Goal: Task Accomplishment & Management: Manage account settings

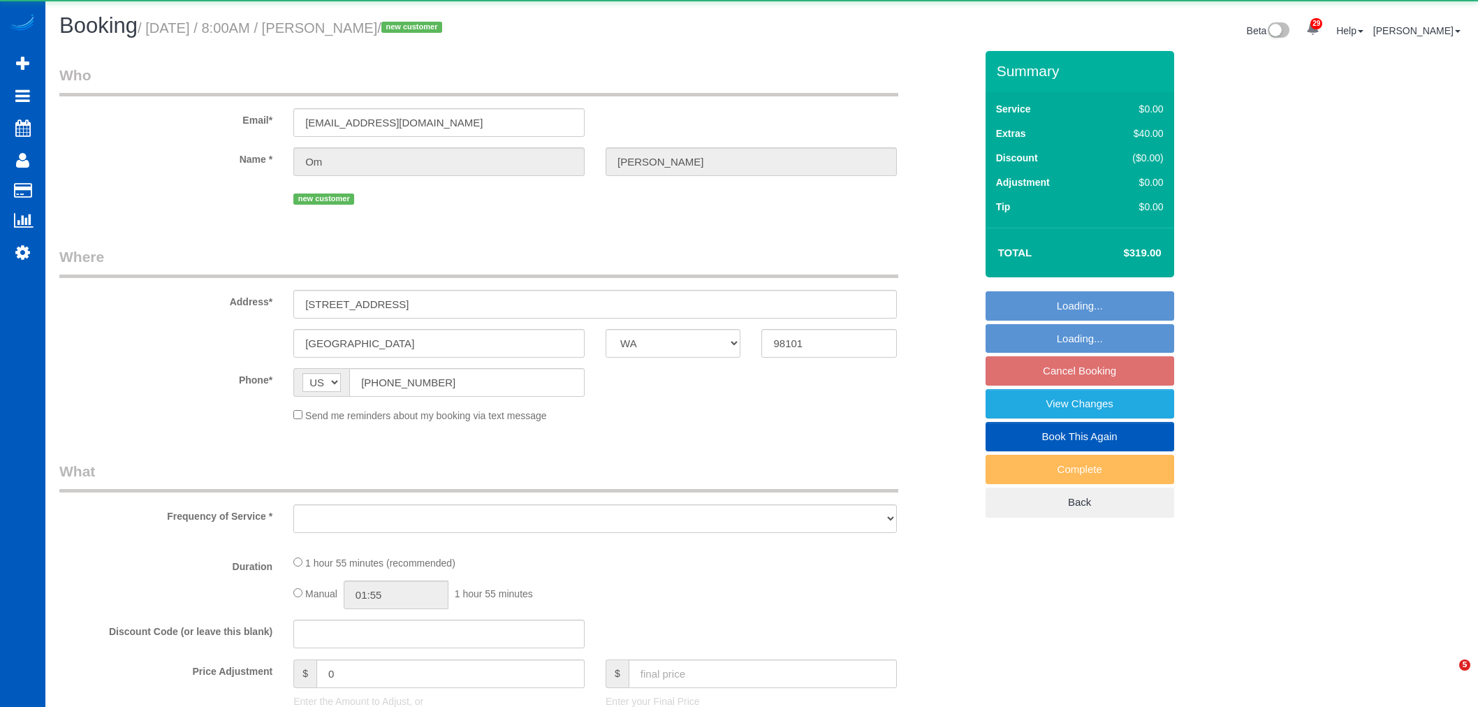
select select "WA"
select select "object:88985"
select select "199"
select select "1001"
select select "2"
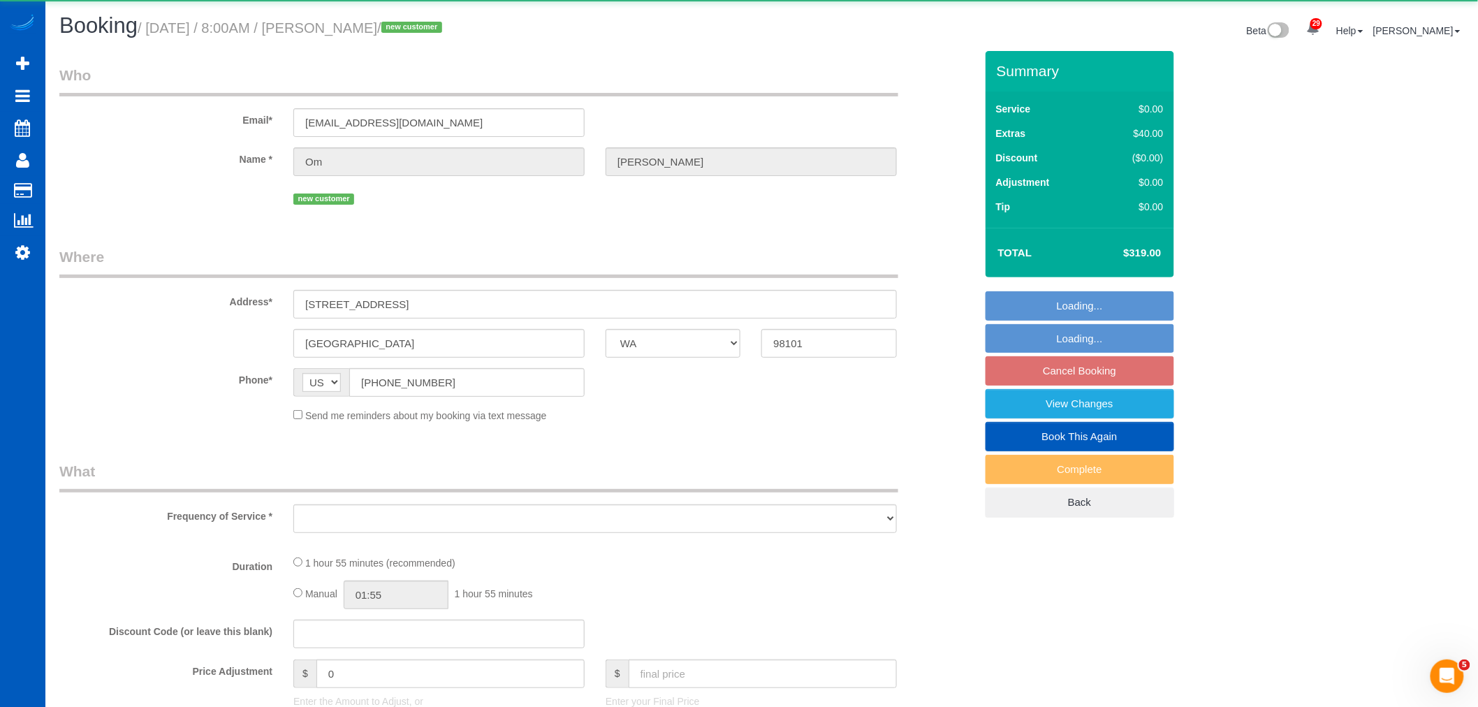
select select "2"
select select "spot361"
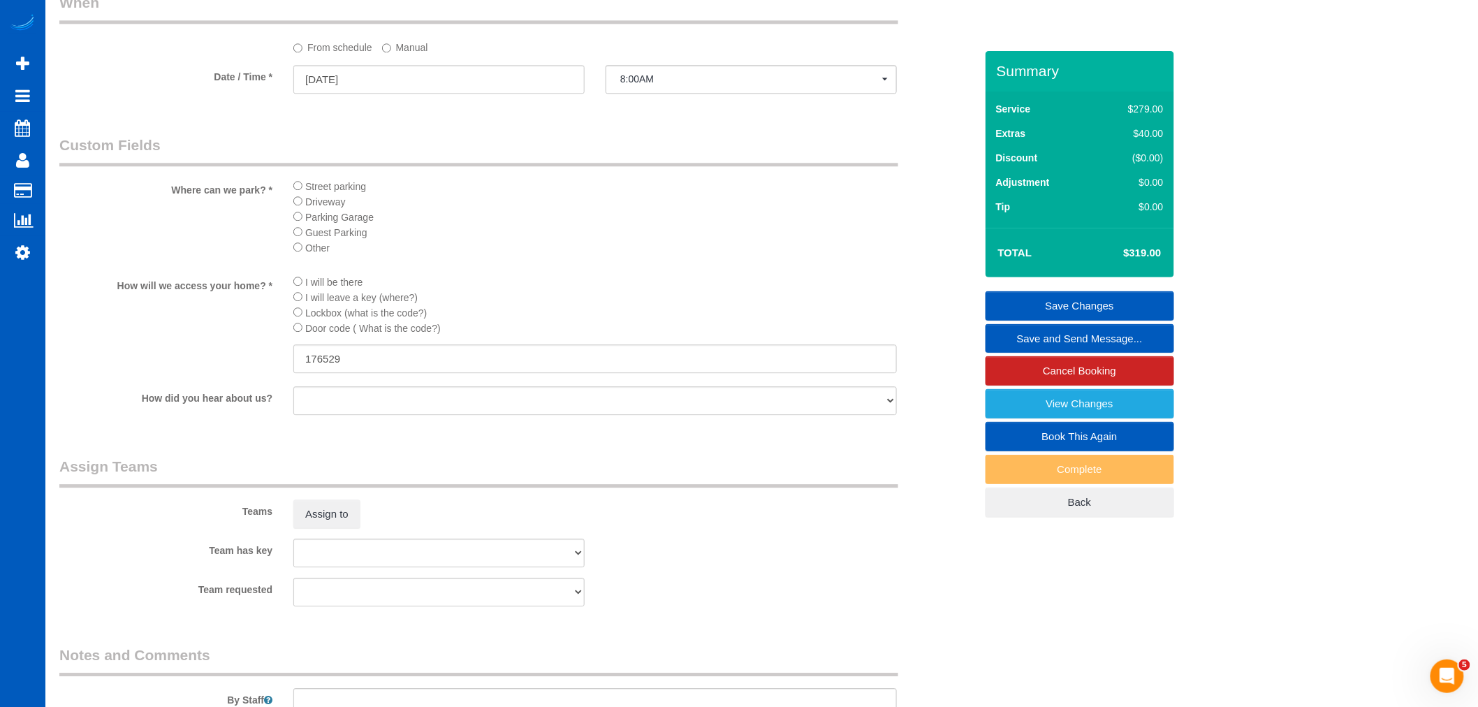
scroll to position [1552, 0]
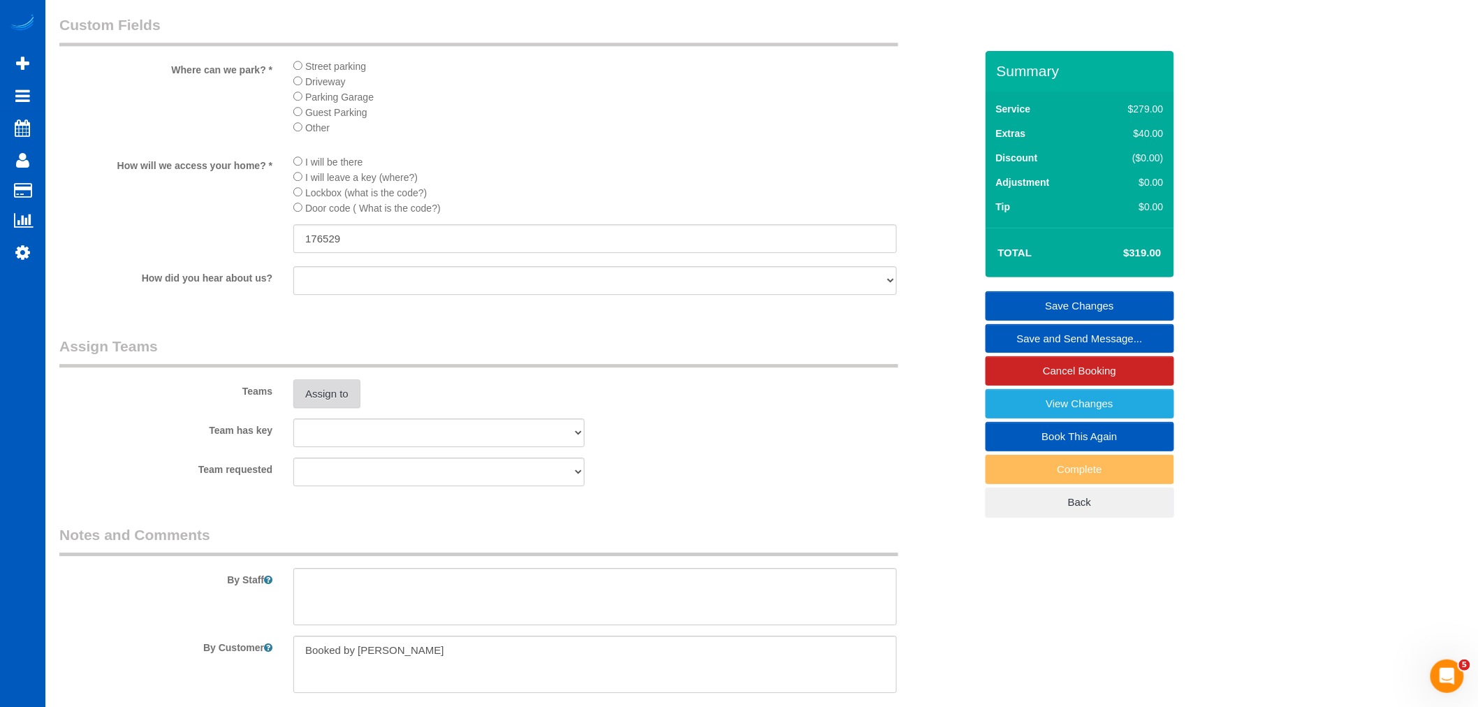
click at [342, 409] on button "Assign to" at bounding box center [326, 393] width 67 height 29
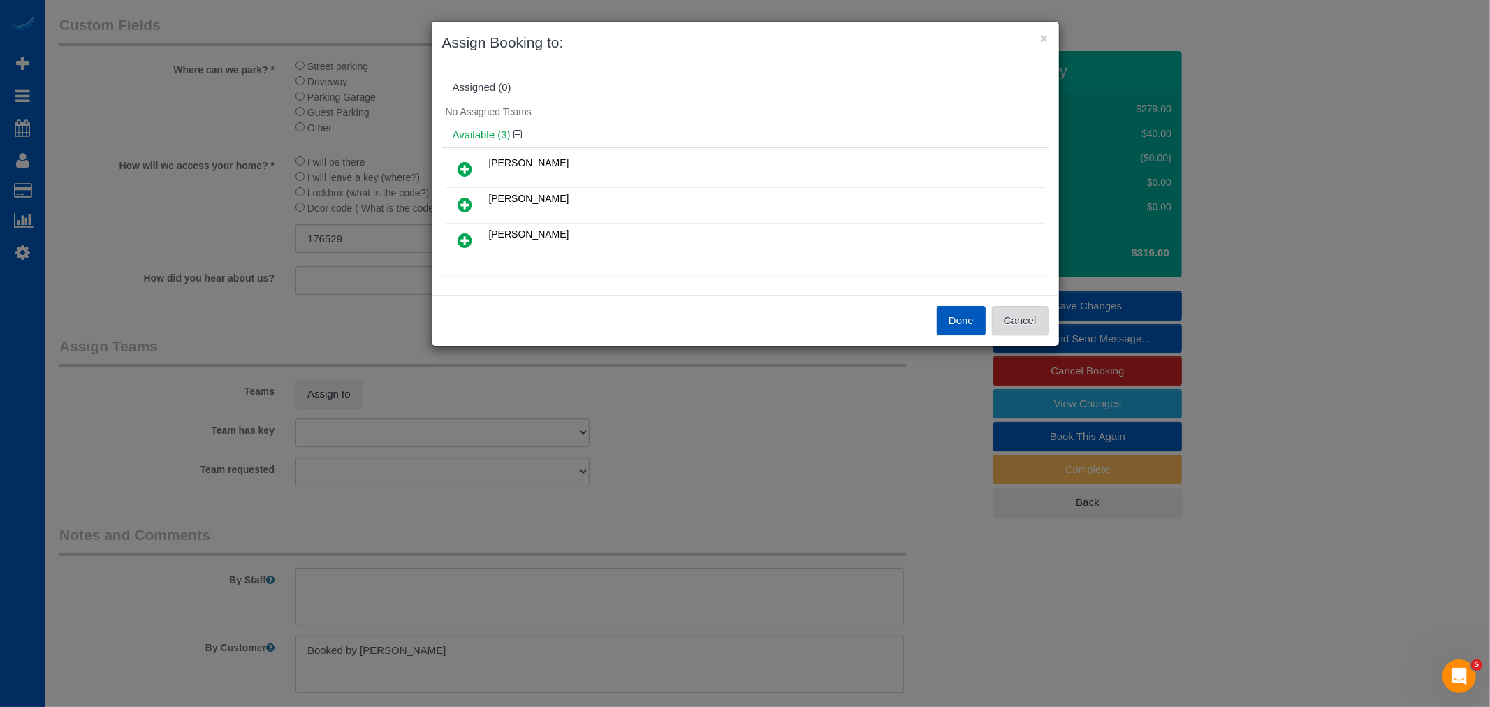
click at [1021, 316] on button "Cancel" at bounding box center [1020, 320] width 57 height 29
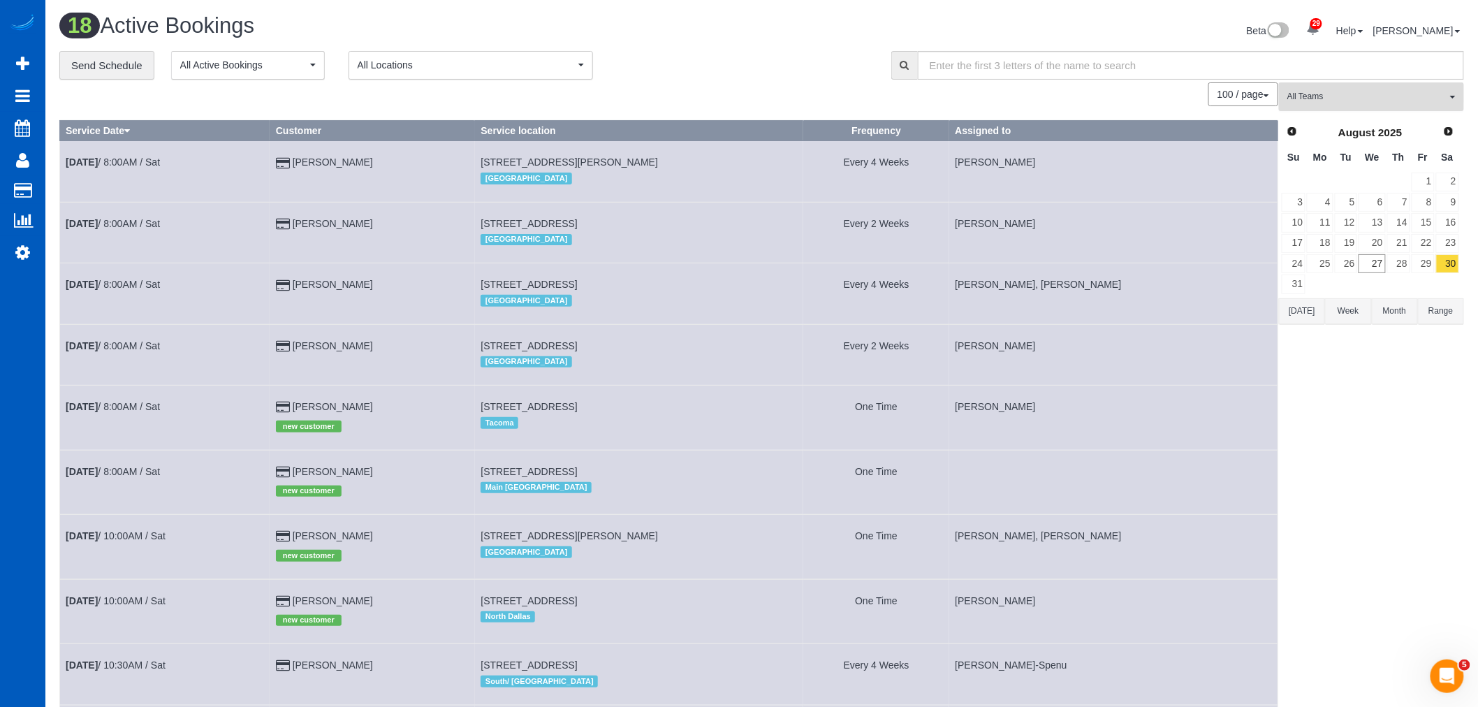
click at [1332, 102] on span "All Teams" at bounding box center [1367, 97] width 159 height 12
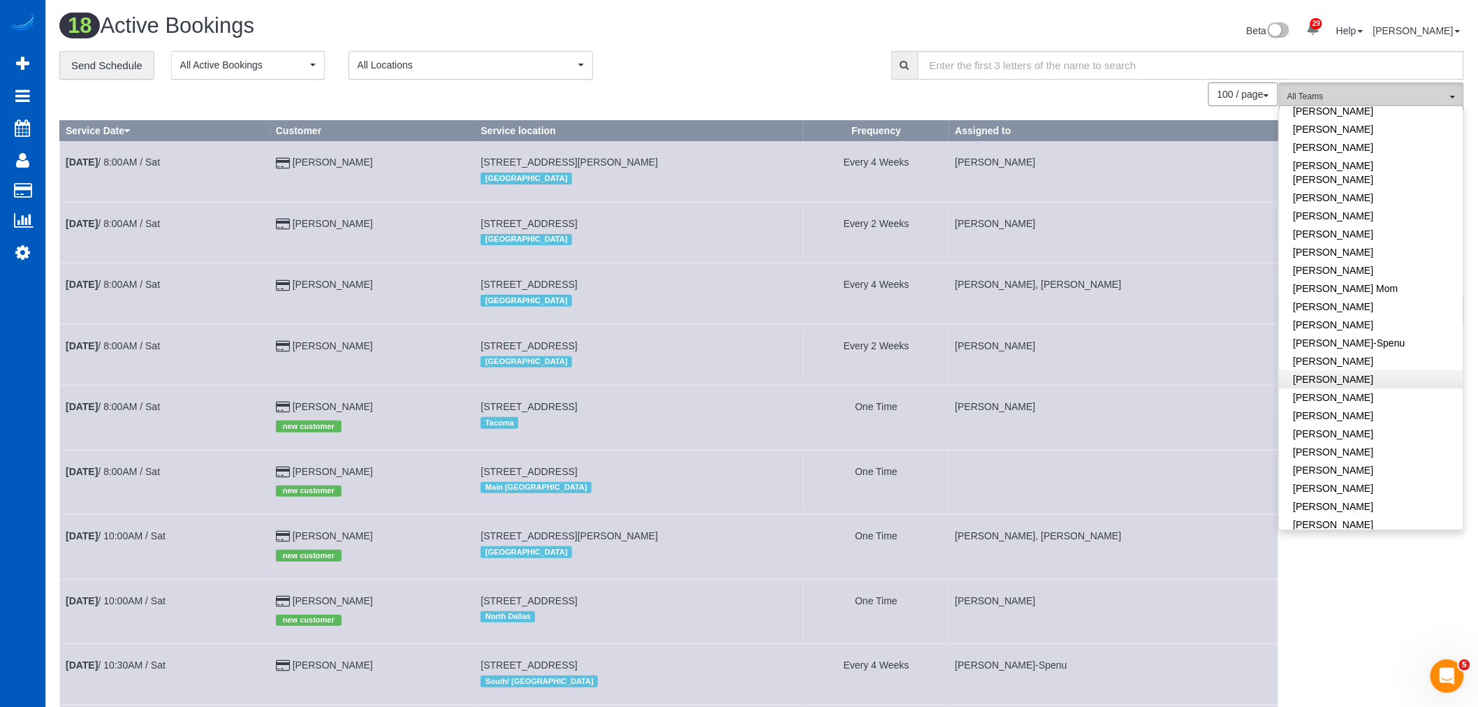
scroll to position [155, 0]
click at [1367, 509] on link "[PERSON_NAME]" at bounding box center [1372, 518] width 184 height 18
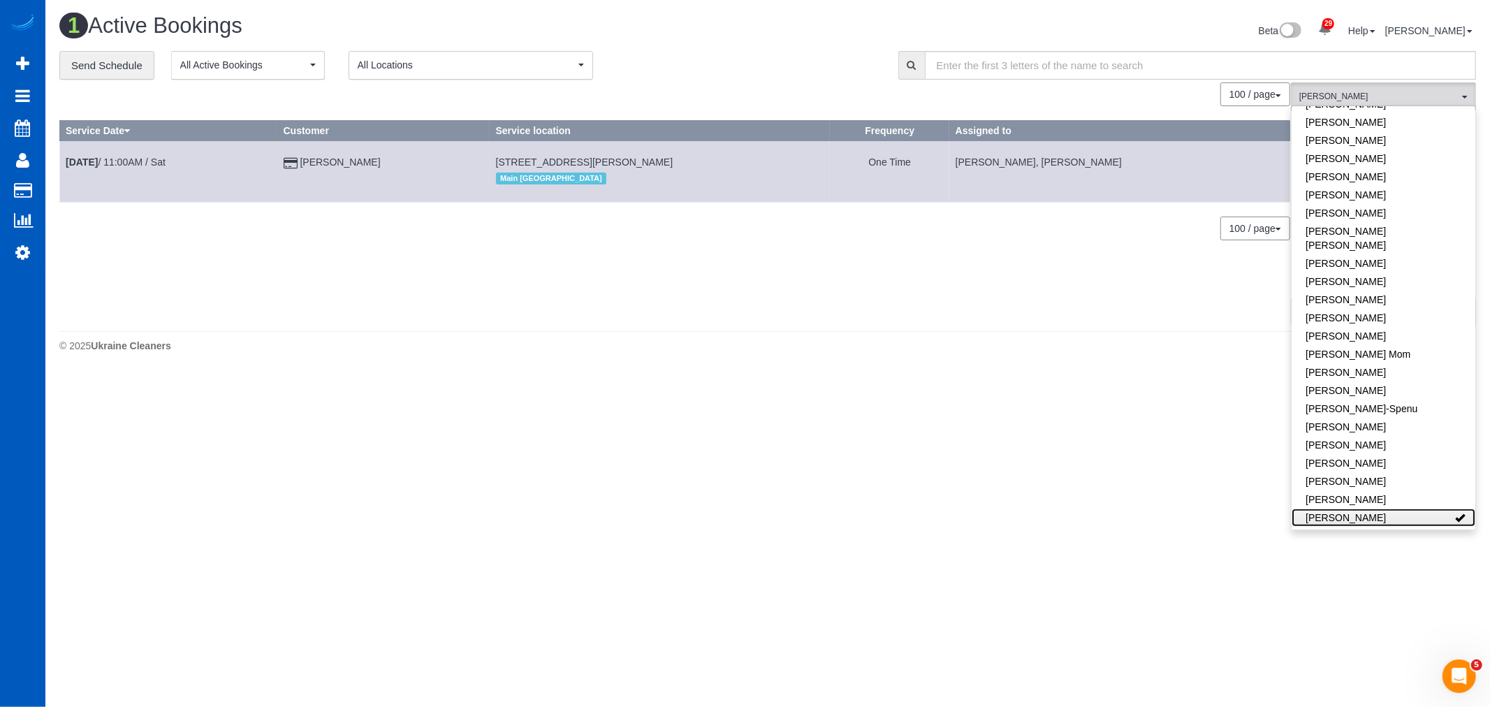
click at [1367, 509] on link "[PERSON_NAME]" at bounding box center [1384, 518] width 184 height 18
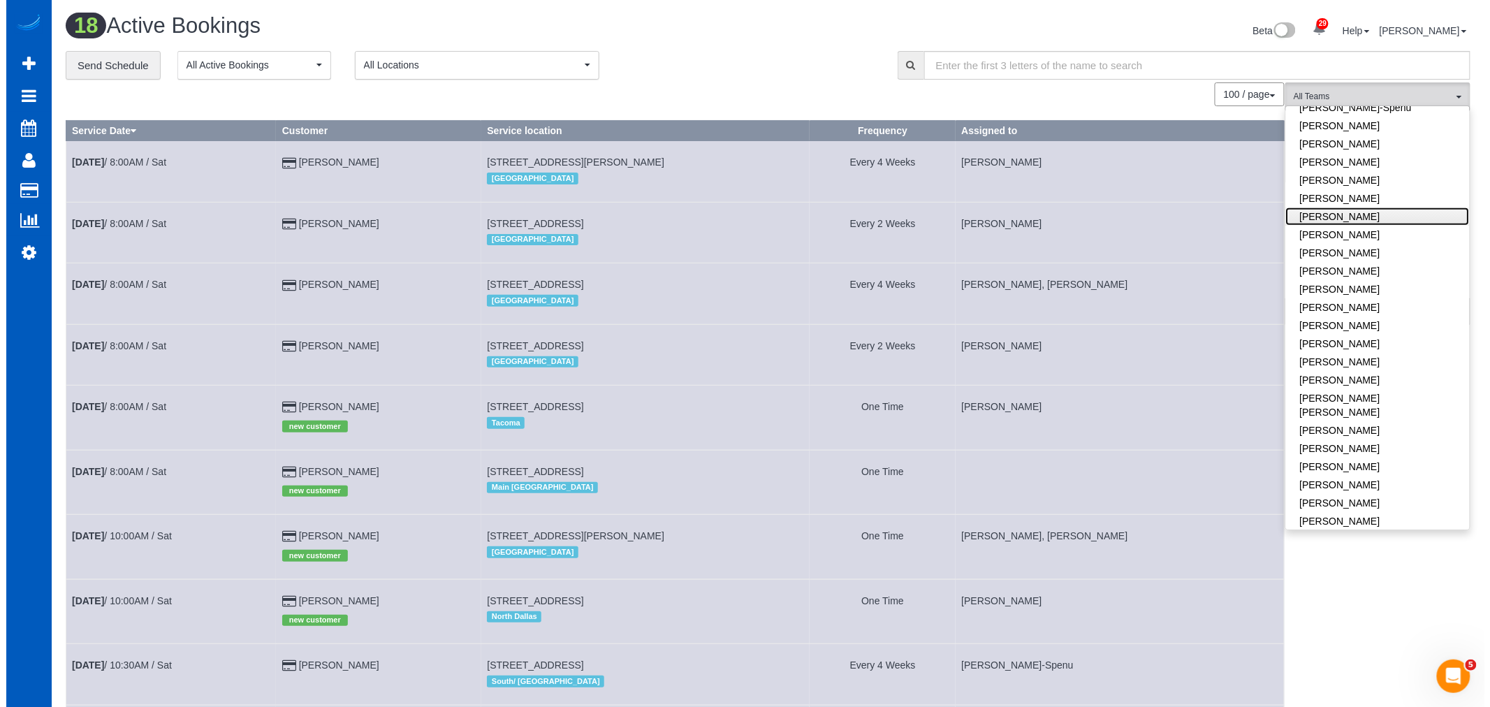
scroll to position [465, 0]
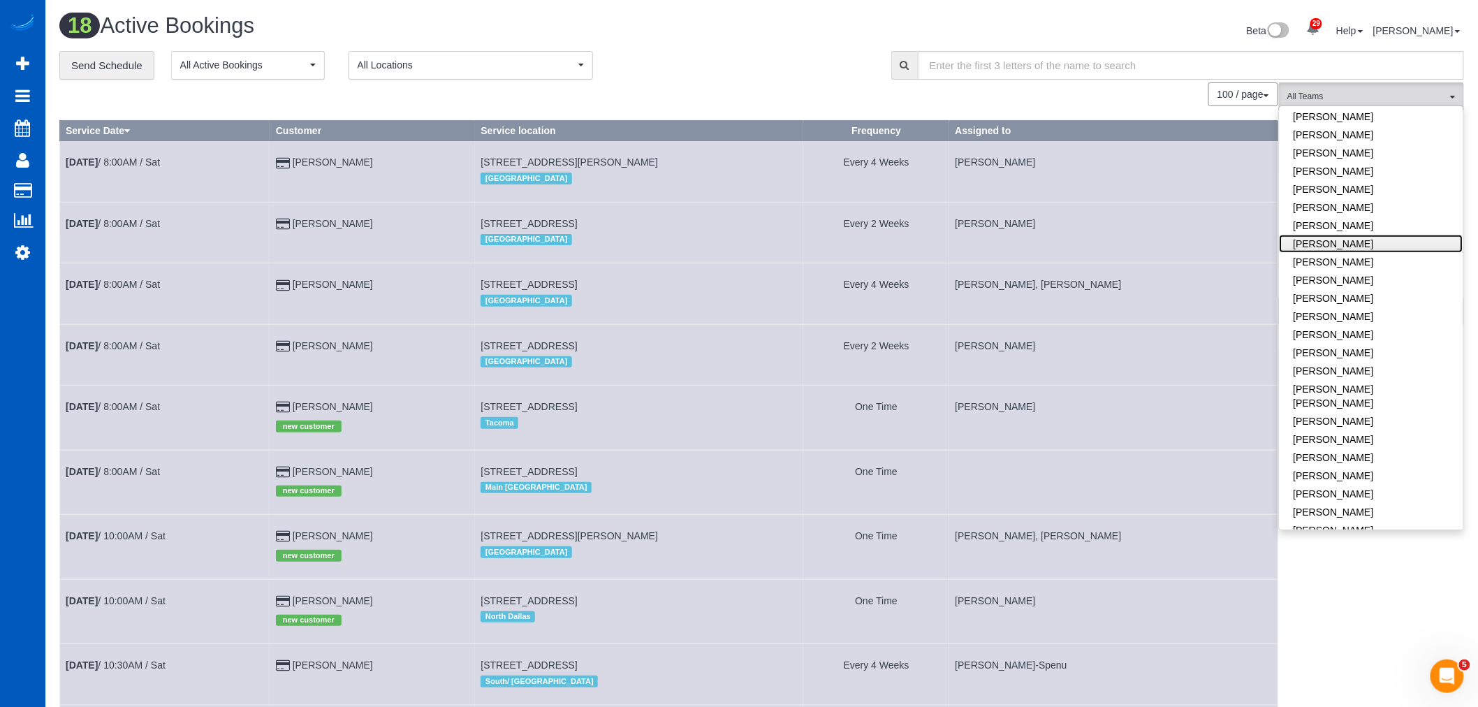
click at [1303, 235] on link "[PERSON_NAME]" at bounding box center [1372, 244] width 184 height 18
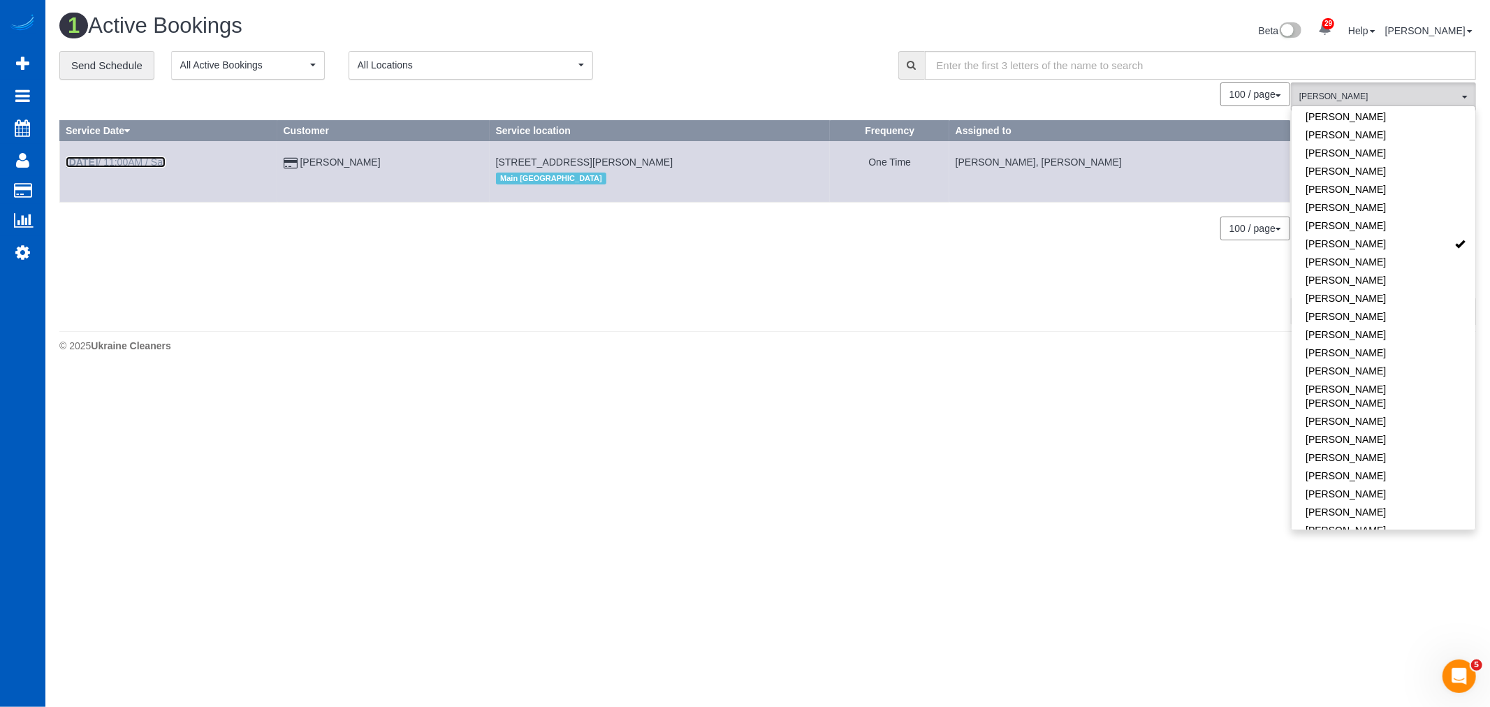
click at [133, 157] on link "[DATE] 11:00AM / Sat" at bounding box center [116, 161] width 100 height 11
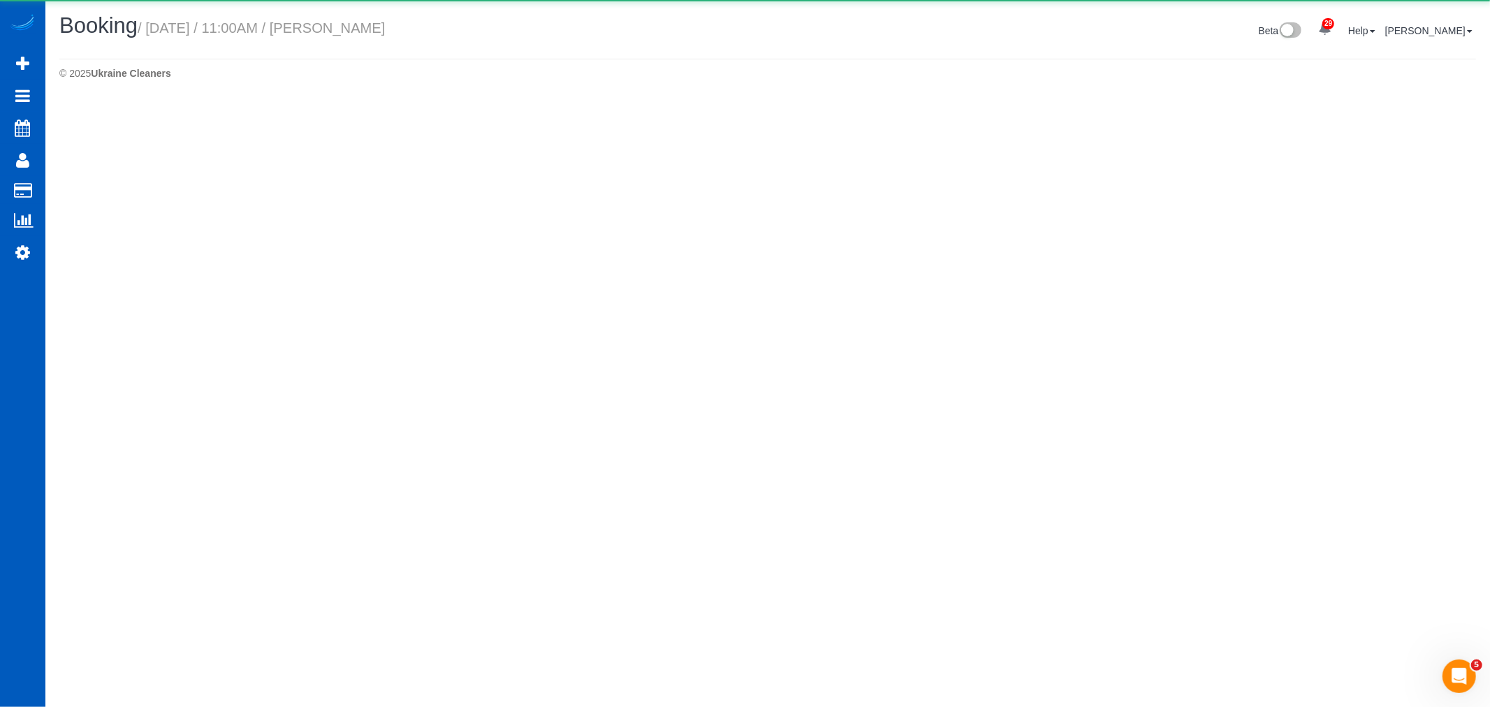
select select "WA"
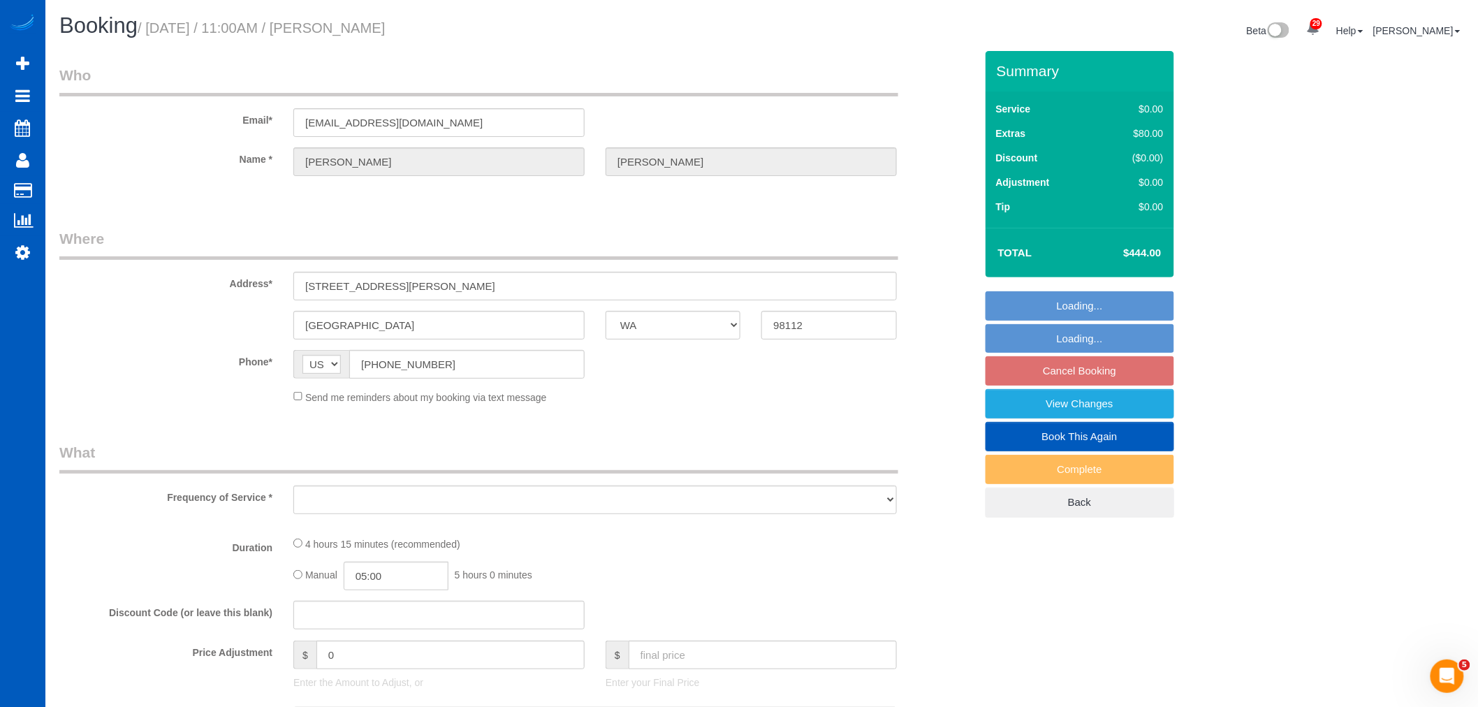
select select "object:90545"
select select "string:fspay-b8923ca8-eeb0-4a52-9b0d-2e7b21a5d02e"
select select "number:10"
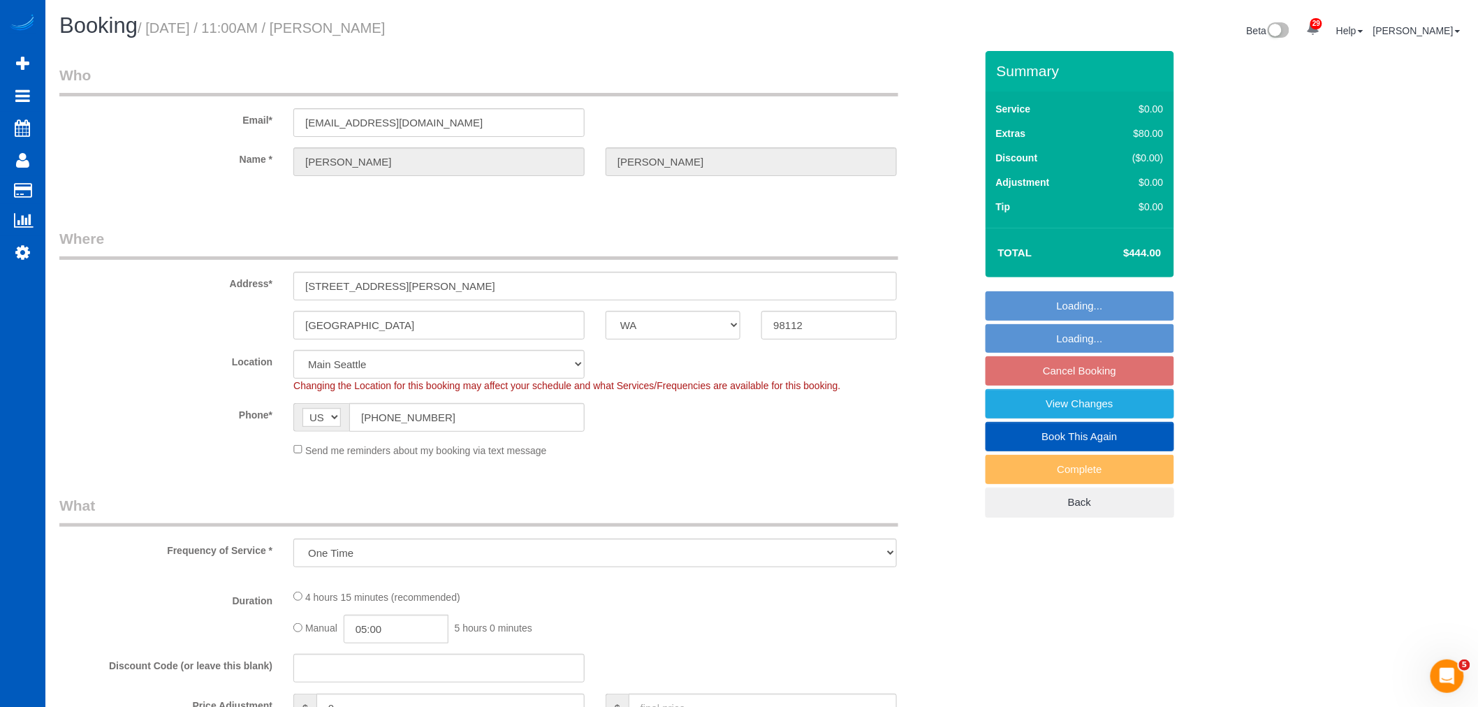
select select "object:90883"
select select "199"
select select "spot375"
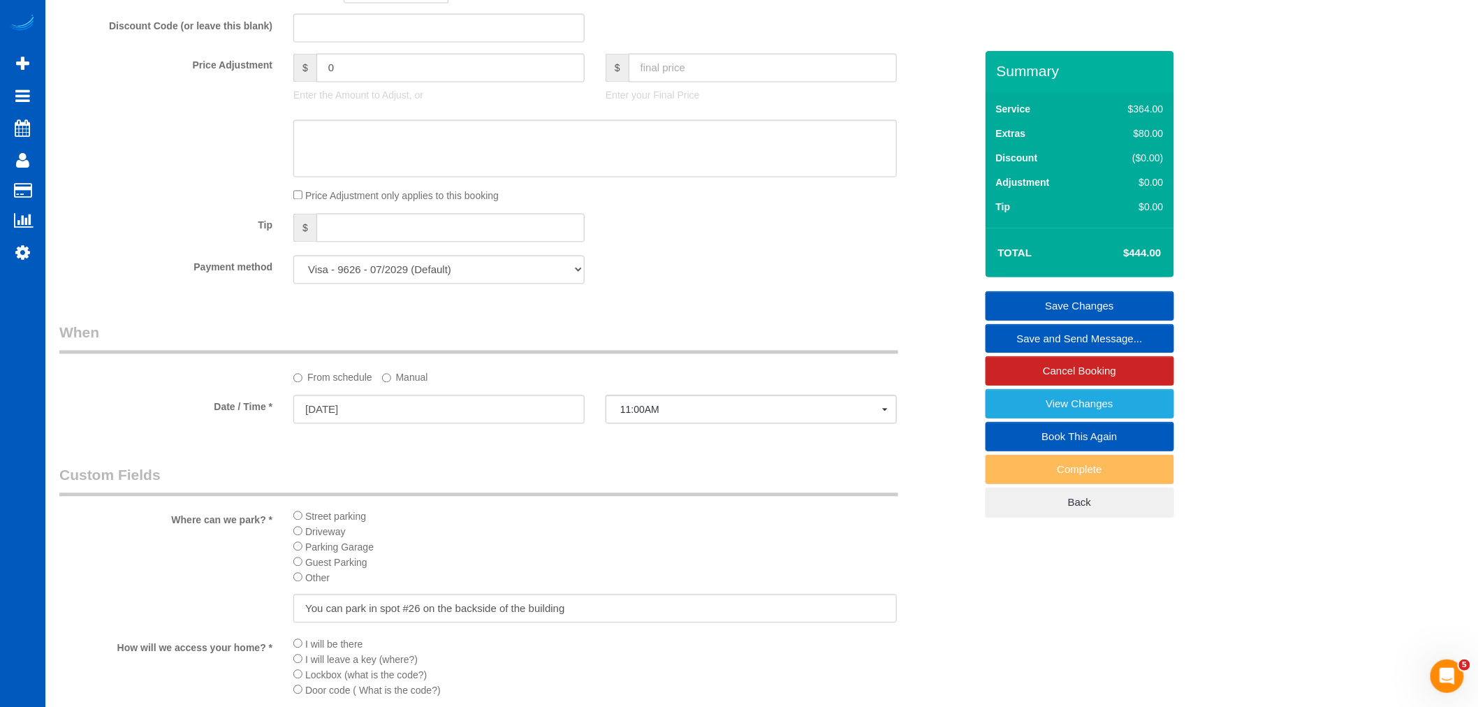
scroll to position [854, 0]
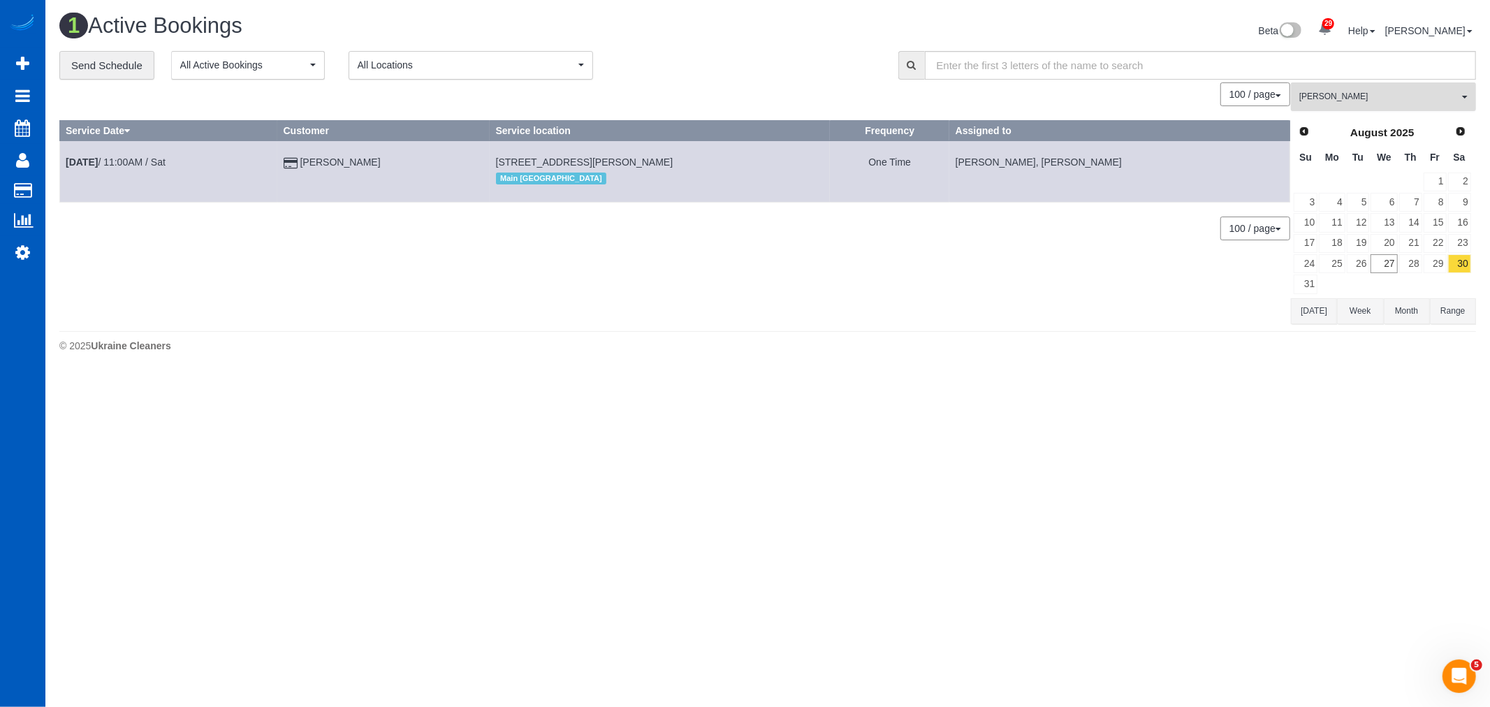
click at [1331, 92] on span "[PERSON_NAME]" at bounding box center [1378, 97] width 159 height 12
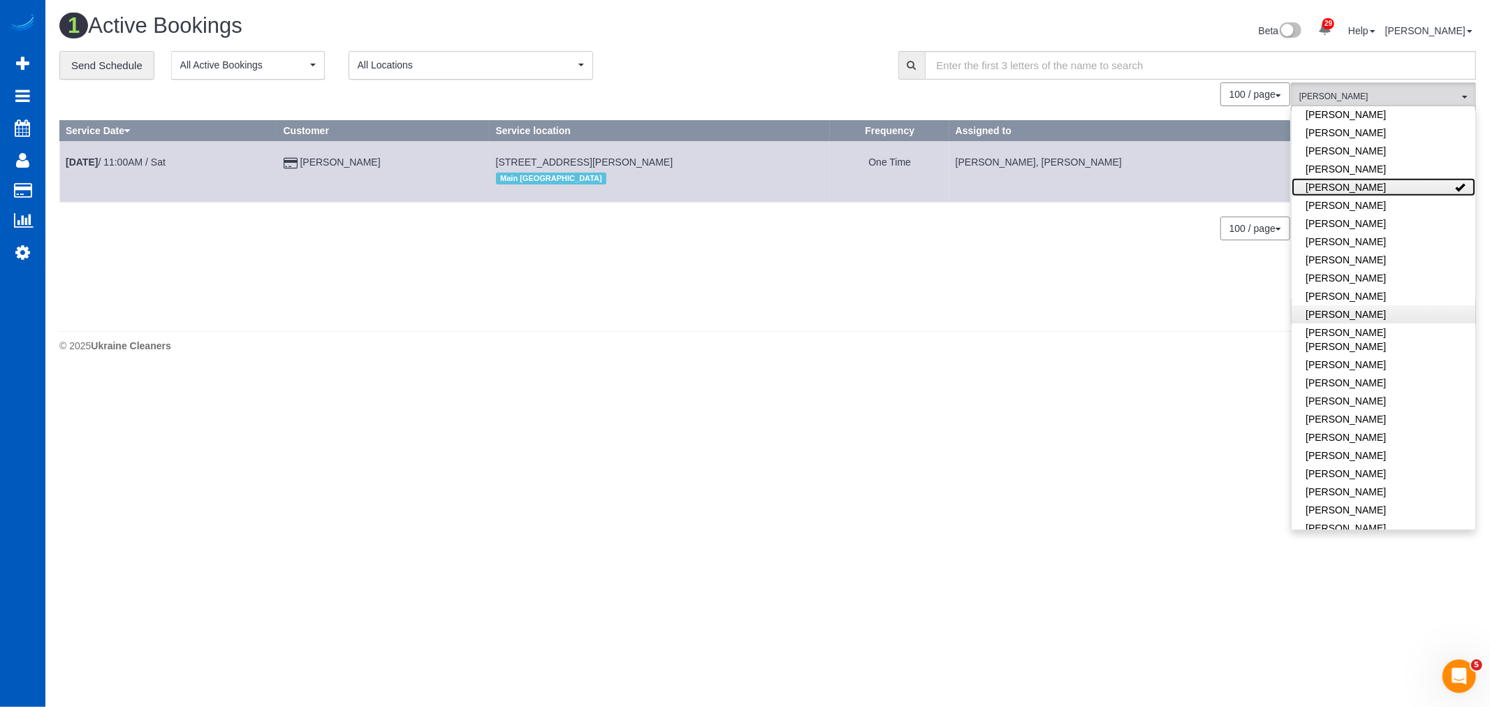
scroll to position [532, 0]
click at [1371, 168] on link "[PERSON_NAME]" at bounding box center [1384, 177] width 184 height 18
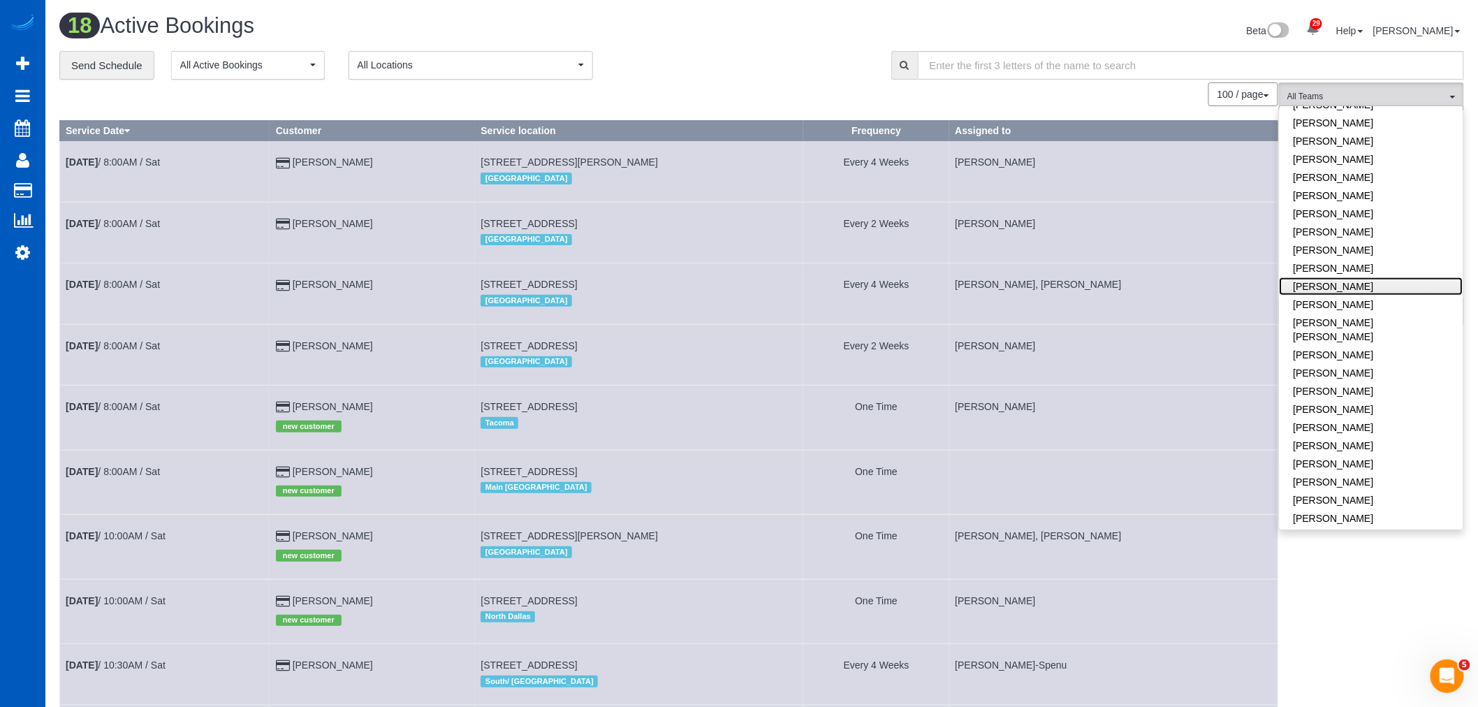
click at [1331, 277] on link "[PERSON_NAME]" at bounding box center [1372, 286] width 184 height 18
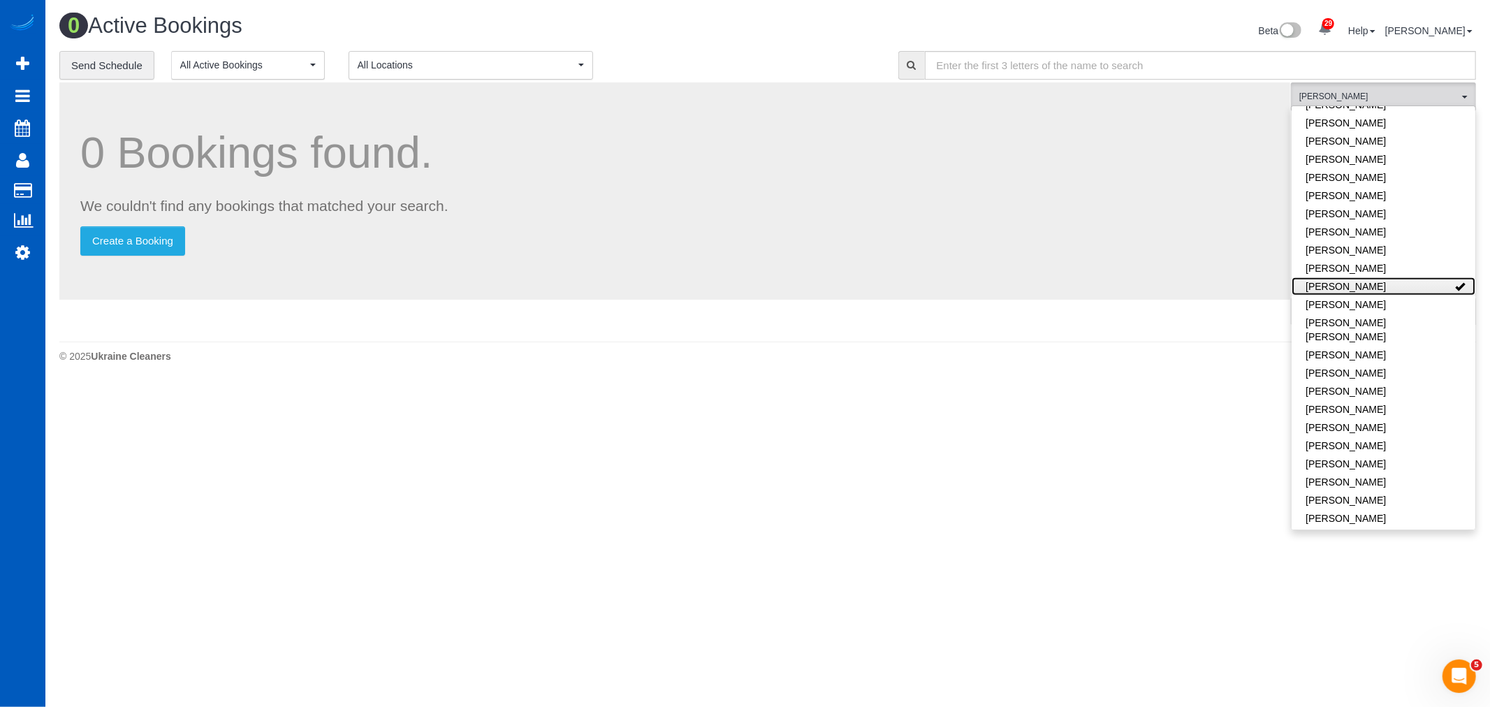
click at [1331, 277] on link "[PERSON_NAME]" at bounding box center [1384, 286] width 184 height 18
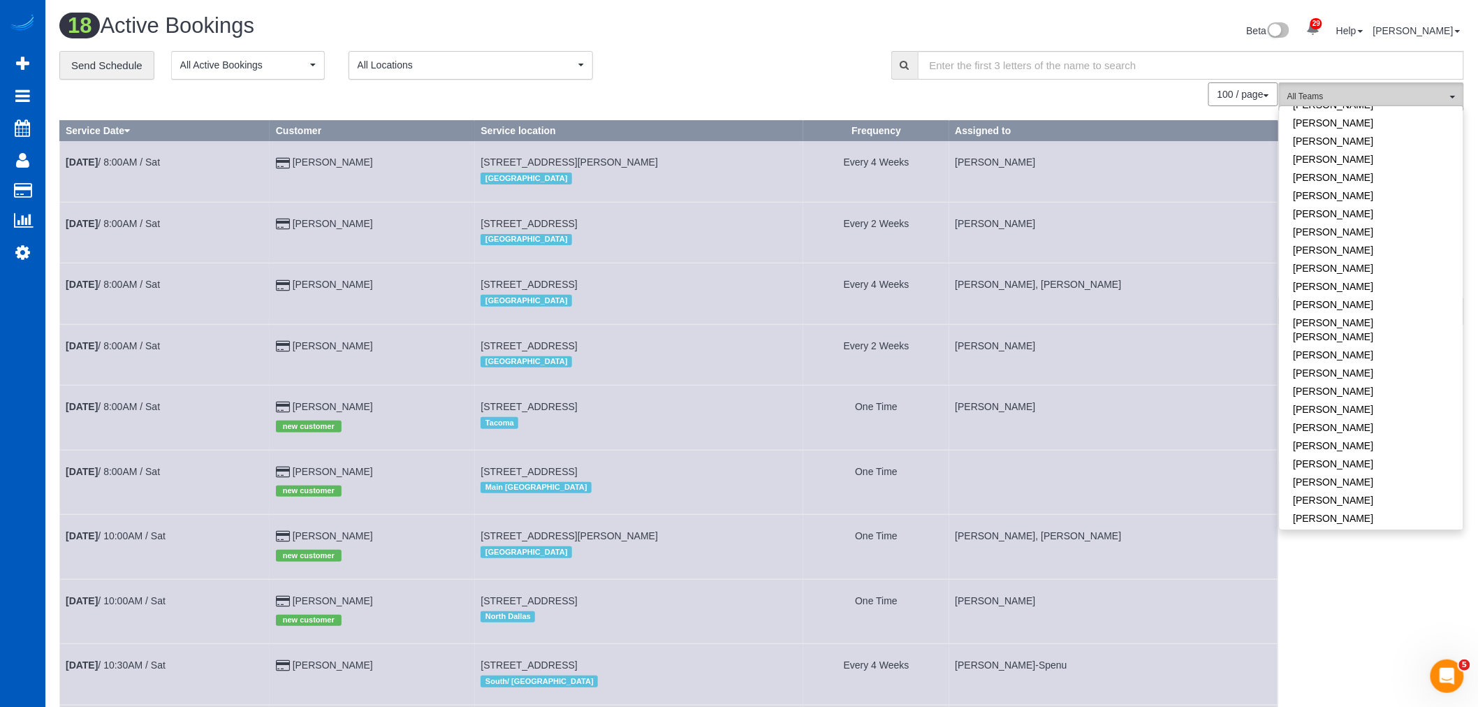
click at [1342, 99] on span "All Teams" at bounding box center [1367, 97] width 159 height 12
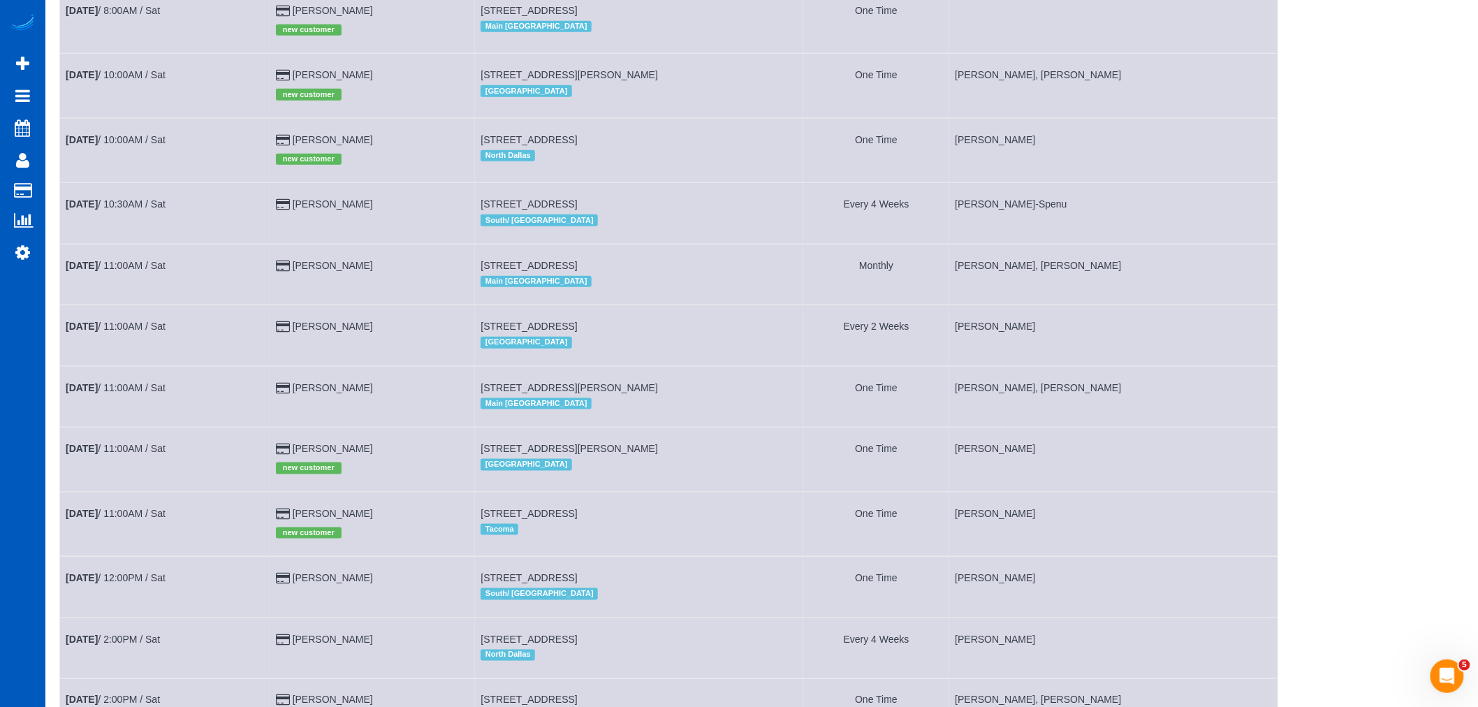
scroll to position [465, 0]
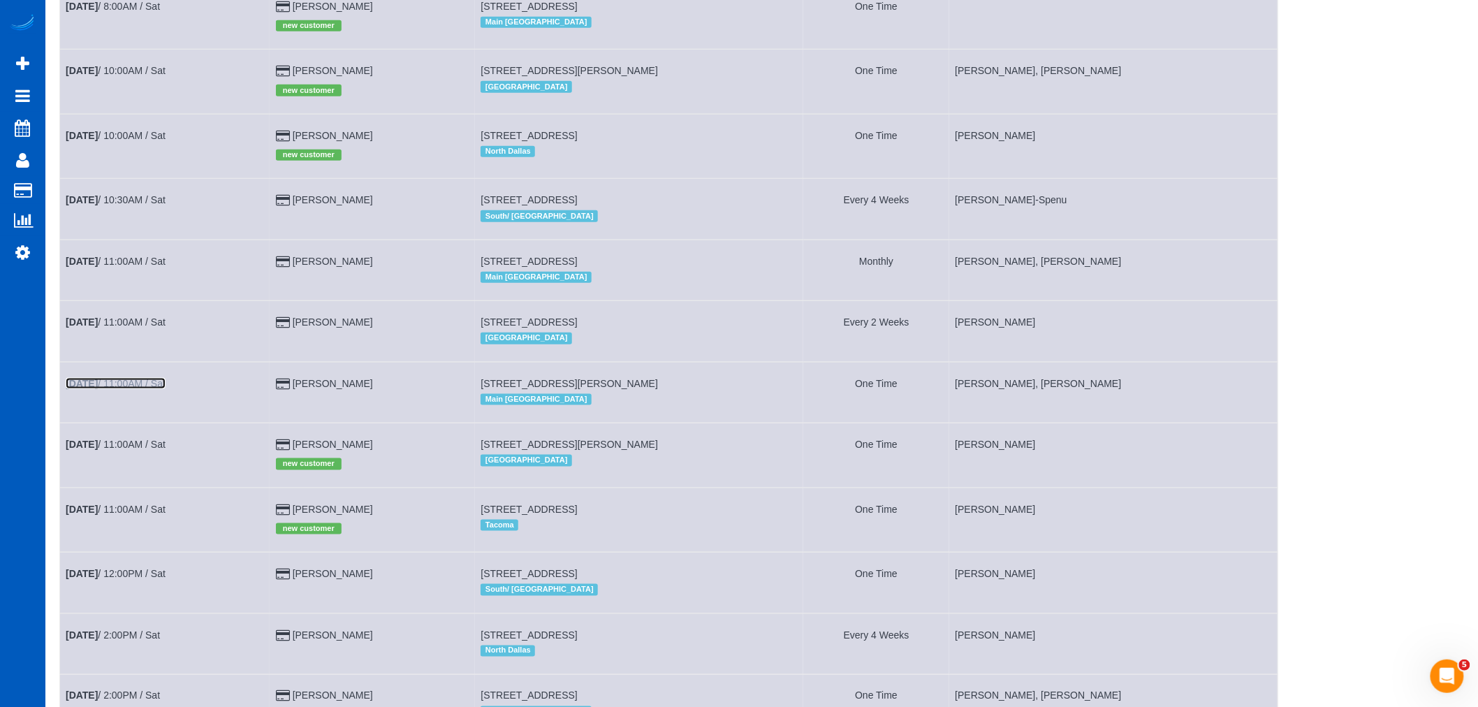
click at [144, 389] on link "[DATE] 11:00AM / Sat" at bounding box center [116, 383] width 100 height 11
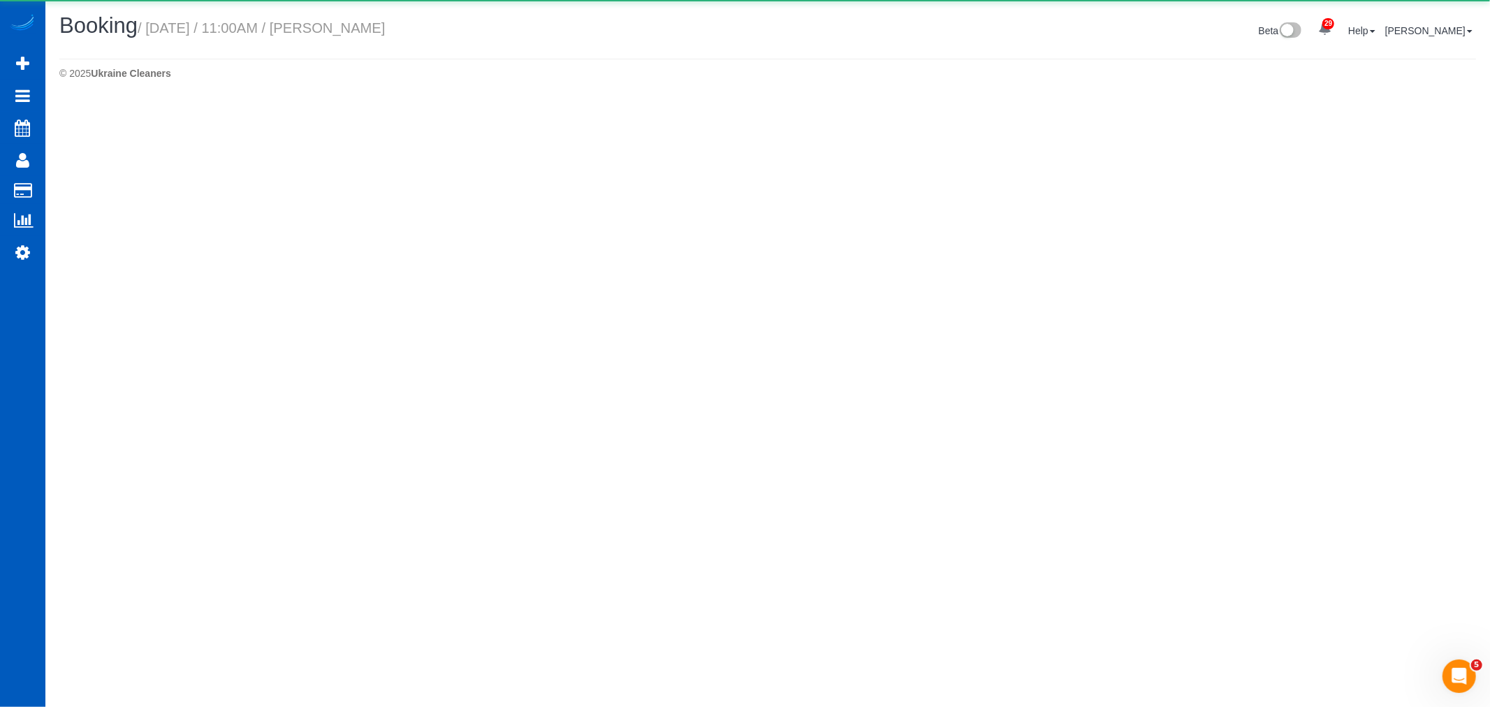
select select "WA"
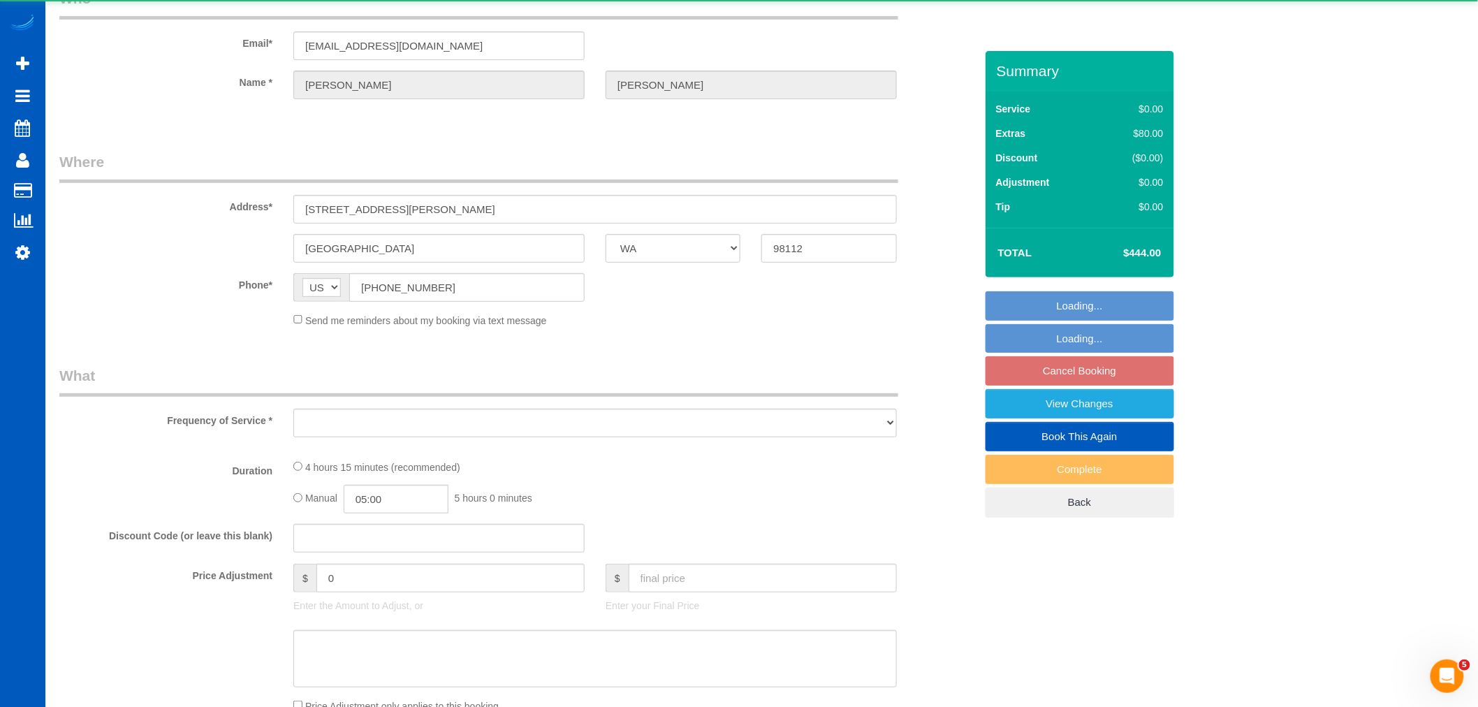
select select "object:92103"
select select "string:fspay-b8923ca8-eeb0-4a52-9b0d-2e7b21a5d02e"
select select "199"
select select "number:10"
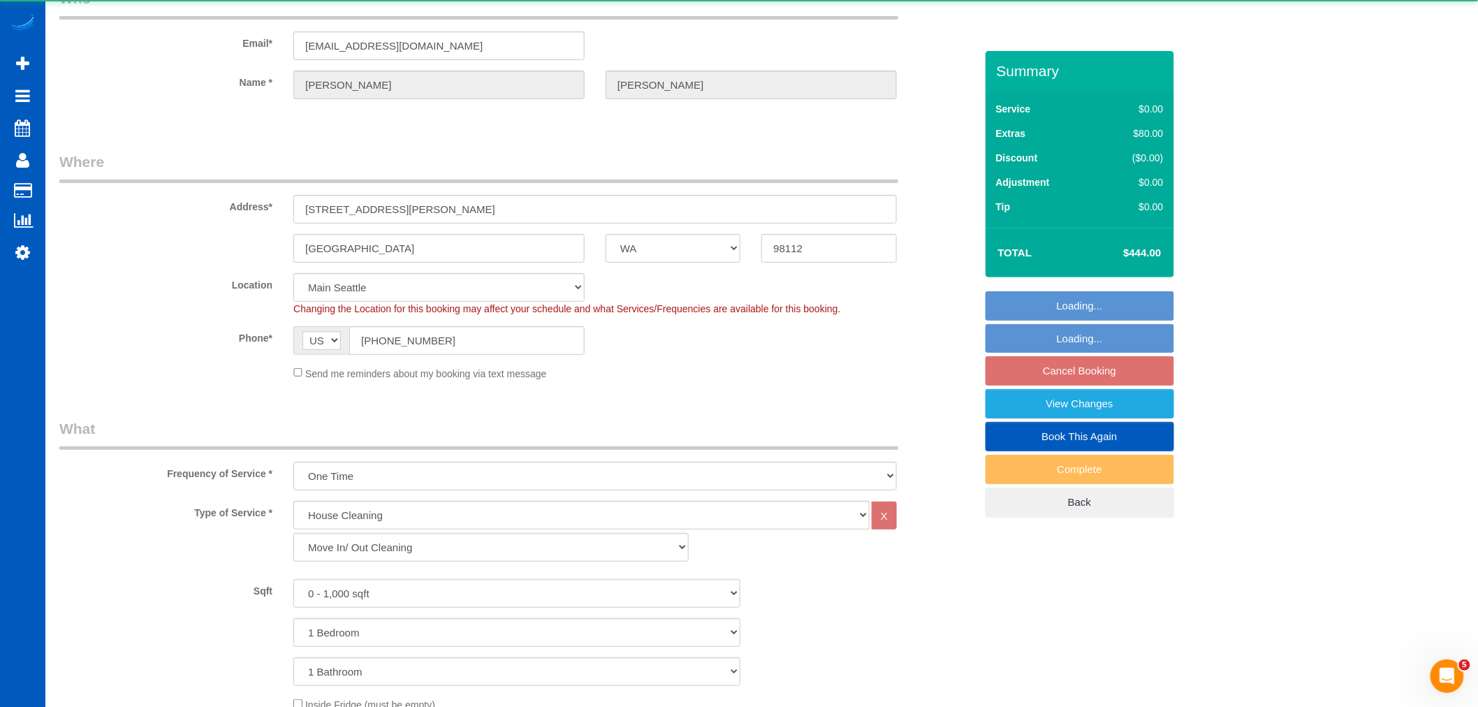
select select "object:92446"
select select "spot389"
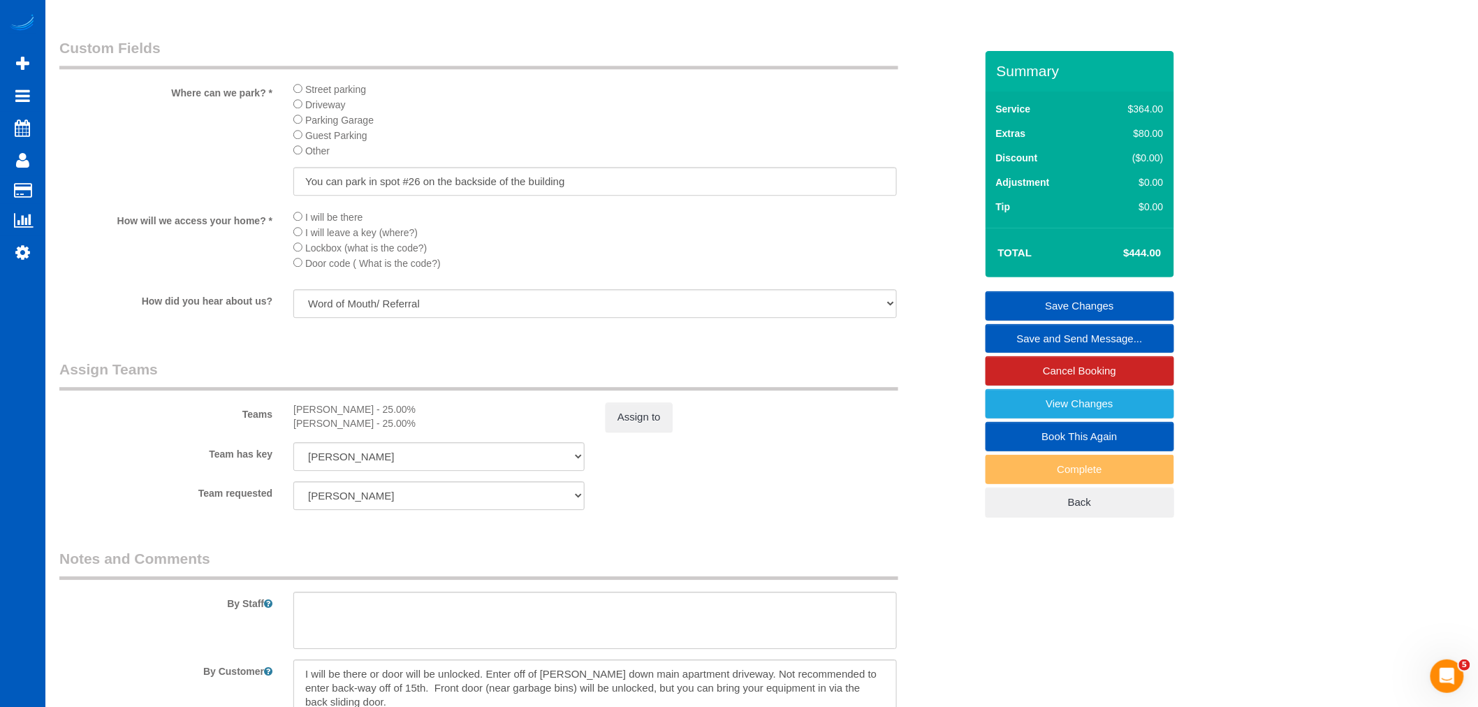
scroll to position [1552, 0]
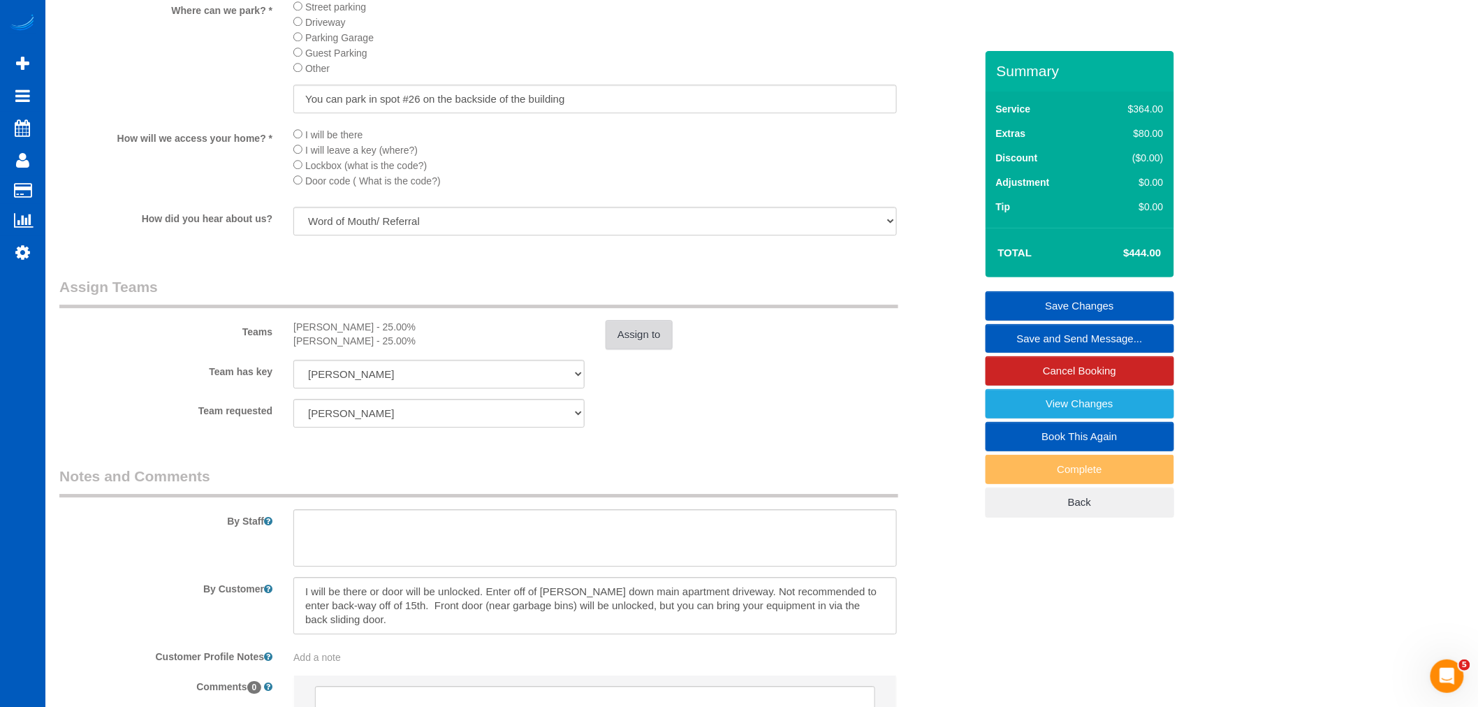
click at [634, 349] on button "Assign to" at bounding box center [639, 334] width 67 height 29
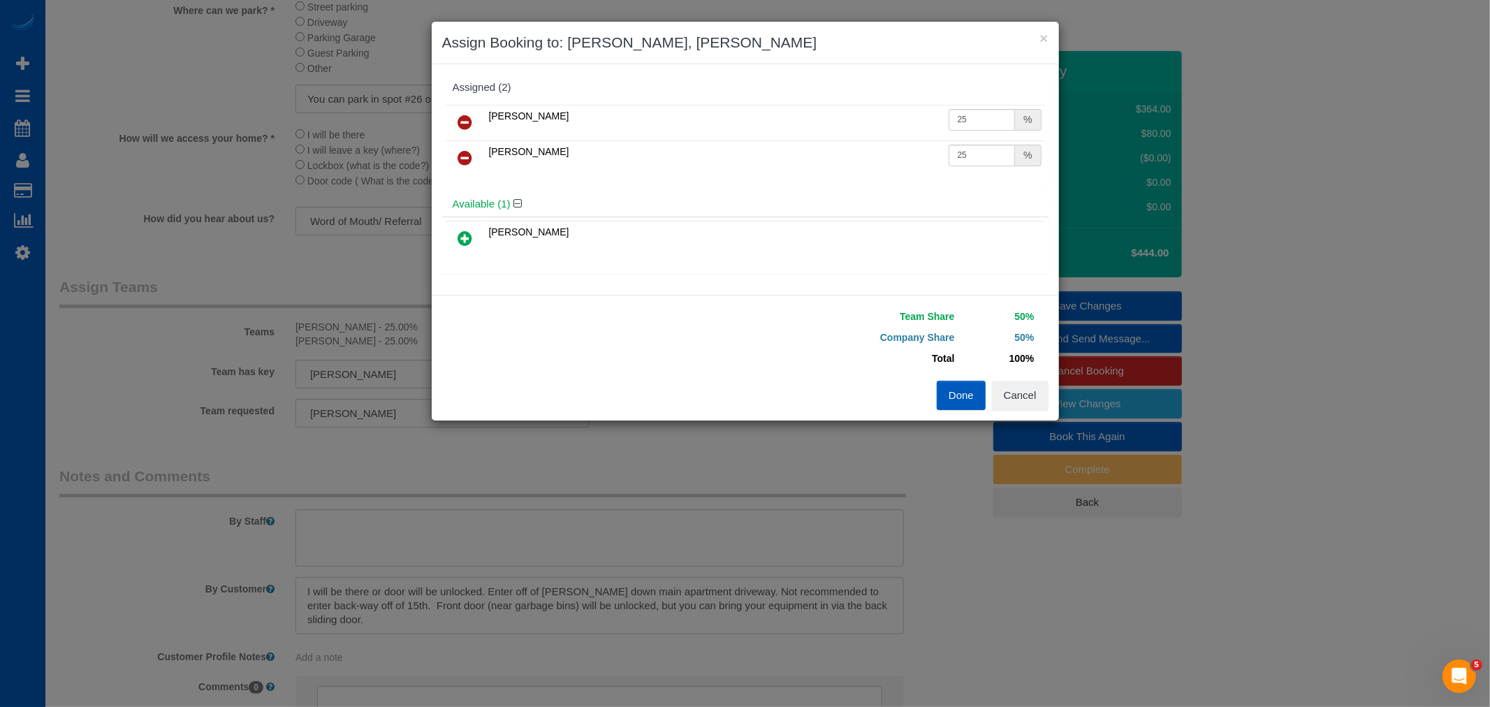
click at [459, 157] on icon at bounding box center [465, 158] width 15 height 17
click at [464, 238] on icon at bounding box center [465, 238] width 15 height 17
click at [956, 390] on button "Done" at bounding box center [961, 395] width 49 height 29
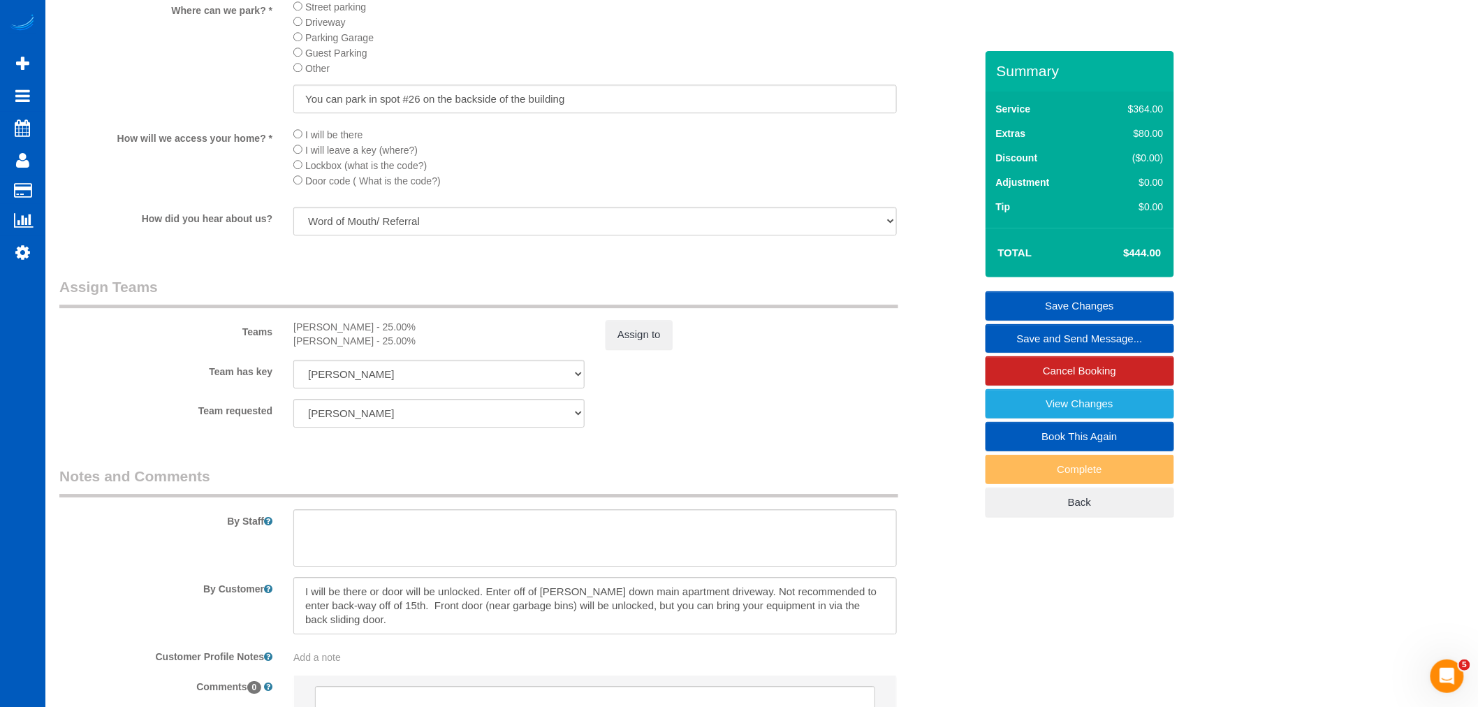
click at [1086, 306] on link "Save Changes" at bounding box center [1080, 305] width 189 height 29
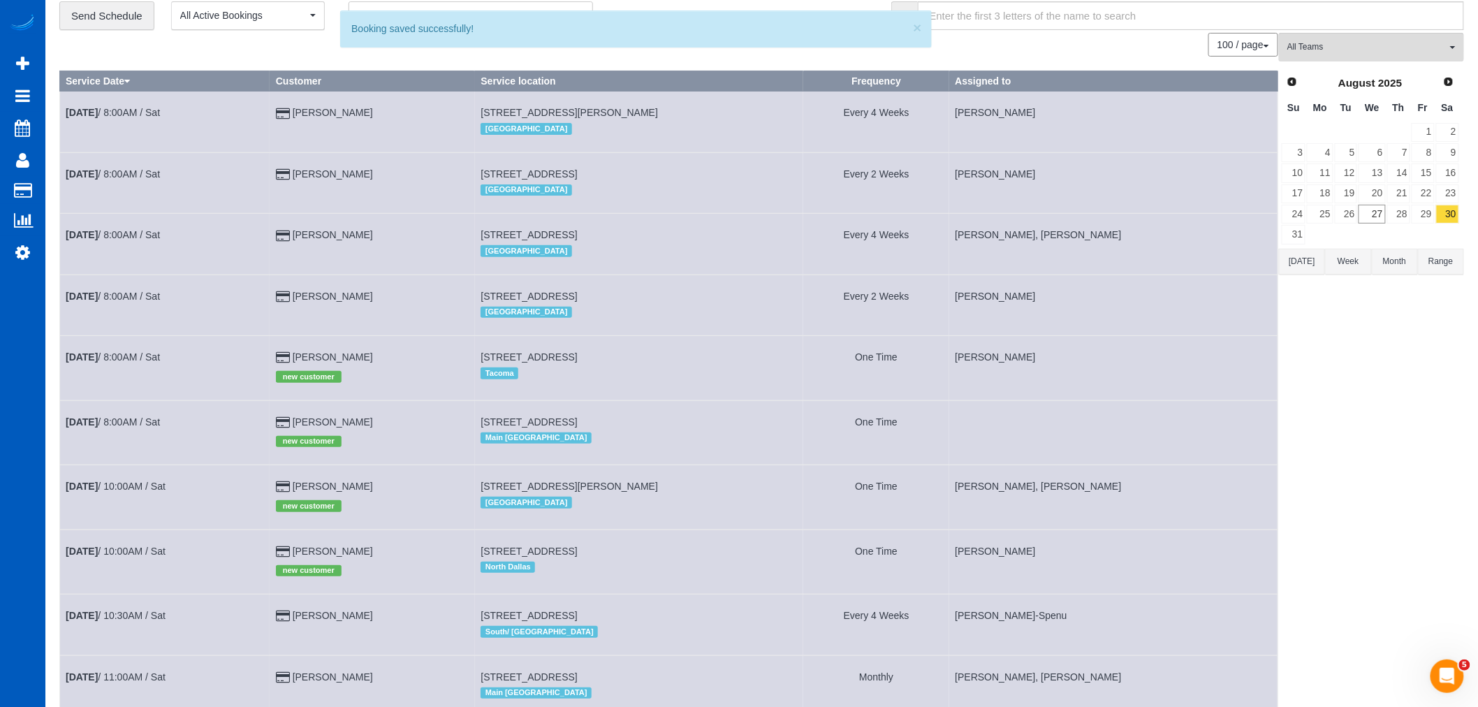
scroll to position [78, 0]
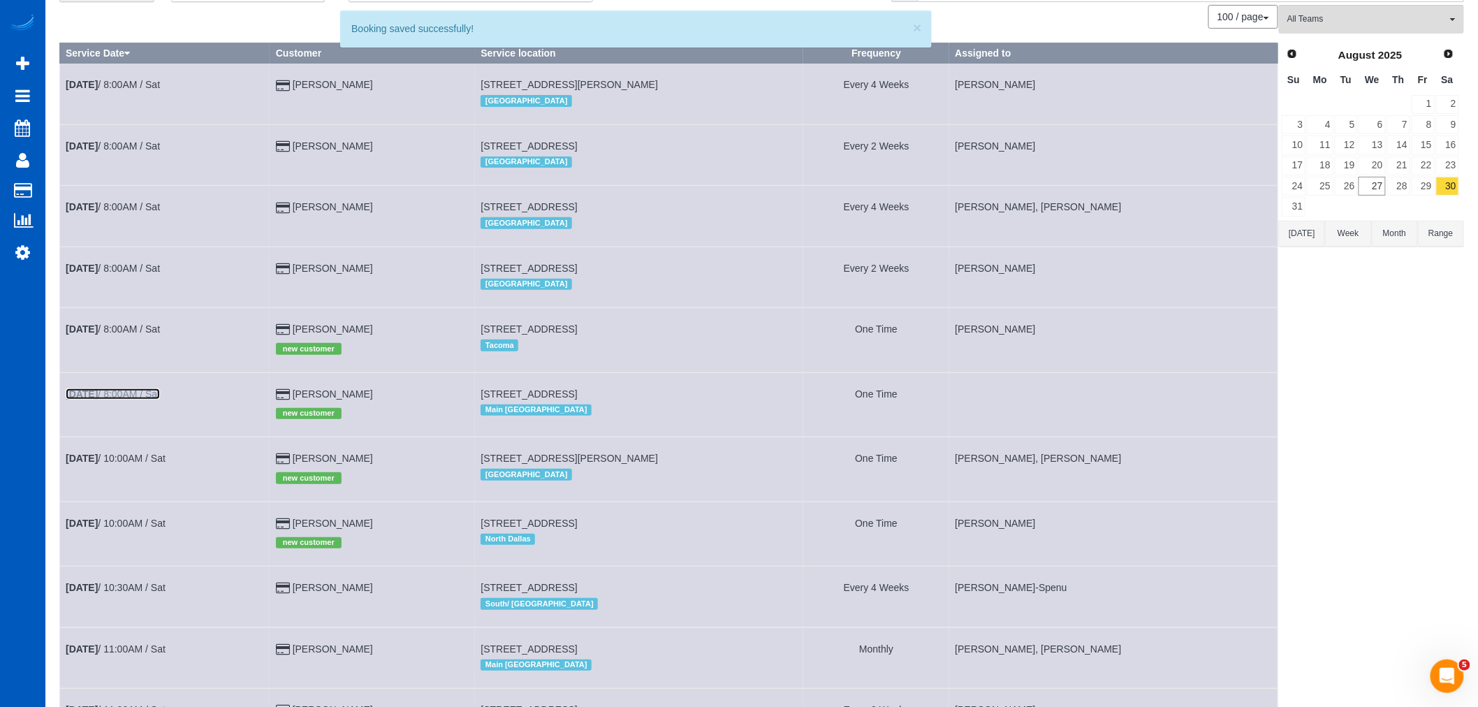
click at [98, 399] on b "[DATE]" at bounding box center [82, 393] width 32 height 11
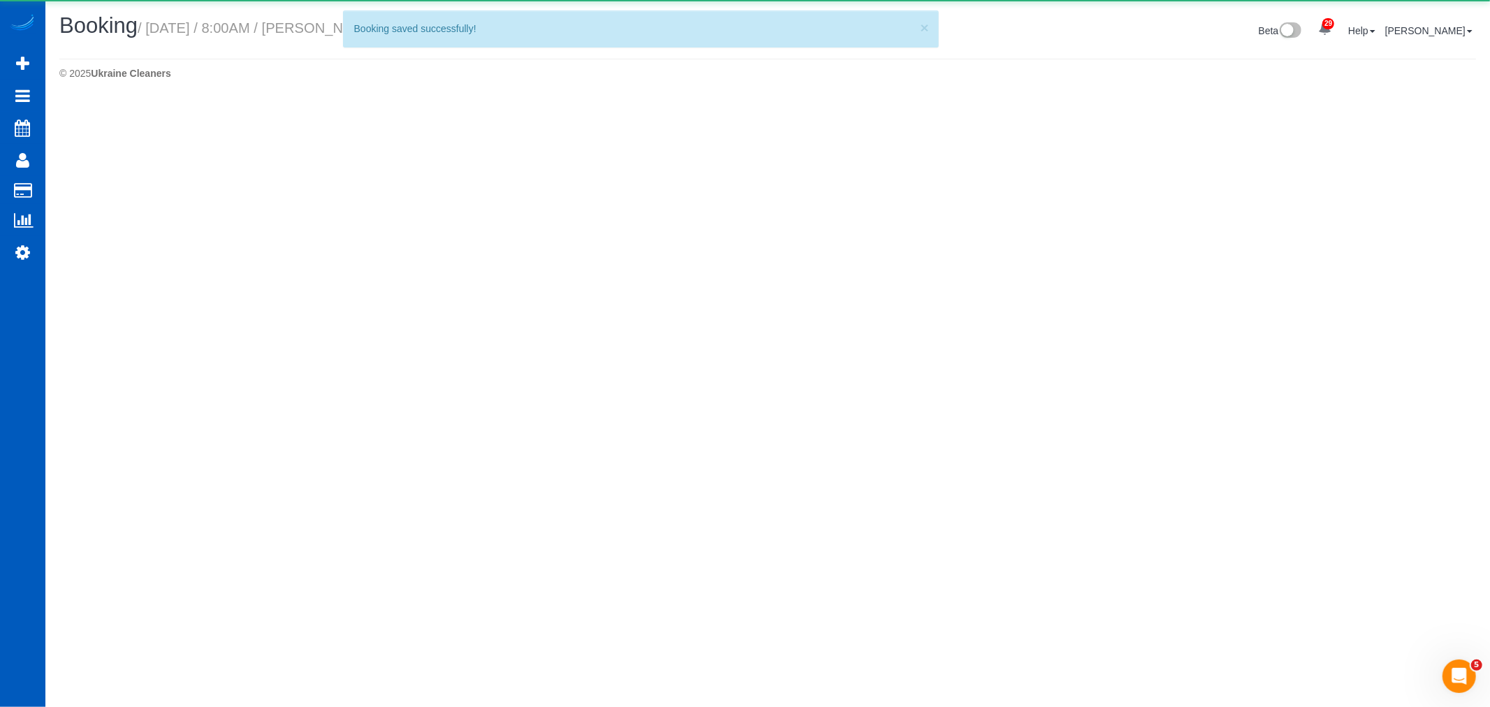
select select "WA"
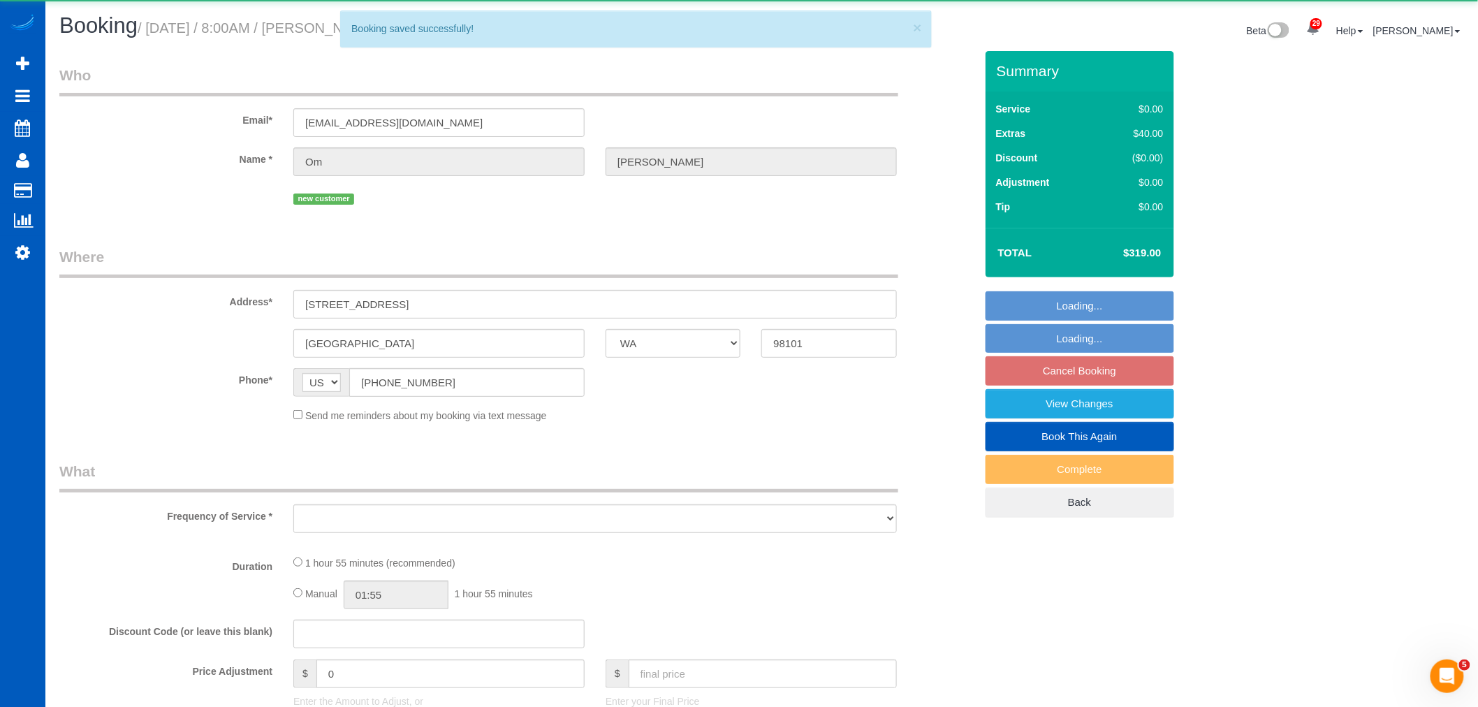
select select "object:93872"
select select "string:fspay-c9958ea6-7016-4504-955c-9717882f64e0"
select select "199"
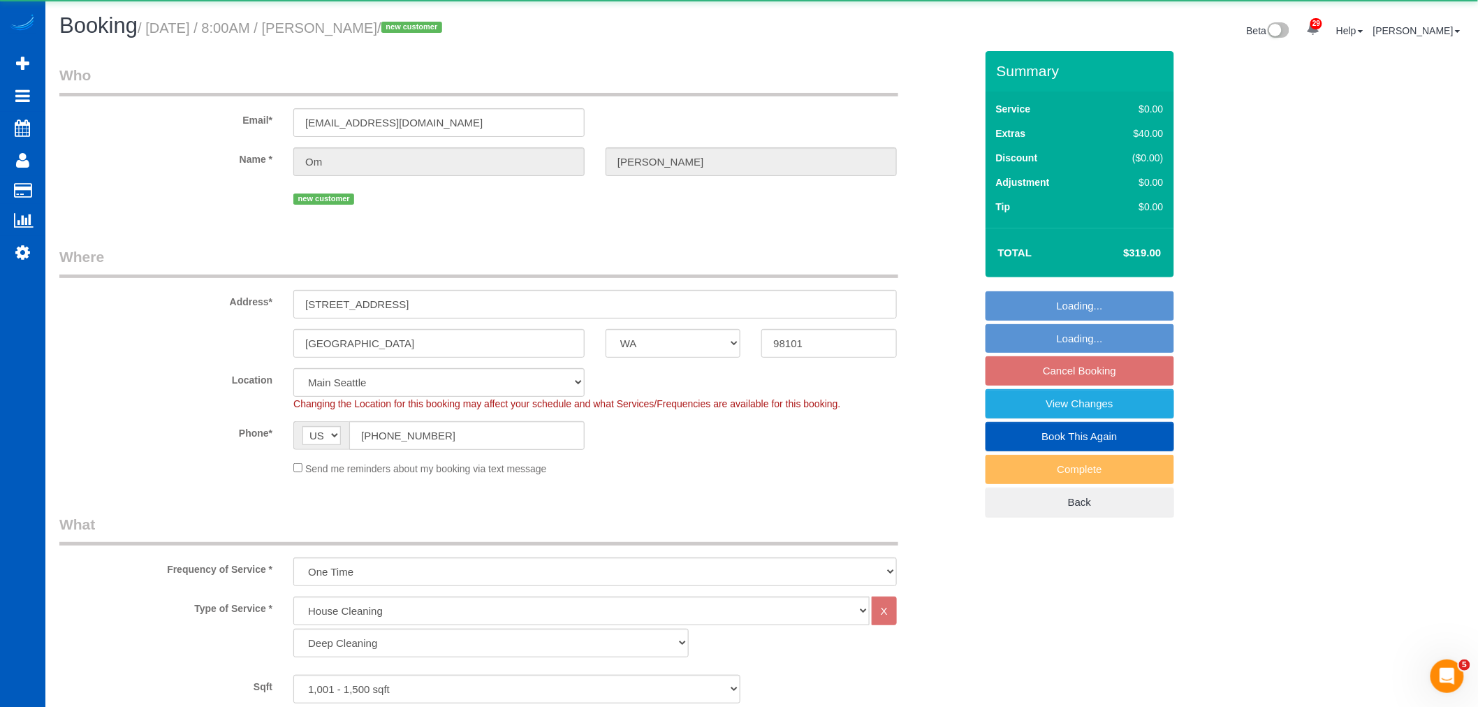
select select "object:94201"
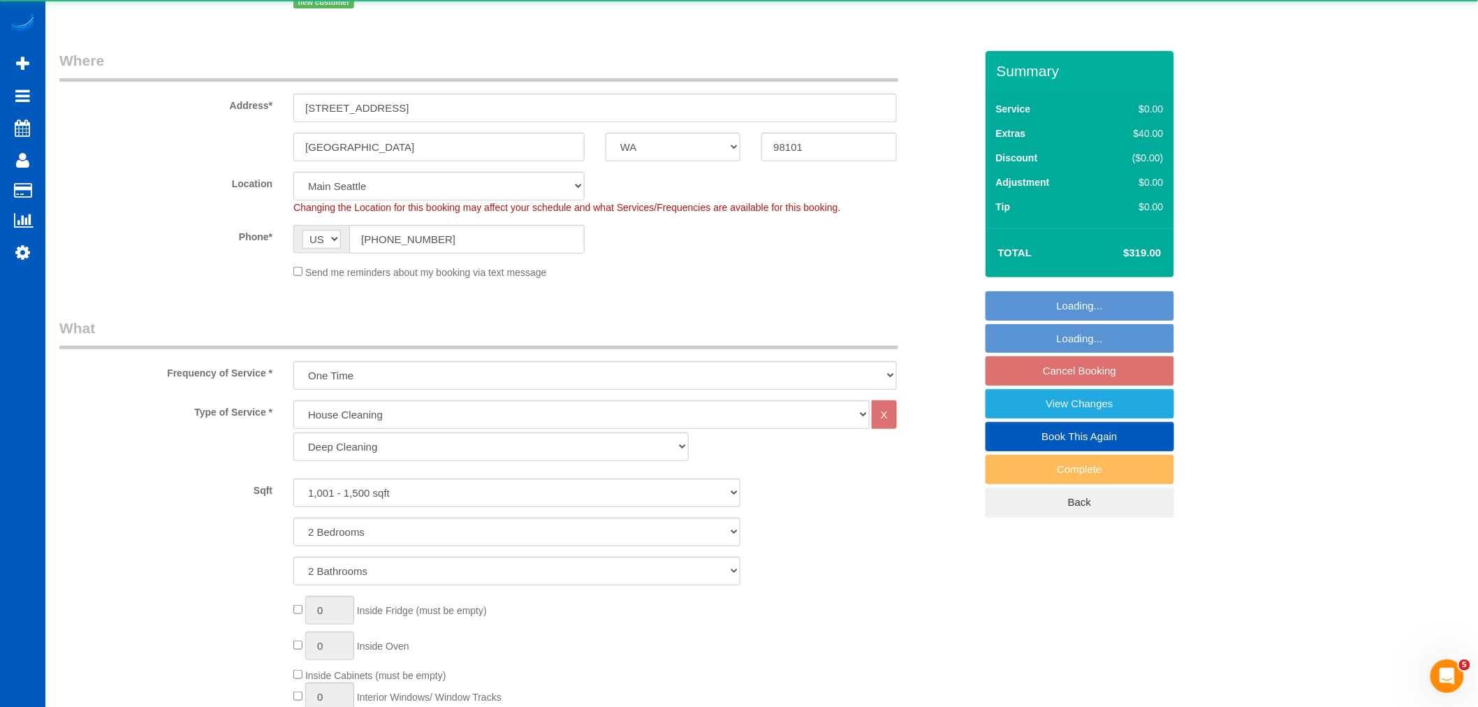
select select "spot402"
select select "1001"
select select "2"
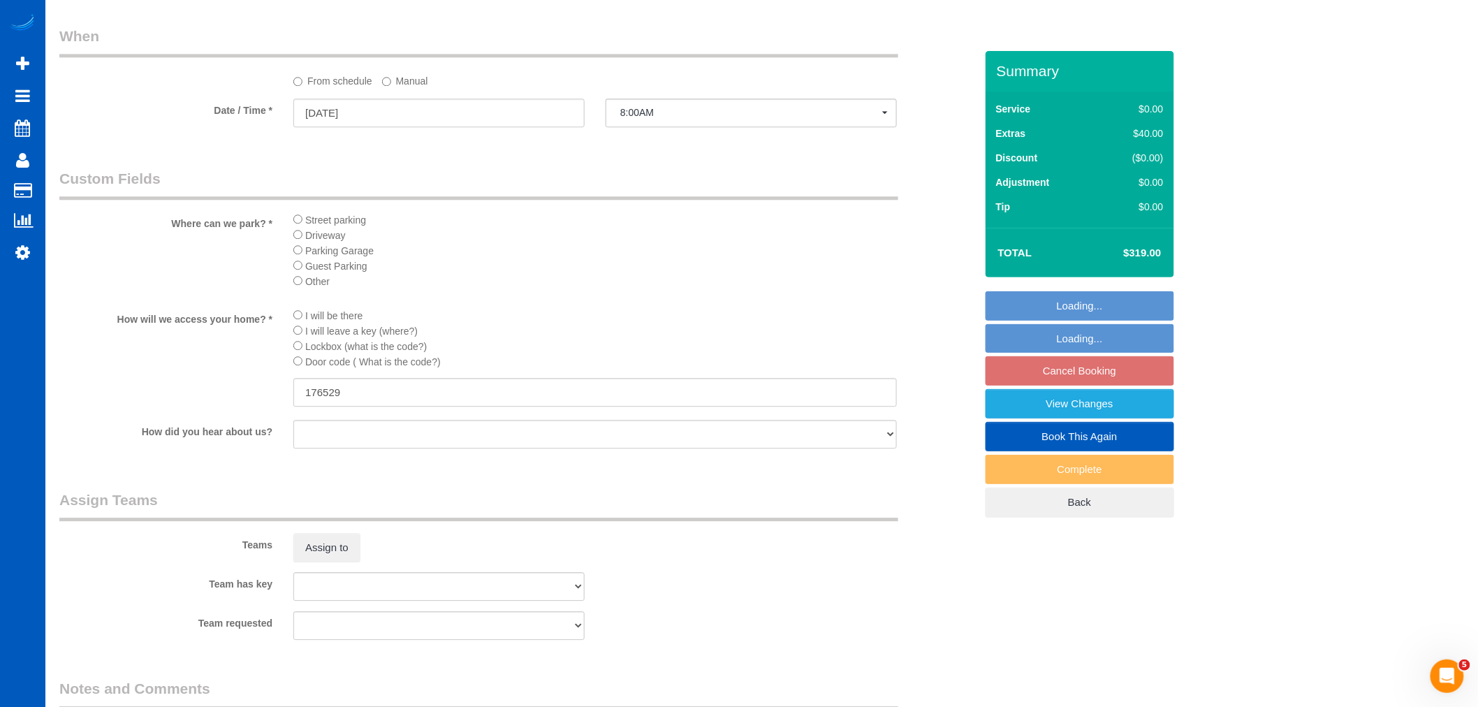
scroll to position [1552, 0]
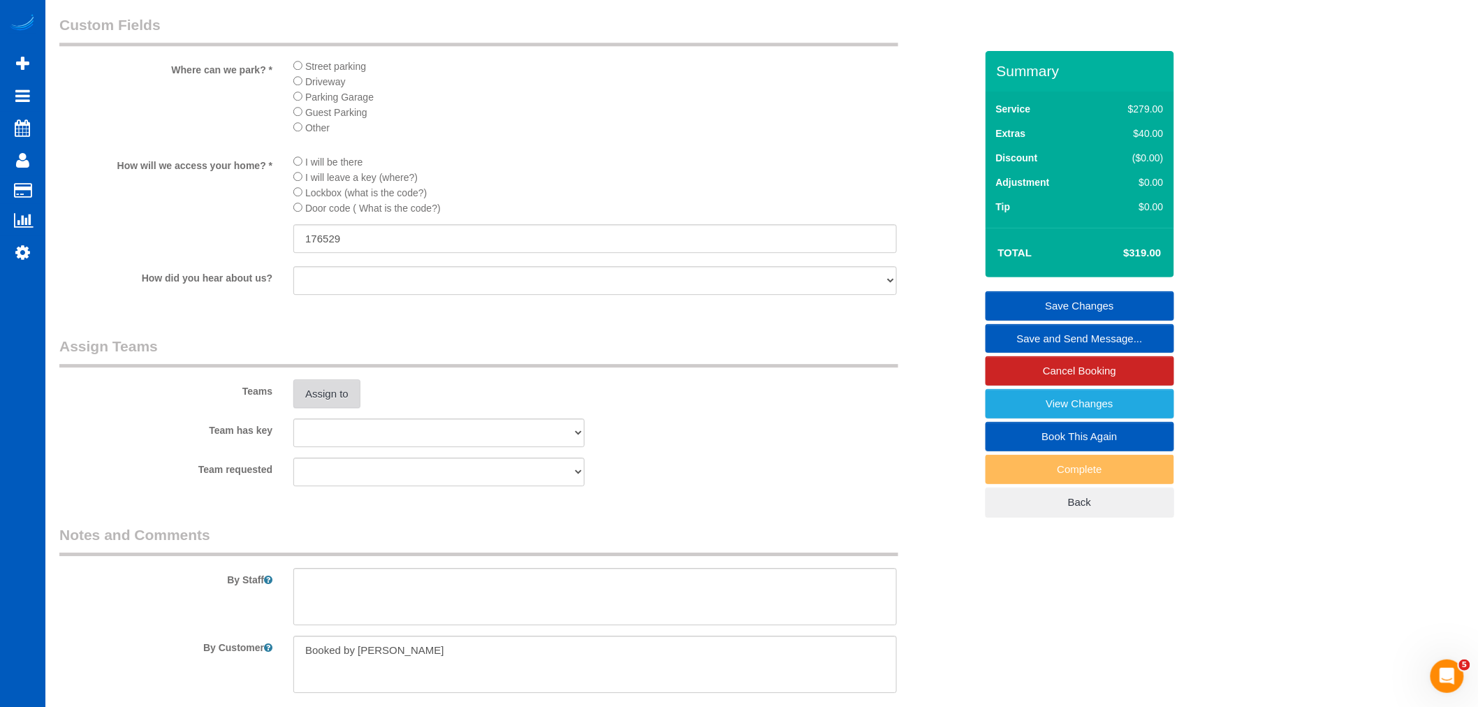
click at [335, 409] on button "Assign to" at bounding box center [326, 393] width 67 height 29
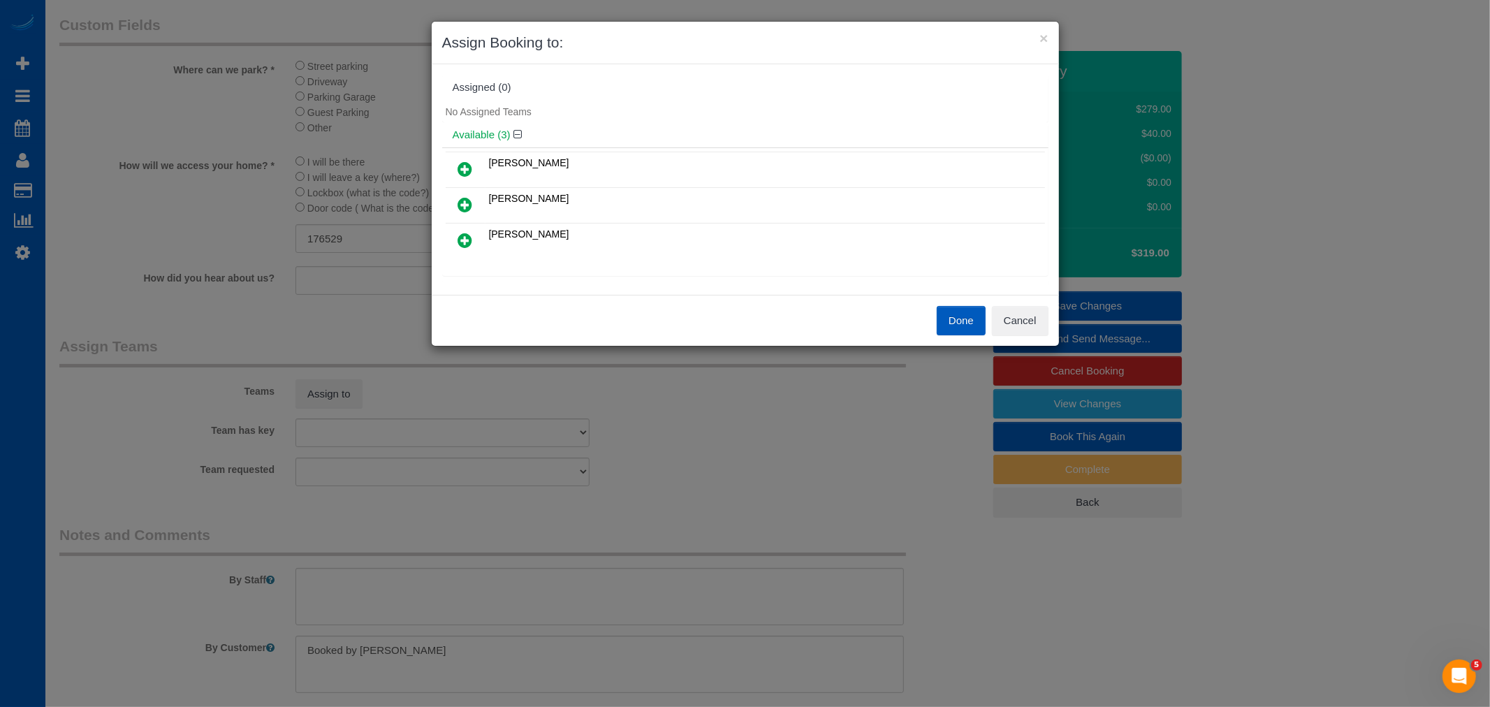
click at [463, 197] on icon at bounding box center [465, 204] width 15 height 17
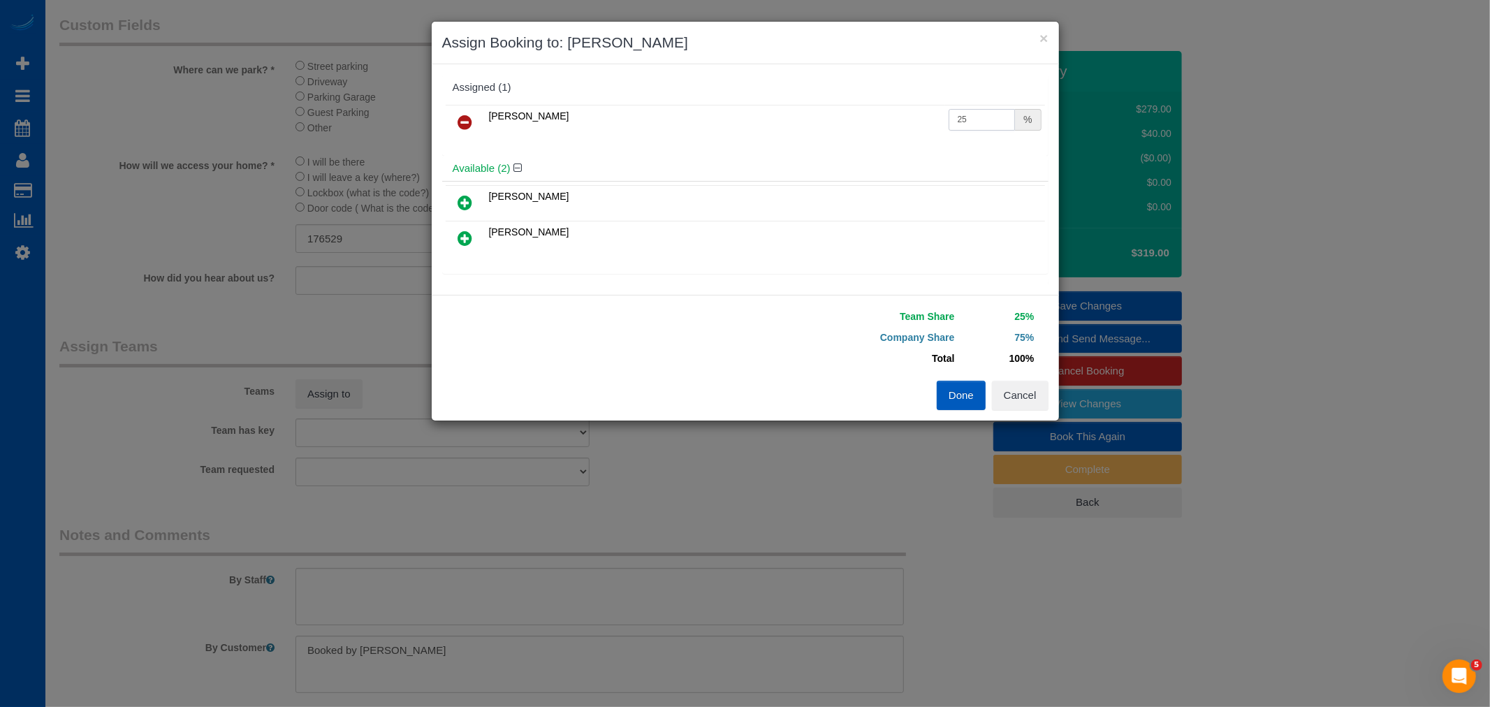
drag, startPoint x: 971, startPoint y: 121, endPoint x: 746, endPoint y: 109, distance: 225.3
click at [746, 109] on tr "[PERSON_NAME] 25 %" at bounding box center [745, 123] width 599 height 36
type input "50"
click at [950, 402] on button "Done" at bounding box center [961, 395] width 49 height 29
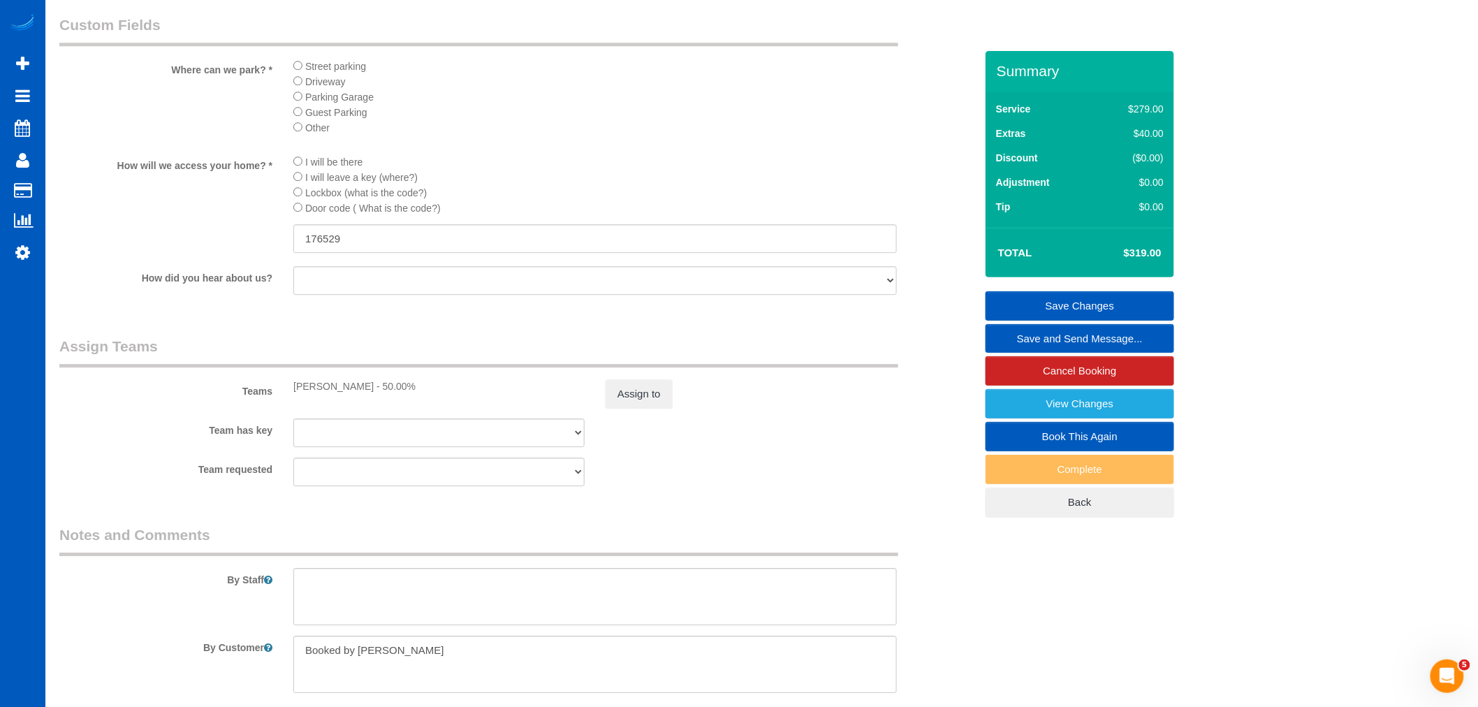
click at [1092, 296] on link "Save Changes" at bounding box center [1080, 305] width 189 height 29
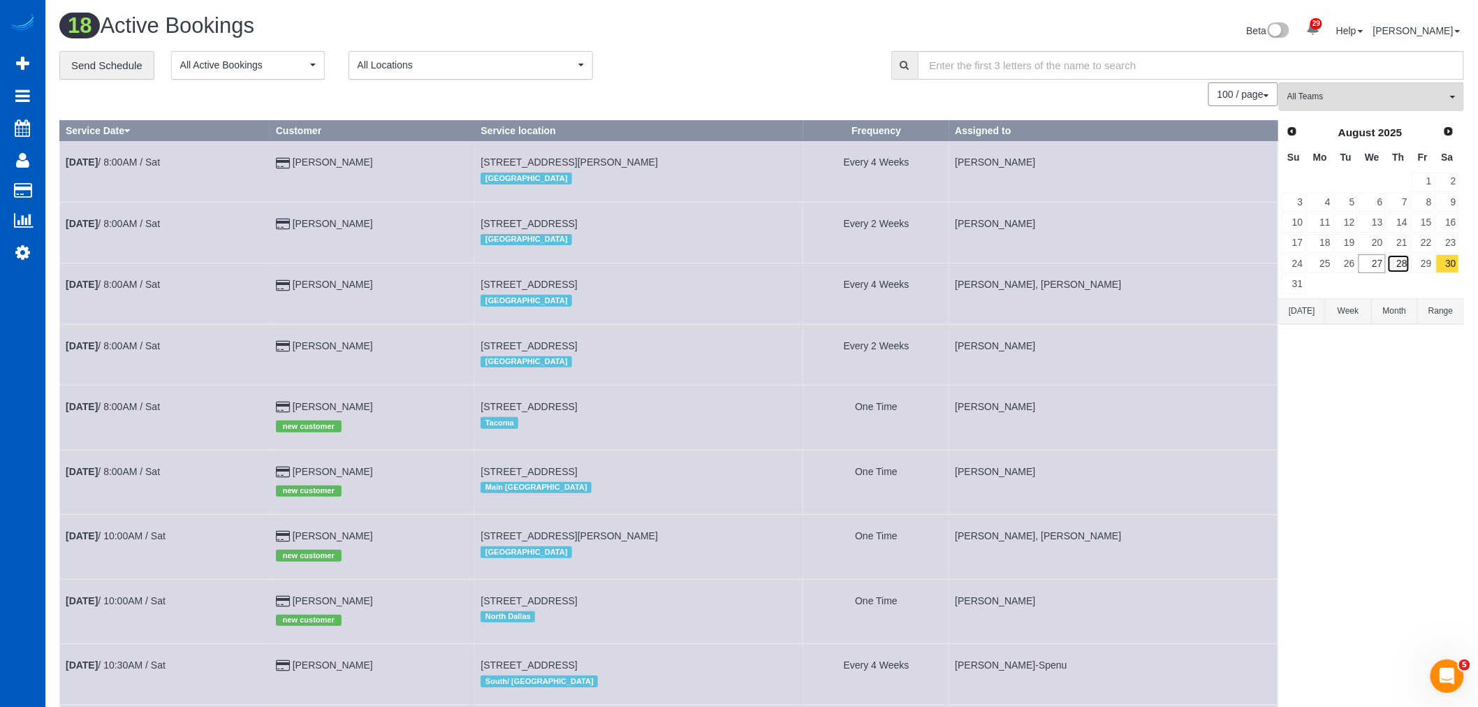
click at [1397, 268] on link "28" at bounding box center [1399, 263] width 23 height 19
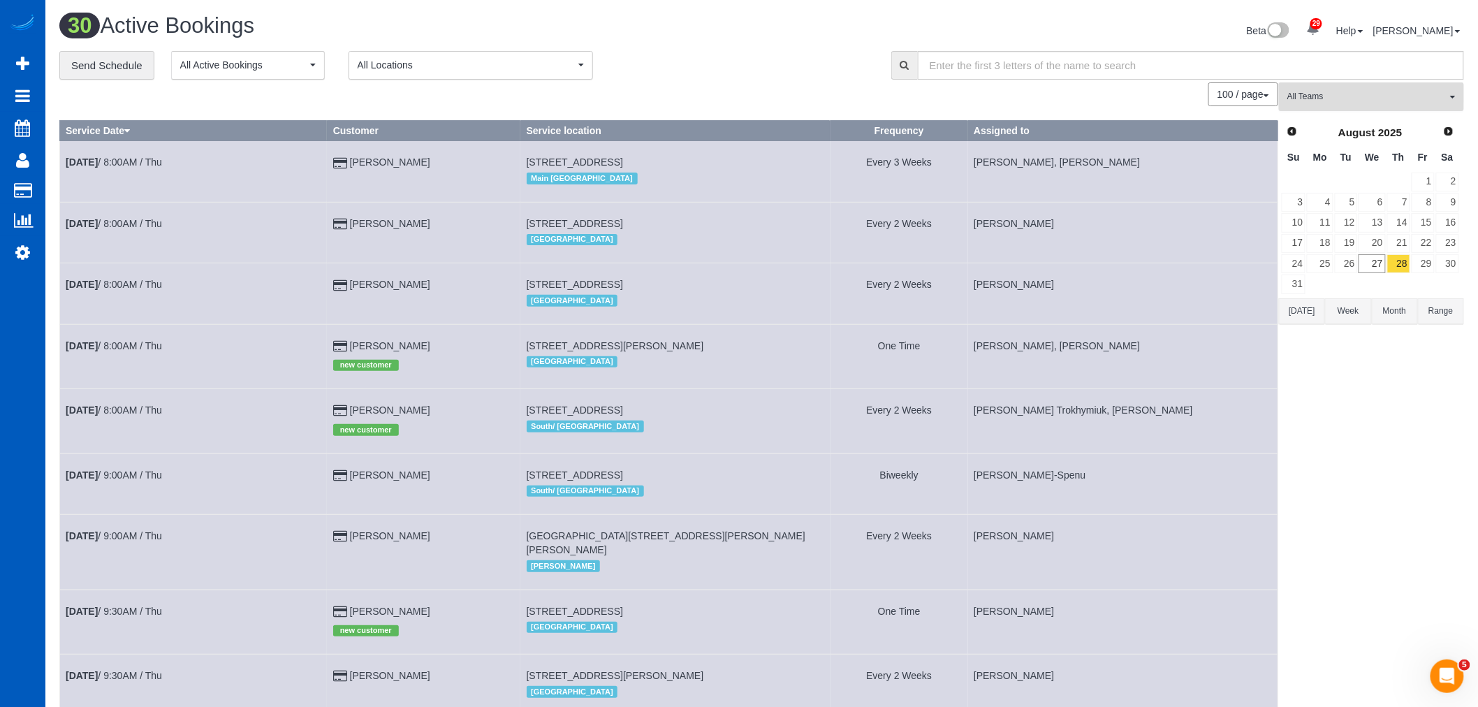
click at [1337, 107] on button "All Teams" at bounding box center [1371, 96] width 185 height 29
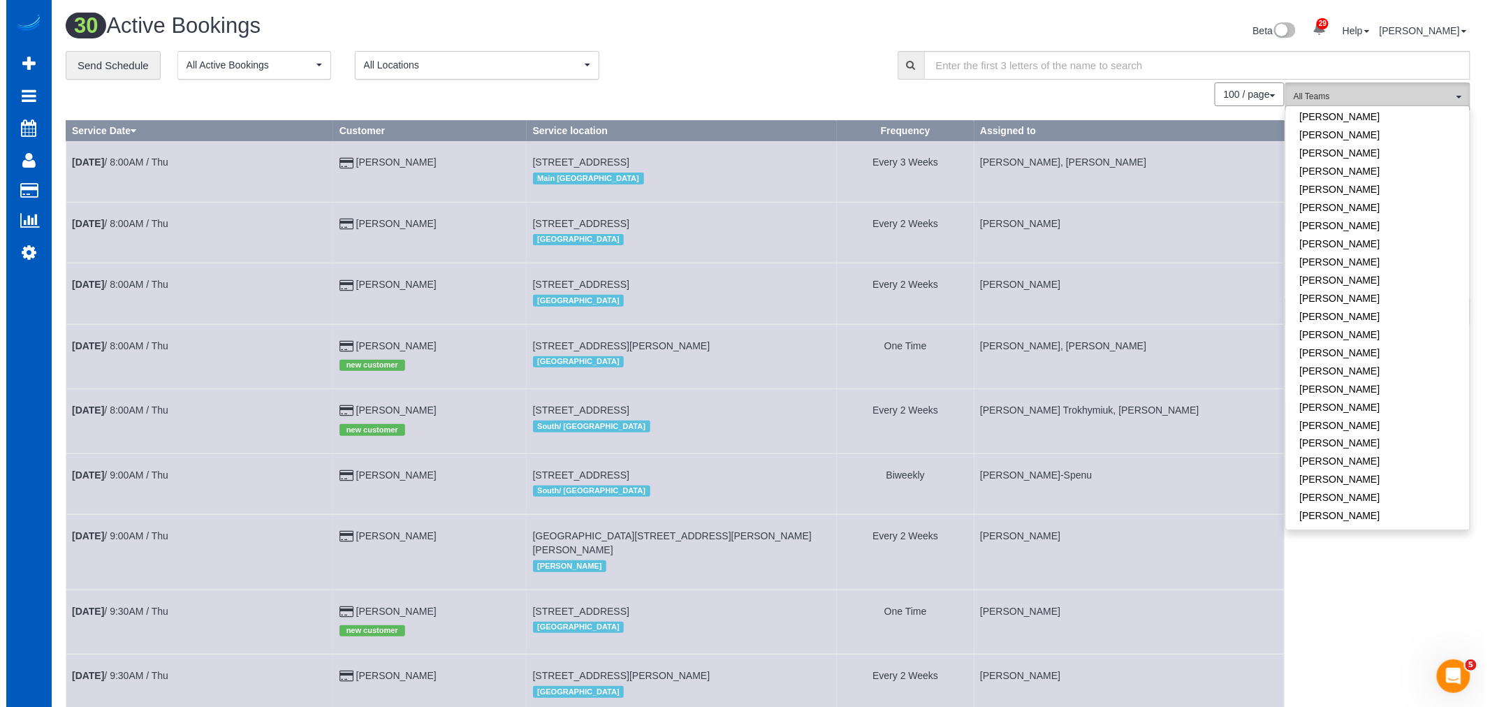
scroll to position [776, 0]
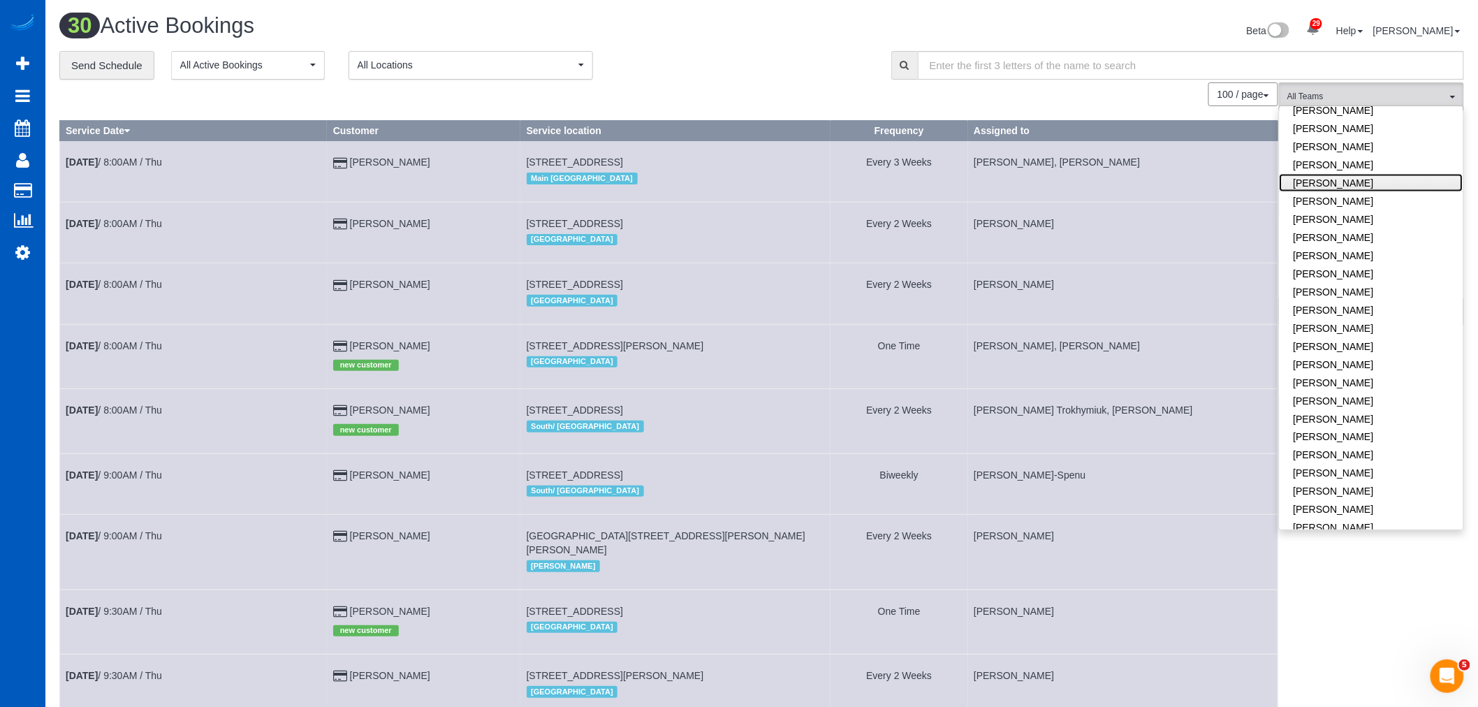
click at [1361, 174] on link "[PERSON_NAME]" at bounding box center [1372, 183] width 184 height 18
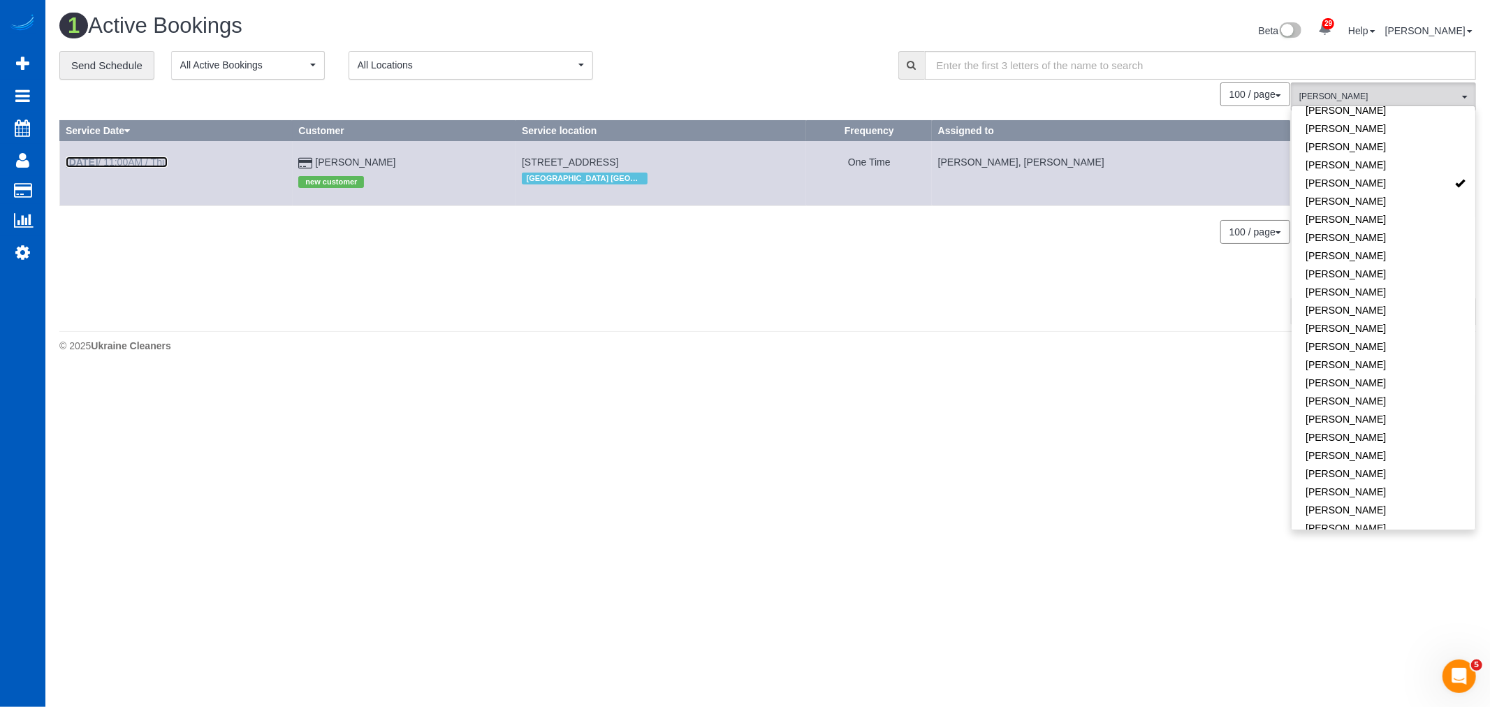
click at [92, 161] on b "[DATE]" at bounding box center [82, 161] width 32 height 11
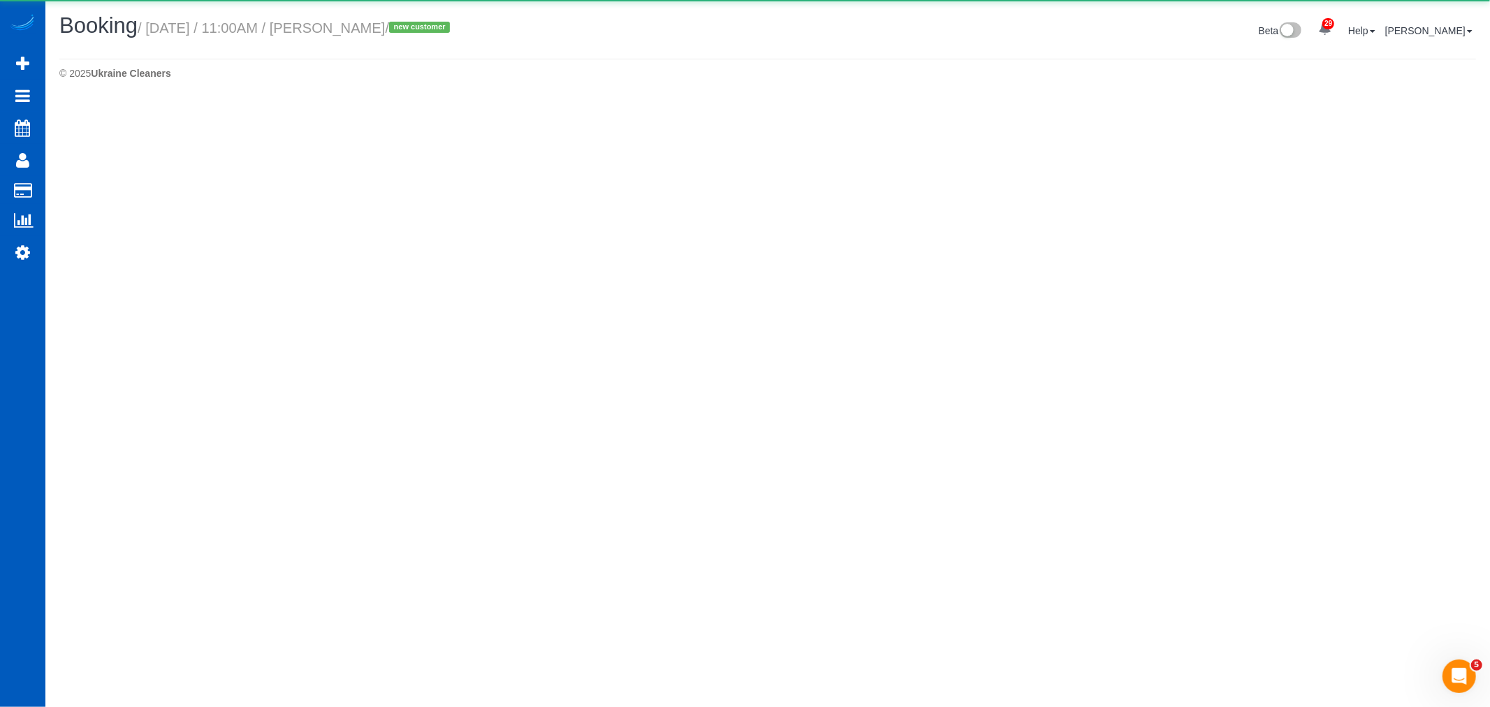
select select "GA"
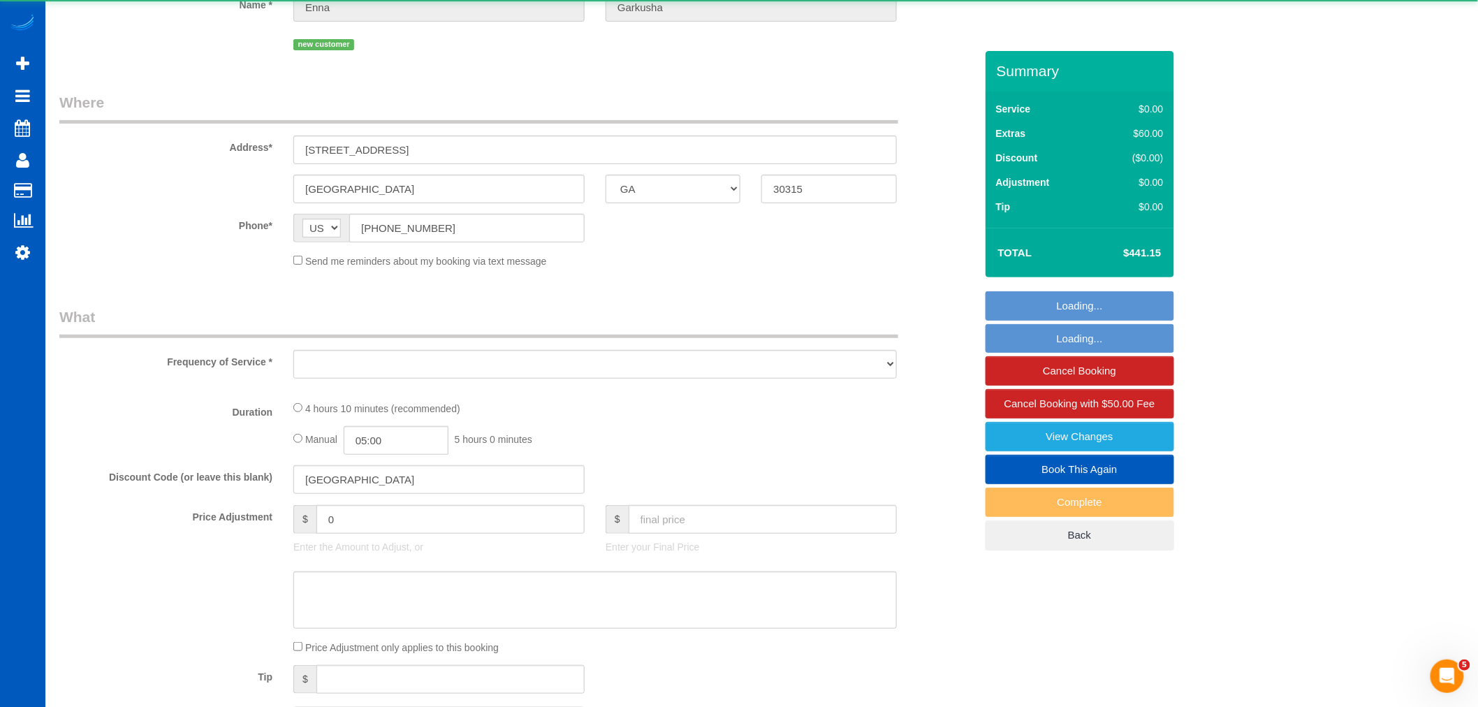
select select "object:95999"
select select "string:fspay-b513ea97-aa00-49b6-99a8-a0ea5f0d96e5"
select select "199"
select select "1501"
select select "3"
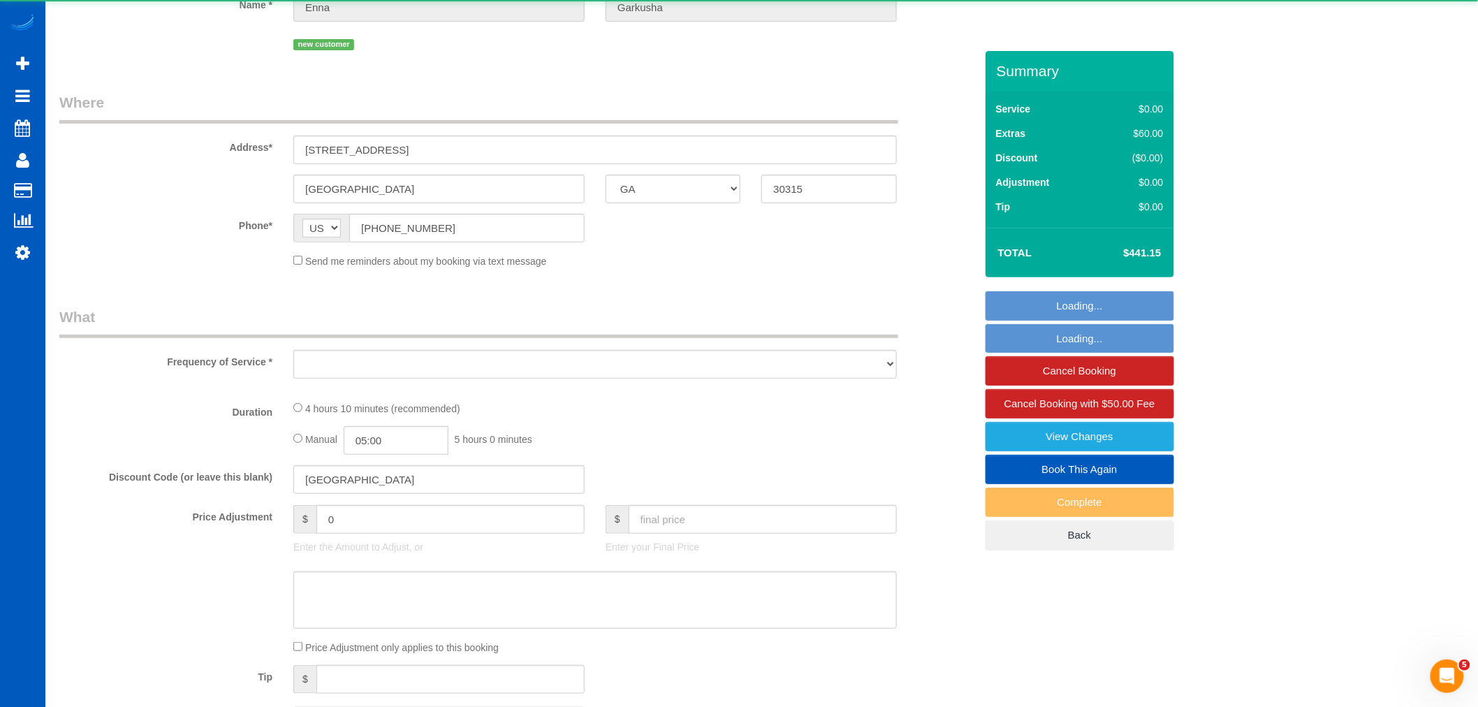
select select "2"
select select "number:8"
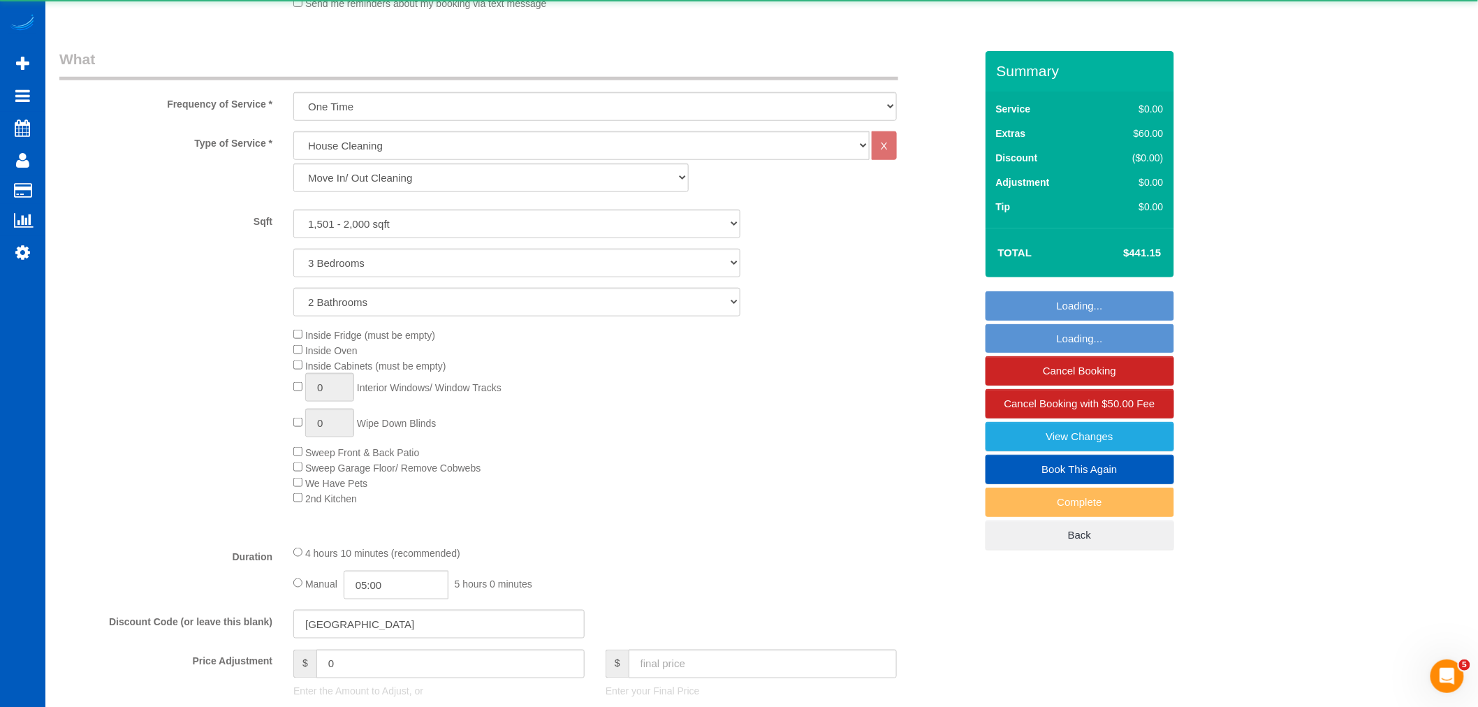
select select "spot415"
select select "1501"
select select "3"
select select "2"
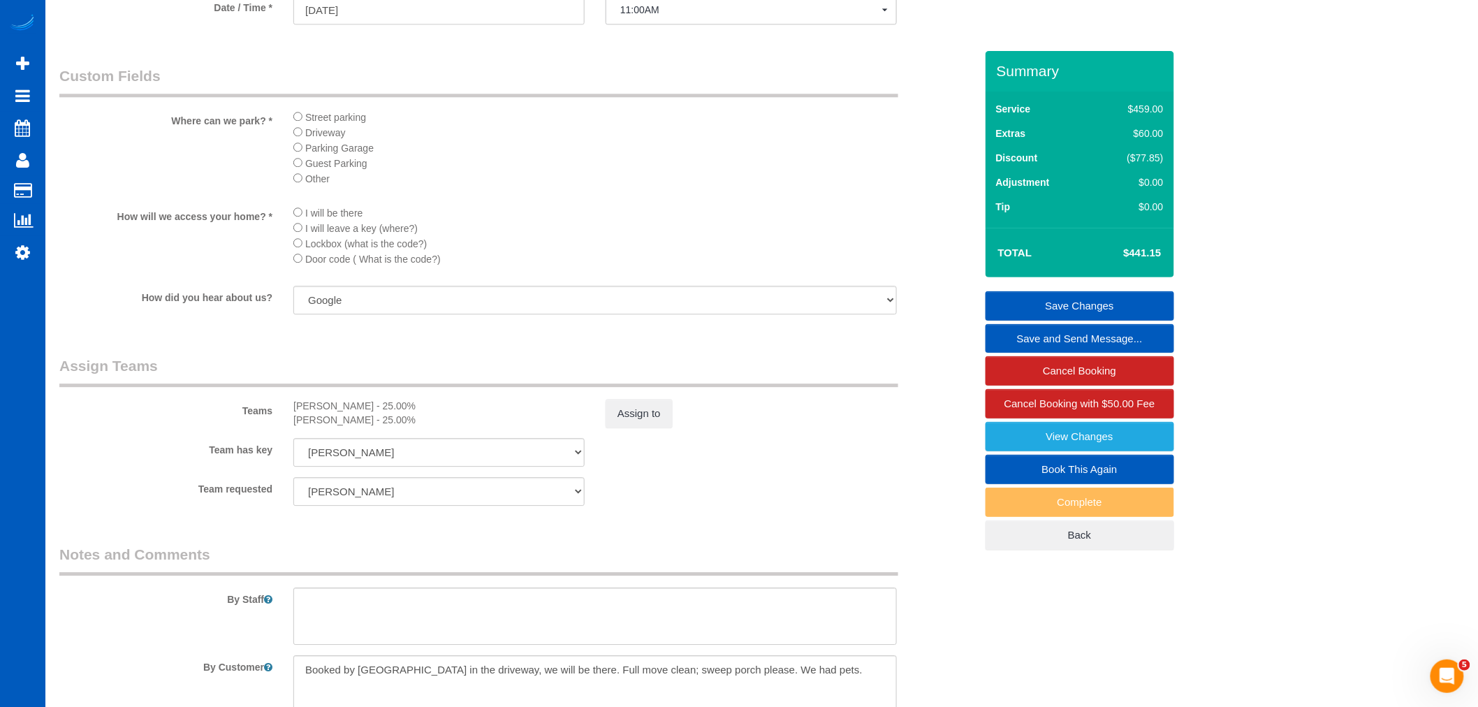
scroll to position [1475, 0]
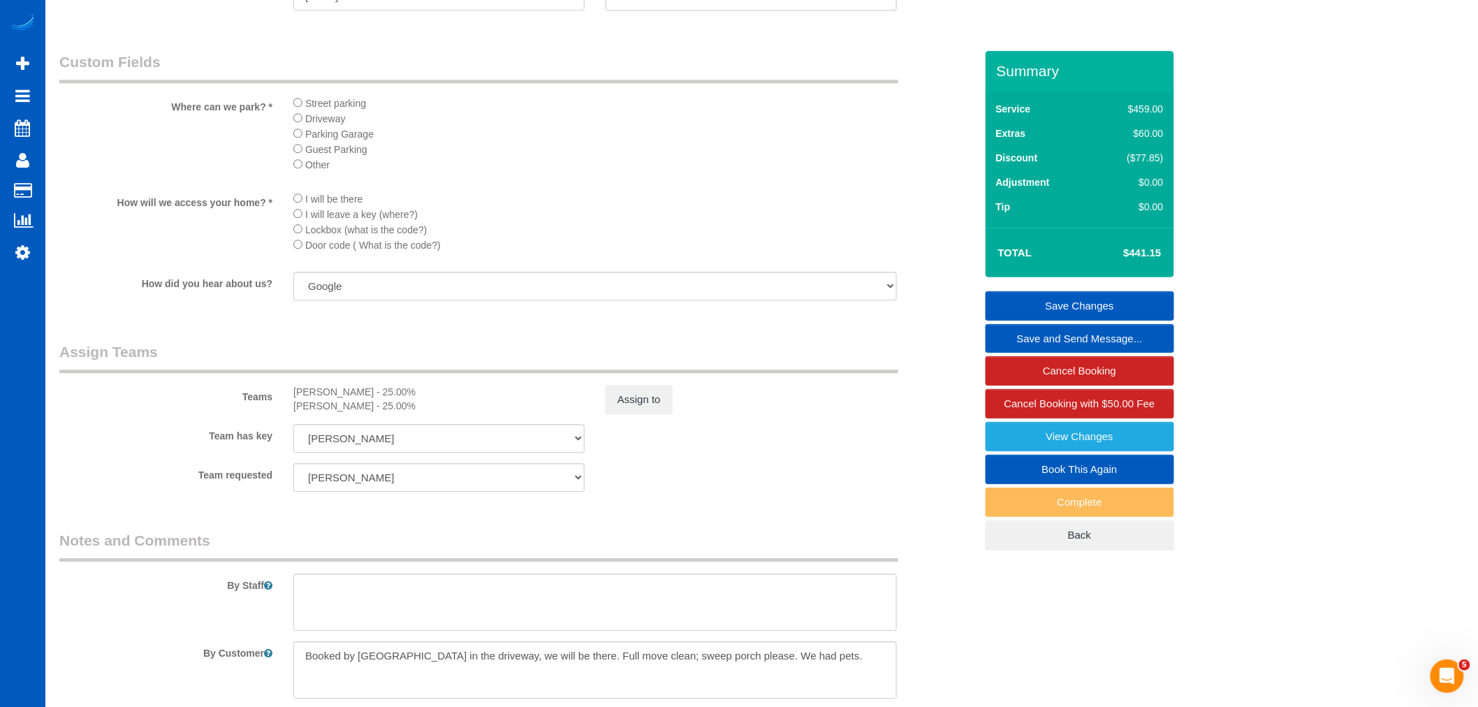
click at [623, 440] on sui-booking-teams "Teams [PERSON_NAME] - 25.00% [PERSON_NAME] - 25.00% Assign to Team has key [PER…" at bounding box center [517, 417] width 916 height 151
click at [627, 414] on button "Assign to" at bounding box center [639, 399] width 67 height 29
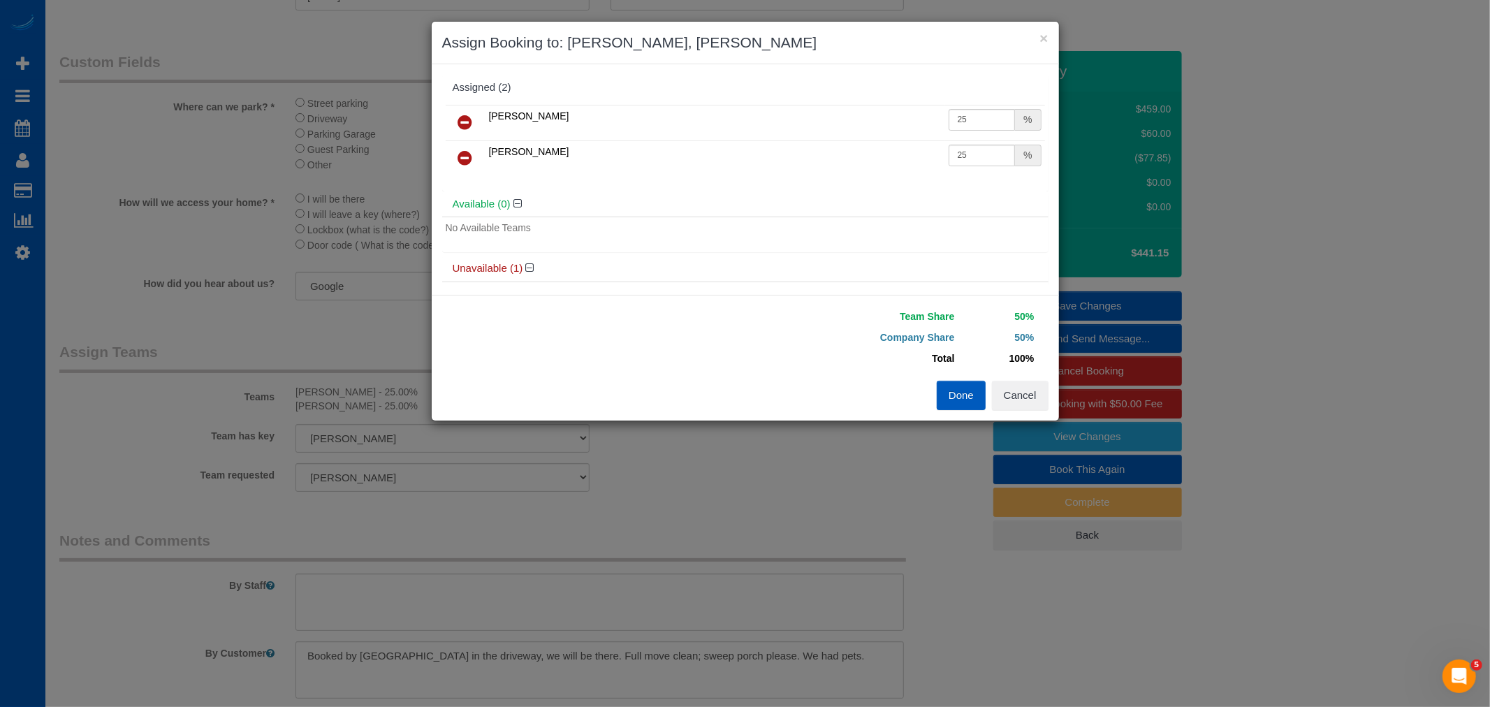
click at [478, 161] on link at bounding box center [465, 159] width 33 height 28
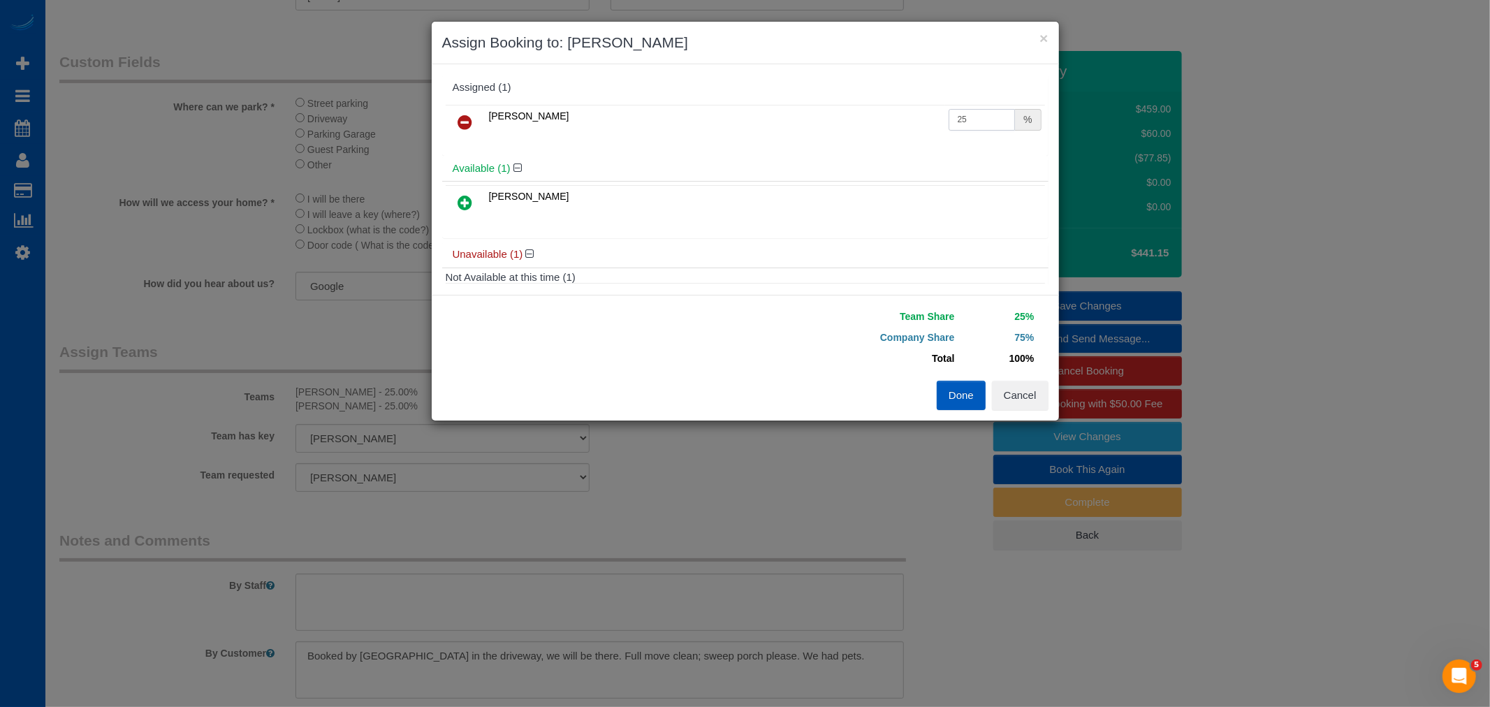
drag, startPoint x: 976, startPoint y: 122, endPoint x: 777, endPoint y: 114, distance: 199.3
click at [777, 114] on tr "[PERSON_NAME] 25 %" at bounding box center [745, 123] width 599 height 36
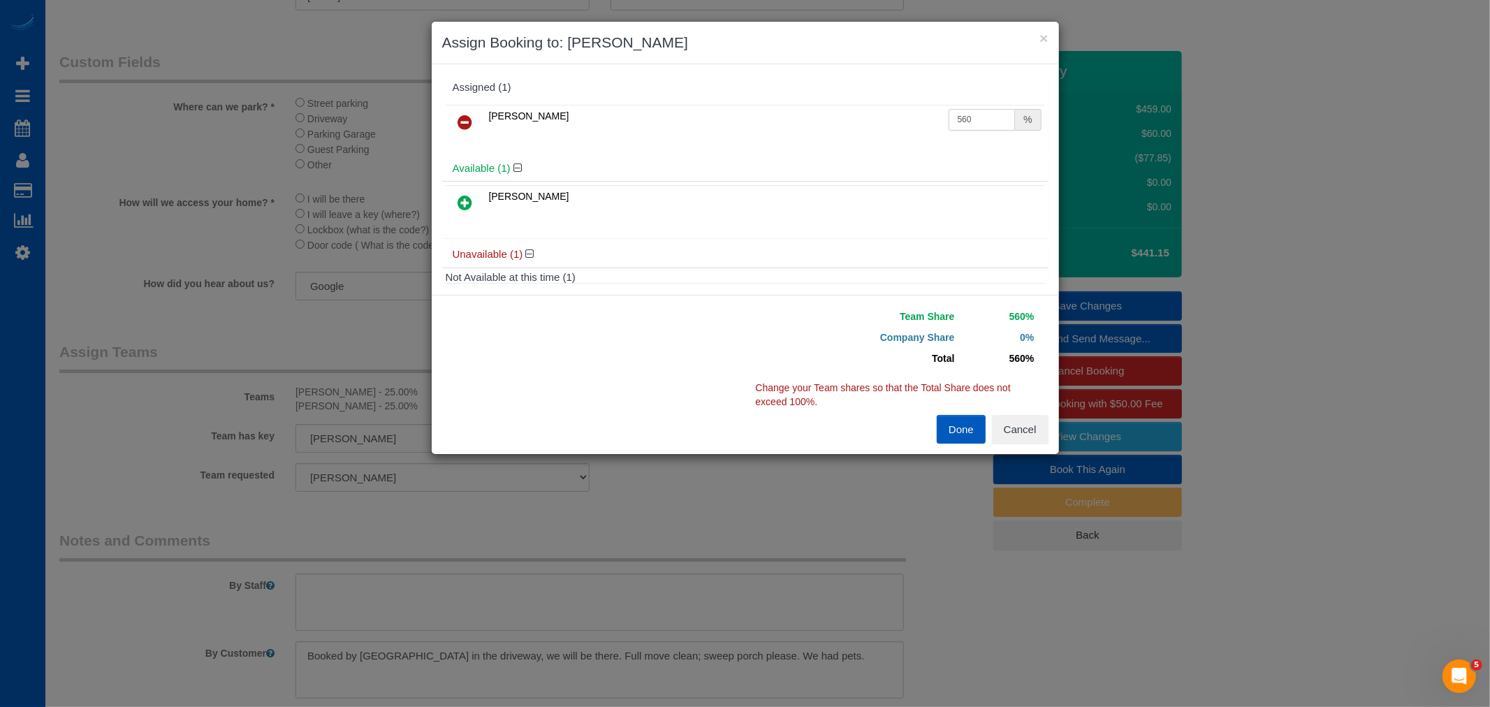
drag, startPoint x: 869, startPoint y: 103, endPoint x: 787, endPoint y: 110, distance: 82.7
click at [787, 110] on tr "[PERSON_NAME] 560 %" at bounding box center [745, 123] width 599 height 36
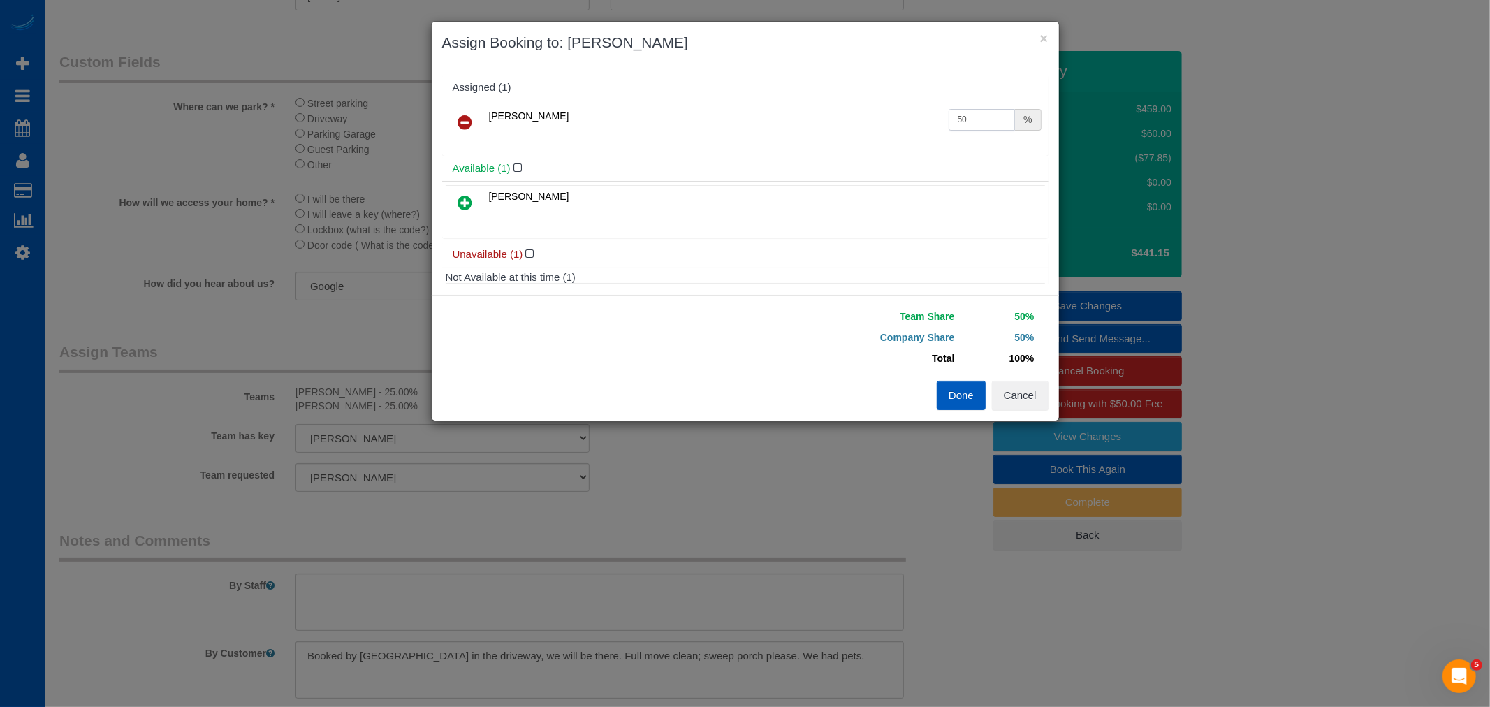
type input "50"
click at [919, 400] on div "Done Cancel" at bounding box center [902, 395] width 314 height 29
click at [933, 400] on div "Done Cancel" at bounding box center [902, 395] width 314 height 29
click at [942, 399] on button "Done" at bounding box center [961, 395] width 49 height 29
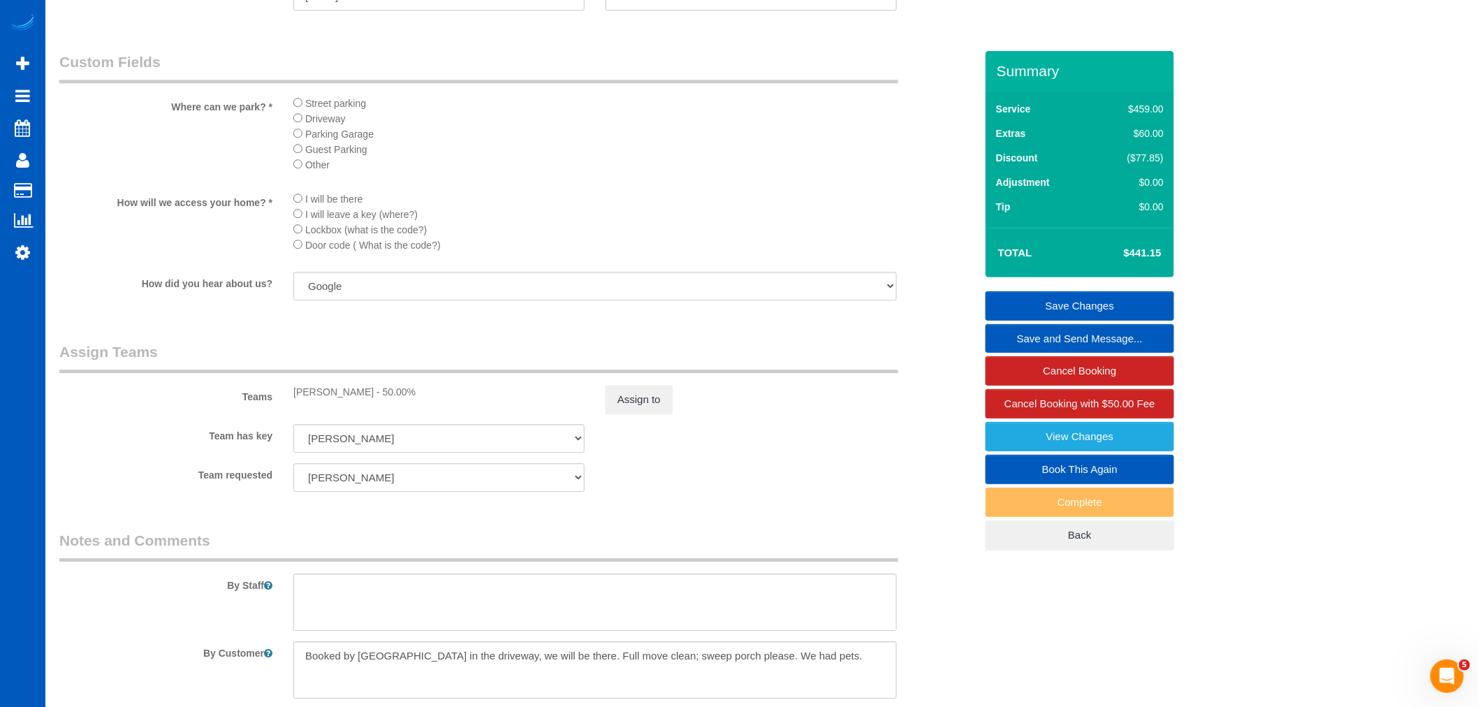
click at [1070, 313] on link "Save Changes" at bounding box center [1080, 305] width 189 height 29
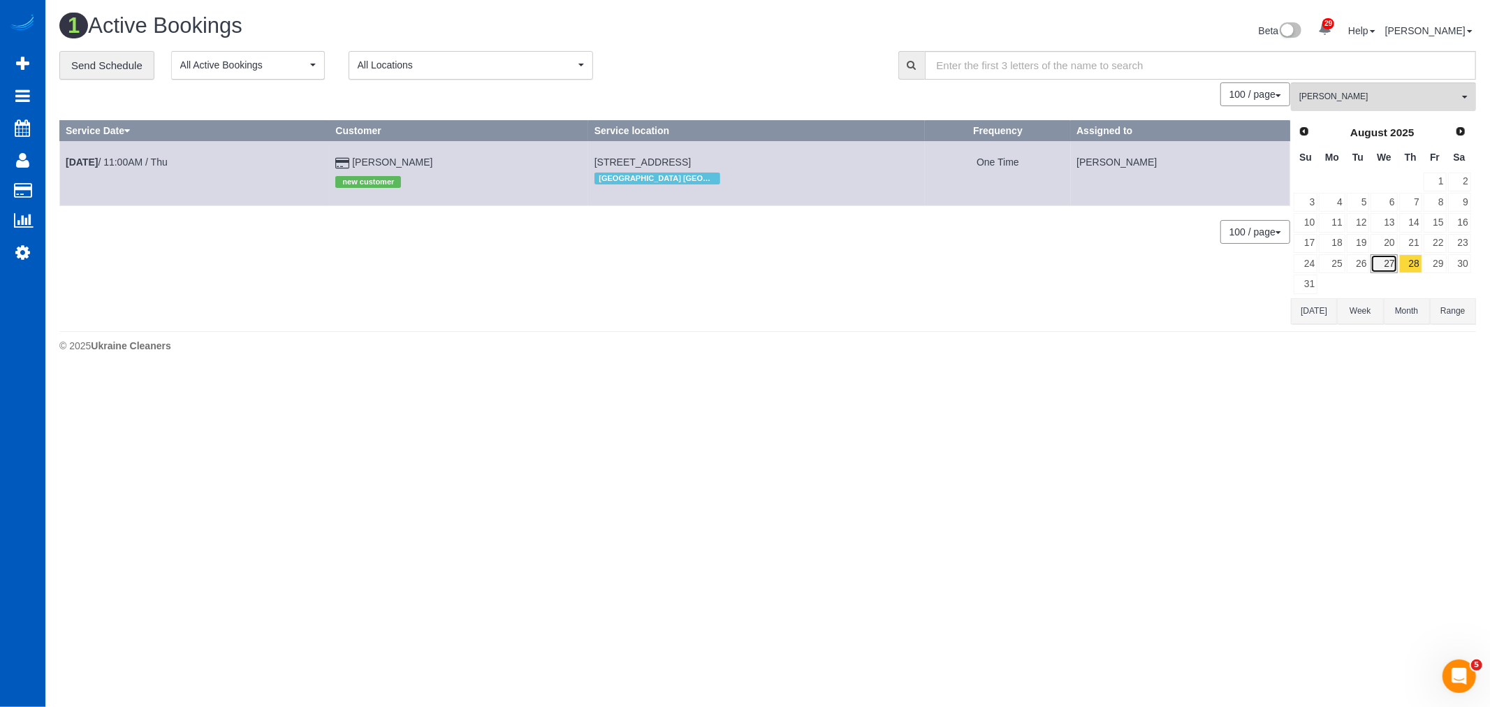
click at [1392, 260] on link "27" at bounding box center [1384, 263] width 27 height 19
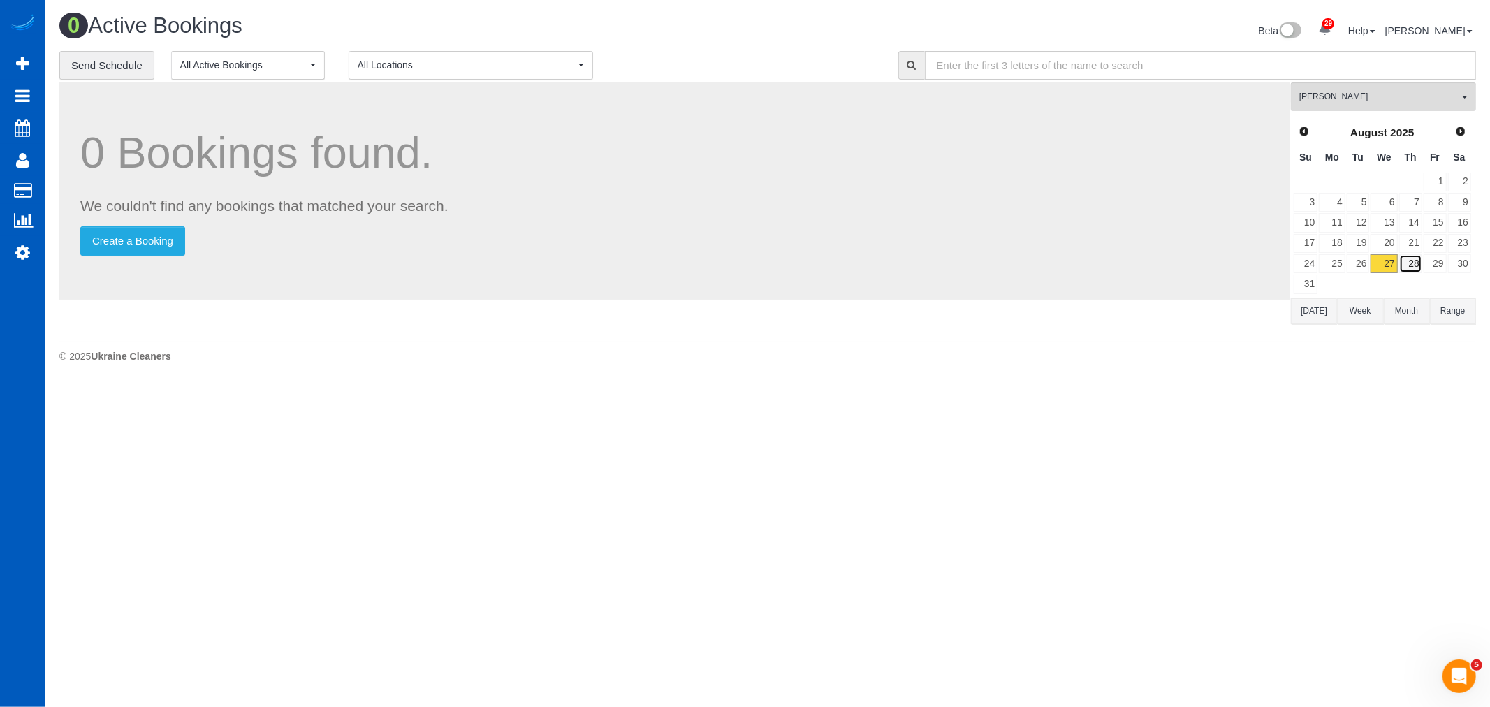
click at [1413, 260] on link "28" at bounding box center [1410, 263] width 23 height 19
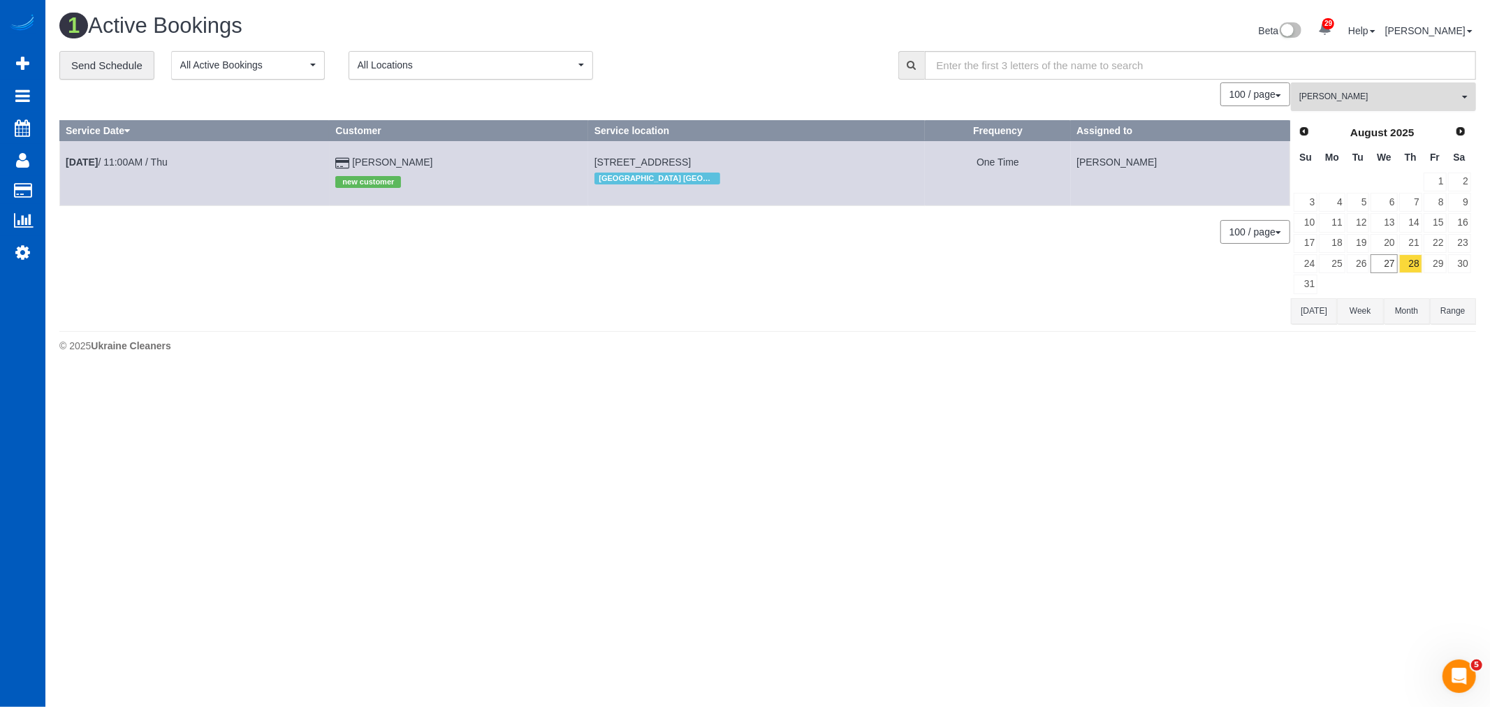
click at [1355, 106] on button "[PERSON_NAME] All Teams" at bounding box center [1383, 96] width 185 height 29
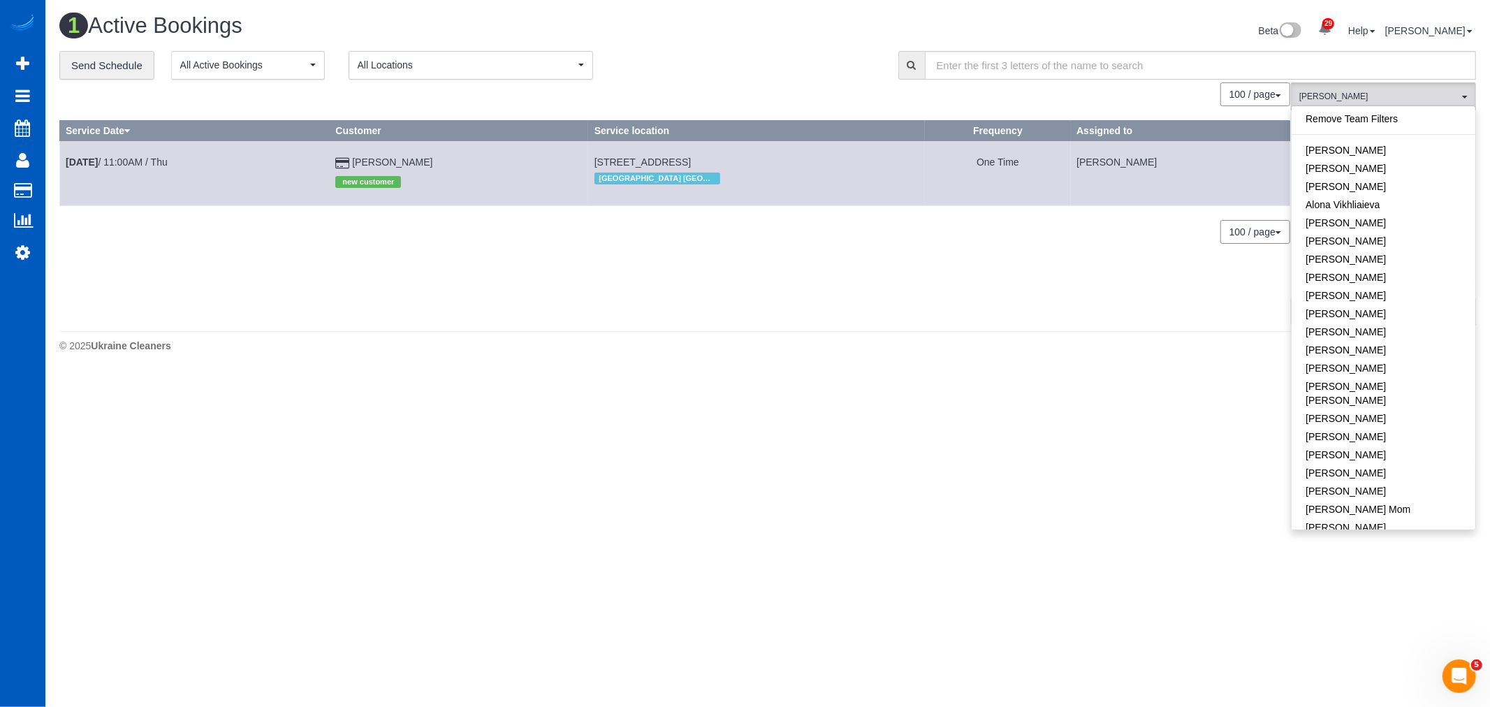
click at [1349, 123] on link "Remove Team Filters" at bounding box center [1384, 119] width 184 height 18
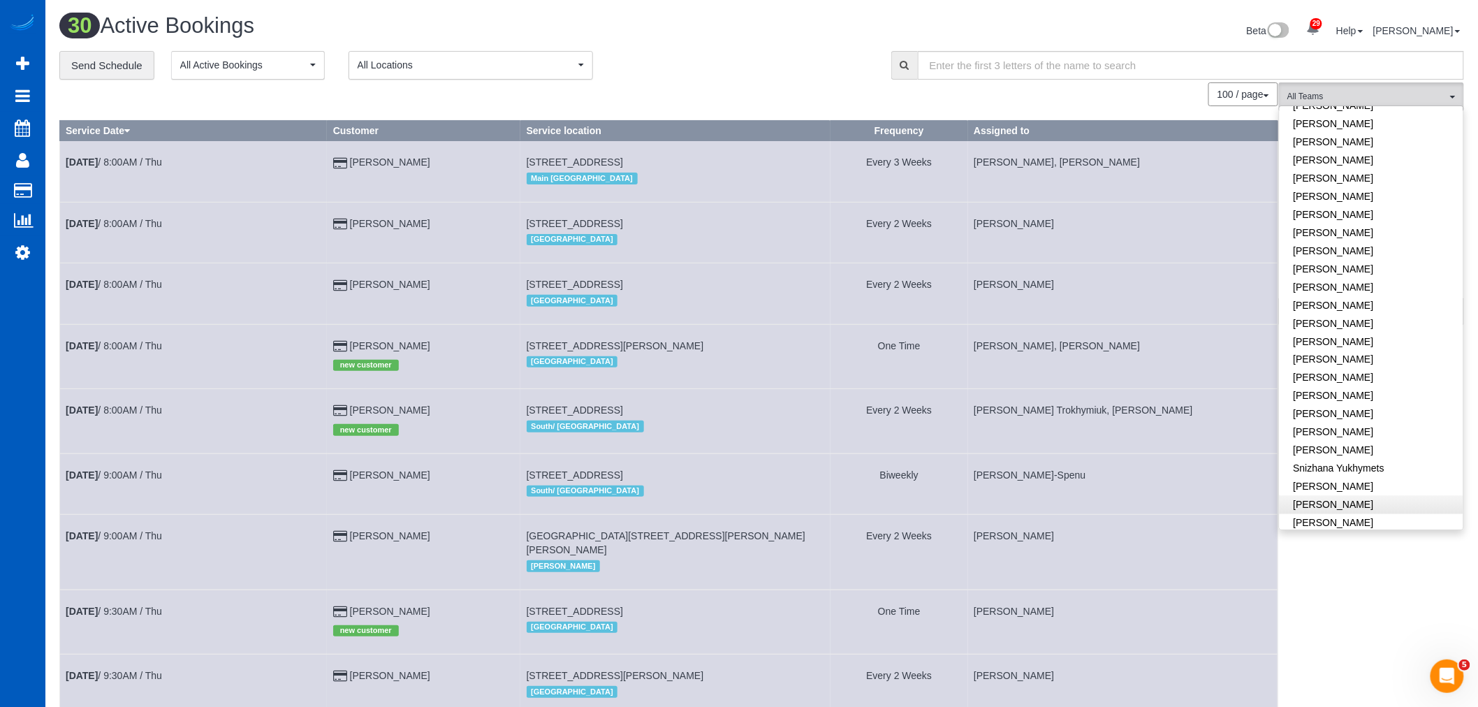
scroll to position [931, 0]
click at [1316, 328] on link "[PERSON_NAME]" at bounding box center [1372, 337] width 184 height 18
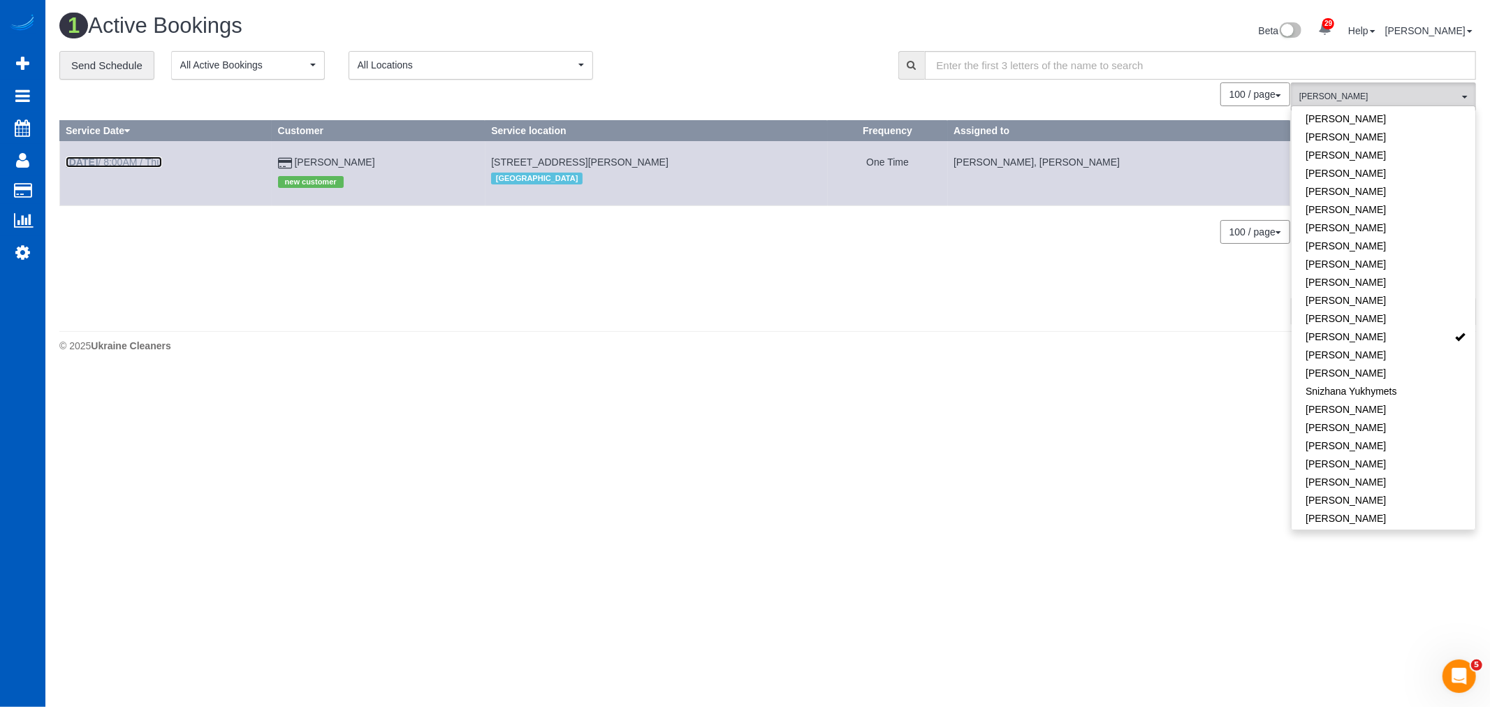
click at [98, 158] on b "[DATE]" at bounding box center [82, 161] width 32 height 11
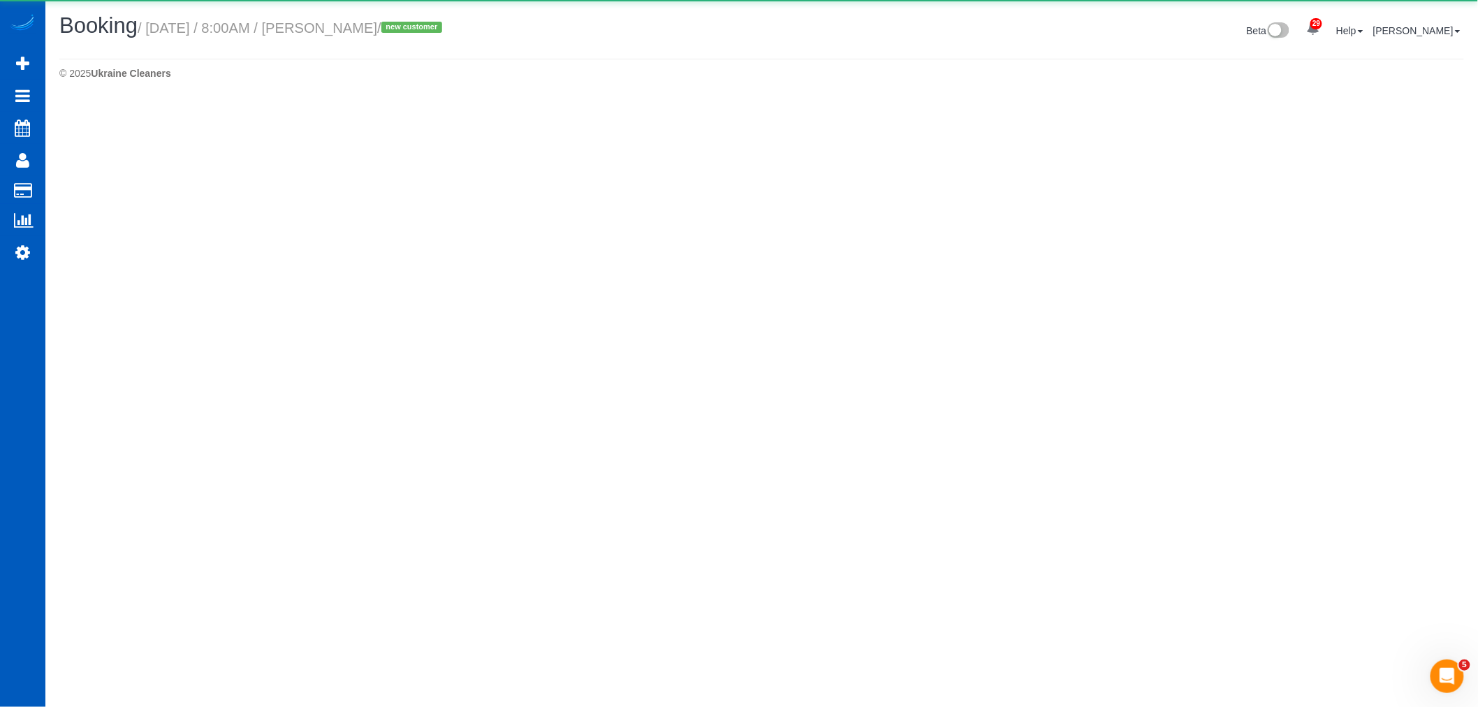
select select "OR"
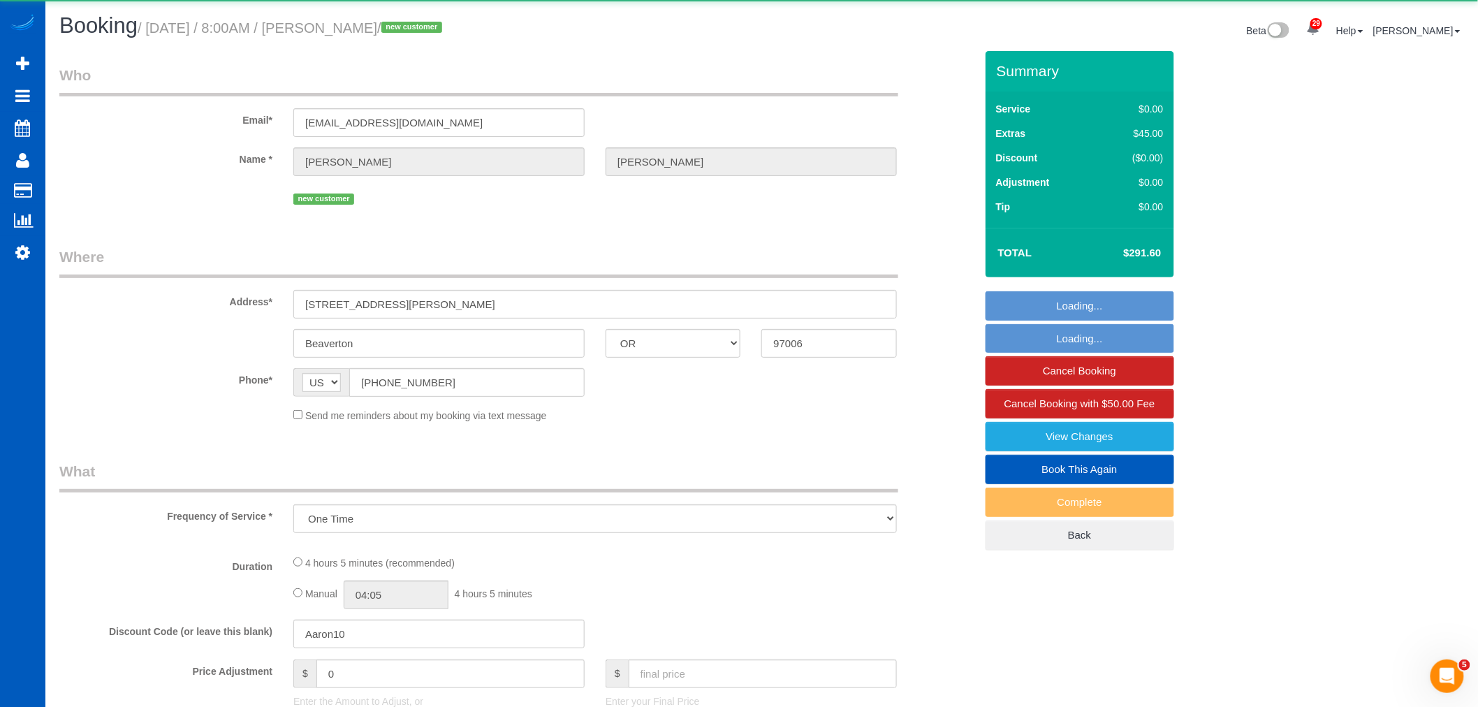
select select "object:97672"
select select "string:fspay-687165d5-4fe6-4a86-b793-1d1c7be79e84"
select select "199"
select select "1001"
select select "4"
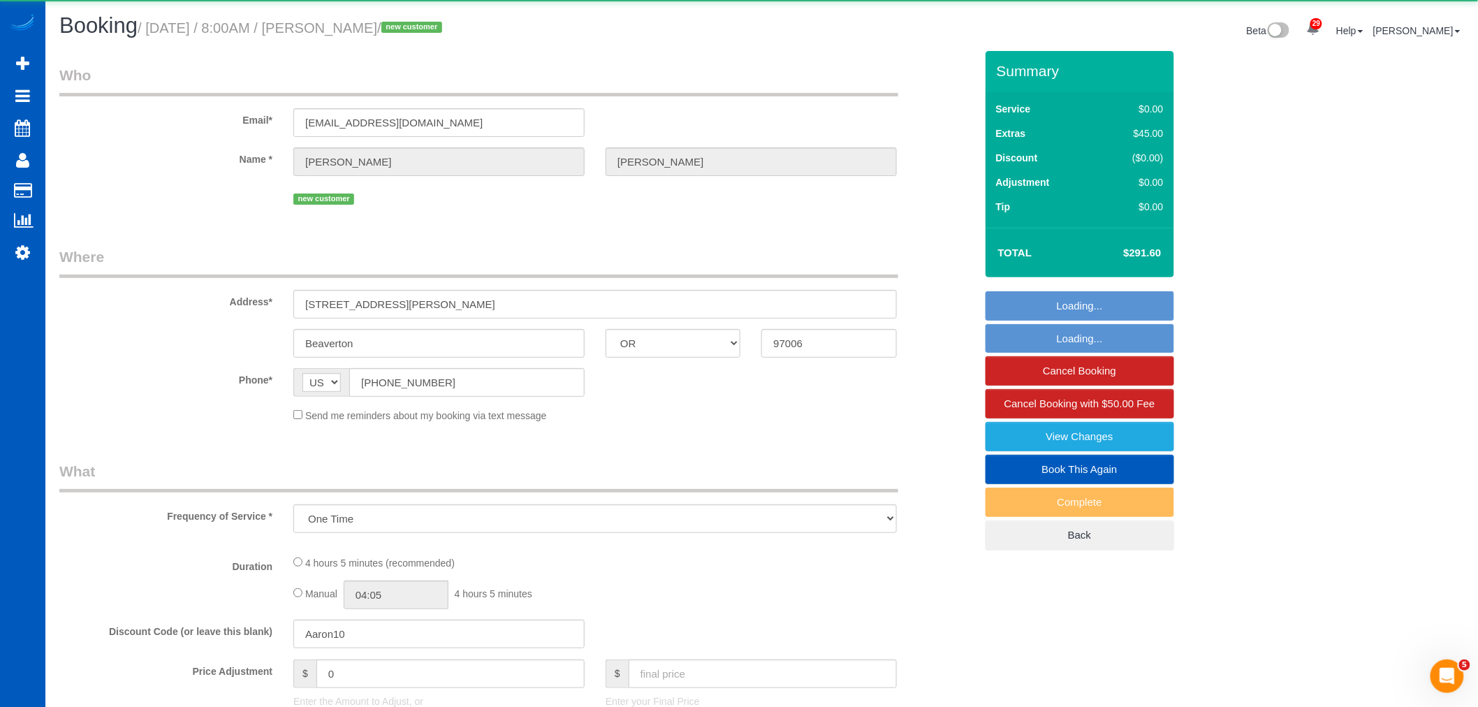
select select "3"
select select "spot425"
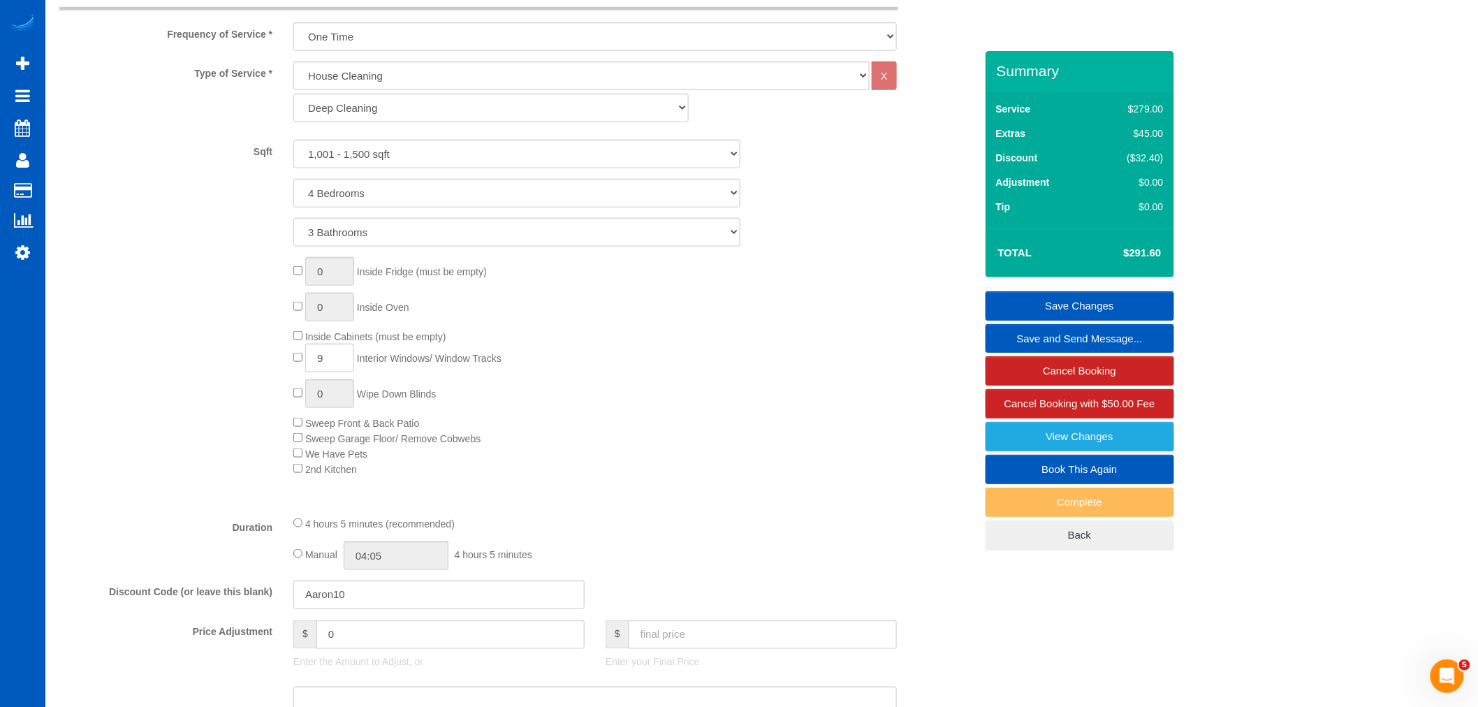
scroll to position [388, 0]
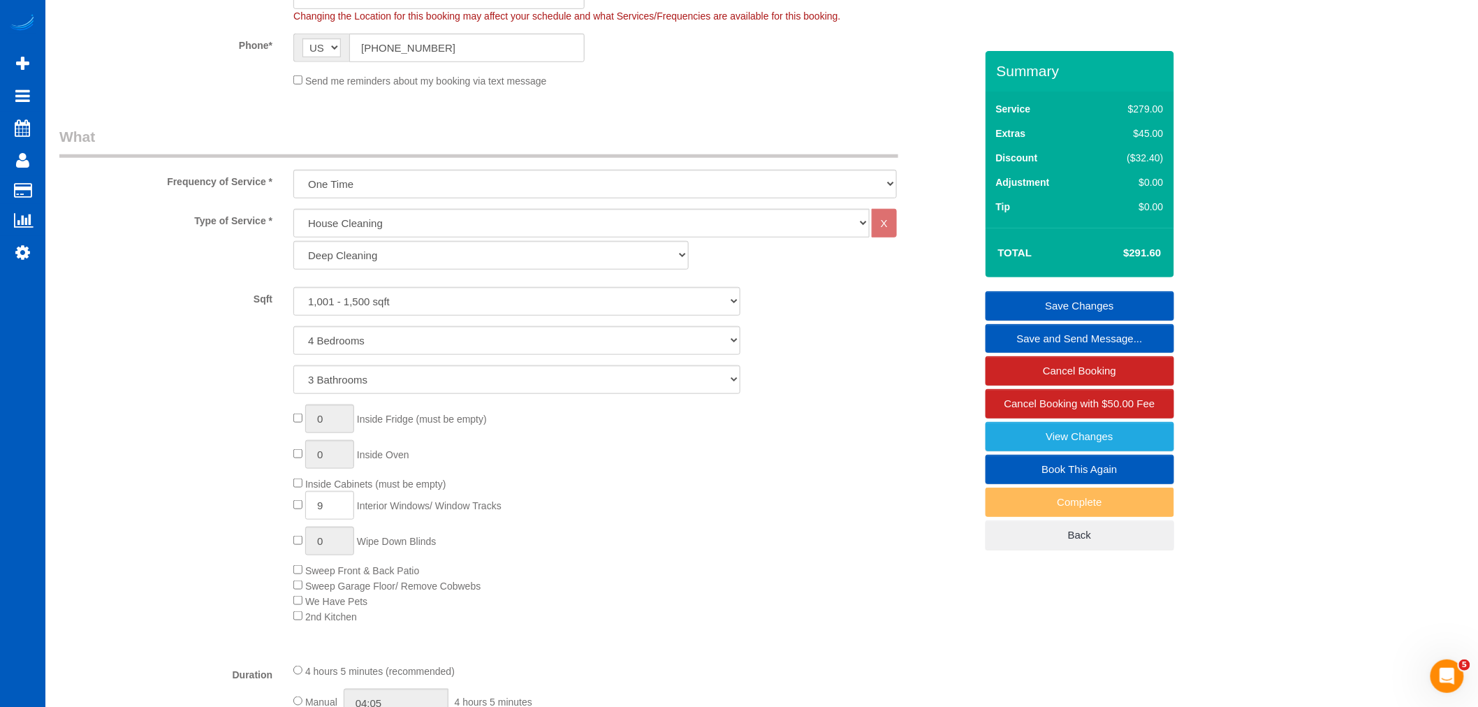
click at [342, 326] on div "Sqft 0 - 1,000 sqft 1,001 - 1,500 sqft 1,501 - 2,000 sqft 2,001 - 2,500 sqft 2,…" at bounding box center [517, 340] width 916 height 107
click at [360, 335] on select "1 Bedroom 2 Bedrooms 3 Bedrooms 4 Bedrooms 5 Bedrooms 6 Bedrooms 7 Bedrooms" at bounding box center [516, 340] width 447 height 29
select select "3"
click at [293, 328] on select "1 Bedroom 2 Bedrooms 3 Bedrooms 4 Bedrooms 5 Bedrooms 6 Bedrooms 7 Bedrooms" at bounding box center [516, 340] width 447 height 29
click at [351, 394] on select "1 Bathroom 2 Bathrooms 3 Bathrooms 4 Bathrooms 5 Bathrooms 6 Bathrooms 7 Bathro…" at bounding box center [516, 379] width 447 height 29
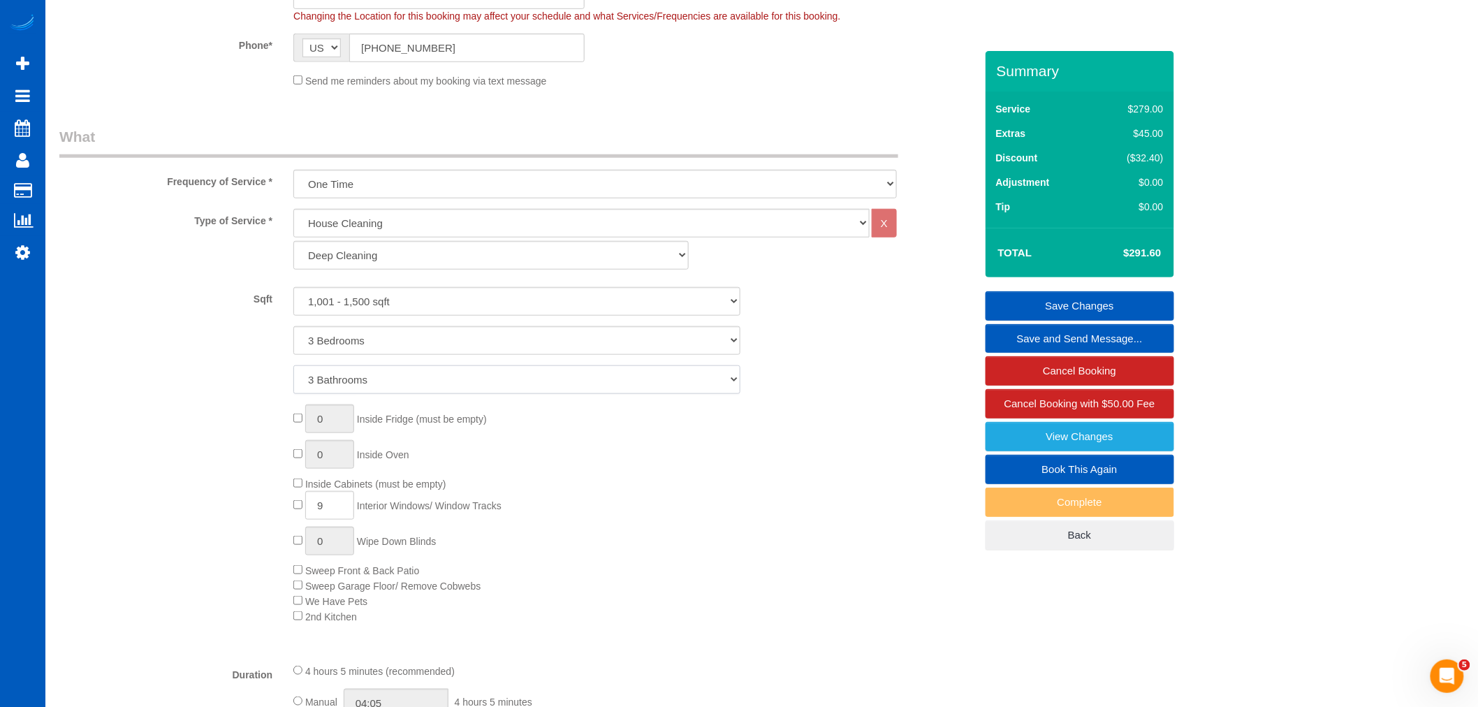
select select "2"
click at [293, 367] on select "1 Bathroom 2 Bathrooms 3 Bathrooms 4 Bathrooms 5 Bathrooms 6 Bathrooms 7 Bathro…" at bounding box center [516, 379] width 447 height 29
select select "spot438"
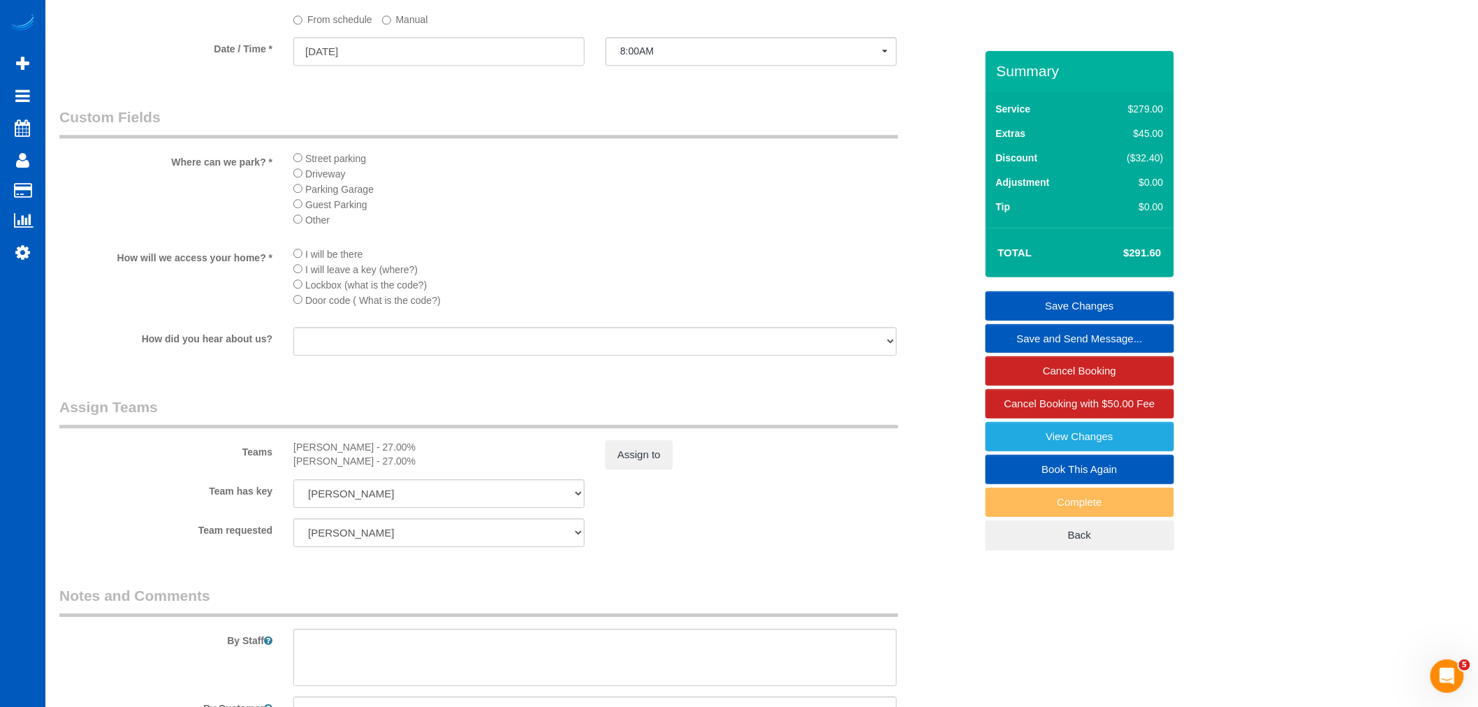
scroll to position [1552, 0]
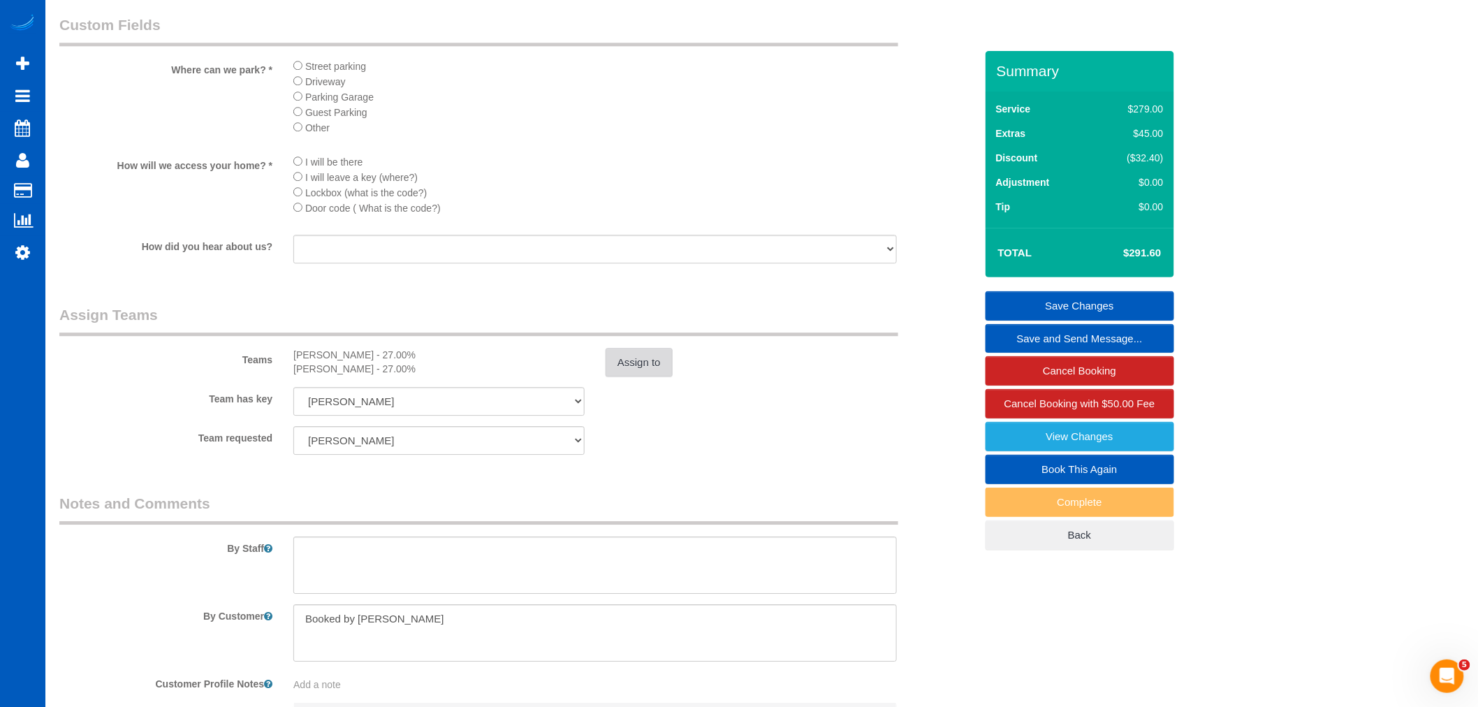
click at [616, 377] on button "Assign to" at bounding box center [639, 362] width 67 height 29
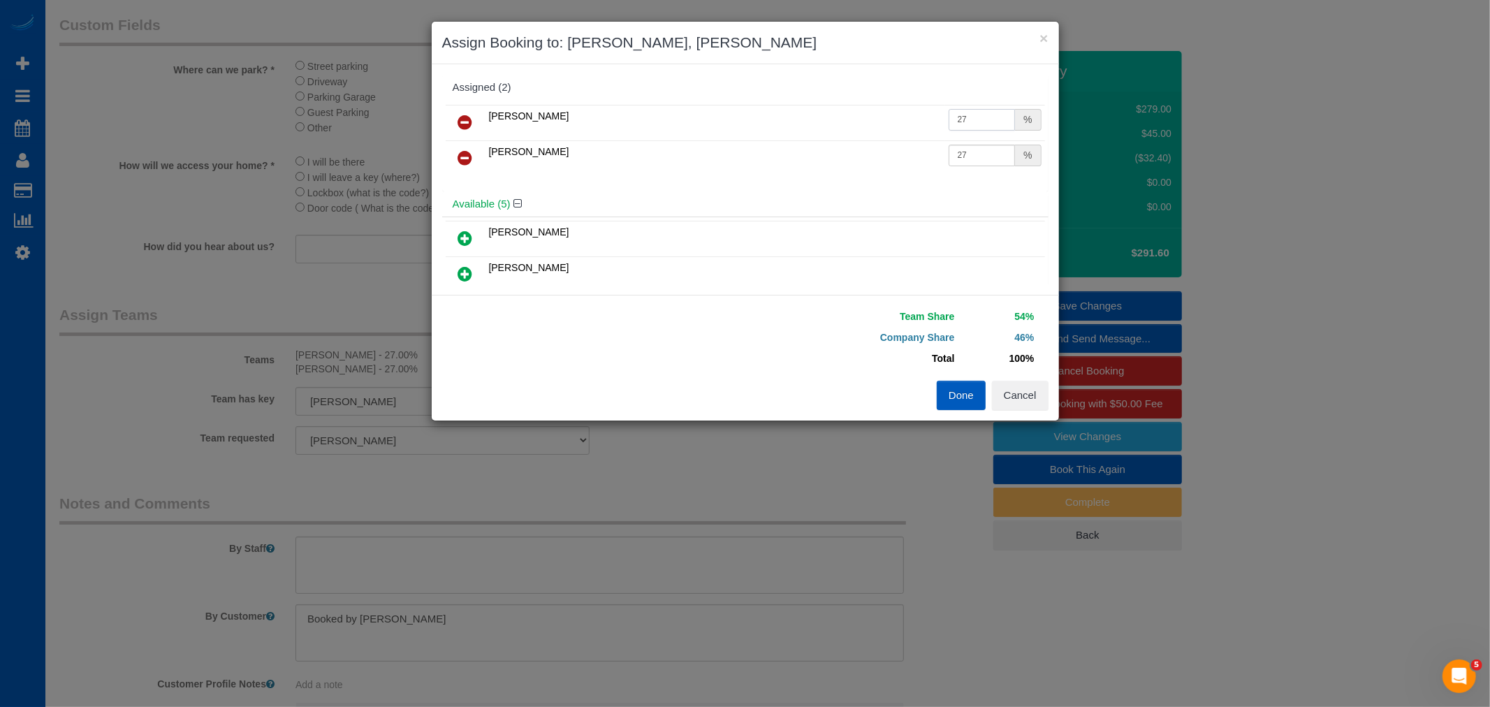
drag, startPoint x: 975, startPoint y: 124, endPoint x: 967, endPoint y: 124, distance: 7.7
click at [967, 124] on input "27" at bounding box center [982, 120] width 67 height 22
drag, startPoint x: 973, startPoint y: 122, endPoint x: 938, endPoint y: 124, distance: 35.0
click at [945, 124] on td "27 %" at bounding box center [995, 123] width 100 height 36
click at [963, 112] on input "27" at bounding box center [982, 120] width 67 height 22
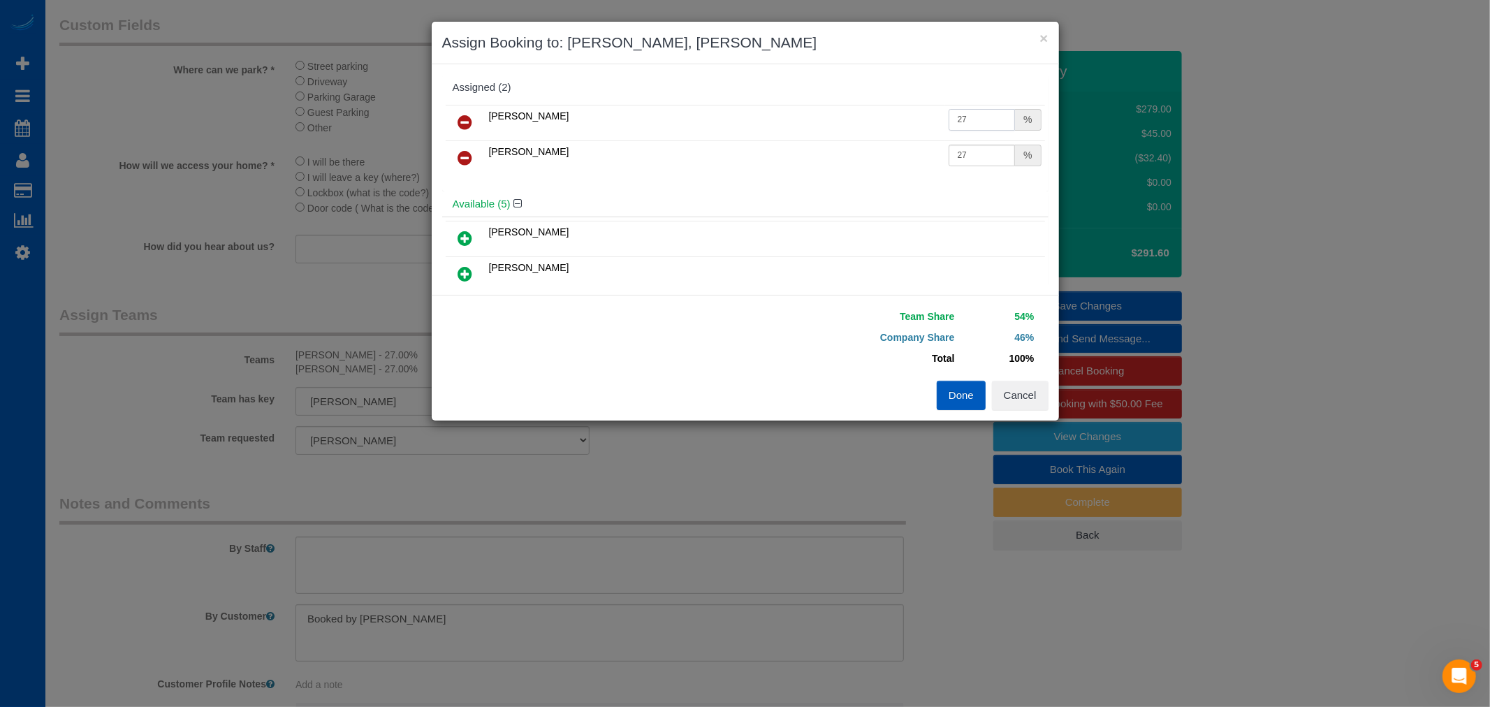
click at [976, 120] on input "27" at bounding box center [982, 120] width 67 height 22
drag, startPoint x: 990, startPoint y: 119, endPoint x: 884, endPoint y: 121, distance: 106.2
click at [884, 121] on tr "[PERSON_NAME] 27 %" at bounding box center [745, 123] width 599 height 36
click at [957, 119] on input "27" at bounding box center [982, 120] width 67 height 22
drag, startPoint x: 968, startPoint y: 119, endPoint x: 903, endPoint y: 117, distance: 65.0
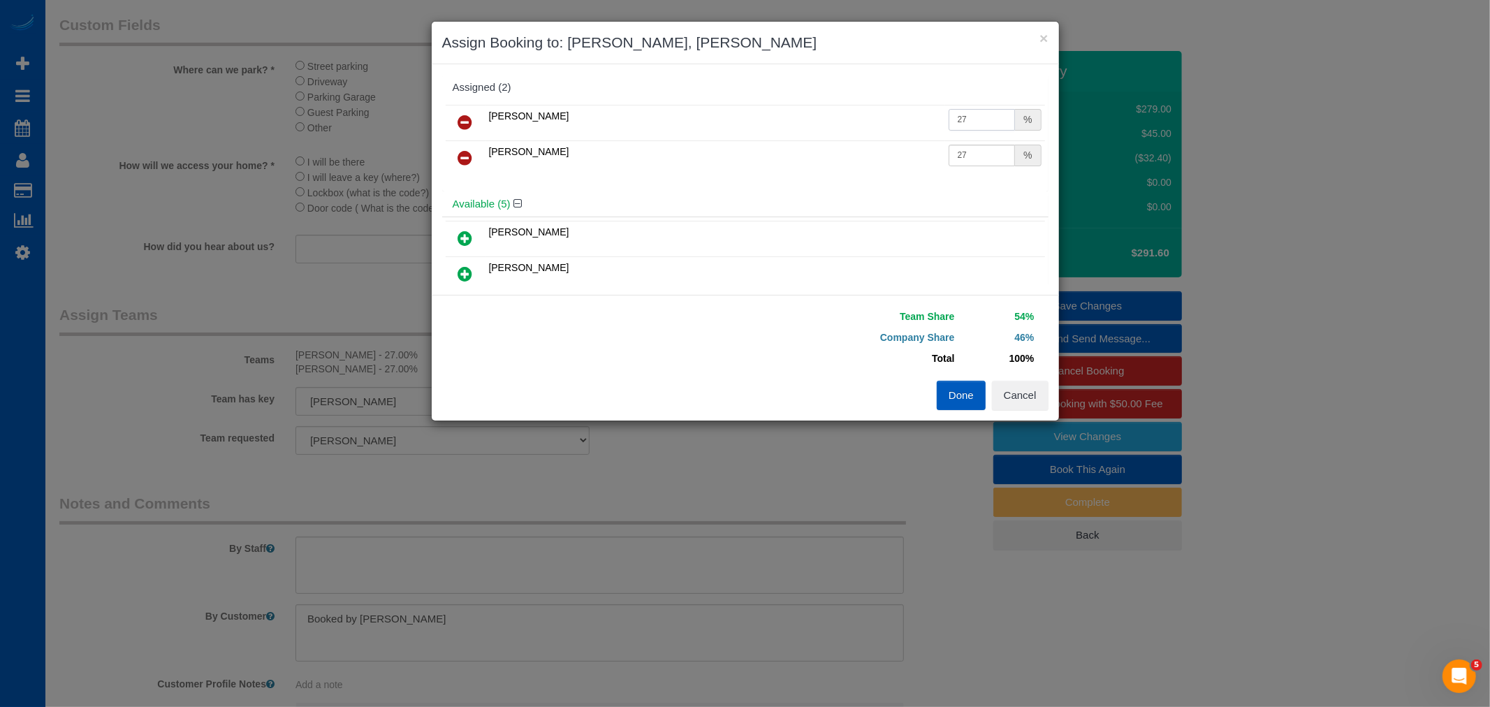
click at [903, 117] on tr "[PERSON_NAME] 27 %" at bounding box center [745, 123] width 599 height 36
type input "30"
drag, startPoint x: 980, startPoint y: 158, endPoint x: 887, endPoint y: 138, distance: 94.4
click at [887, 138] on tbody "[PERSON_NAME] 30 % [PERSON_NAME] 27 %" at bounding box center [745, 140] width 599 height 71
type input "30"
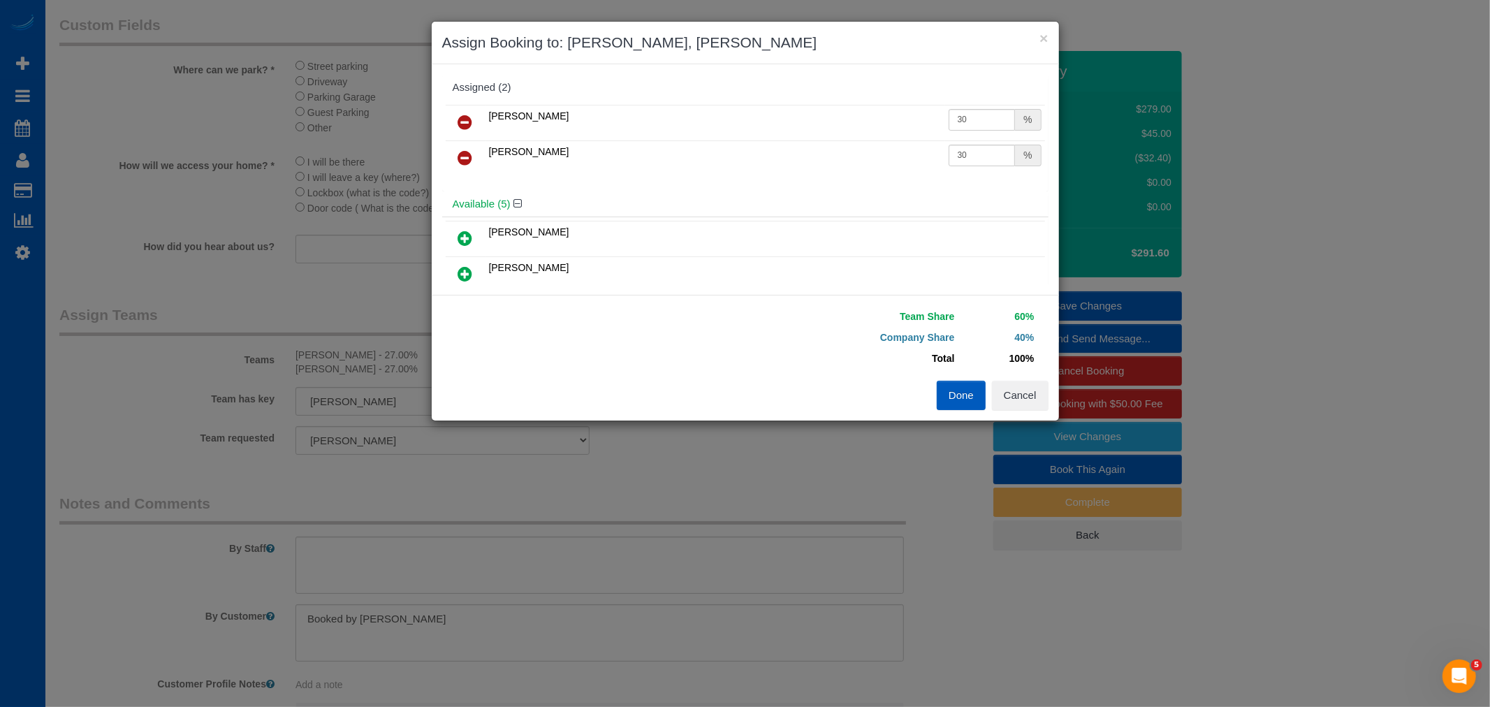
click at [954, 407] on button "Done" at bounding box center [961, 395] width 49 height 29
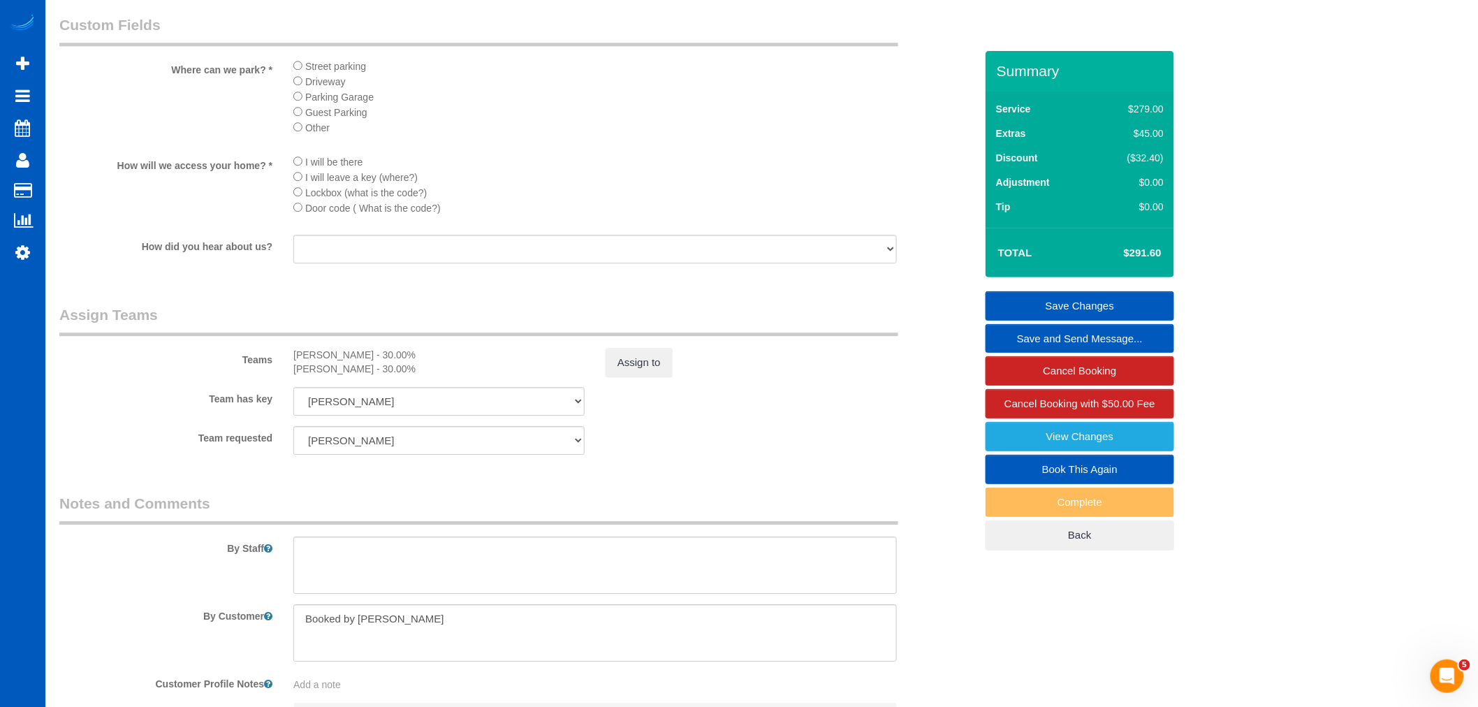
click at [1076, 305] on link "Save Changes" at bounding box center [1080, 305] width 189 height 29
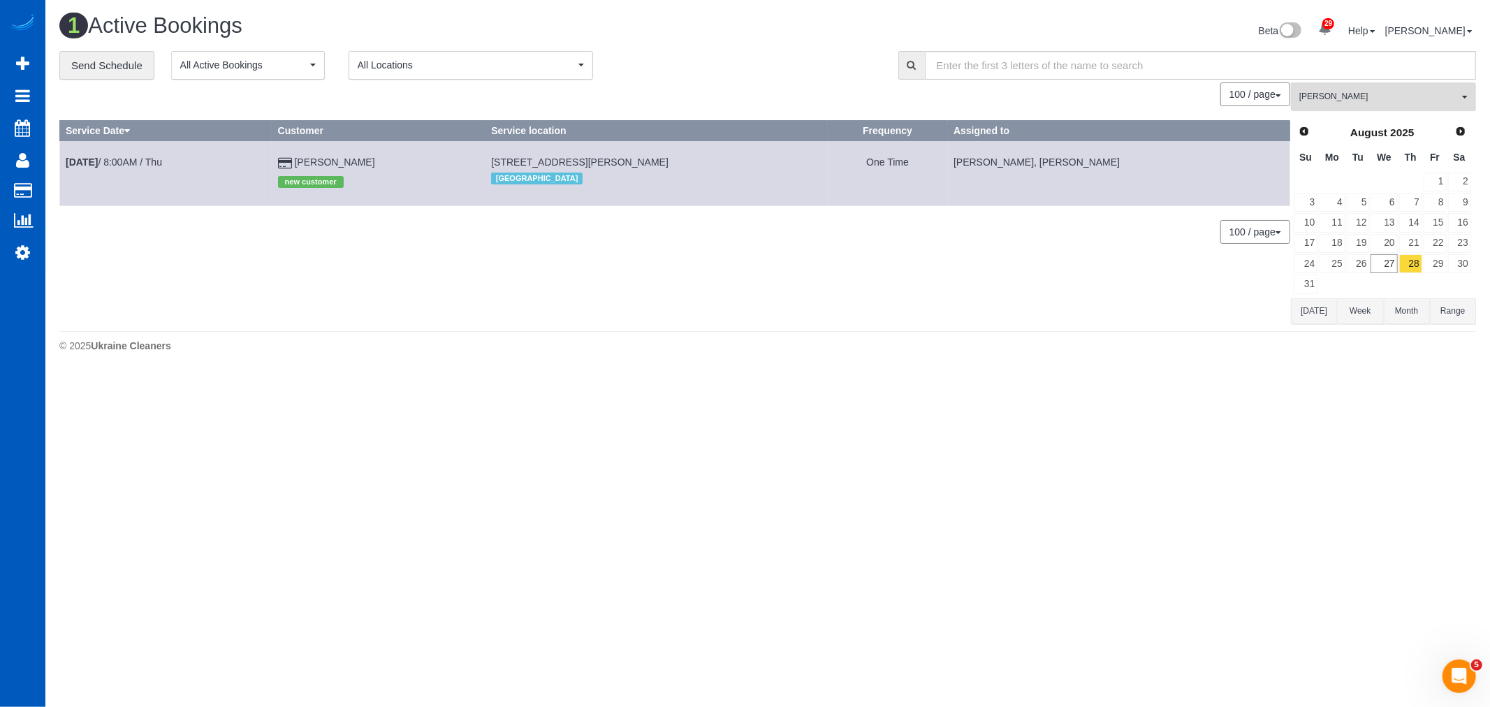
click at [1364, 103] on span "[PERSON_NAME]" at bounding box center [1378, 97] width 159 height 12
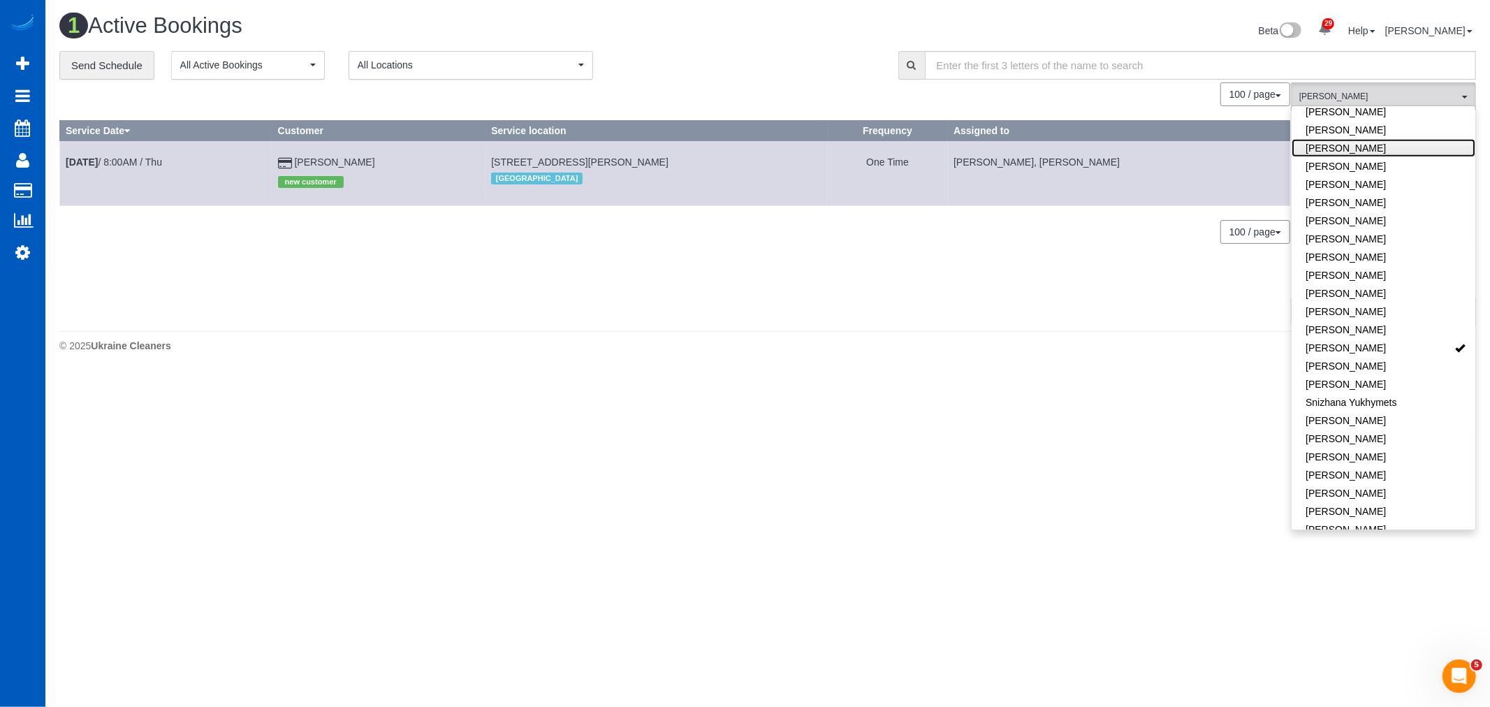
click at [1362, 139] on link "[PERSON_NAME]" at bounding box center [1384, 148] width 184 height 18
click at [1351, 119] on link "Remove Team Filters" at bounding box center [1384, 119] width 184 height 18
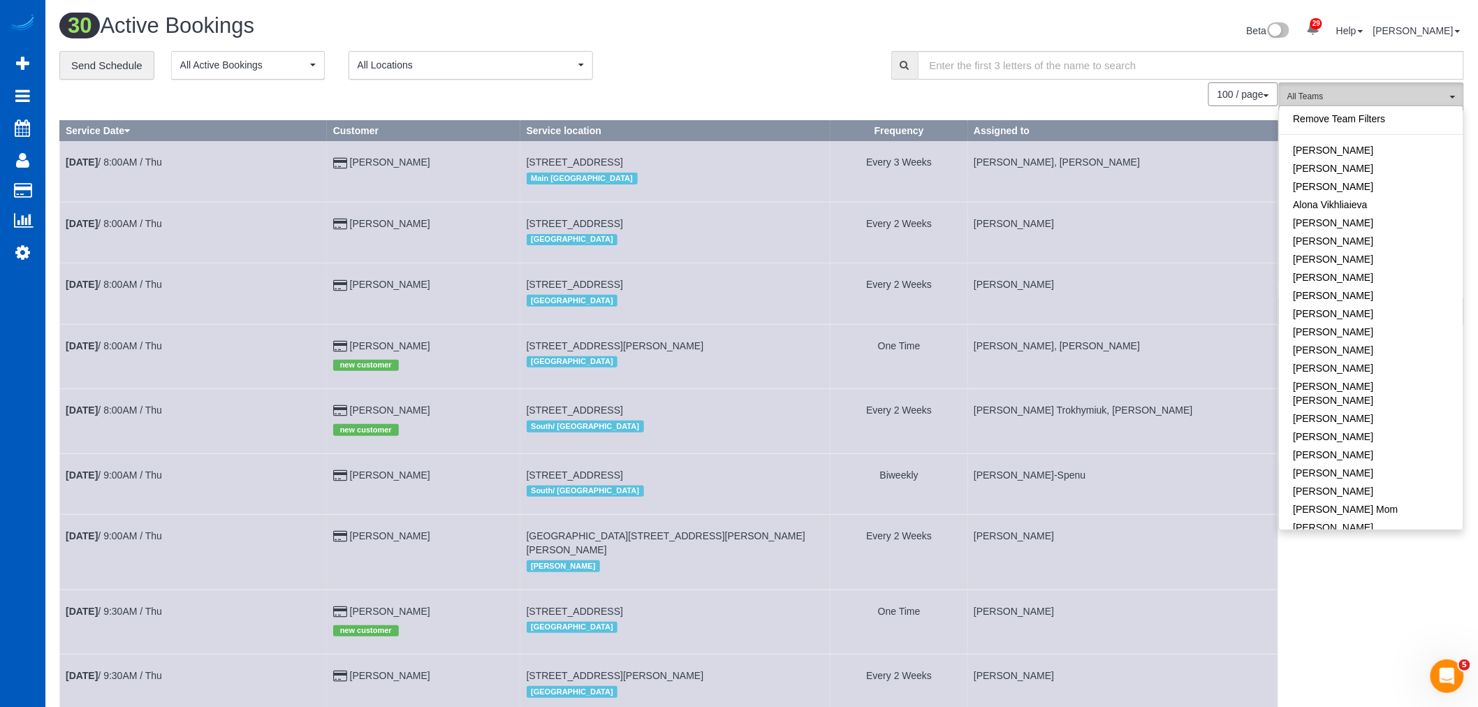
click at [1347, 103] on span "All Teams" at bounding box center [1367, 97] width 159 height 12
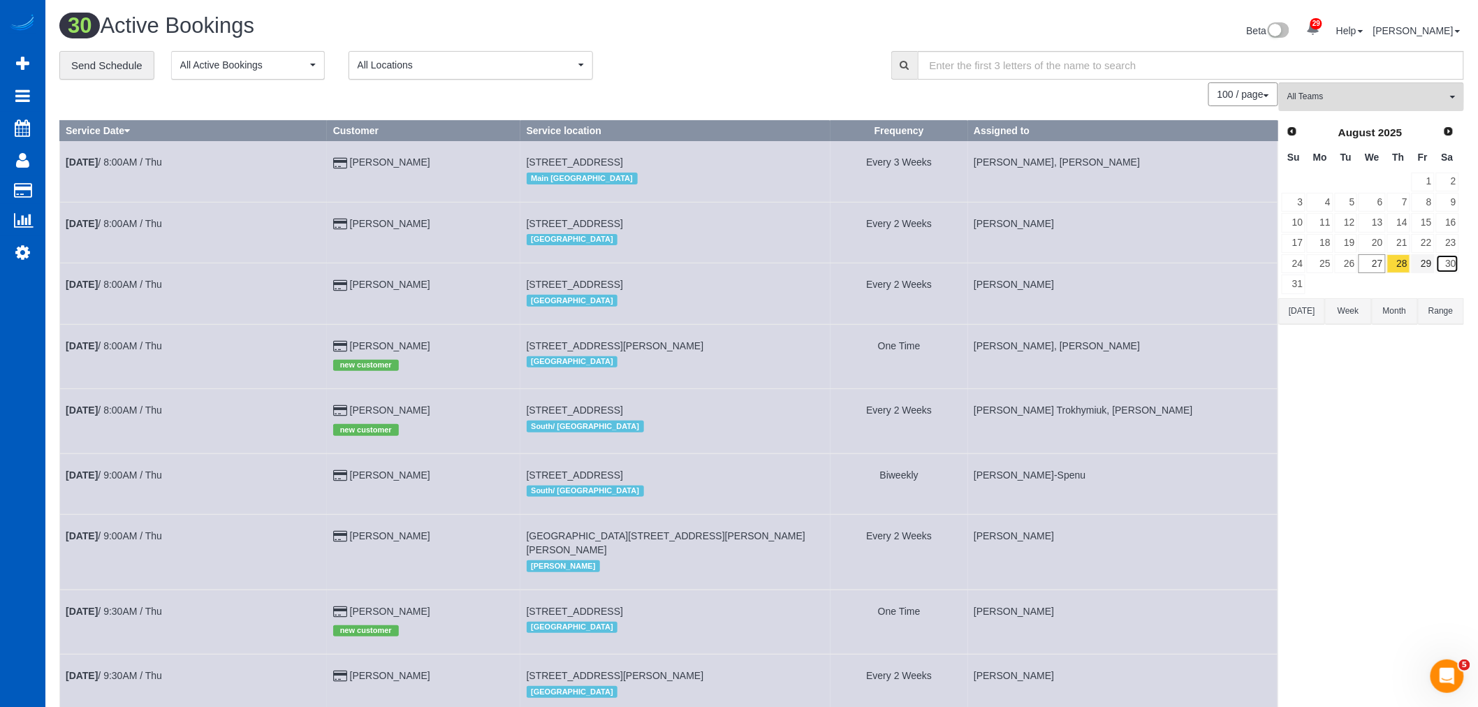
click at [1437, 264] on link "30" at bounding box center [1447, 263] width 23 height 19
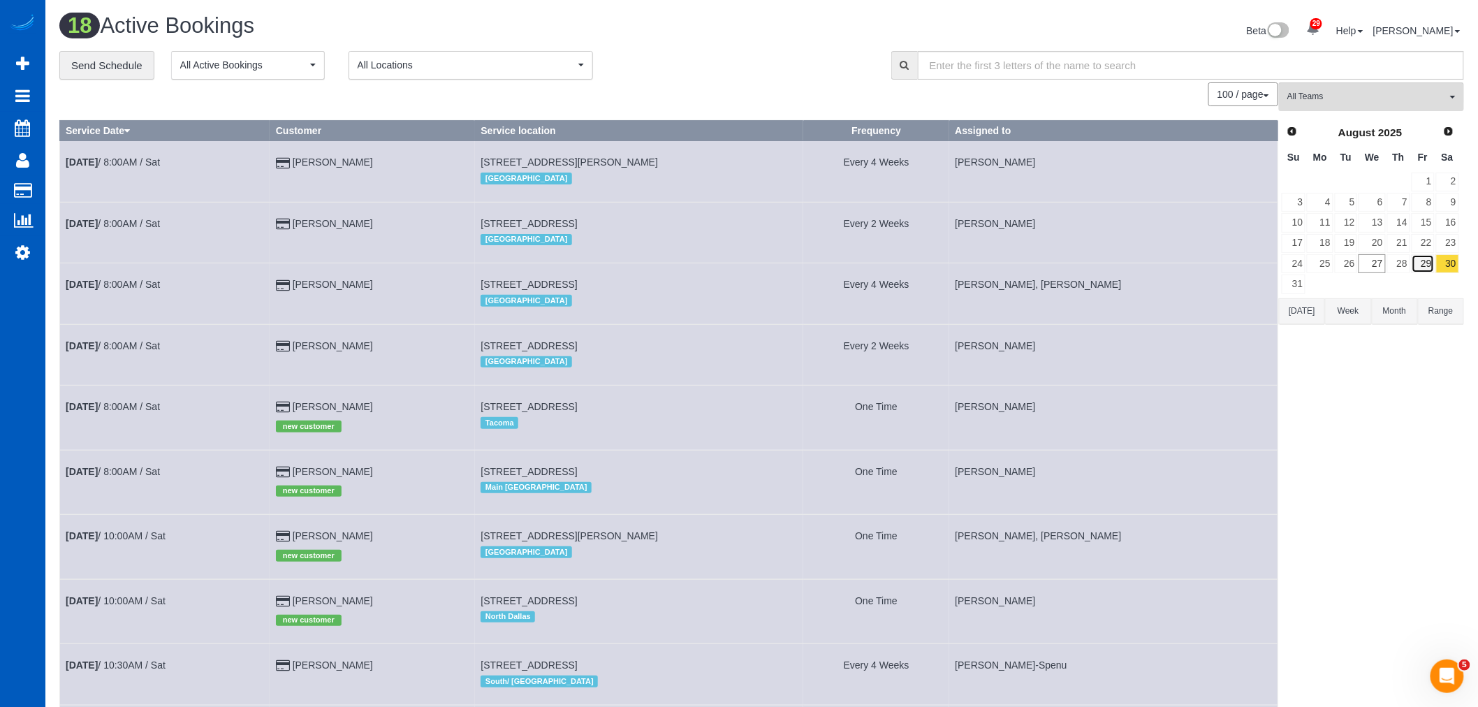
click at [1424, 266] on link "29" at bounding box center [1423, 263] width 23 height 19
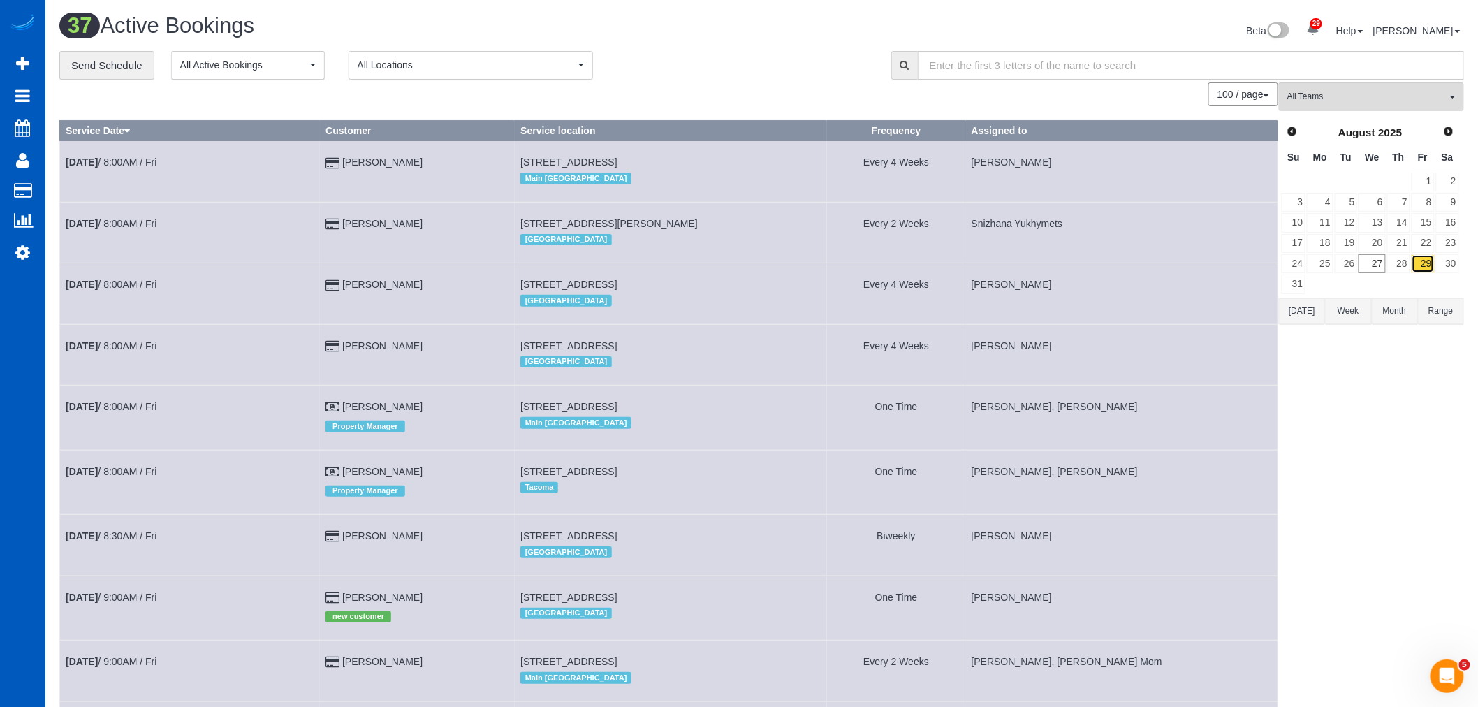
click at [1429, 266] on link "29" at bounding box center [1423, 263] width 23 height 19
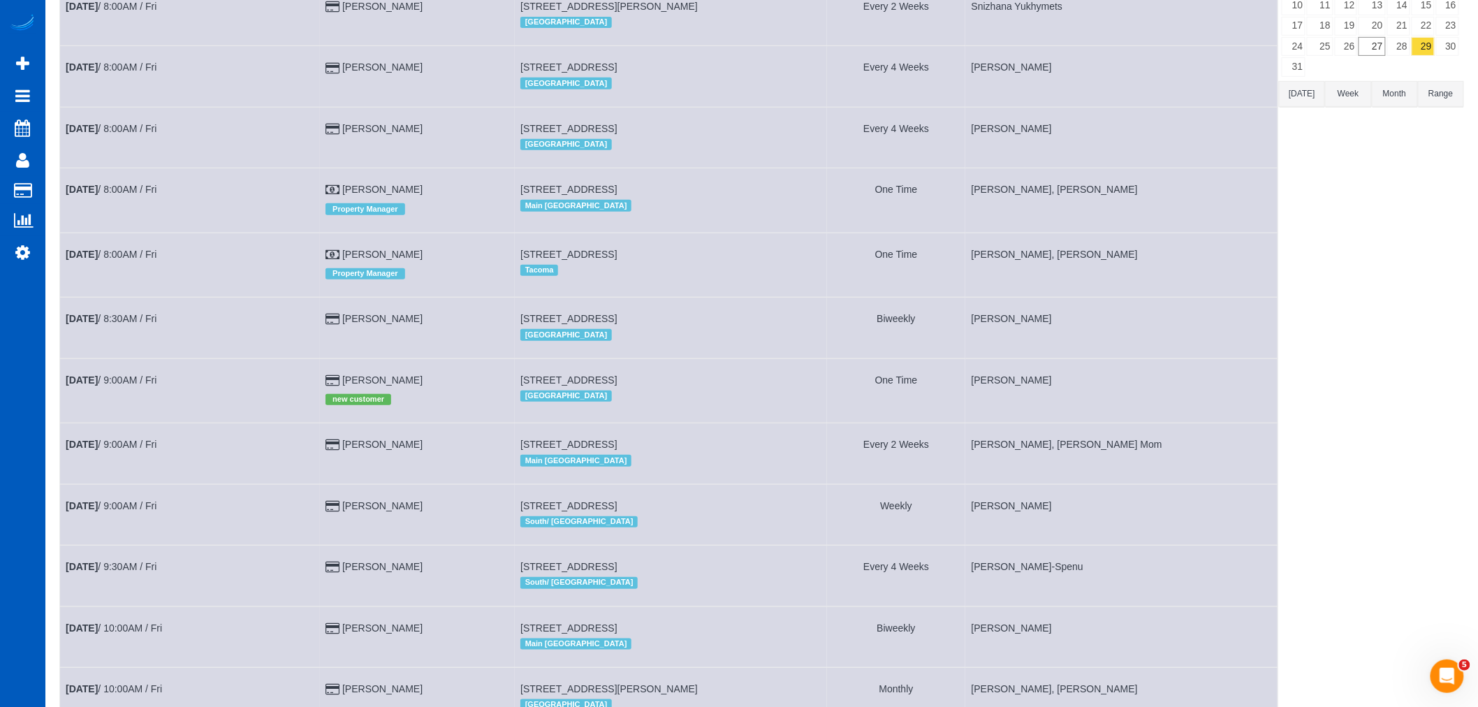
scroll to position [15, 0]
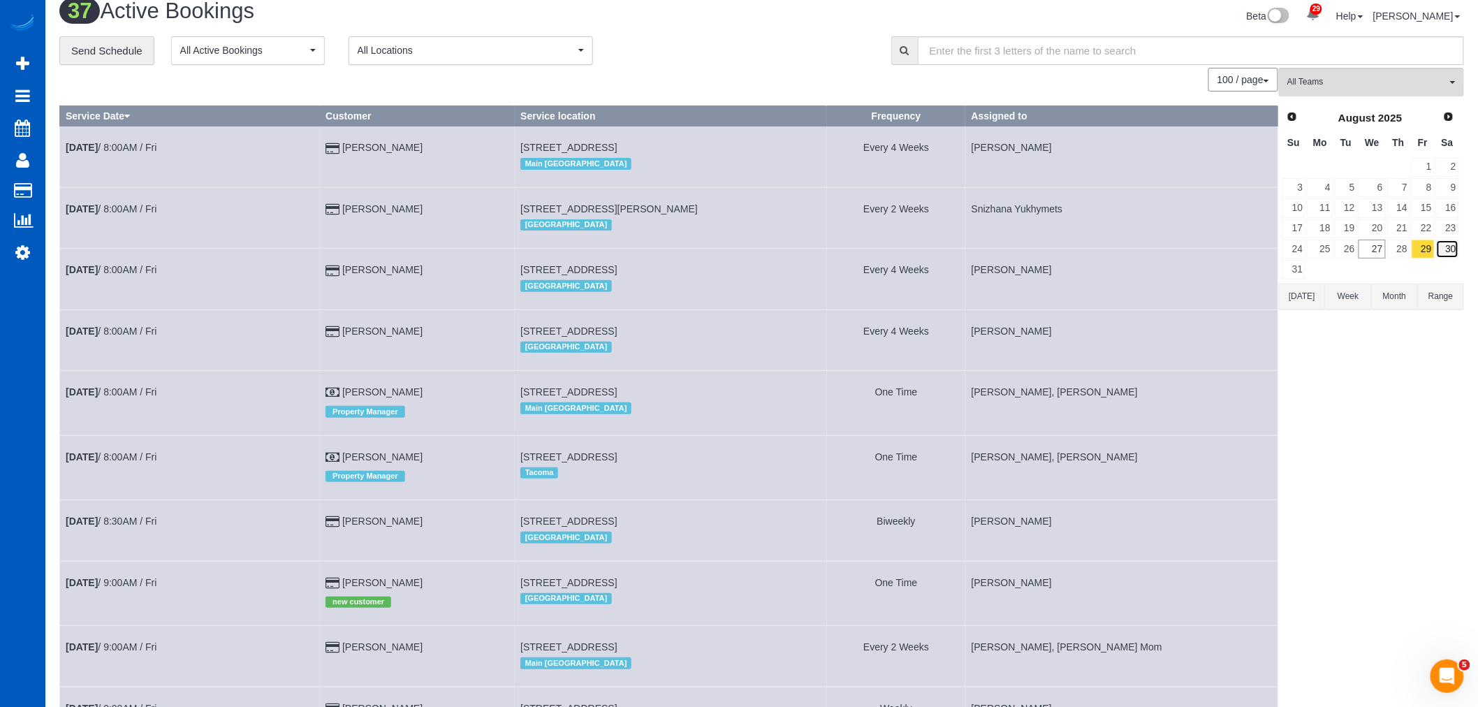
click at [1451, 250] on link "30" at bounding box center [1447, 249] width 23 height 19
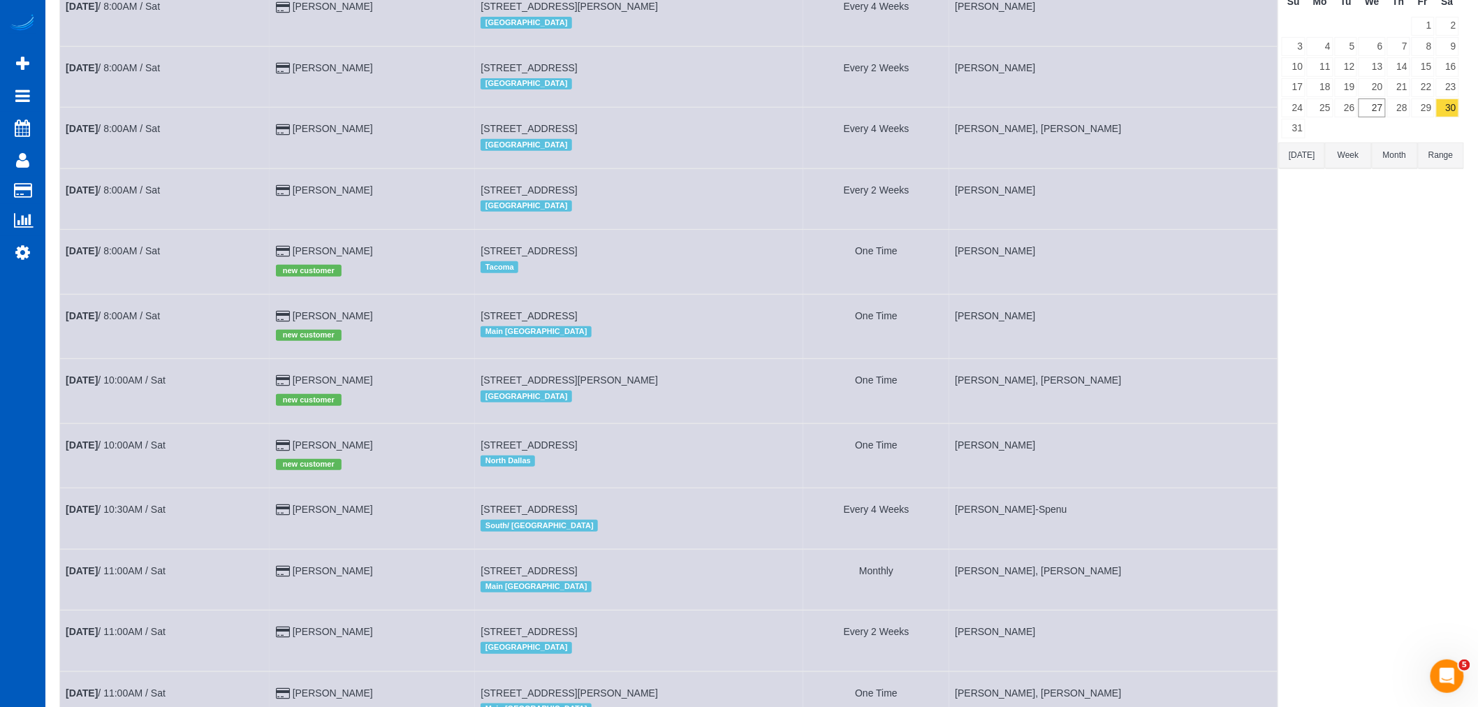
scroll to position [0, 0]
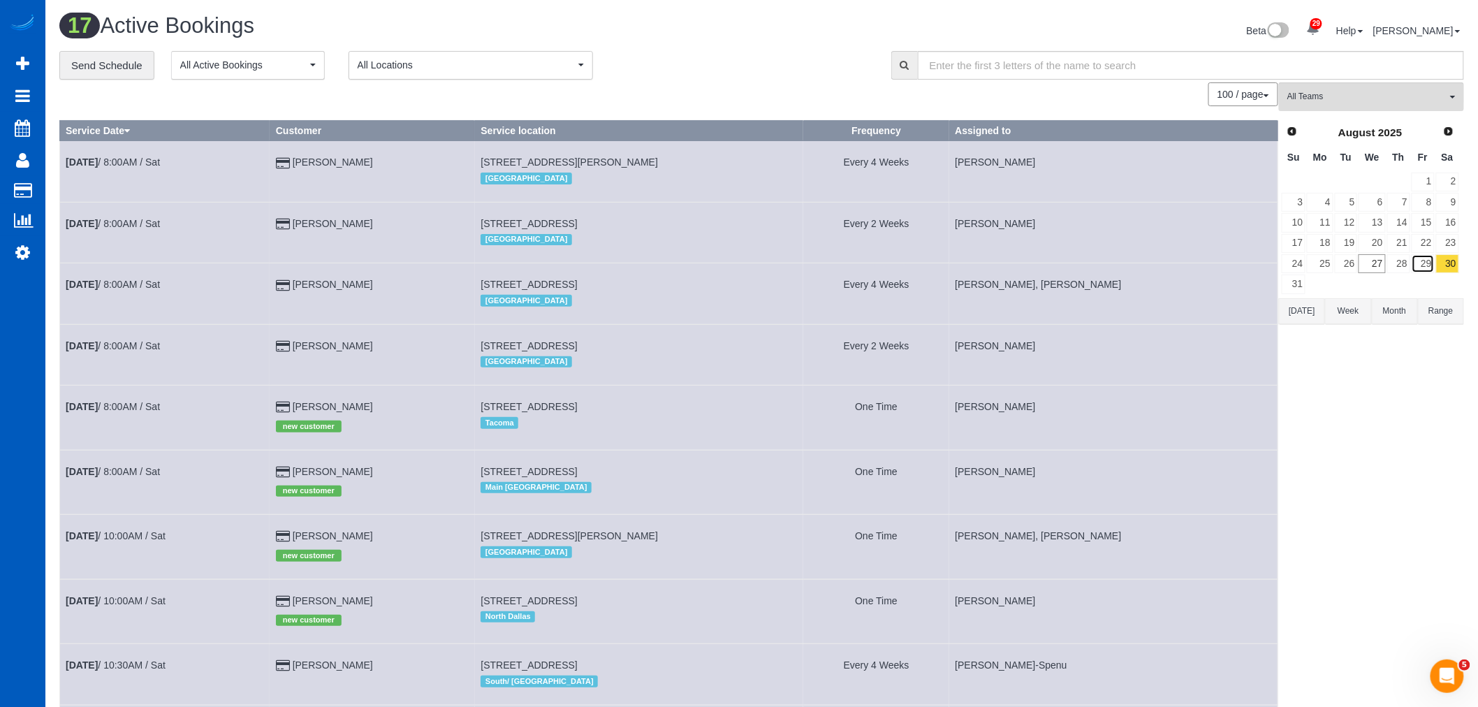
click at [1427, 262] on link "29" at bounding box center [1423, 263] width 23 height 19
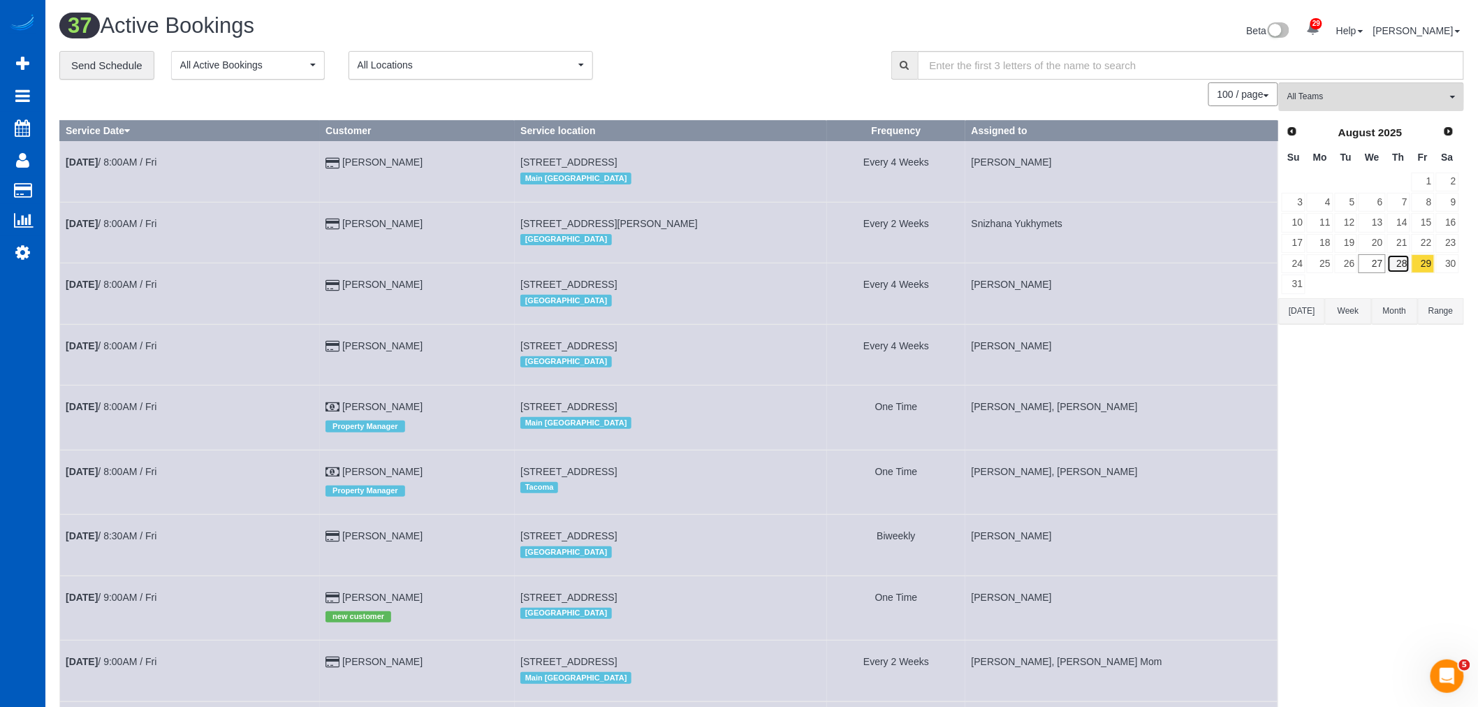
click at [1395, 257] on link "28" at bounding box center [1399, 263] width 23 height 19
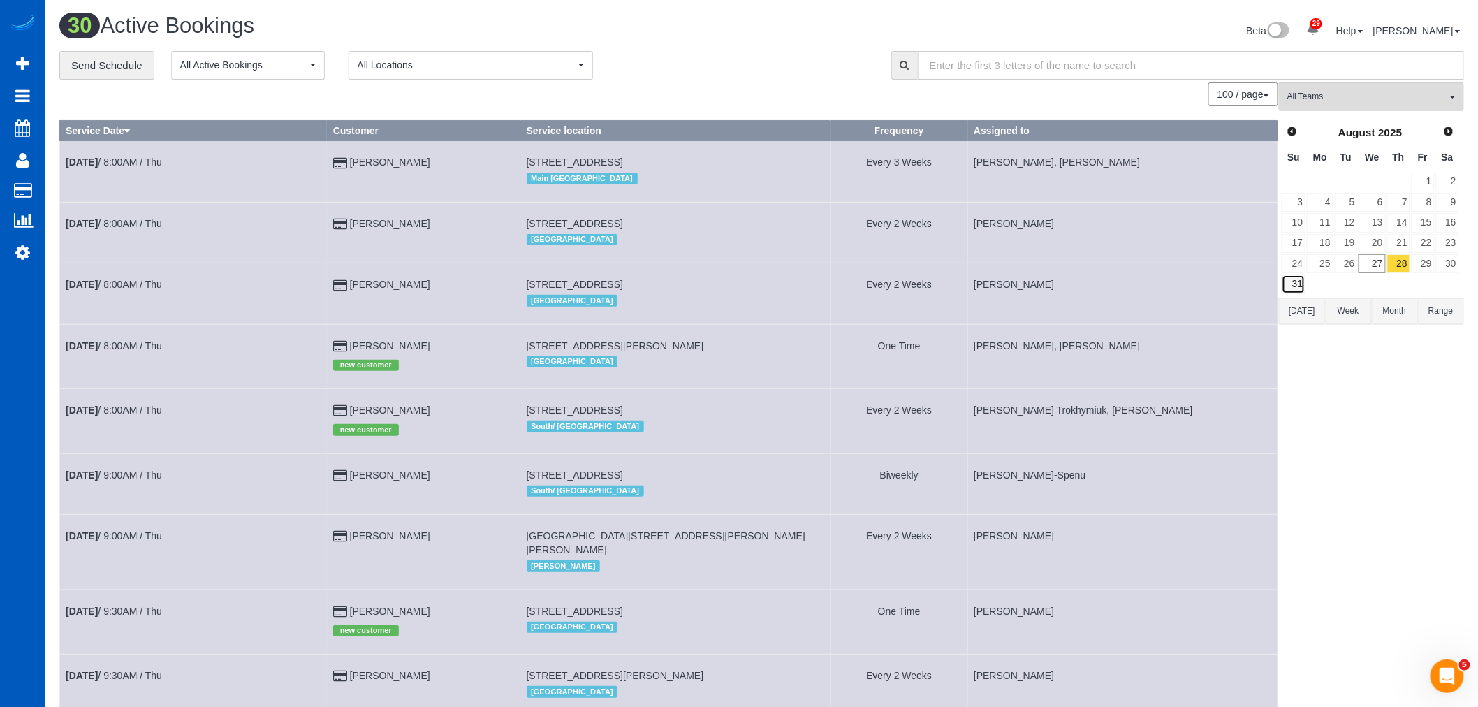
click at [1289, 283] on link "31" at bounding box center [1294, 284] width 24 height 19
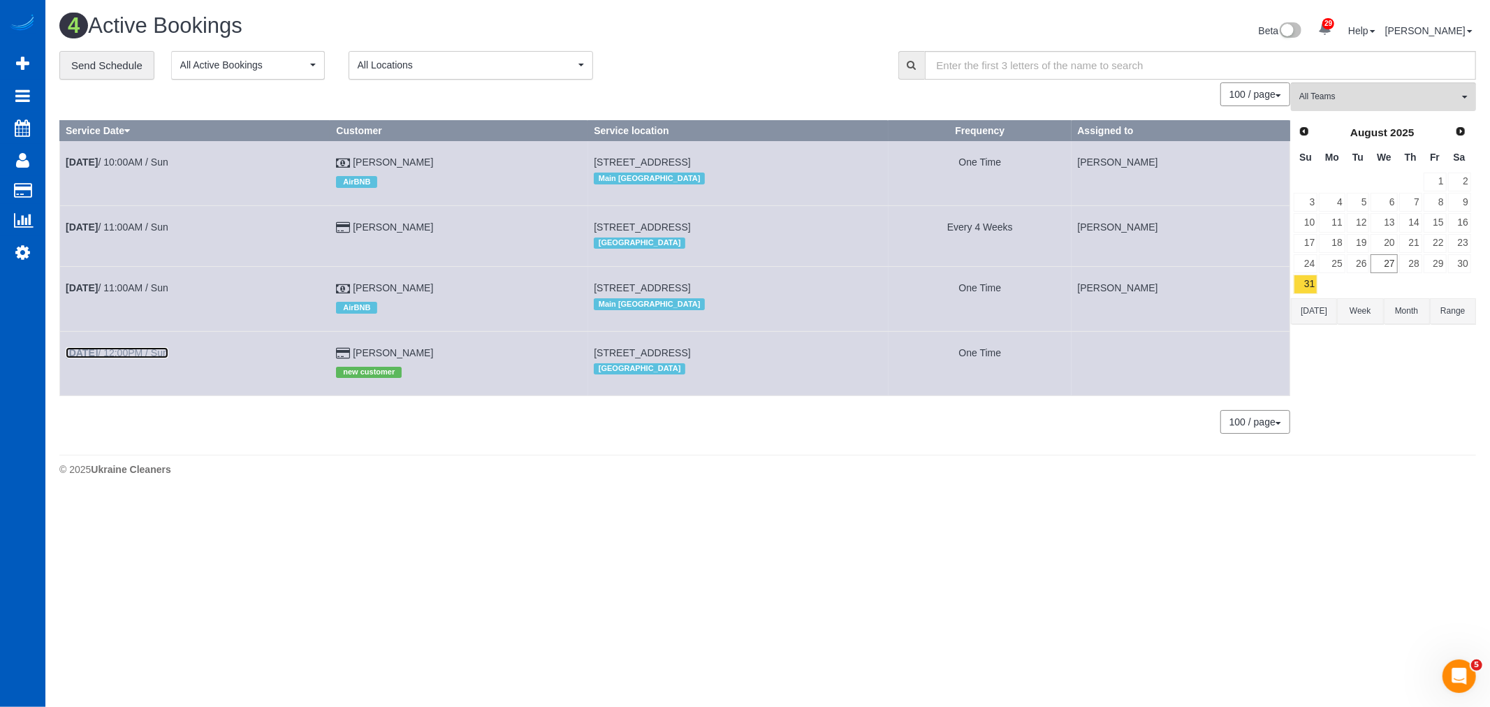
click at [151, 355] on link "[DATE] 12:00PM / Sun" at bounding box center [117, 352] width 103 height 11
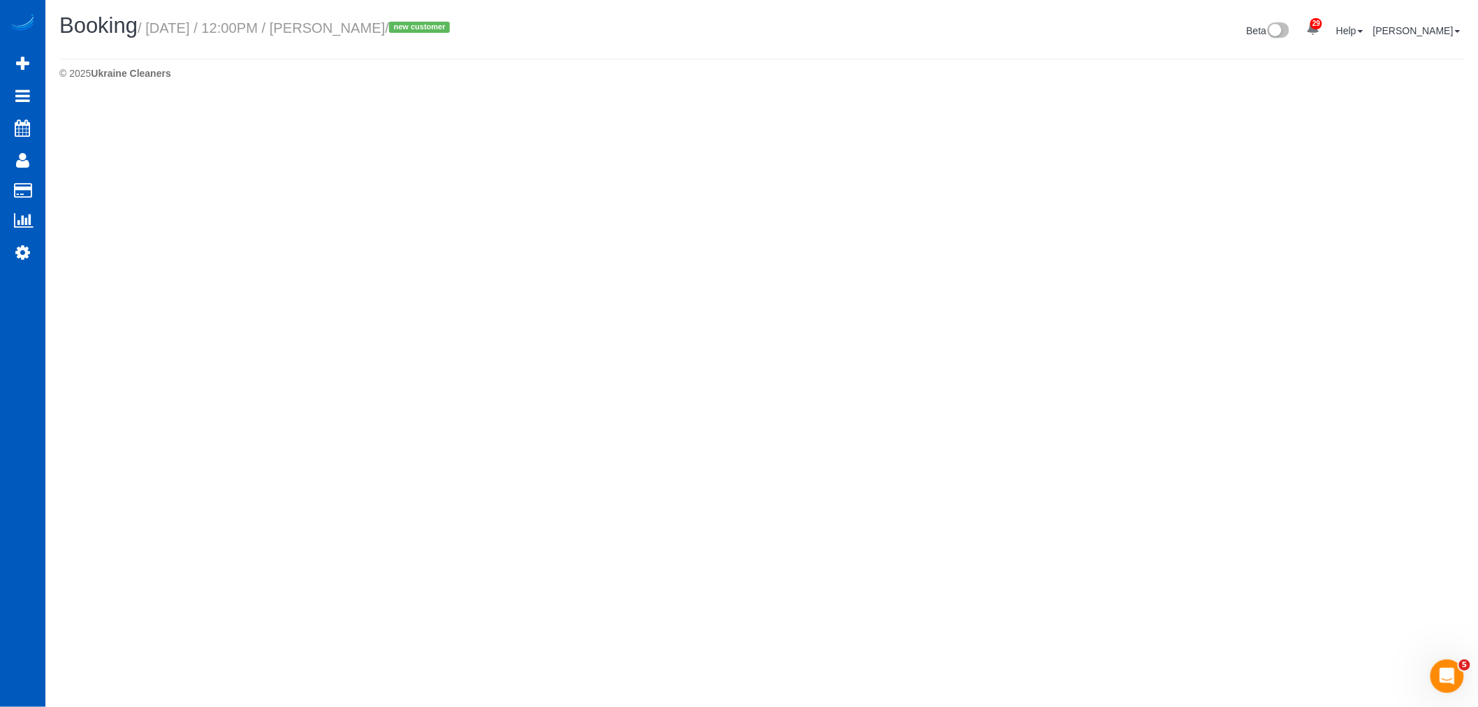
select select "CO"
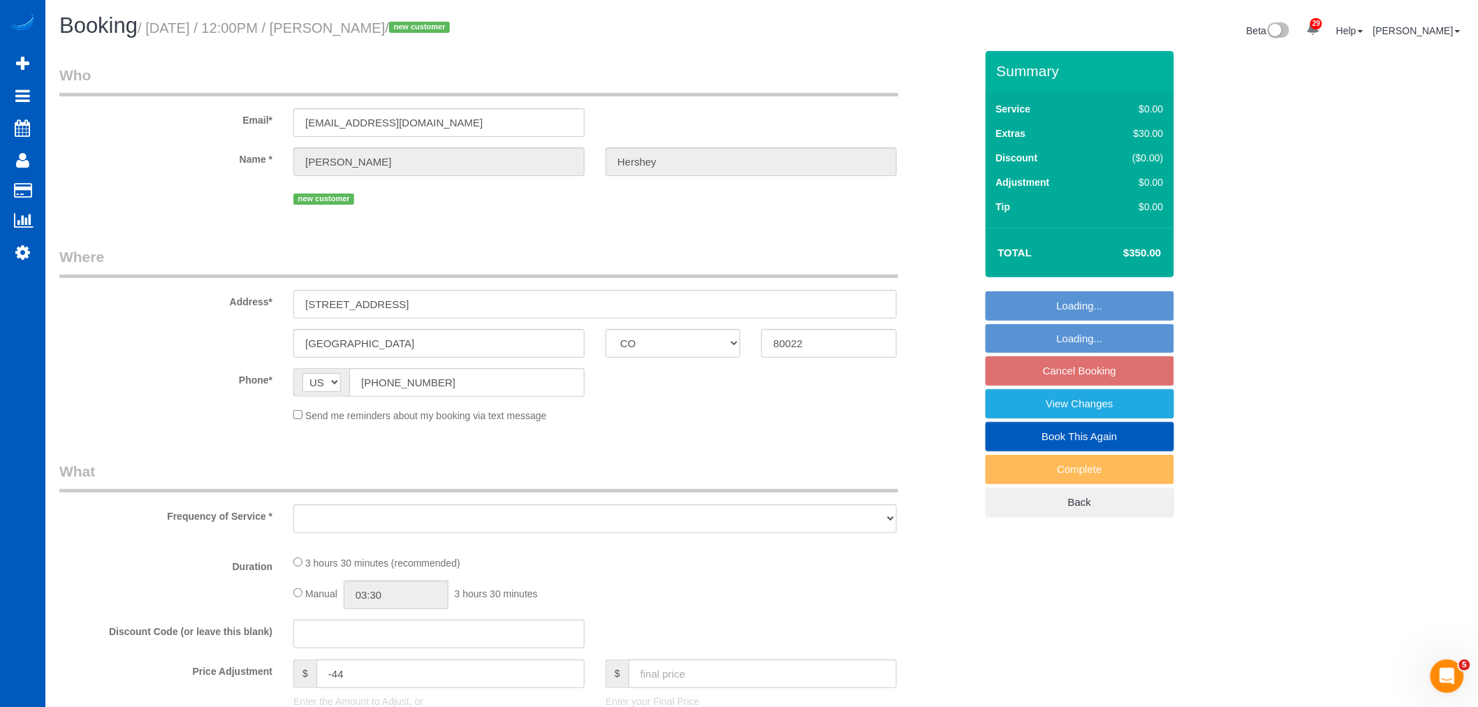
select select "object:101545"
select select "string:fspay-806ab492-d06c-49c1-b0c1-83bf9f9a0f0a"
select select "199"
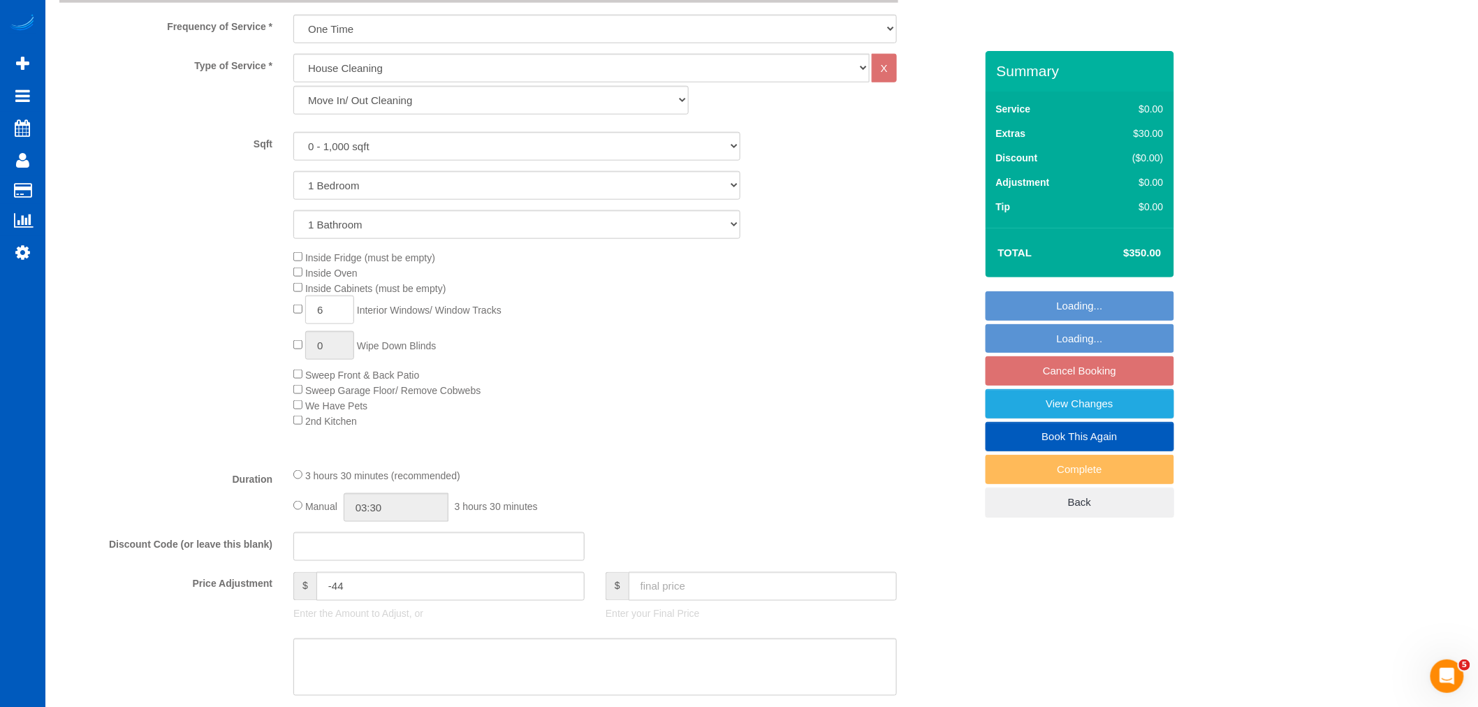
select select "object:101735"
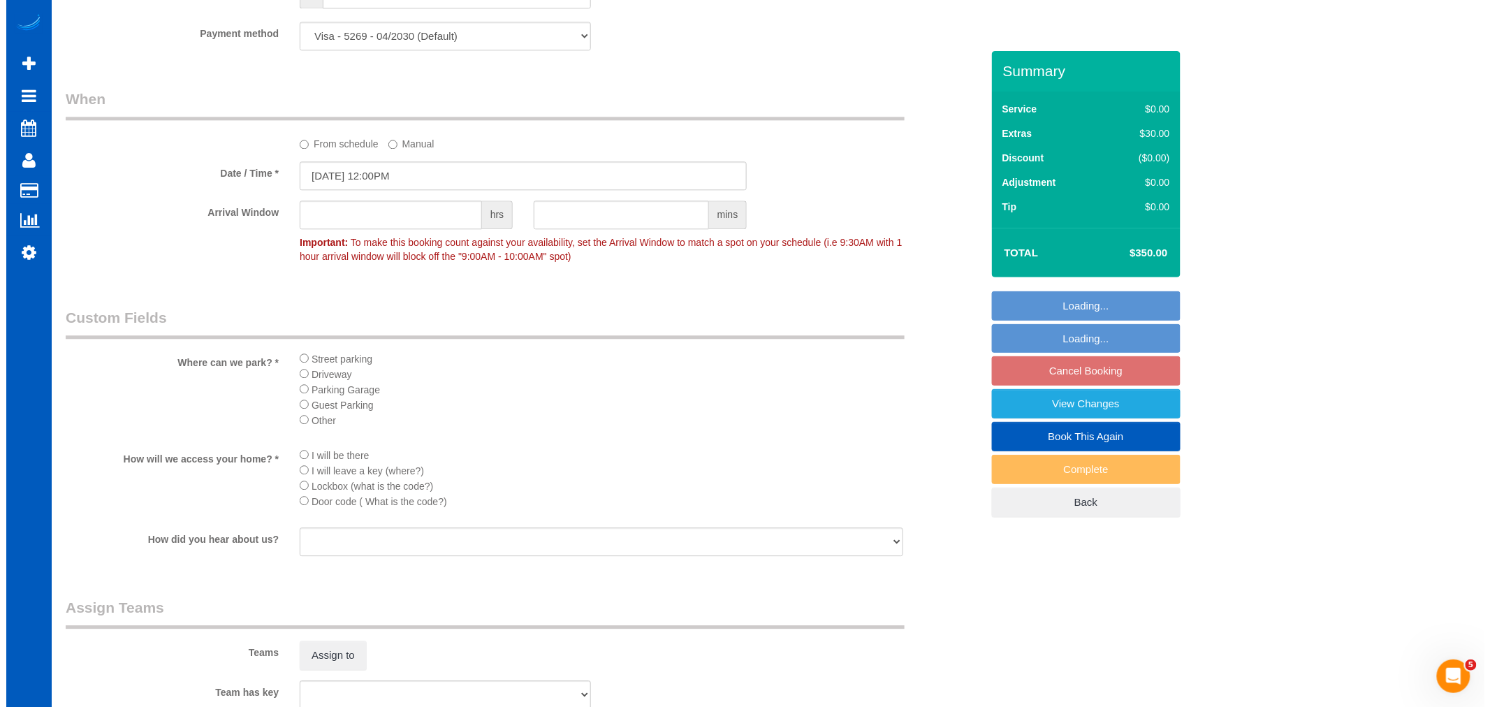
scroll to position [1630, 0]
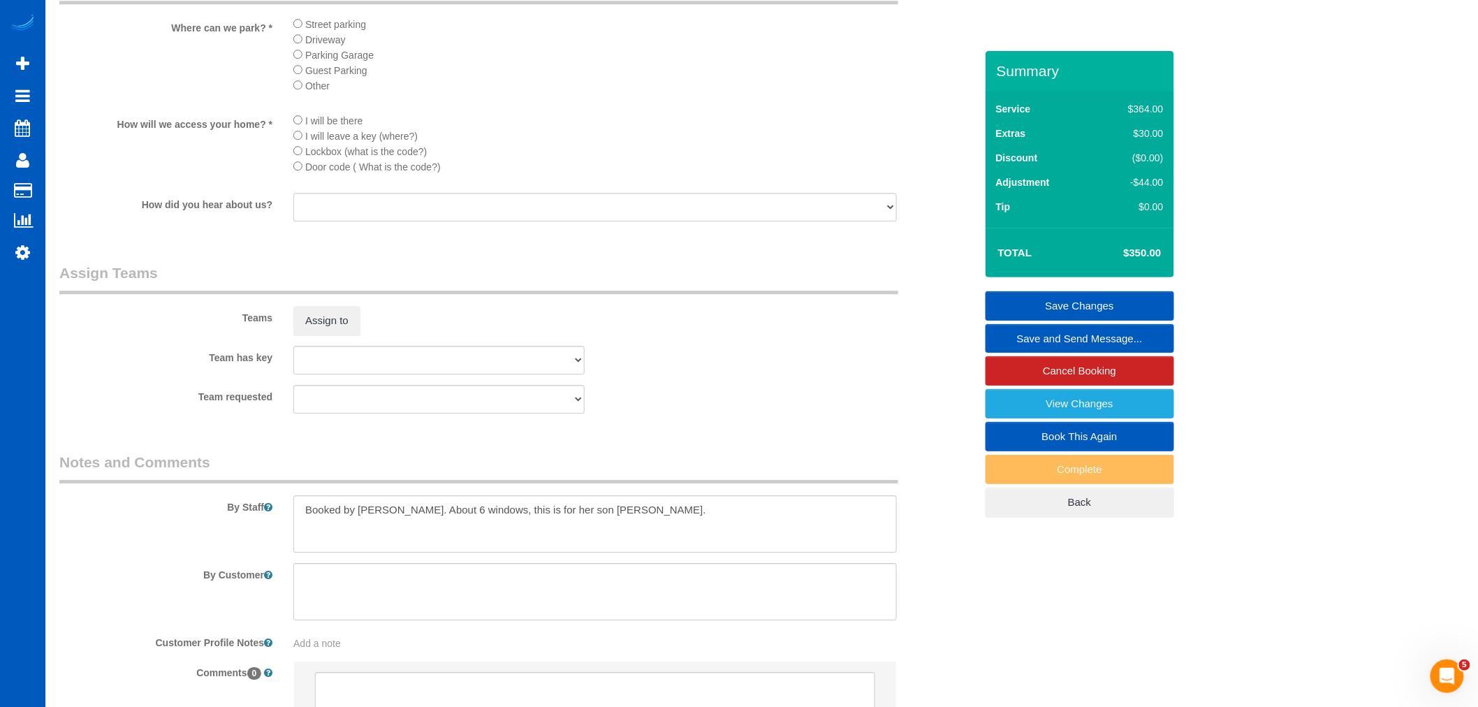
click at [261, 325] on label "Teams" at bounding box center [166, 315] width 234 height 19
click at [289, 330] on div "Assign to" at bounding box center [439, 320] width 312 height 29
click at [316, 330] on button "Assign to" at bounding box center [326, 320] width 67 height 29
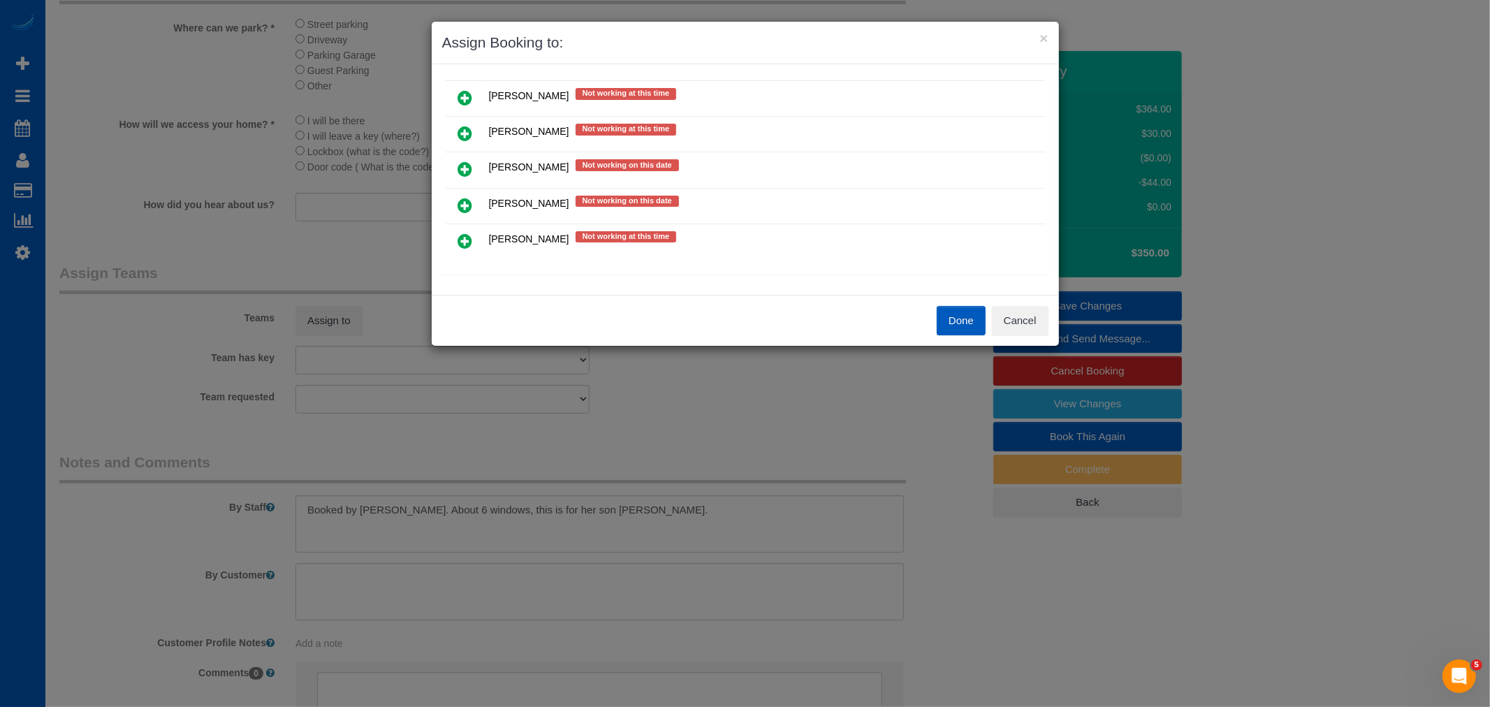
click at [459, 242] on icon at bounding box center [465, 241] width 15 height 17
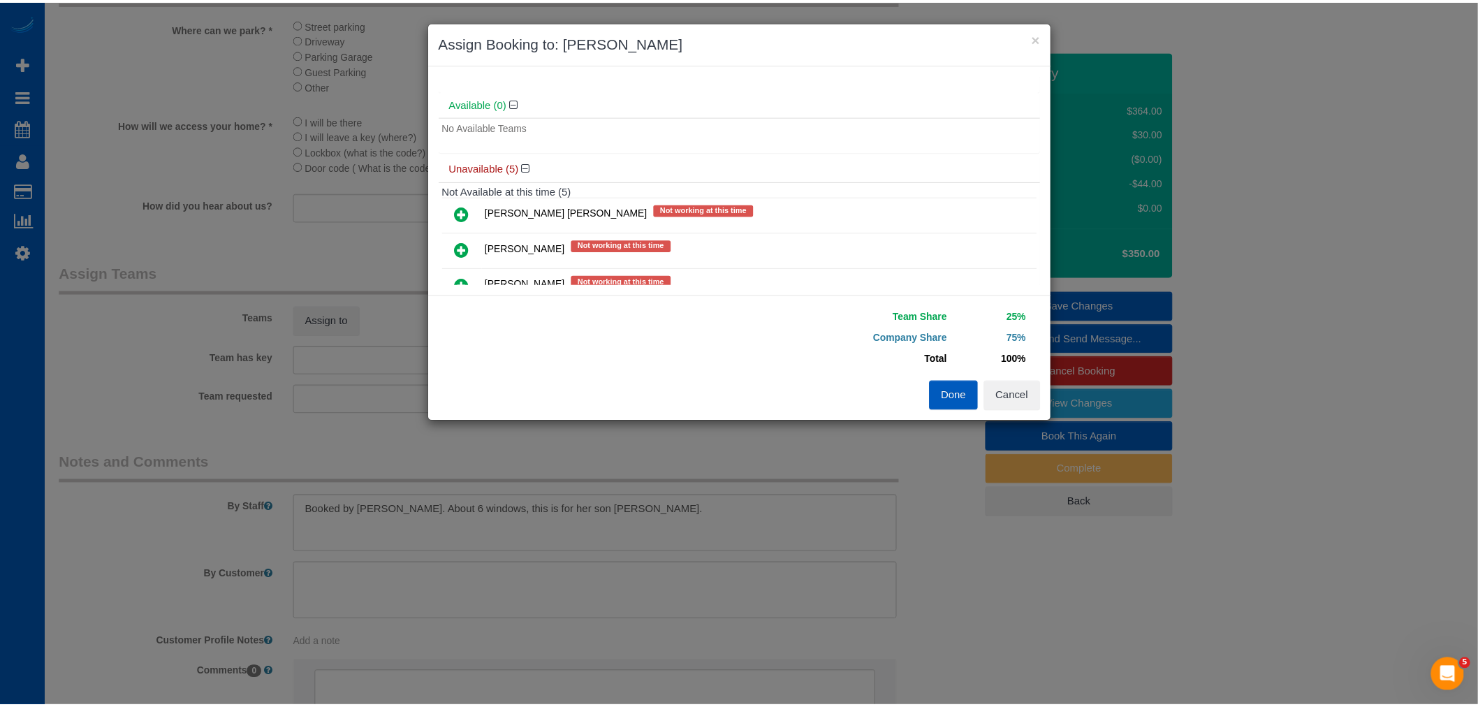
scroll to position [0, 0]
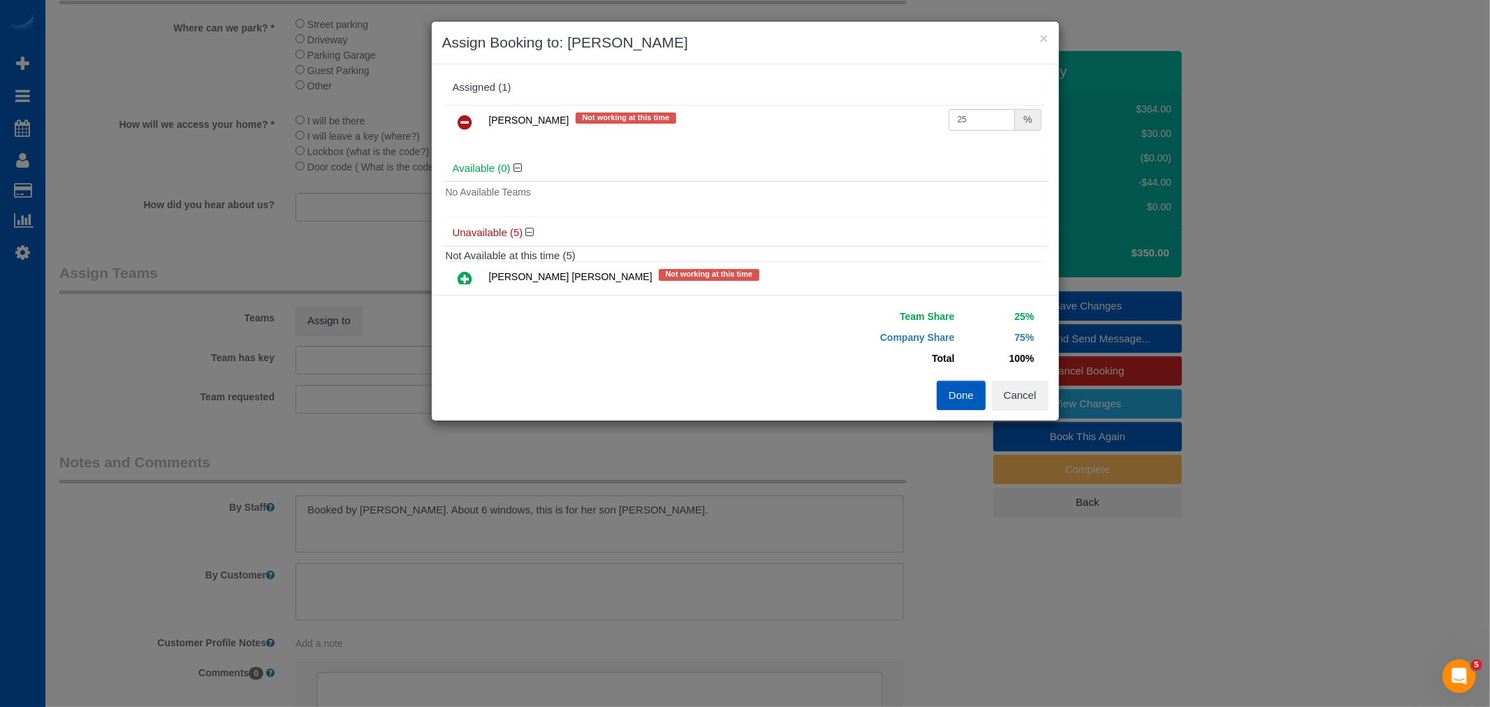
click at [973, 109] on td "25 %" at bounding box center [995, 123] width 100 height 36
drag, startPoint x: 968, startPoint y: 121, endPoint x: 686, endPoint y: 114, distance: 281.6
click at [686, 114] on tr "[PERSON_NAME] Not working at this time 25 %" at bounding box center [745, 123] width 599 height 36
type input "50"
click at [955, 402] on button "Done" at bounding box center [961, 395] width 49 height 29
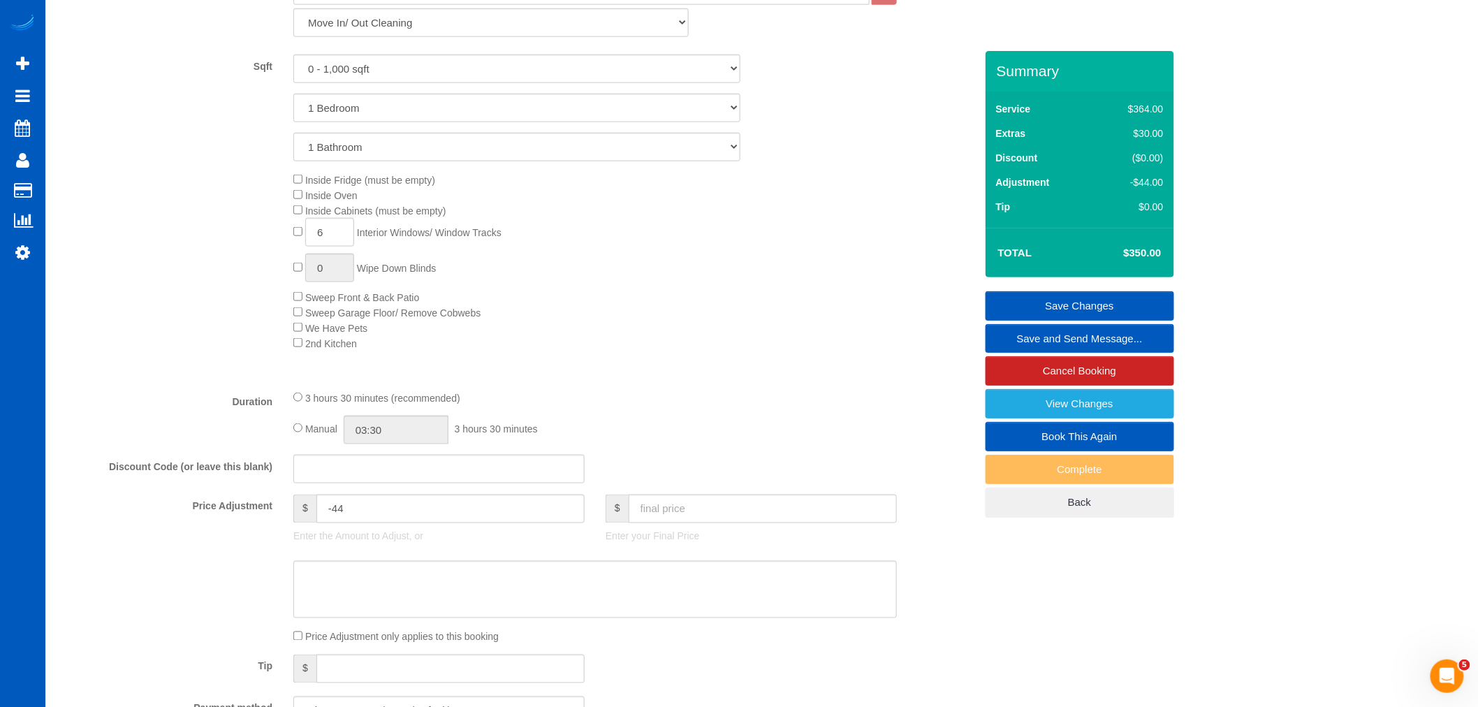
scroll to position [465, 0]
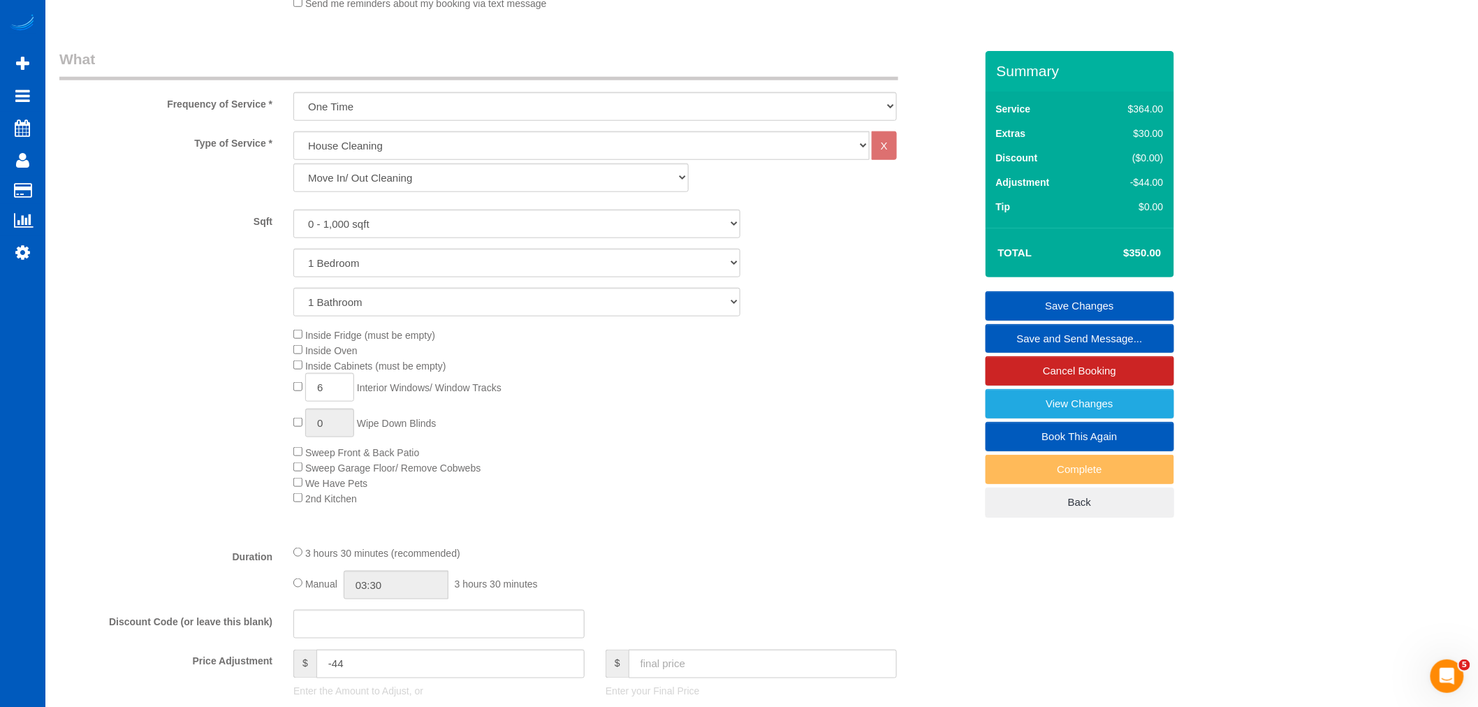
click at [1092, 304] on link "Save Changes" at bounding box center [1080, 305] width 189 height 29
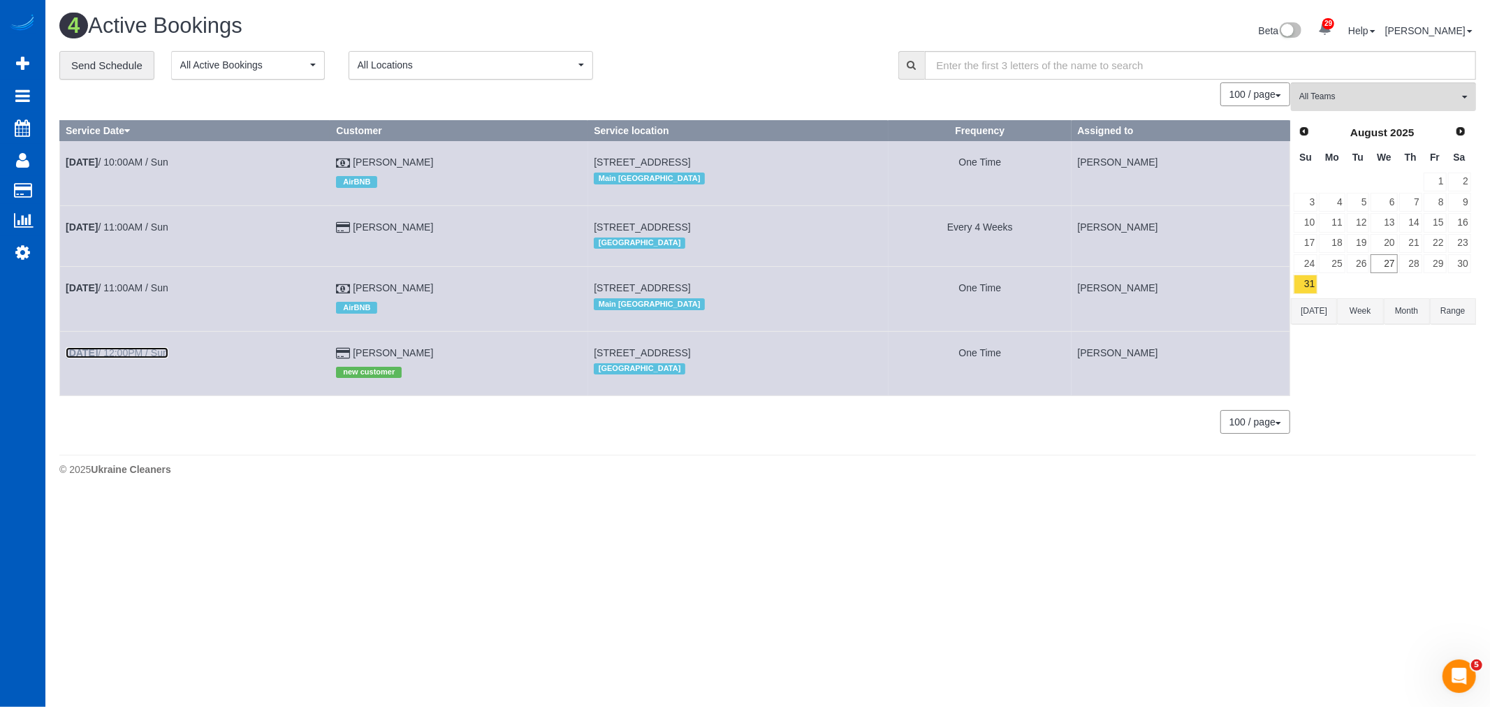
click at [150, 355] on link "[DATE] 12:00PM / Sun" at bounding box center [117, 352] width 103 height 11
select select "CO"
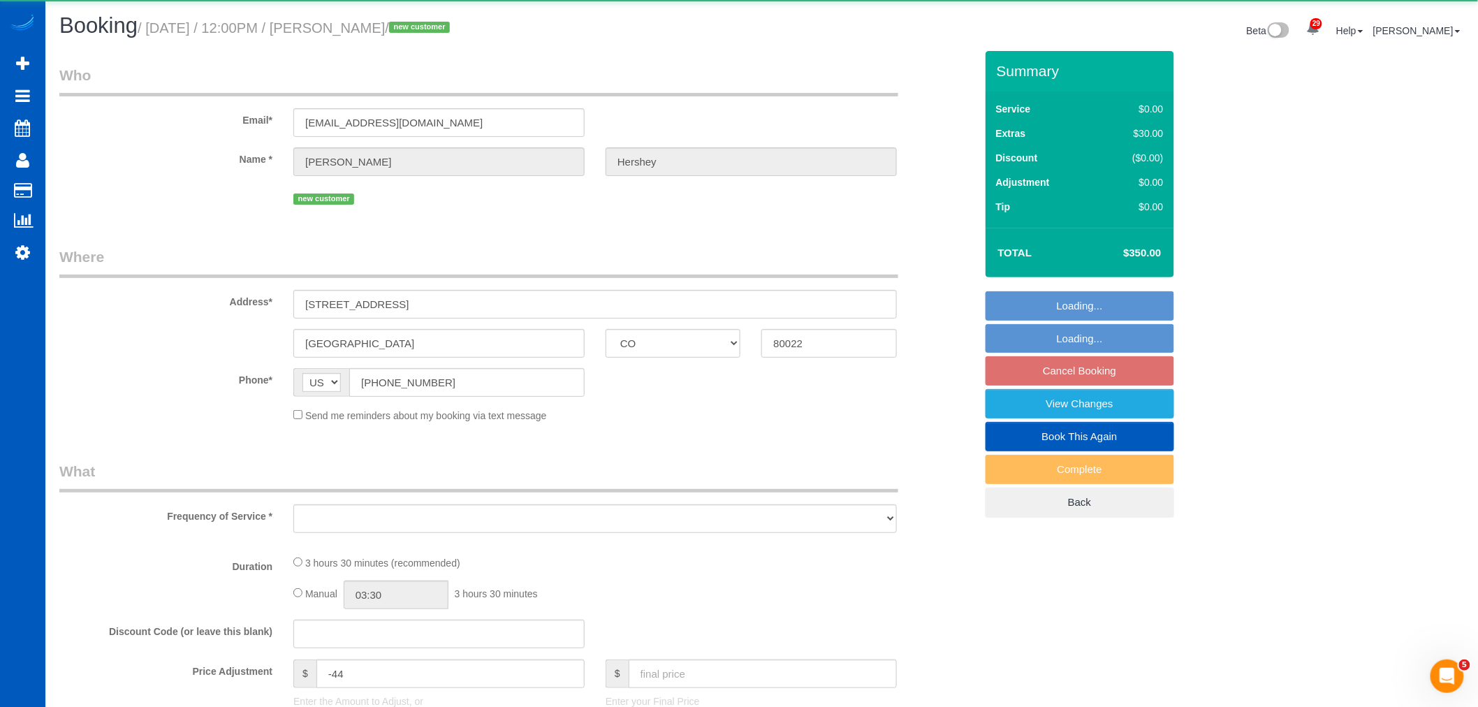
select select "string:fspay-806ab492-d06c-49c1-b0c1-83bf9f9a0f0a"
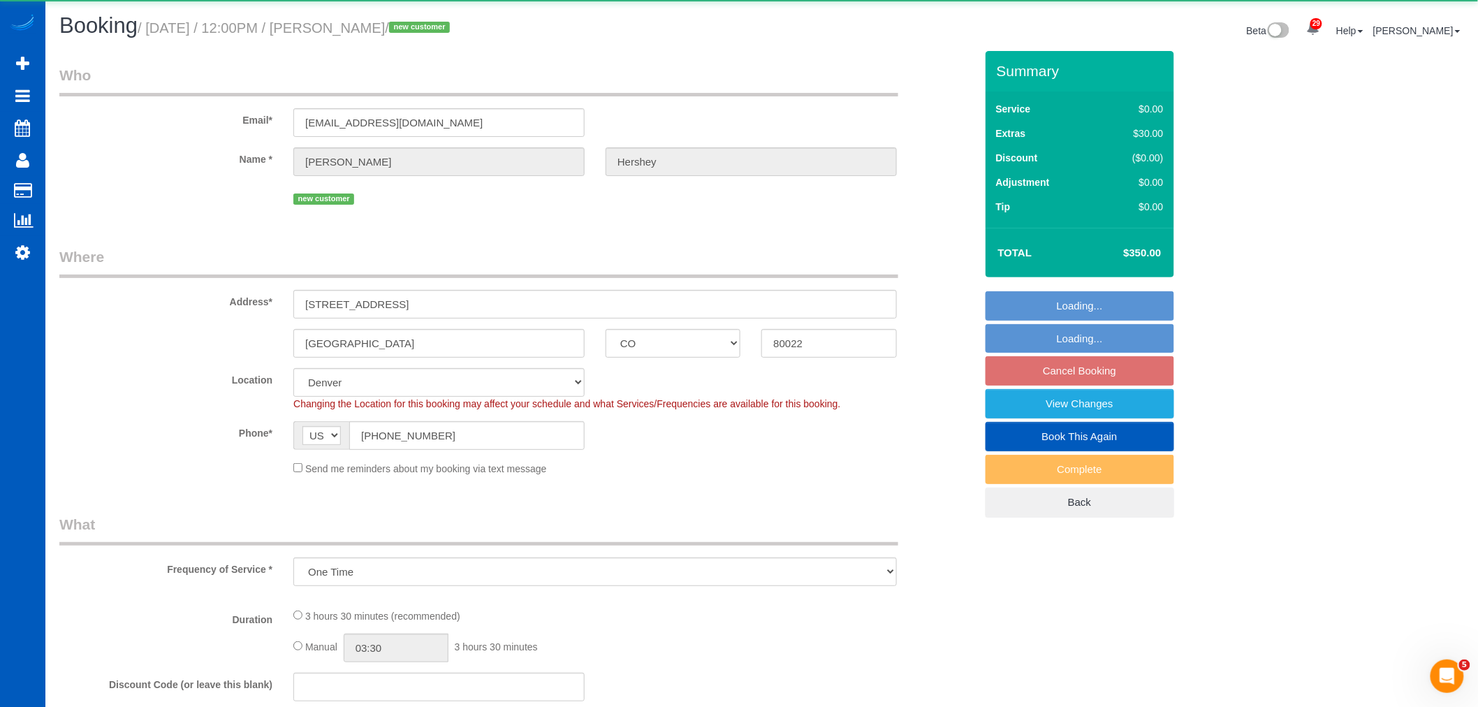
select select "object:102910"
select select "199"
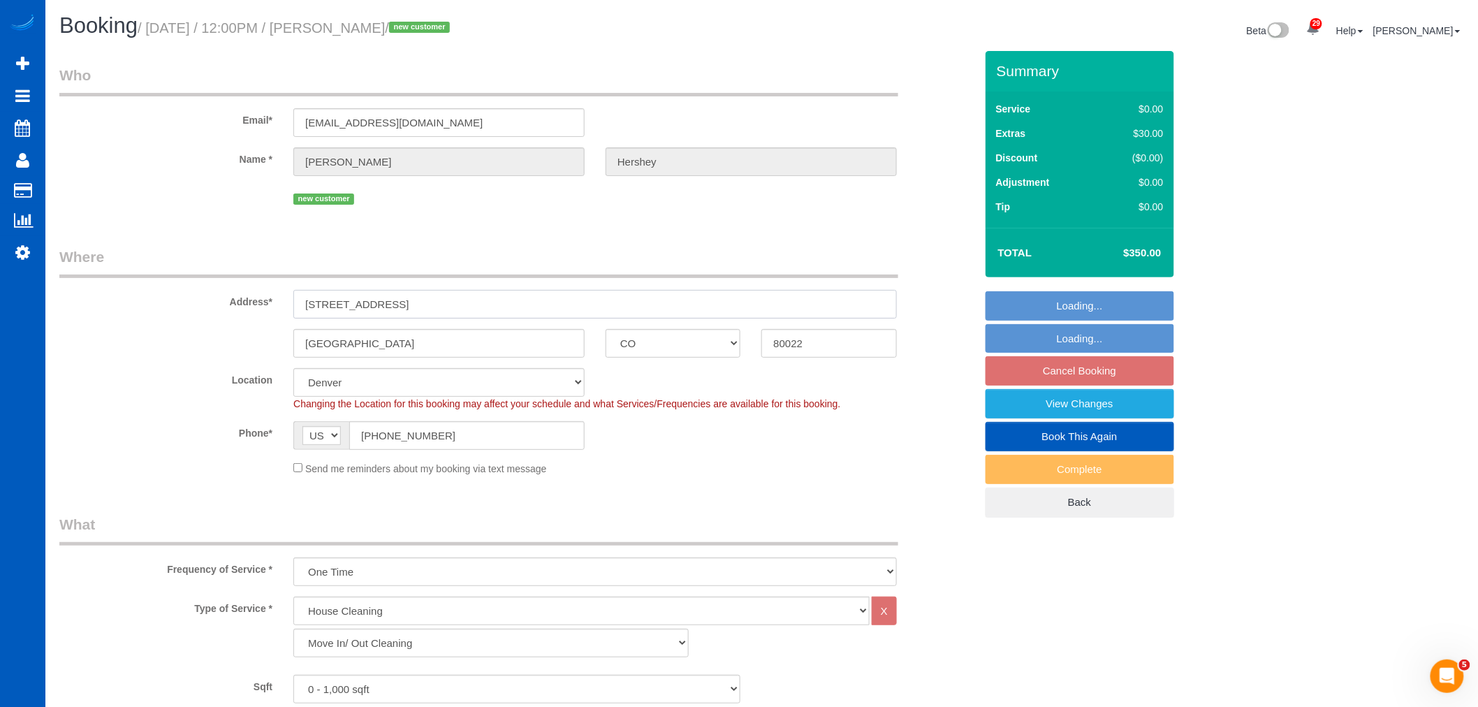
drag, startPoint x: 449, startPoint y: 299, endPoint x: 210, endPoint y: 299, distance: 239.6
click at [210, 299] on div "Address* [STREET_ADDRESS]" at bounding box center [517, 283] width 937 height 72
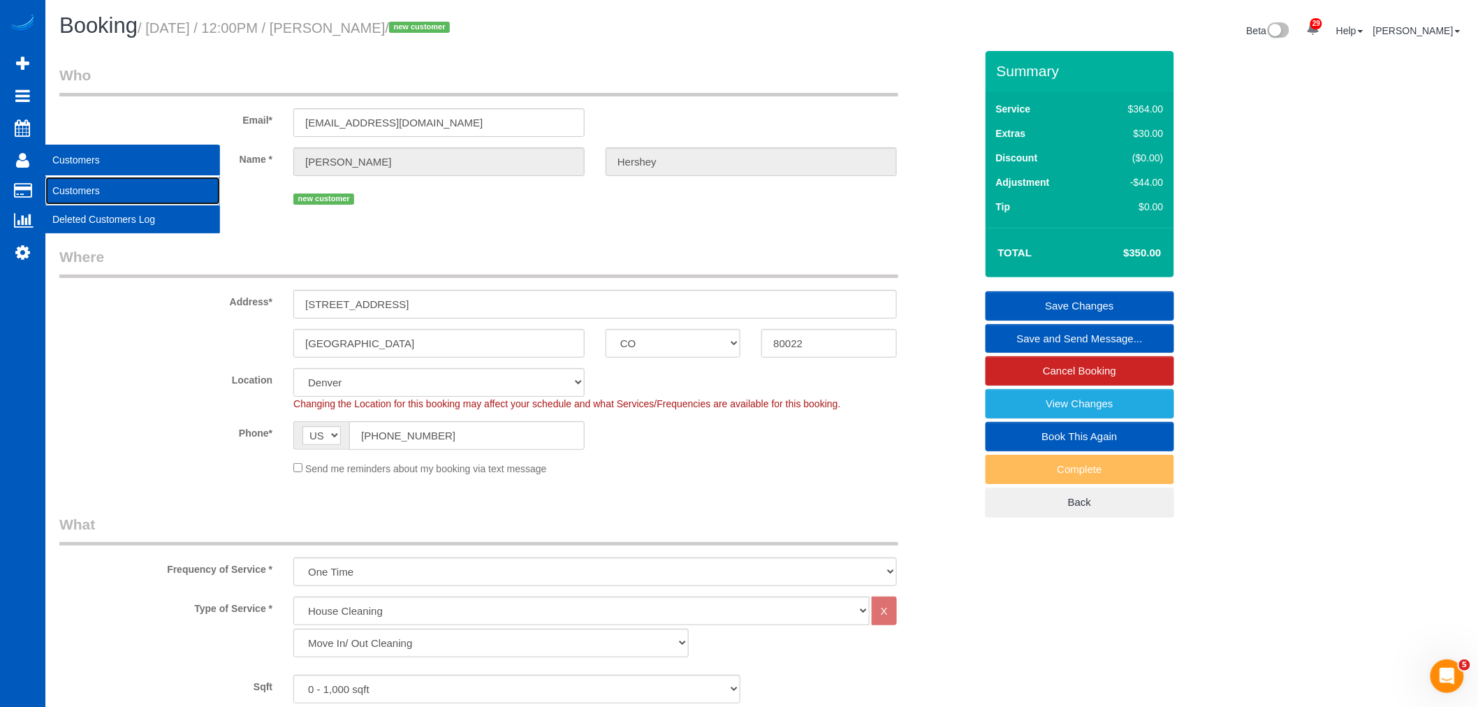
click at [126, 187] on link "Customers" at bounding box center [132, 191] width 175 height 28
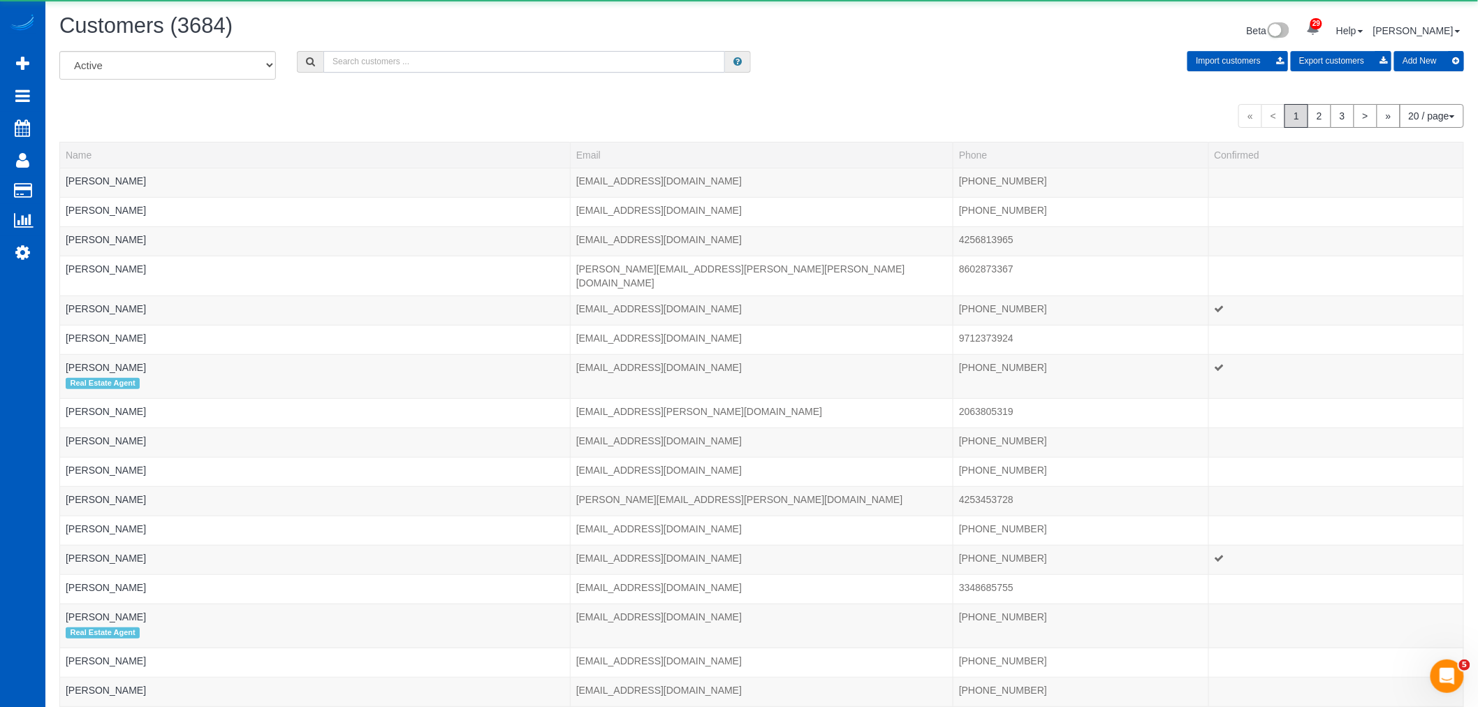
click at [356, 60] on input "text" at bounding box center [524, 62] width 402 height 22
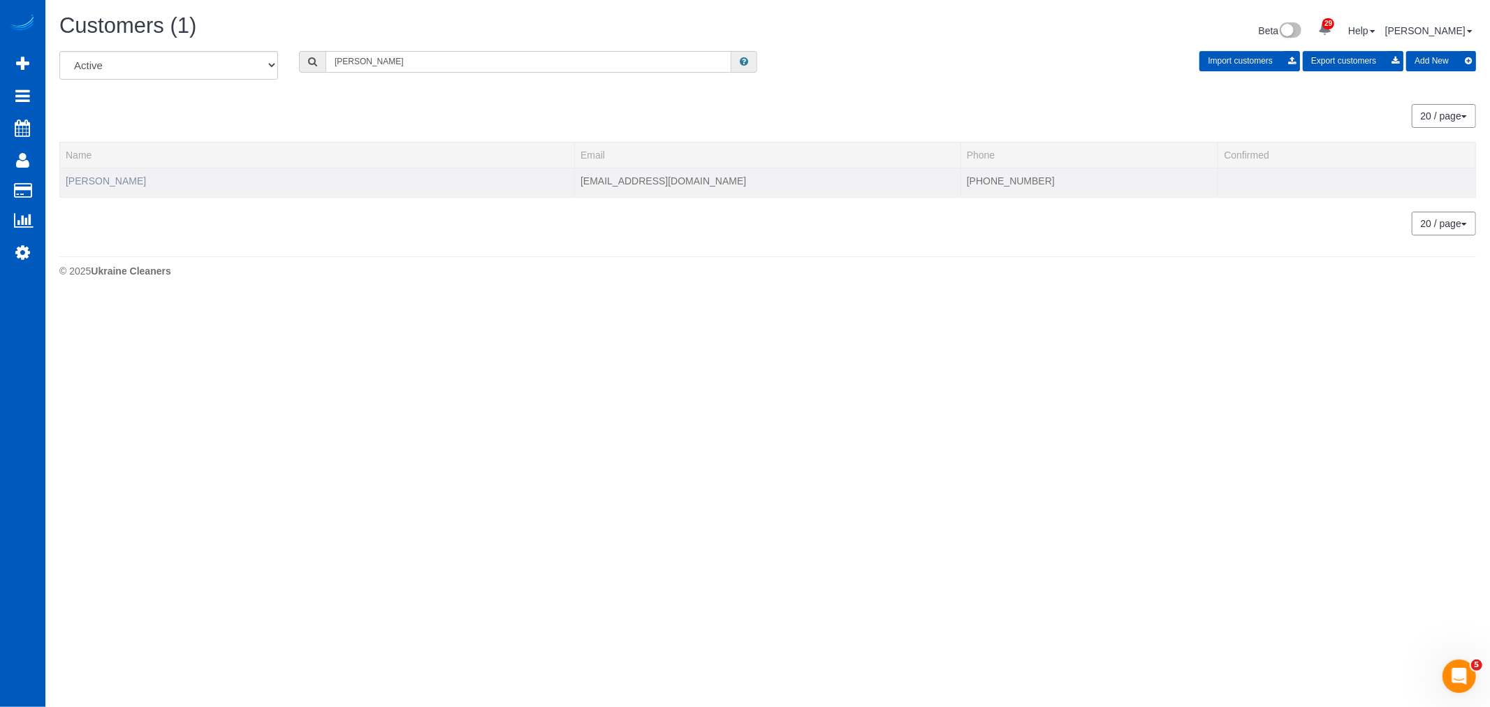
type input "[PERSON_NAME]"
click at [106, 182] on td "[PERSON_NAME]" at bounding box center [317, 182] width 515 height 29
click at [103, 180] on link "[PERSON_NAME]" at bounding box center [106, 180] width 80 height 11
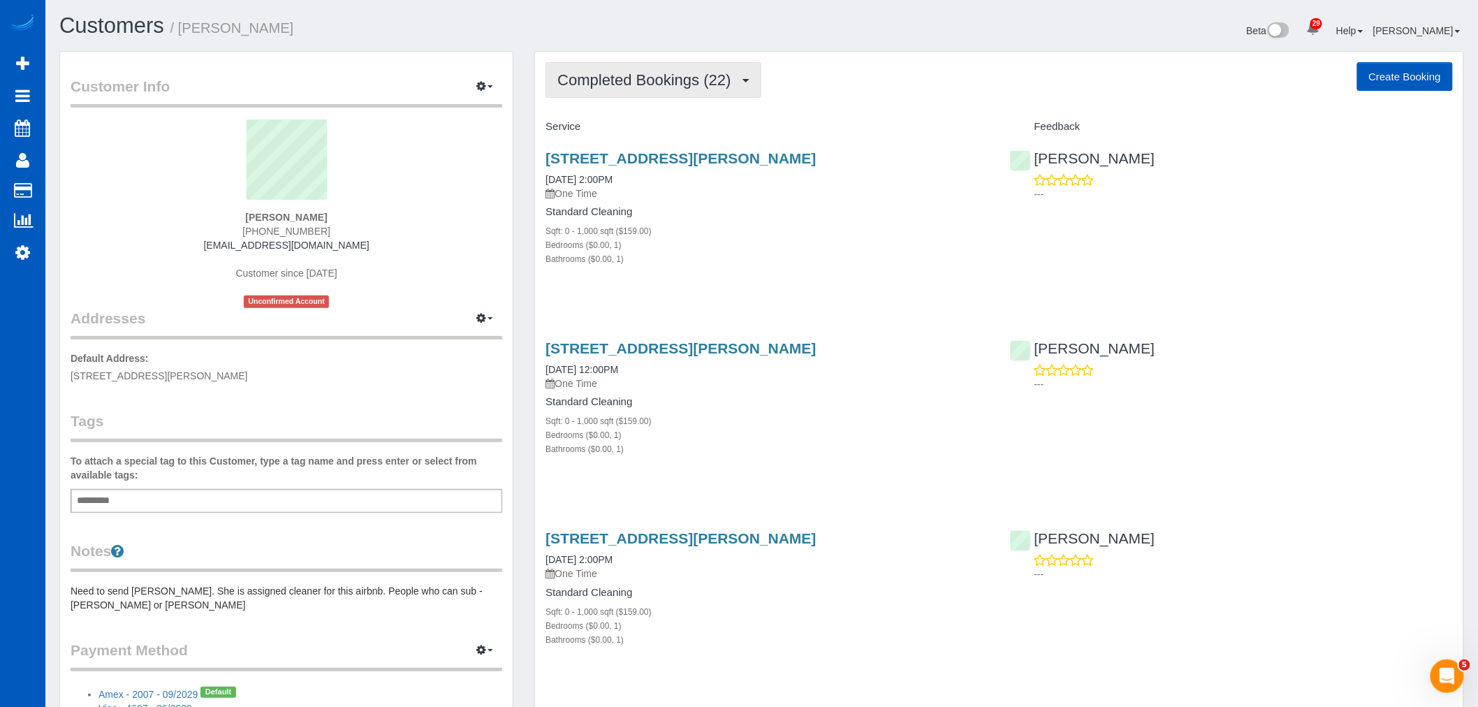
click at [654, 96] on button "Completed Bookings (22)" at bounding box center [653, 80] width 215 height 36
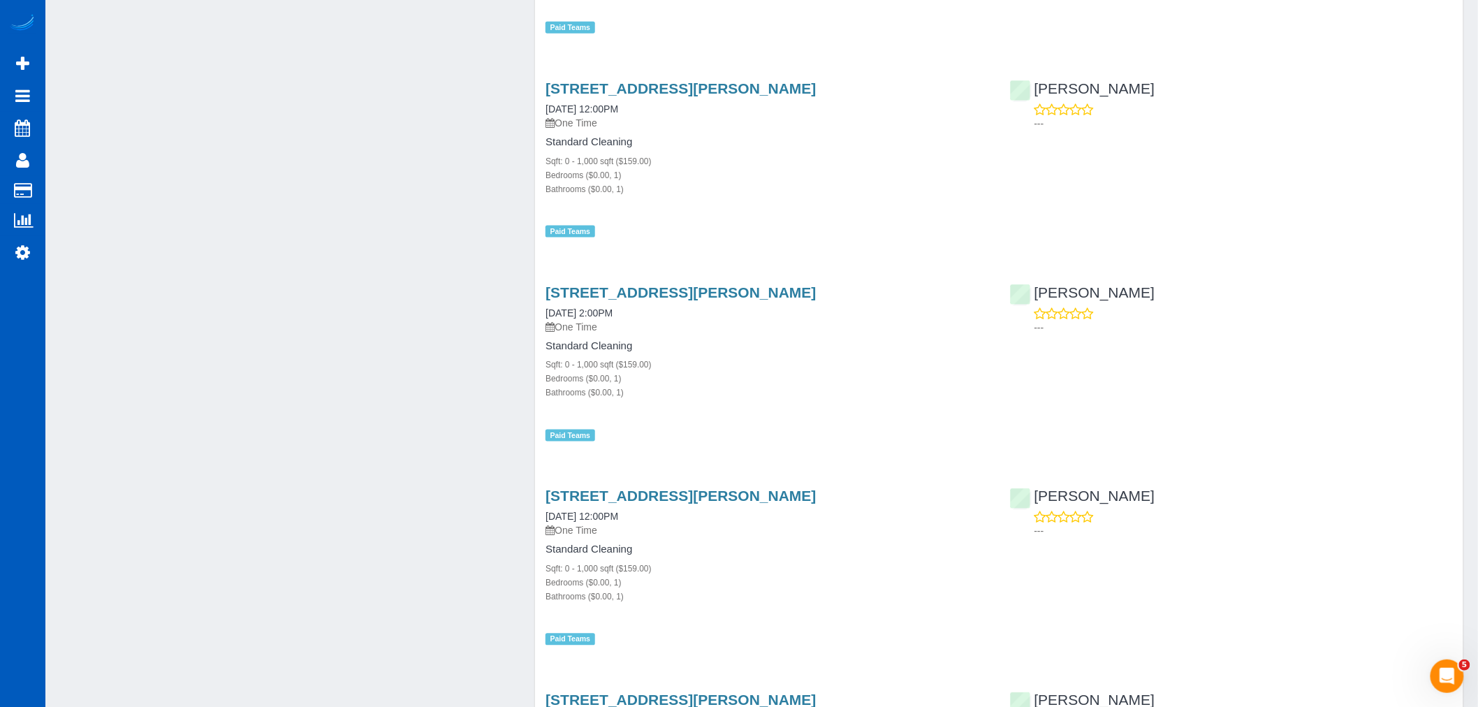
scroll to position [3105, 0]
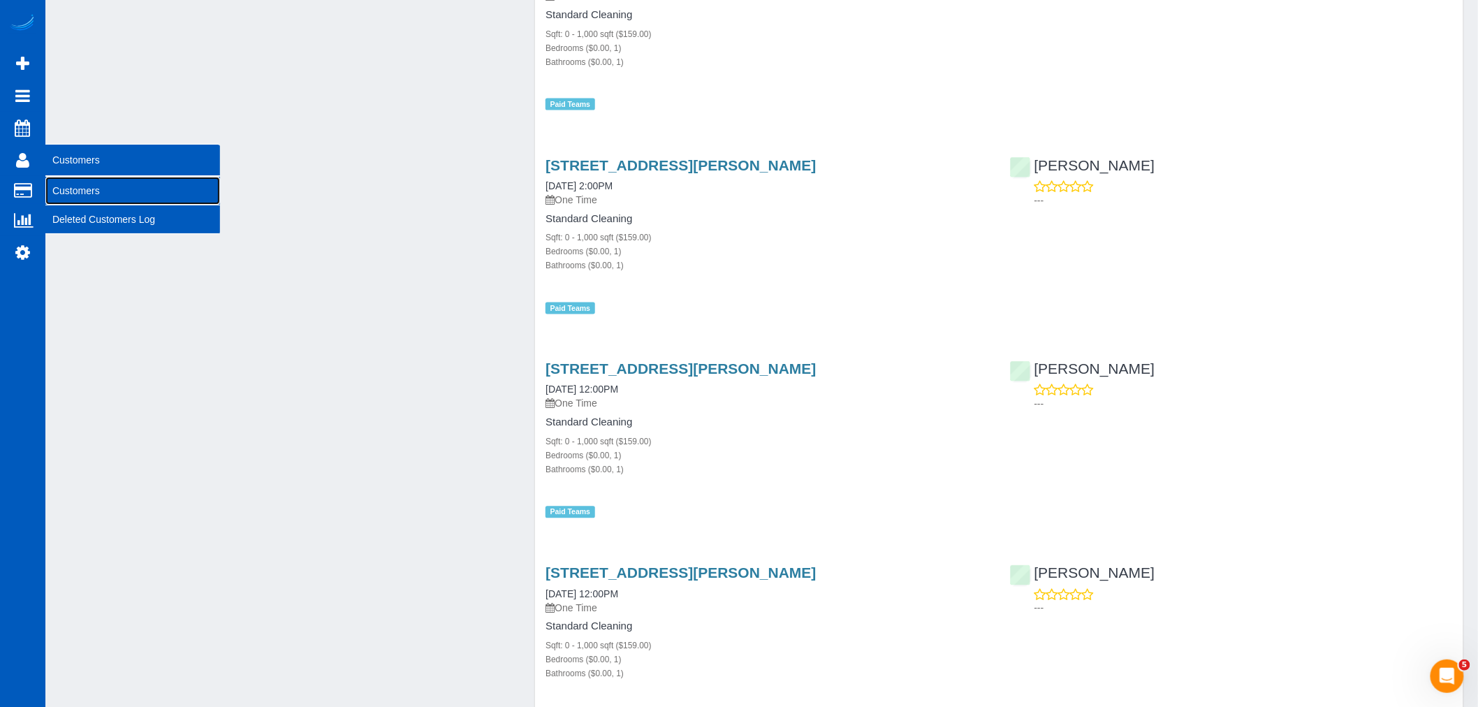
click at [77, 186] on link "Customers" at bounding box center [132, 191] width 175 height 28
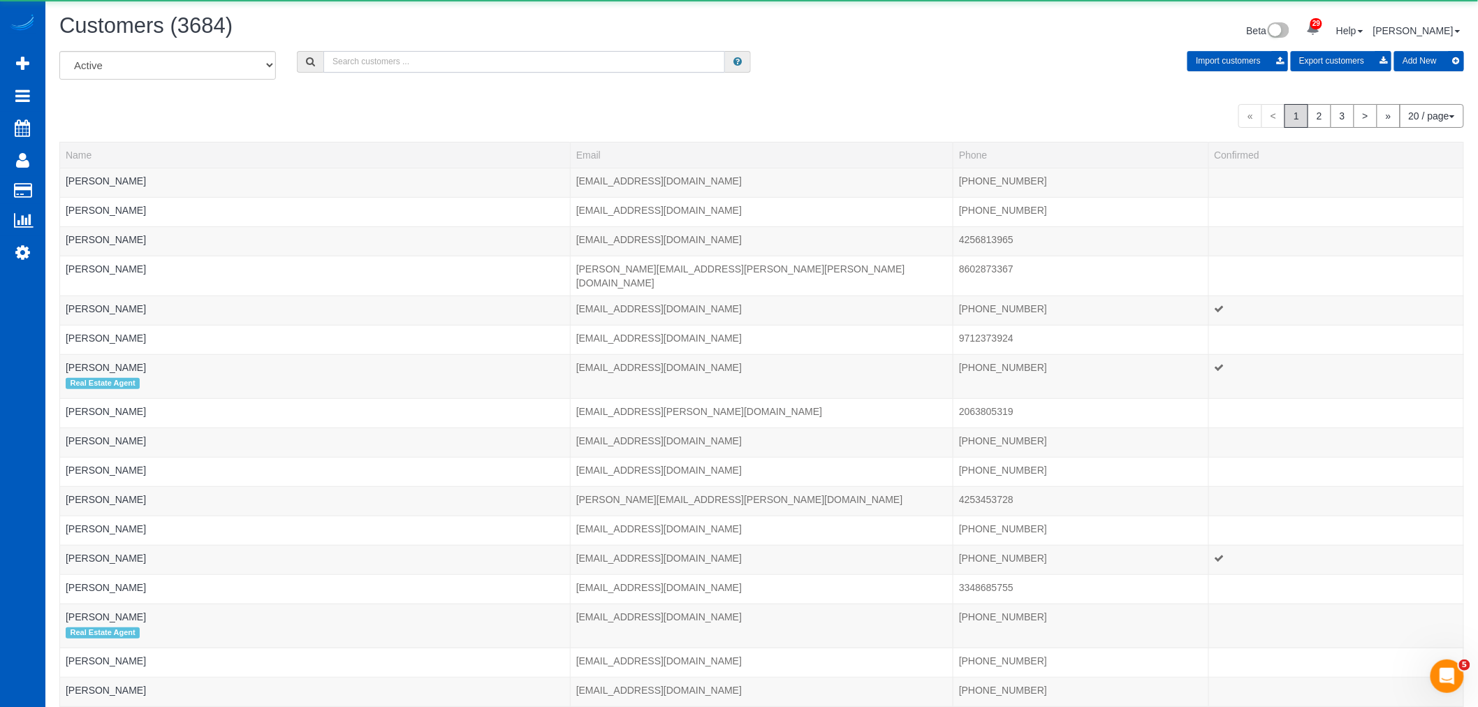
click at [358, 54] on input "text" at bounding box center [524, 62] width 402 height 22
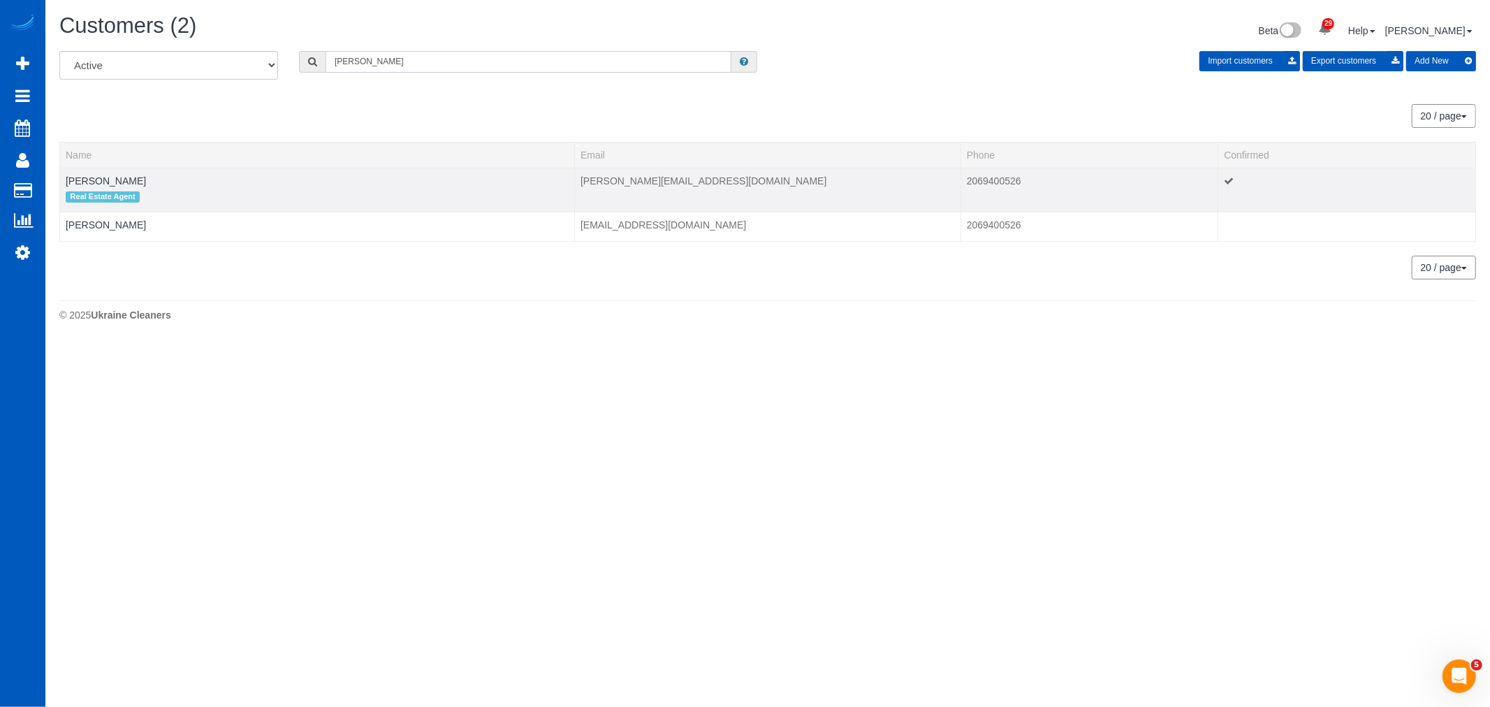
type input "[PERSON_NAME]"
click at [103, 187] on td "[PERSON_NAME] Real Estate Agent" at bounding box center [317, 190] width 515 height 44
click at [103, 179] on link "[PERSON_NAME]" at bounding box center [106, 180] width 80 height 11
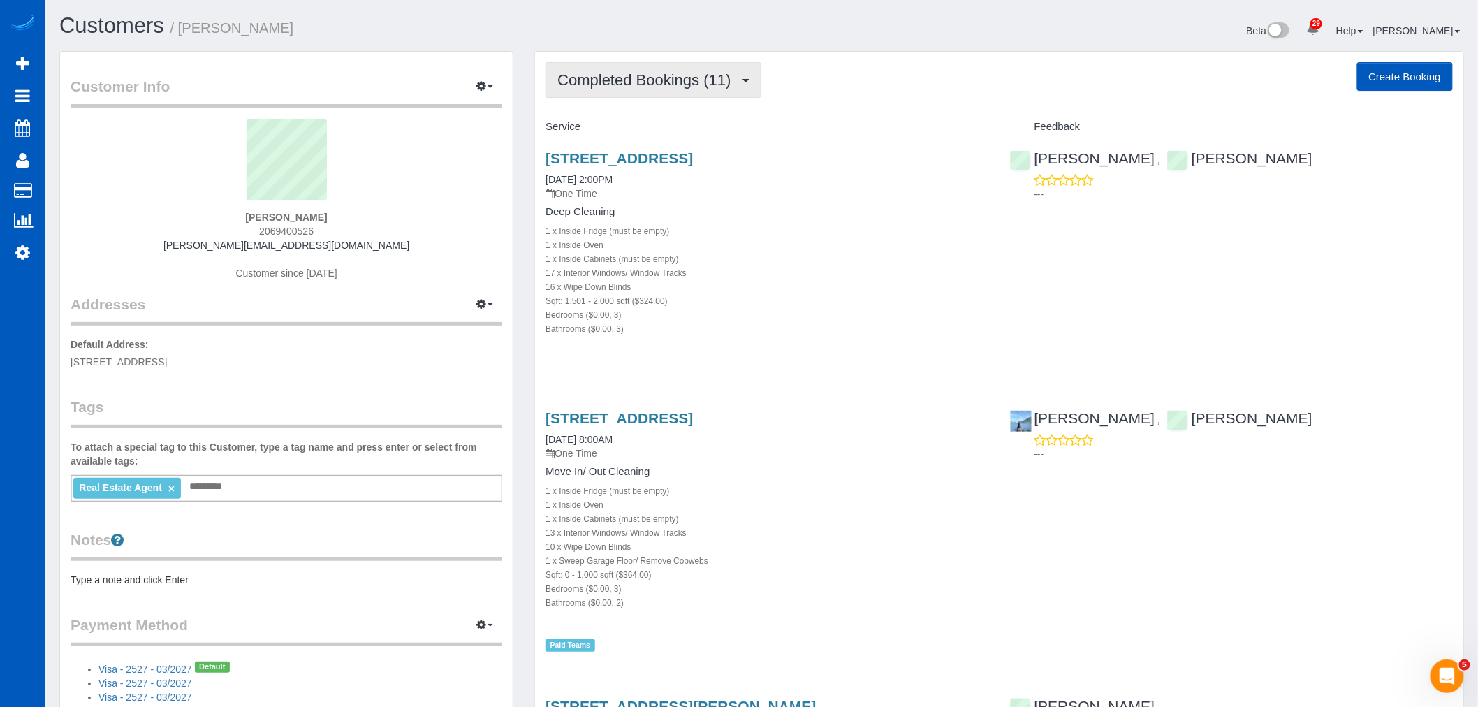
click at [657, 85] on span "Completed Bookings (11)" at bounding box center [648, 79] width 180 height 17
click at [648, 128] on link "Upcoming Bookings (0)" at bounding box center [621, 131] width 151 height 18
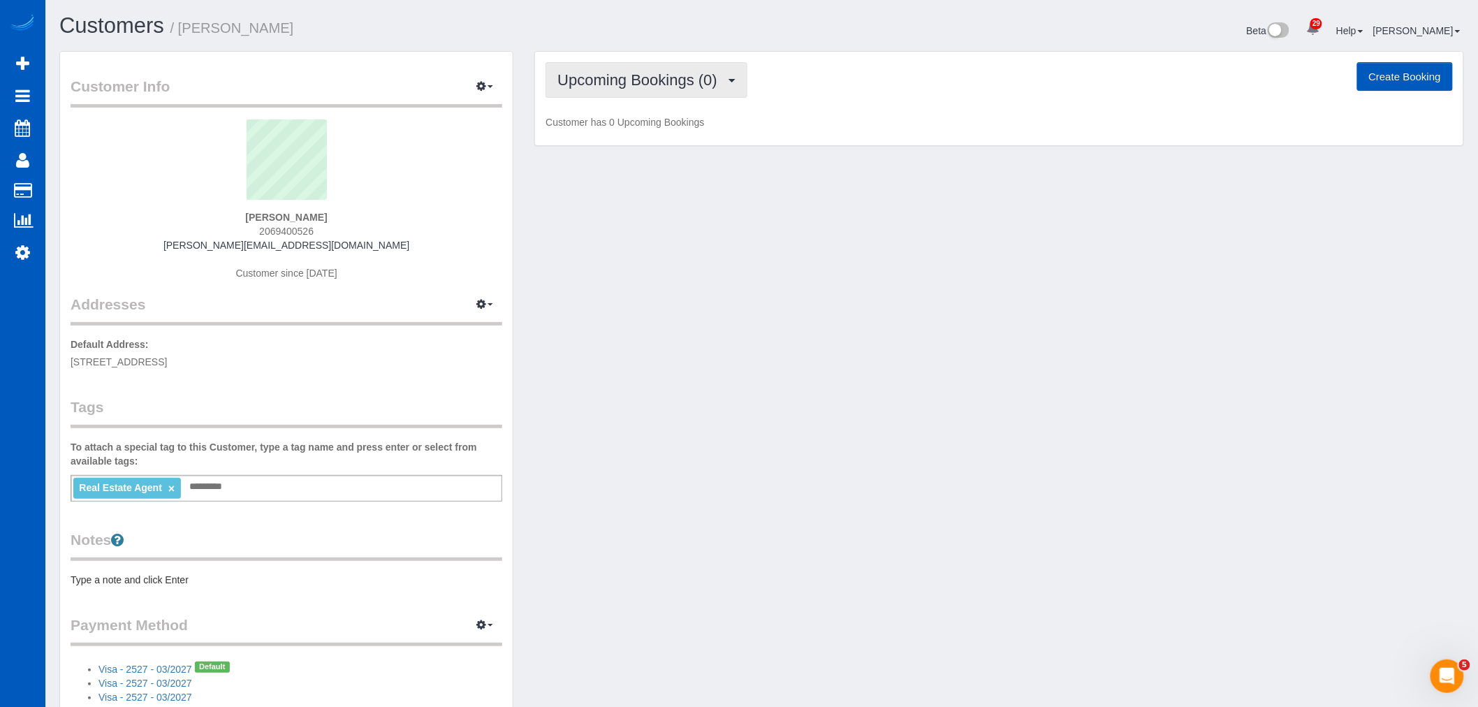
click at [643, 71] on button "Upcoming Bookings (0)" at bounding box center [647, 80] width 202 height 36
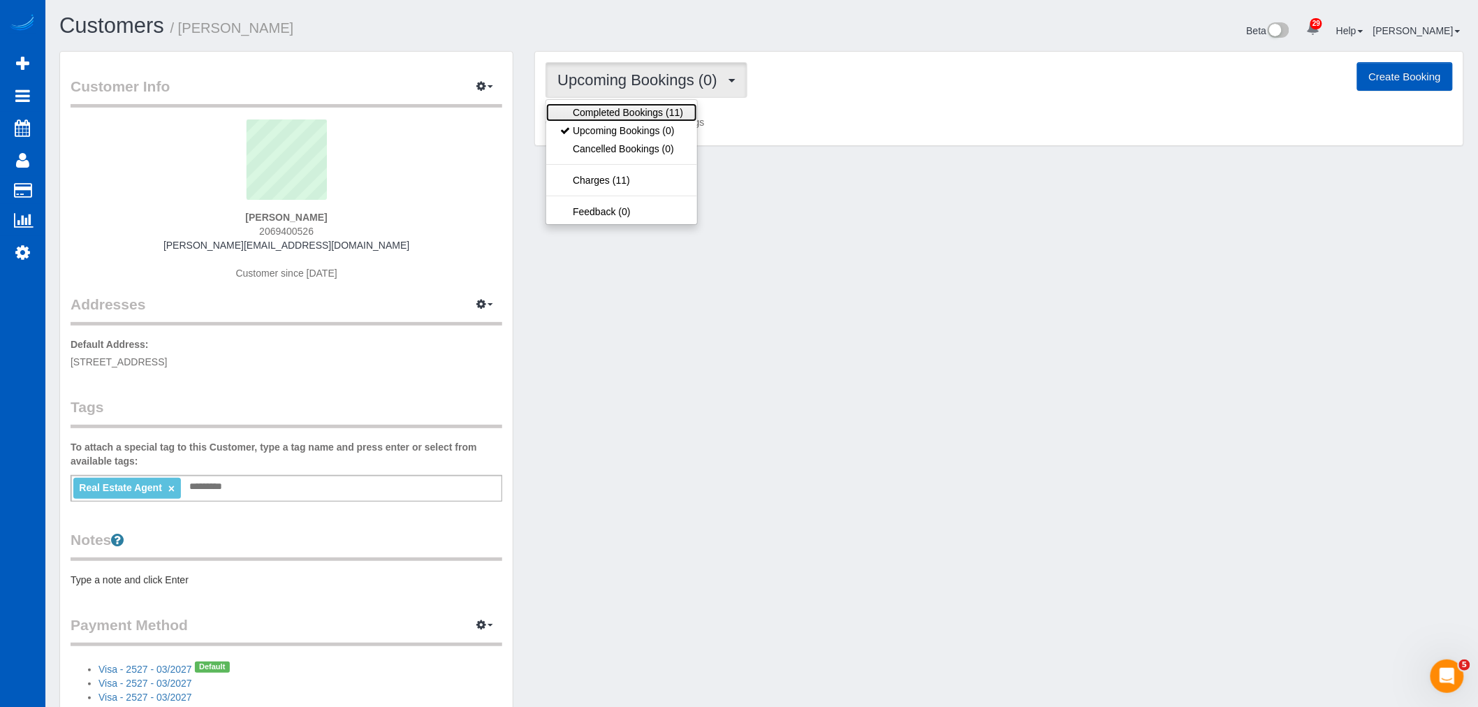
click at [631, 114] on link "Completed Bookings (11)" at bounding box center [621, 112] width 151 height 18
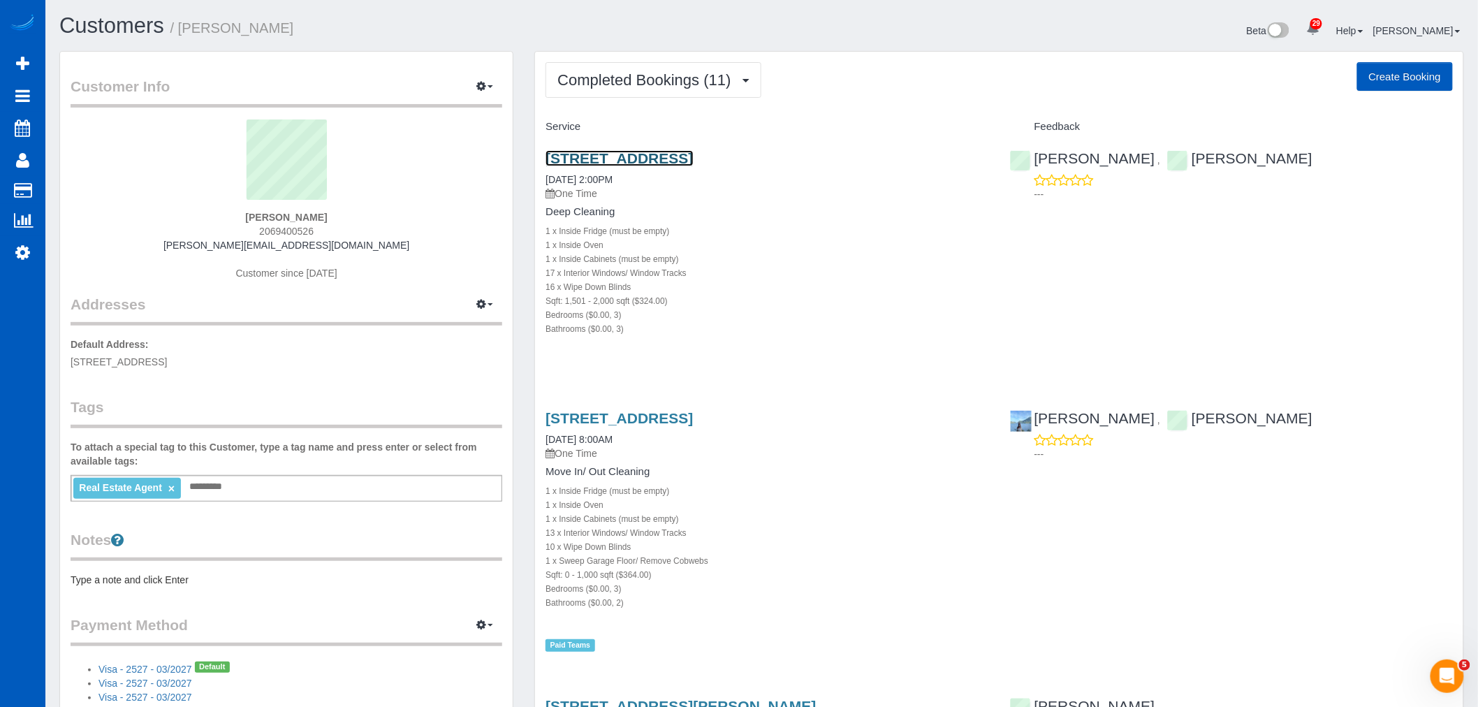
click at [676, 164] on link "[STREET_ADDRESS]" at bounding box center [619, 158] width 147 height 16
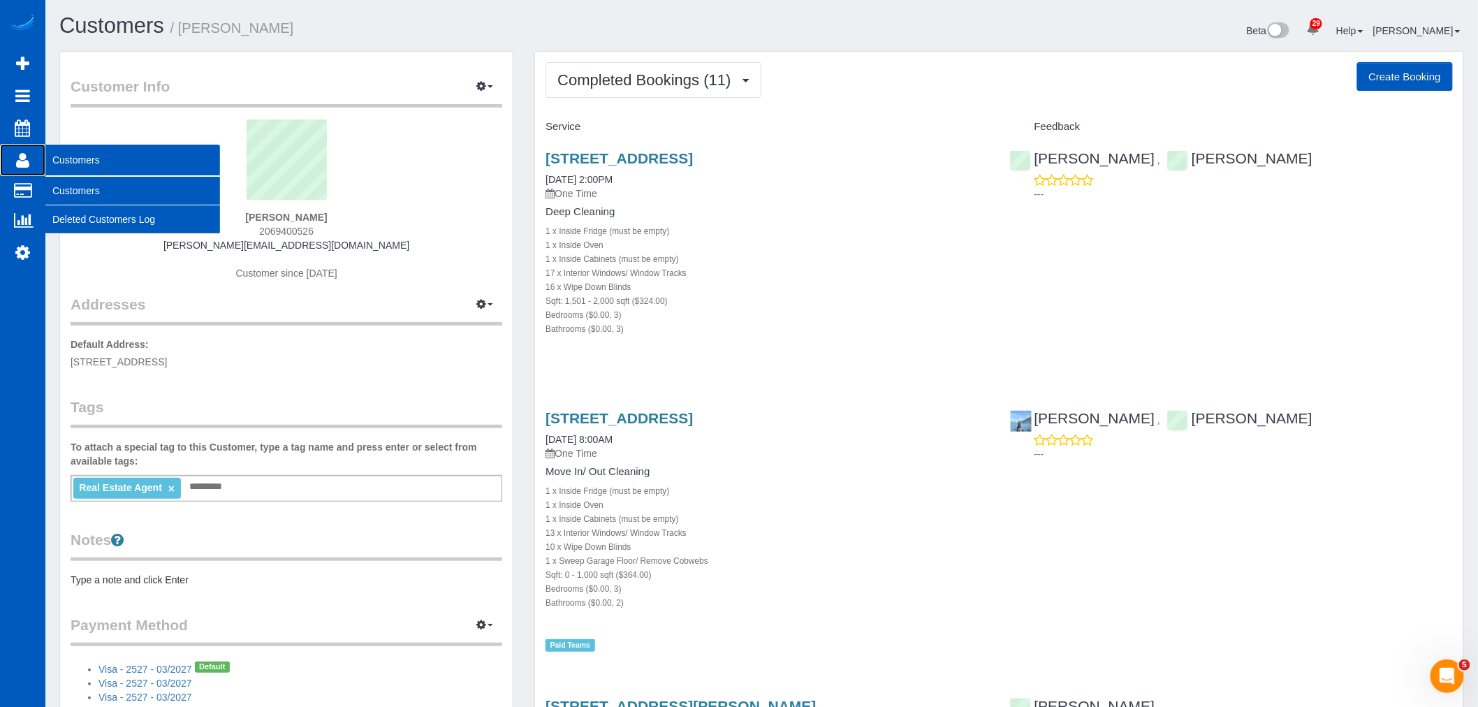
click at [99, 176] on span "Customers" at bounding box center [132, 160] width 175 height 32
click at [89, 184] on link "Customers" at bounding box center [132, 191] width 175 height 28
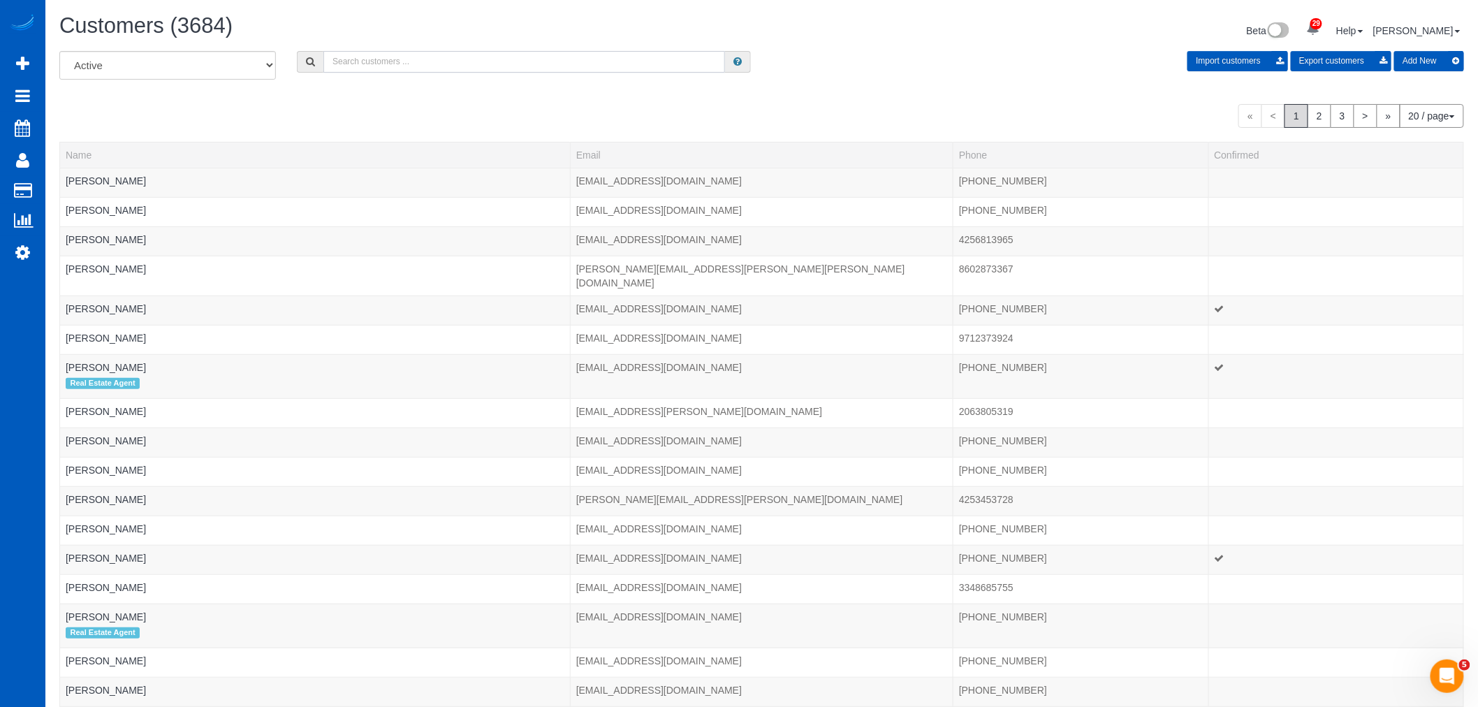
click at [367, 66] on input "text" at bounding box center [524, 62] width 402 height 22
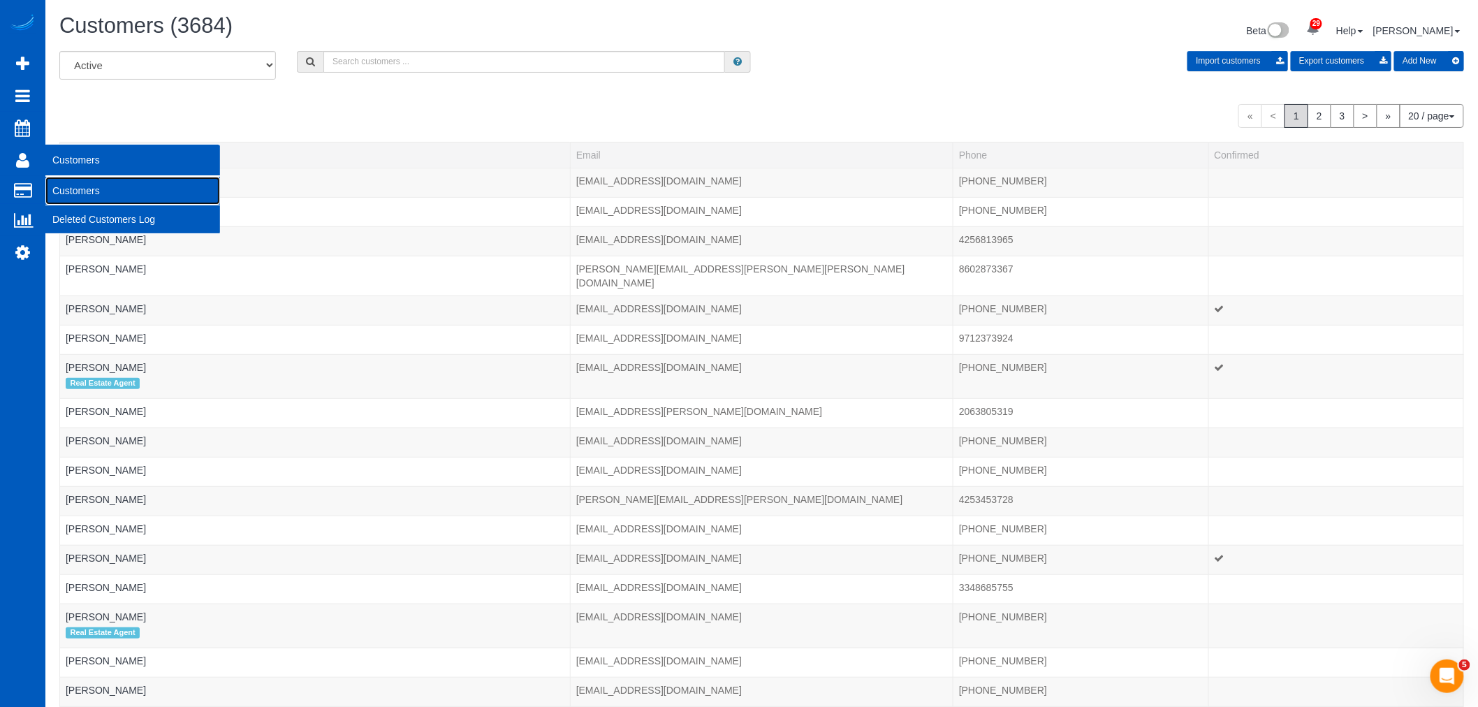
click at [112, 197] on link "Customers" at bounding box center [132, 191] width 175 height 28
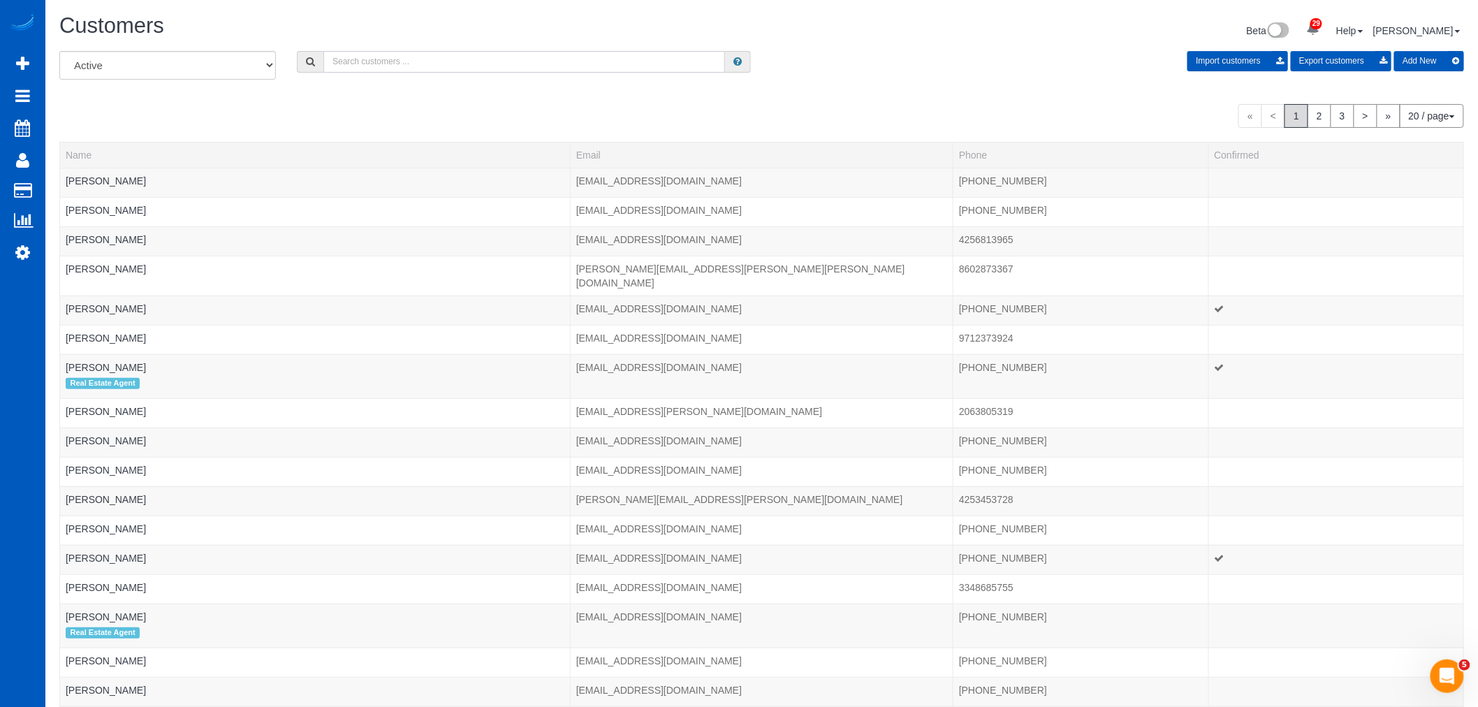
click at [389, 59] on input "text" at bounding box center [524, 62] width 402 height 22
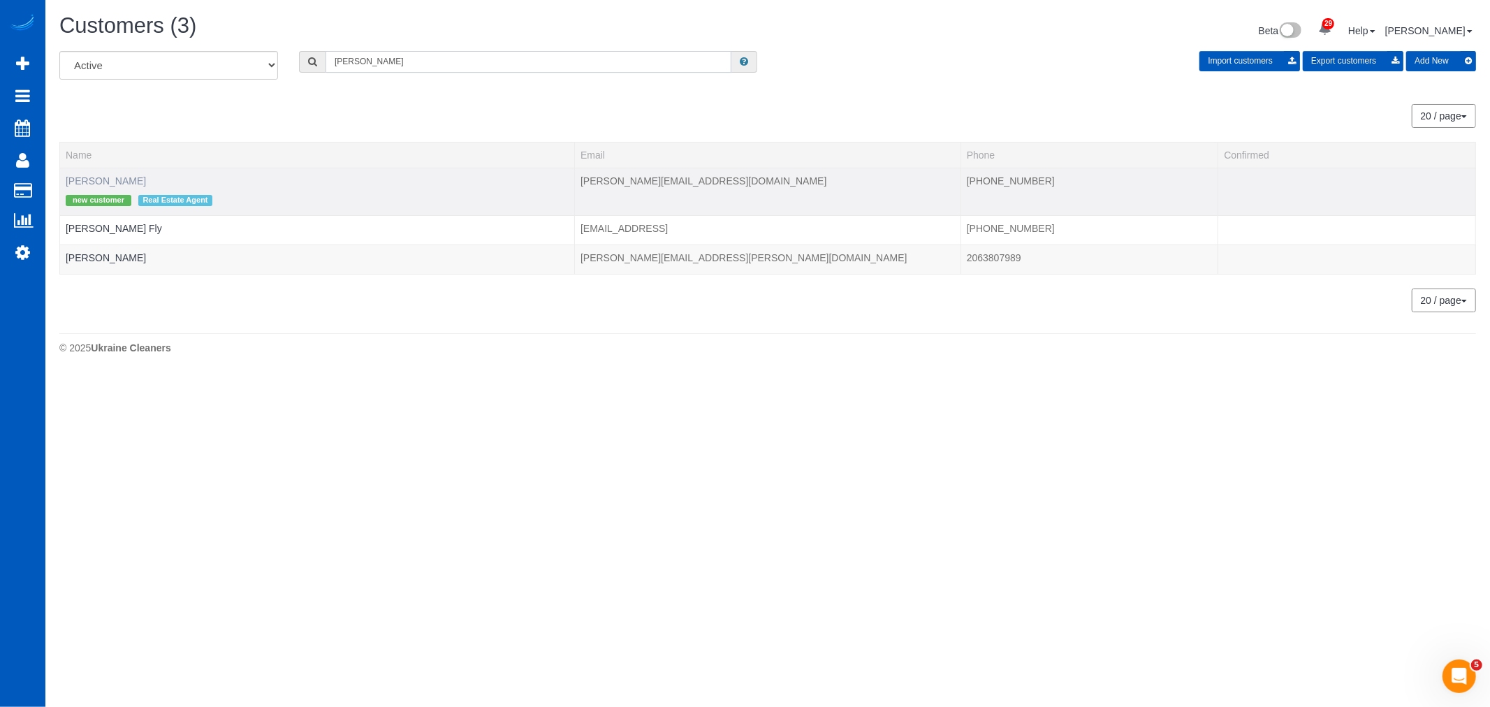
type input "[PERSON_NAME]"
click at [117, 184] on link "[PERSON_NAME]" at bounding box center [106, 180] width 80 height 11
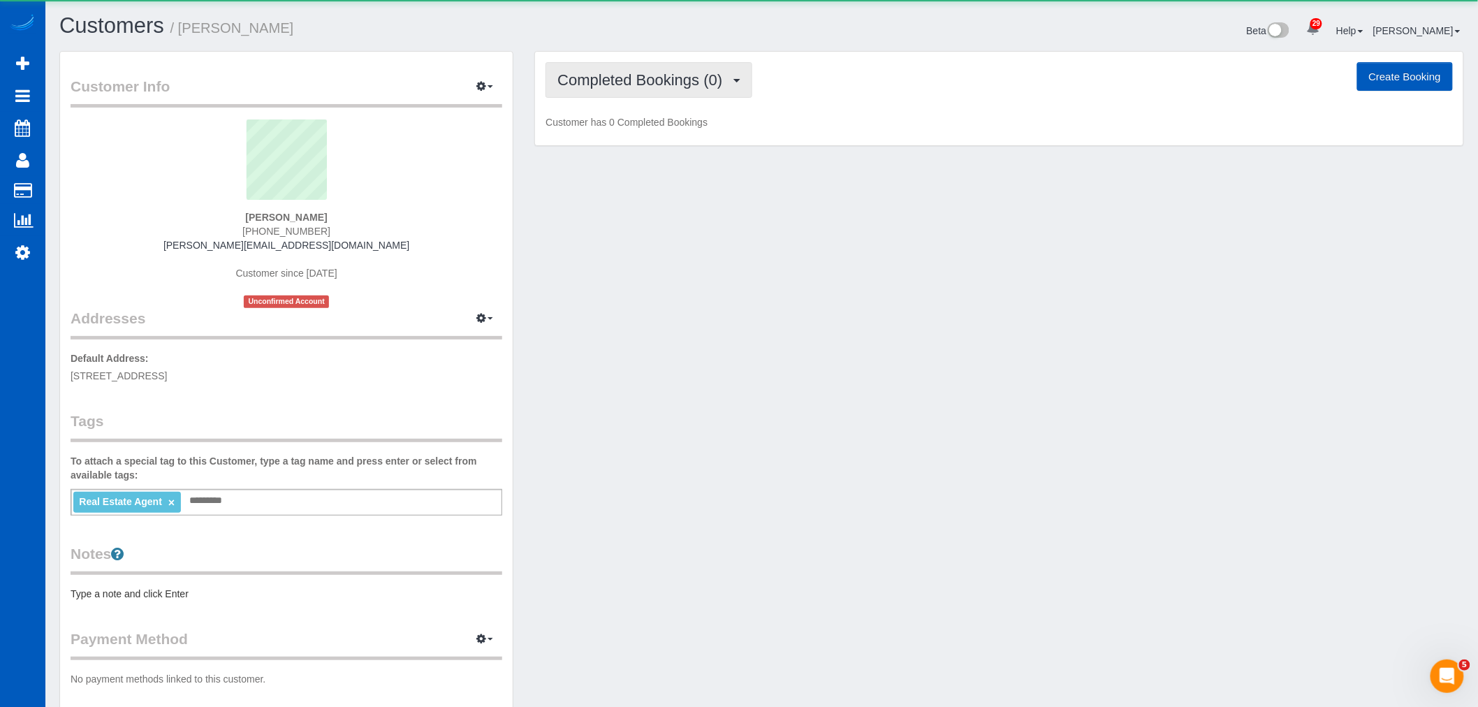
click at [678, 80] on span "Completed Bookings (0)" at bounding box center [644, 79] width 172 height 17
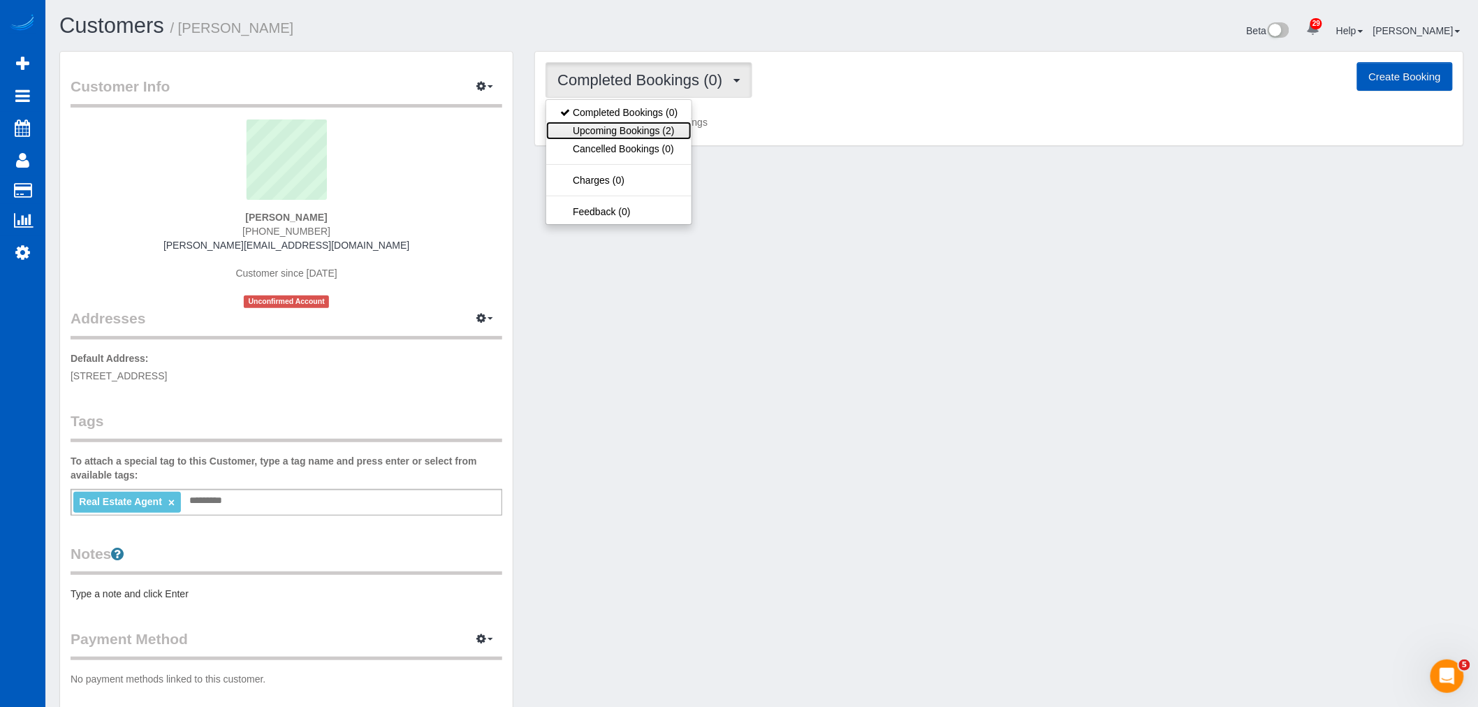
click at [653, 124] on link "Upcoming Bookings (2)" at bounding box center [618, 131] width 145 height 18
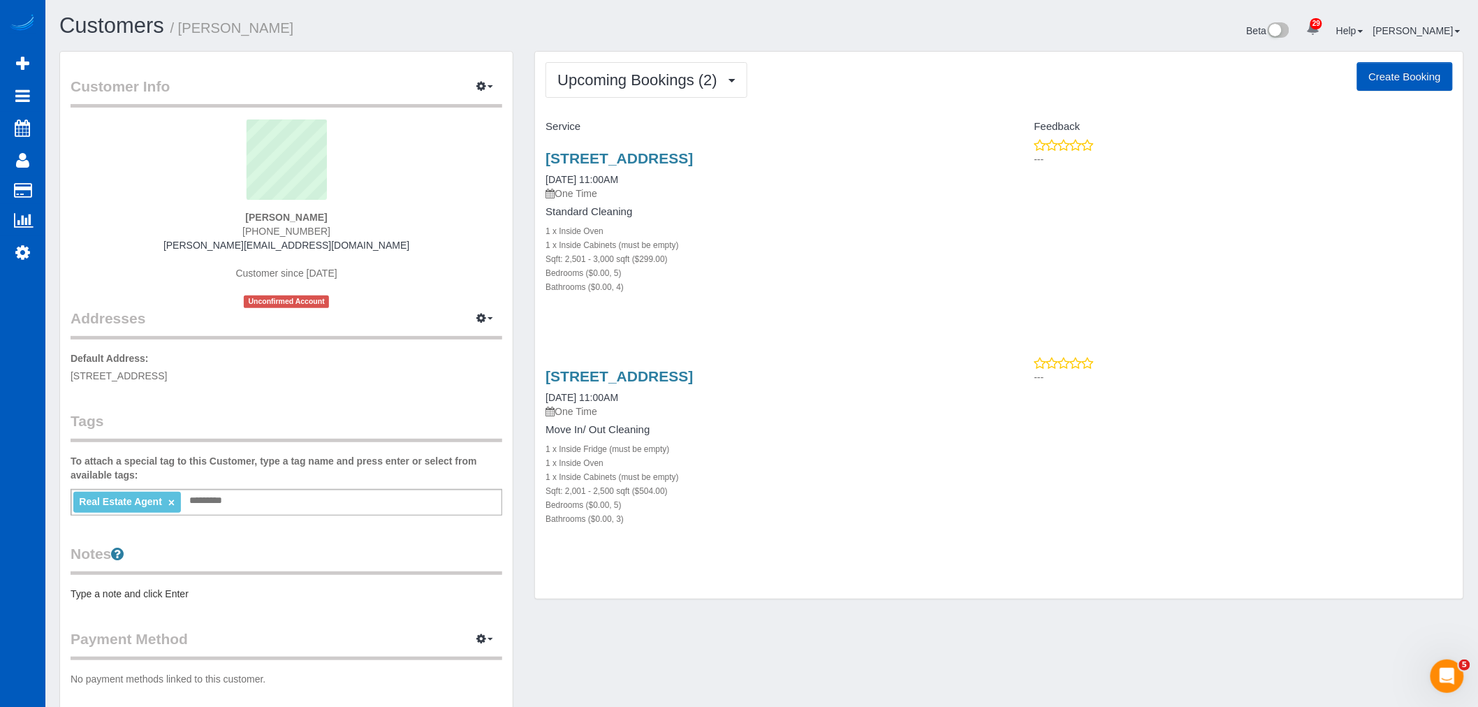
click at [632, 150] on div "[STREET_ADDRESS] [DATE] 11:00AM One Time Standard Cleaning 1 x Inside Oven 1 x …" at bounding box center [767, 229] width 464 height 183
click at [625, 154] on link "[STREET_ADDRESS]" at bounding box center [619, 158] width 147 height 16
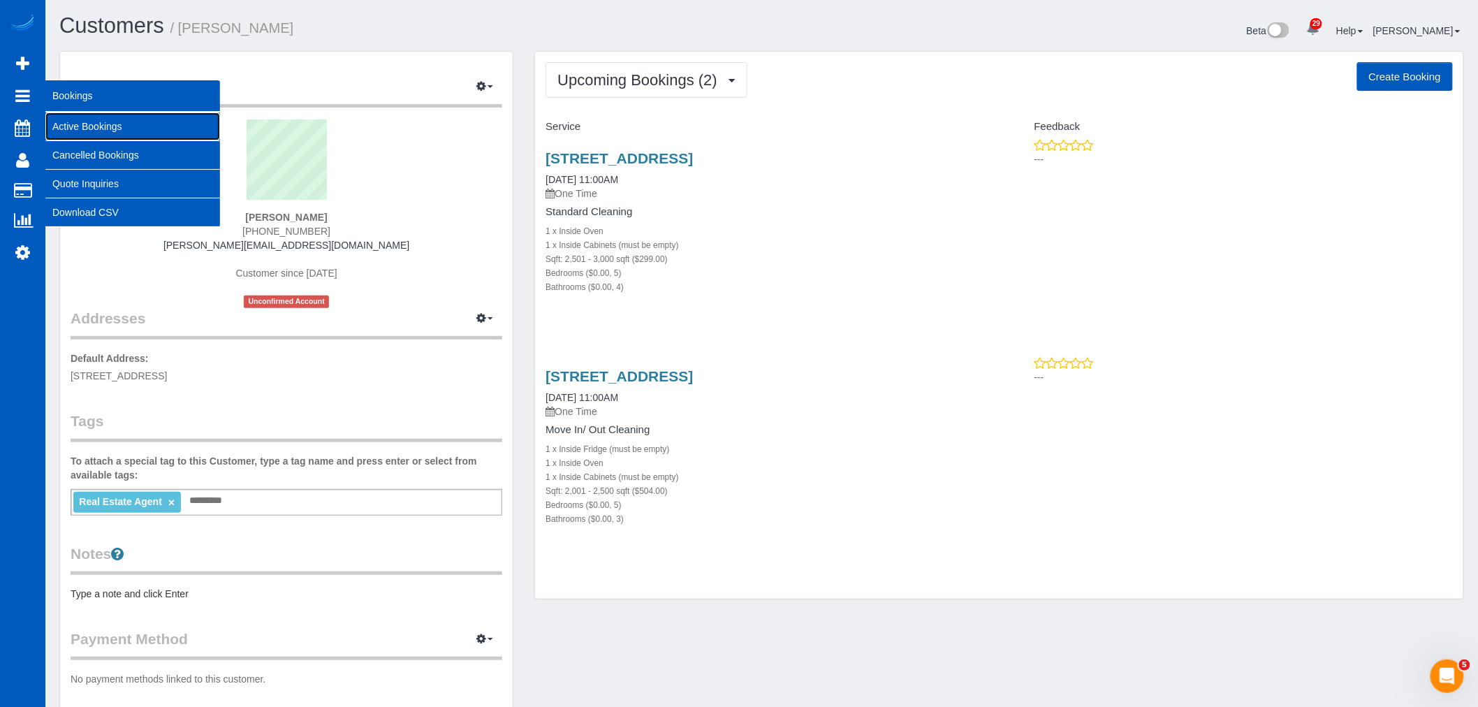
click at [126, 127] on link "Active Bookings" at bounding box center [132, 126] width 175 height 28
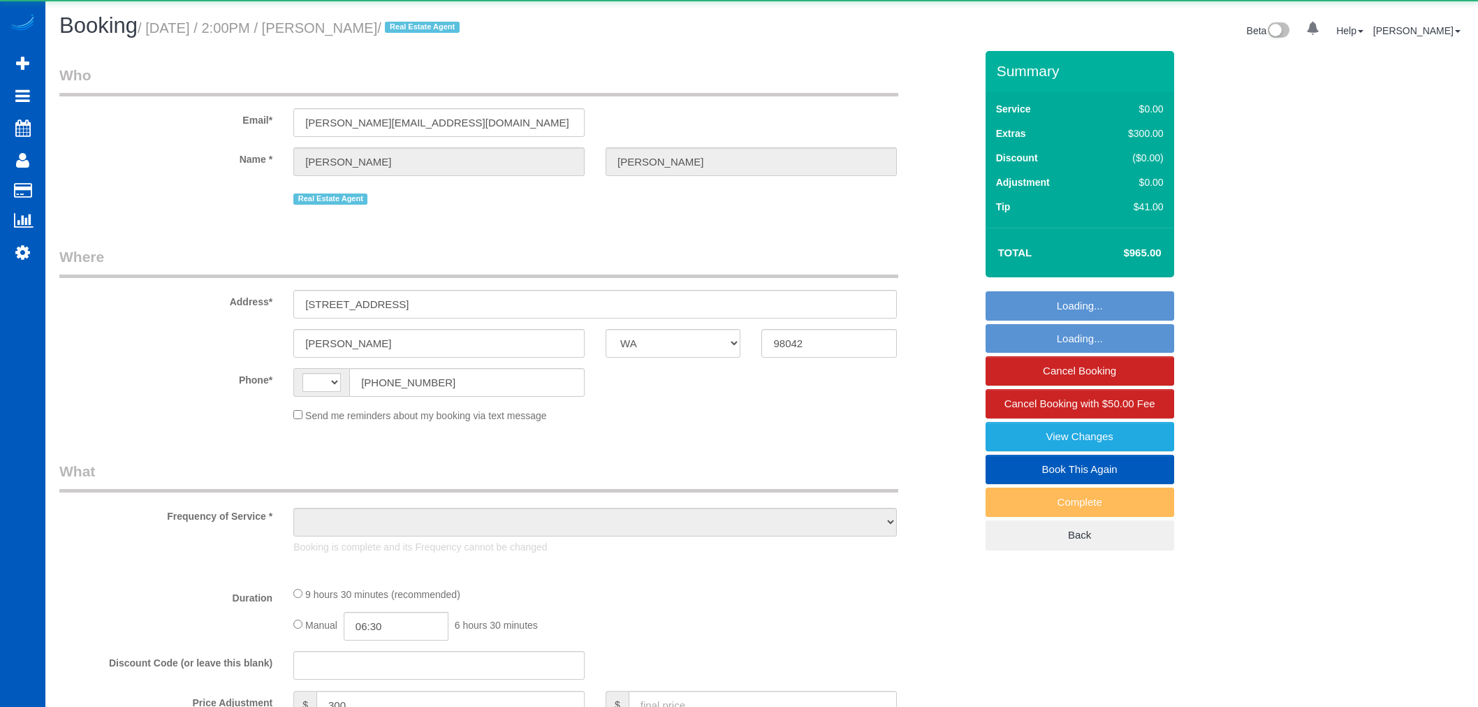
select select "WA"
select select "string:fspay-399dfe46-f960-41ae-83b7-9d0ab69ef0b3"
select select "199"
select select "1501"
select select "3"
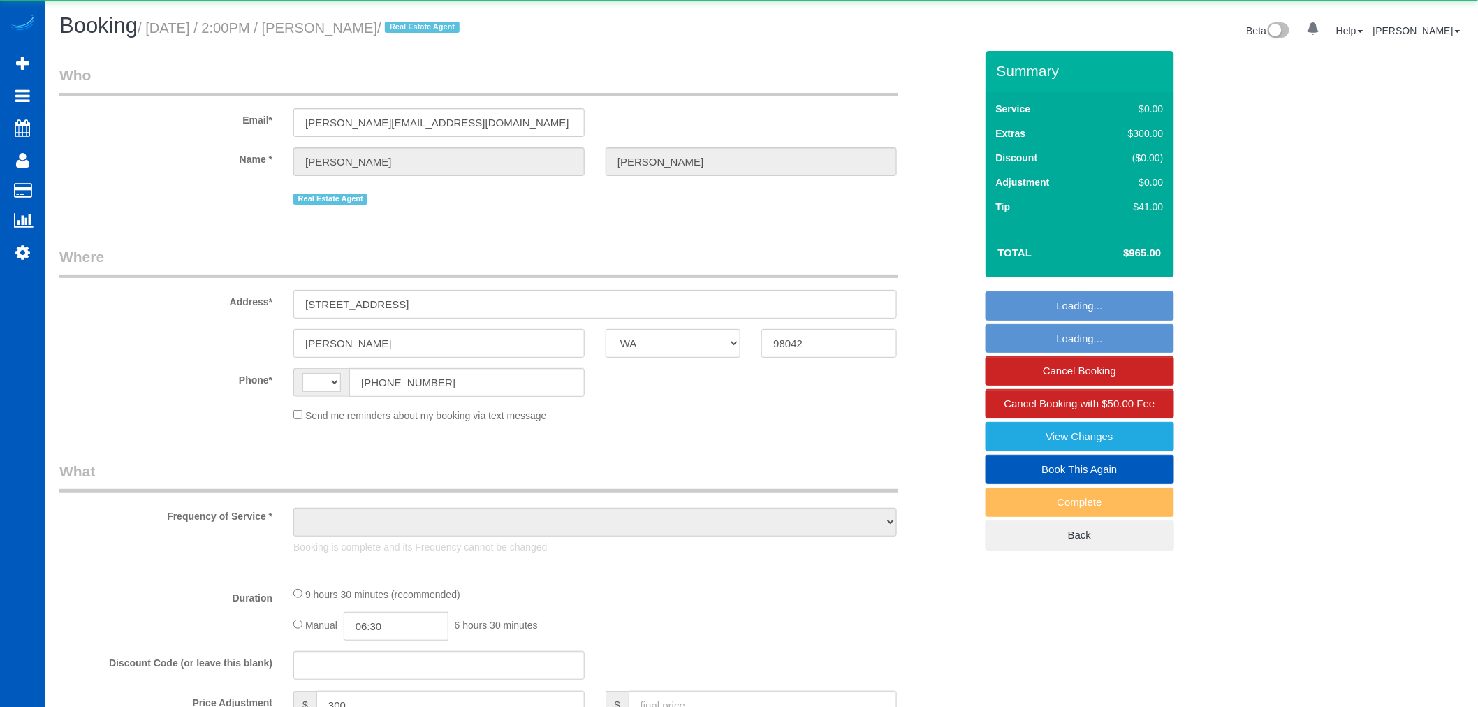
select select "3"
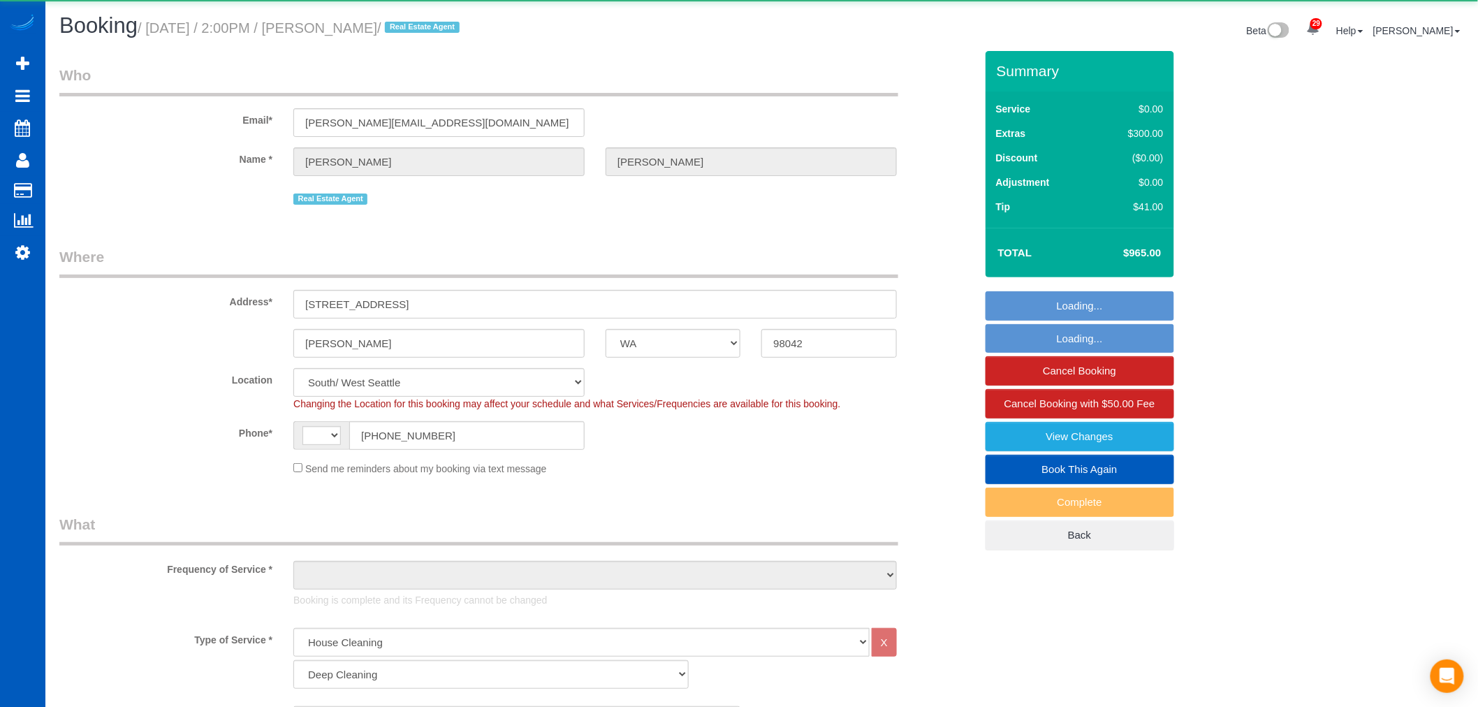
select select "string:US"
select select "number:10"
select select "1501"
select select "3"
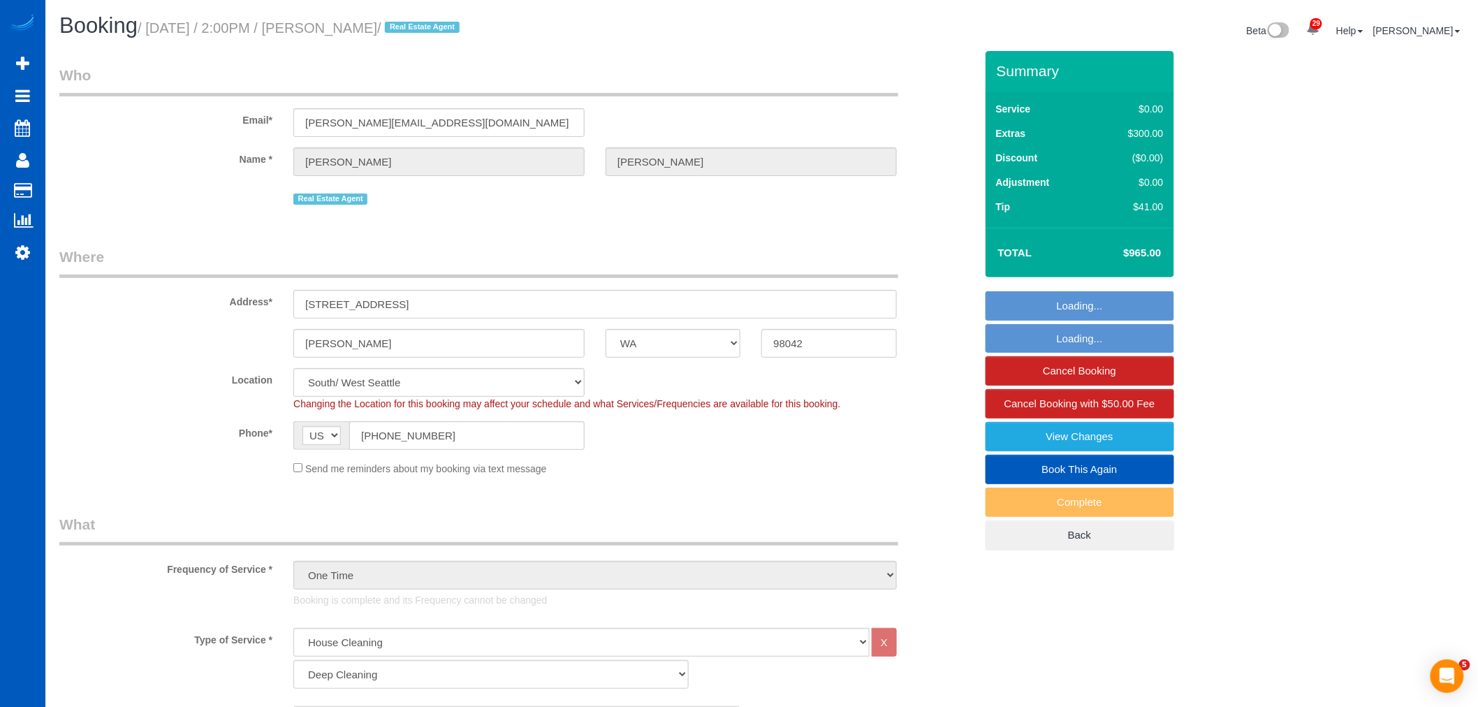
select select "object:1217"
select select "spot1"
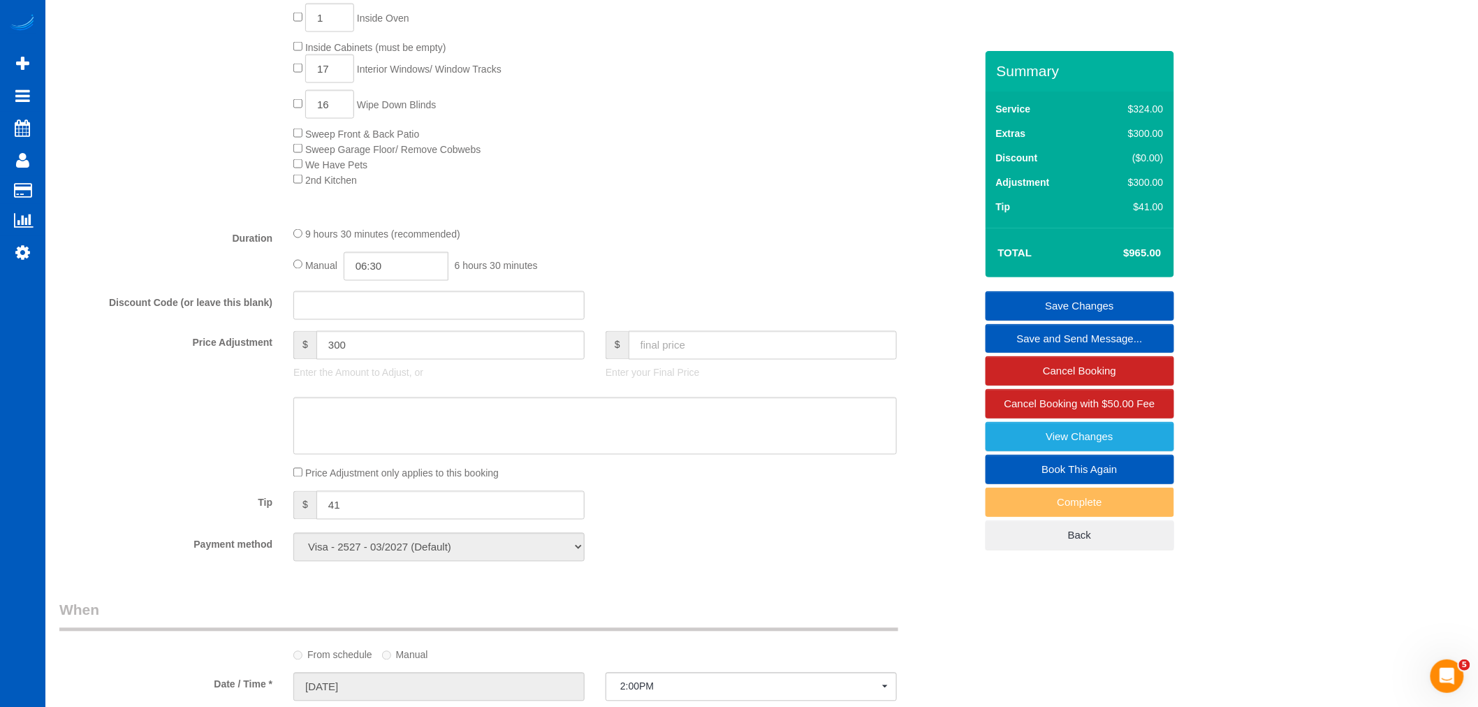
scroll to position [931, 0]
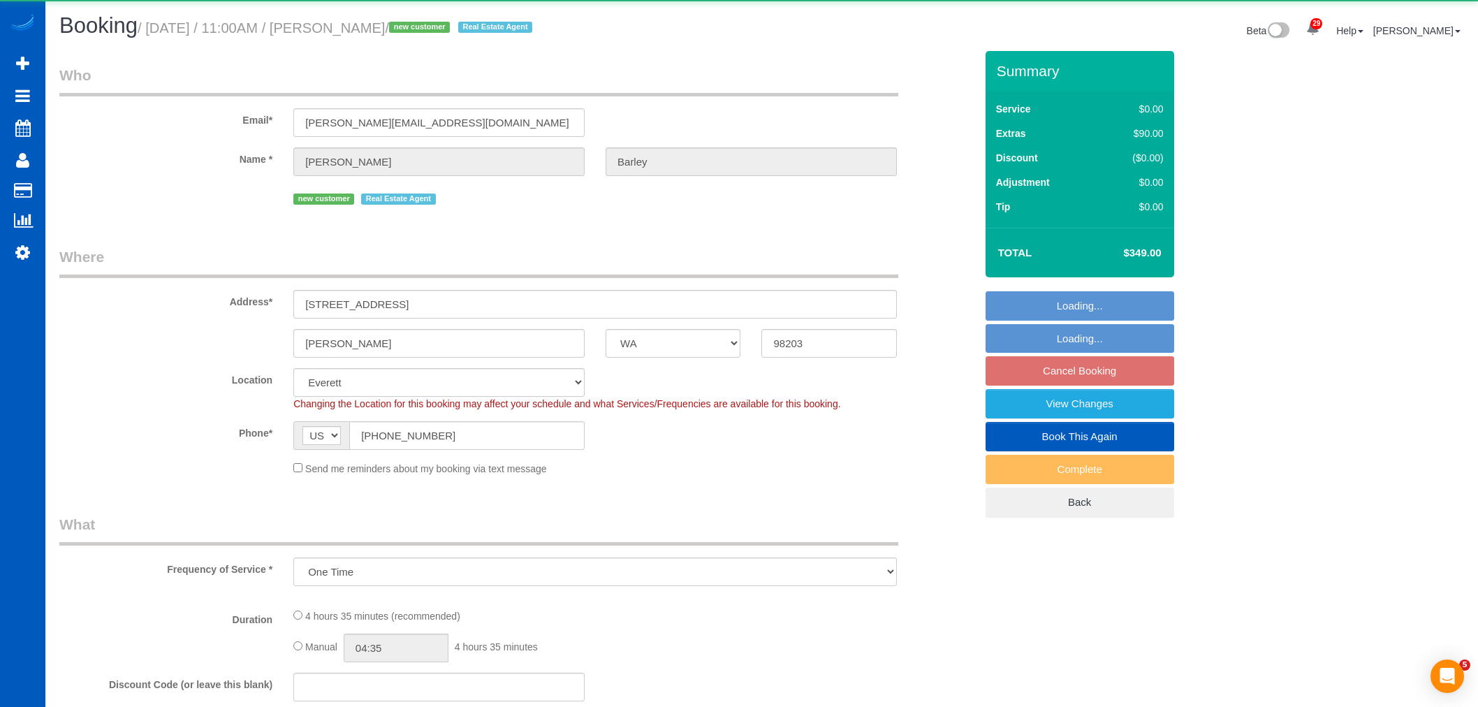
select select "WA"
select select "object:1046"
select select "199"
select select "2501"
select select "5"
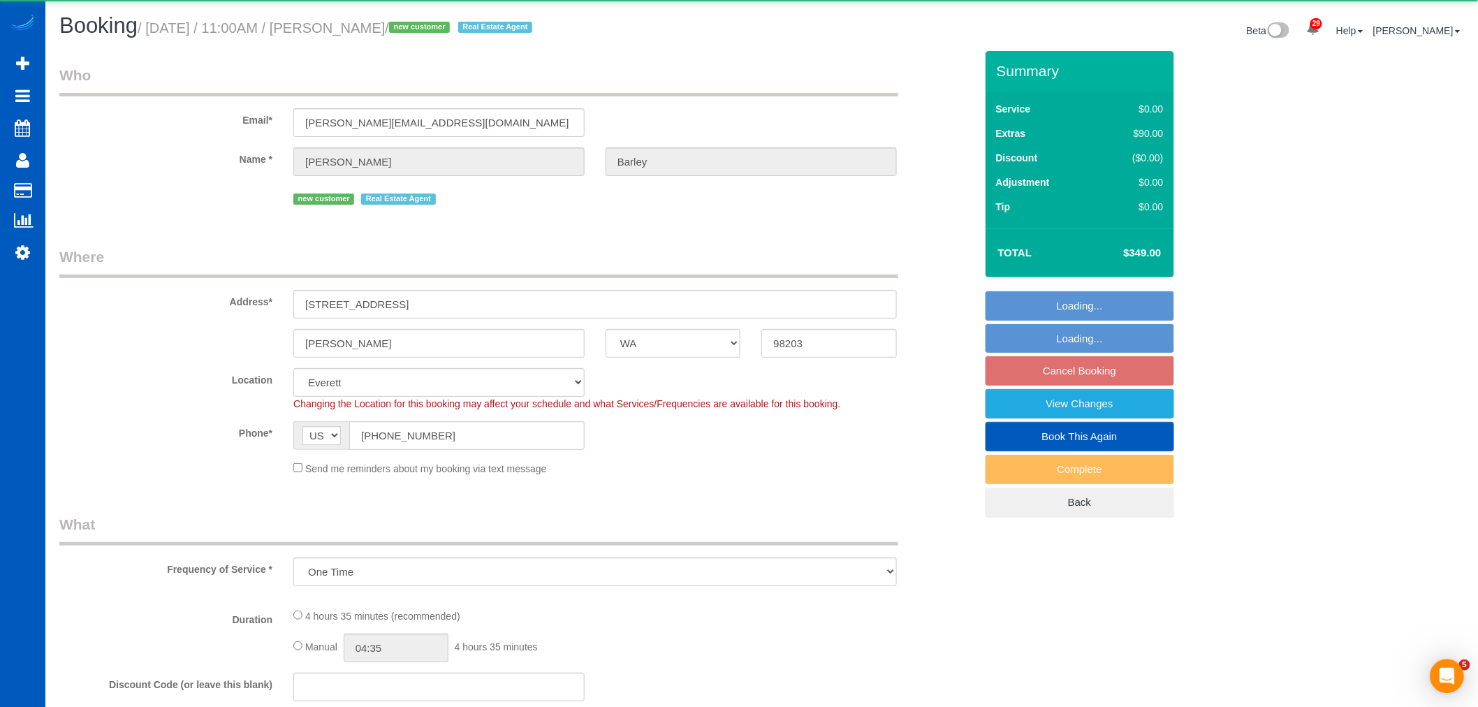
select select "4"
select select "spot2"
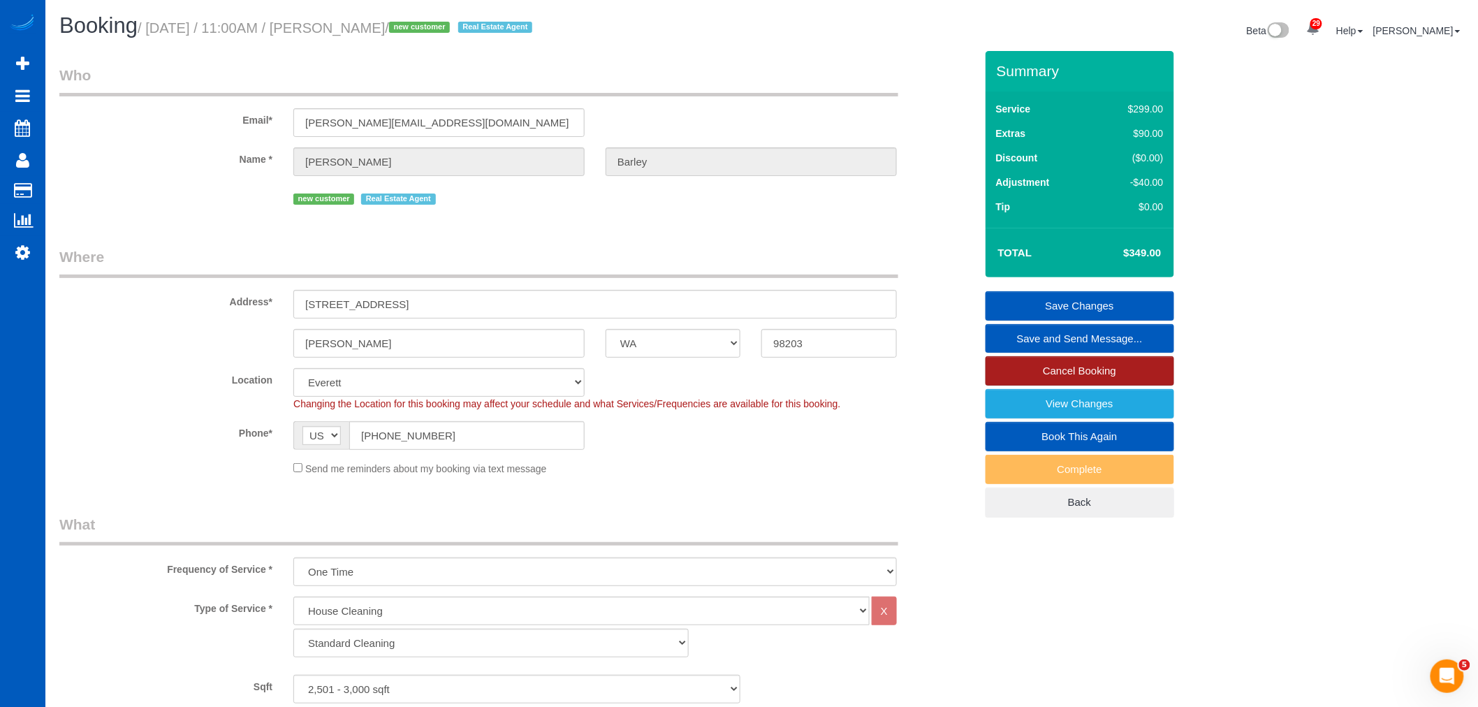
click at [1158, 364] on link "Cancel Booking" at bounding box center [1080, 370] width 189 height 29
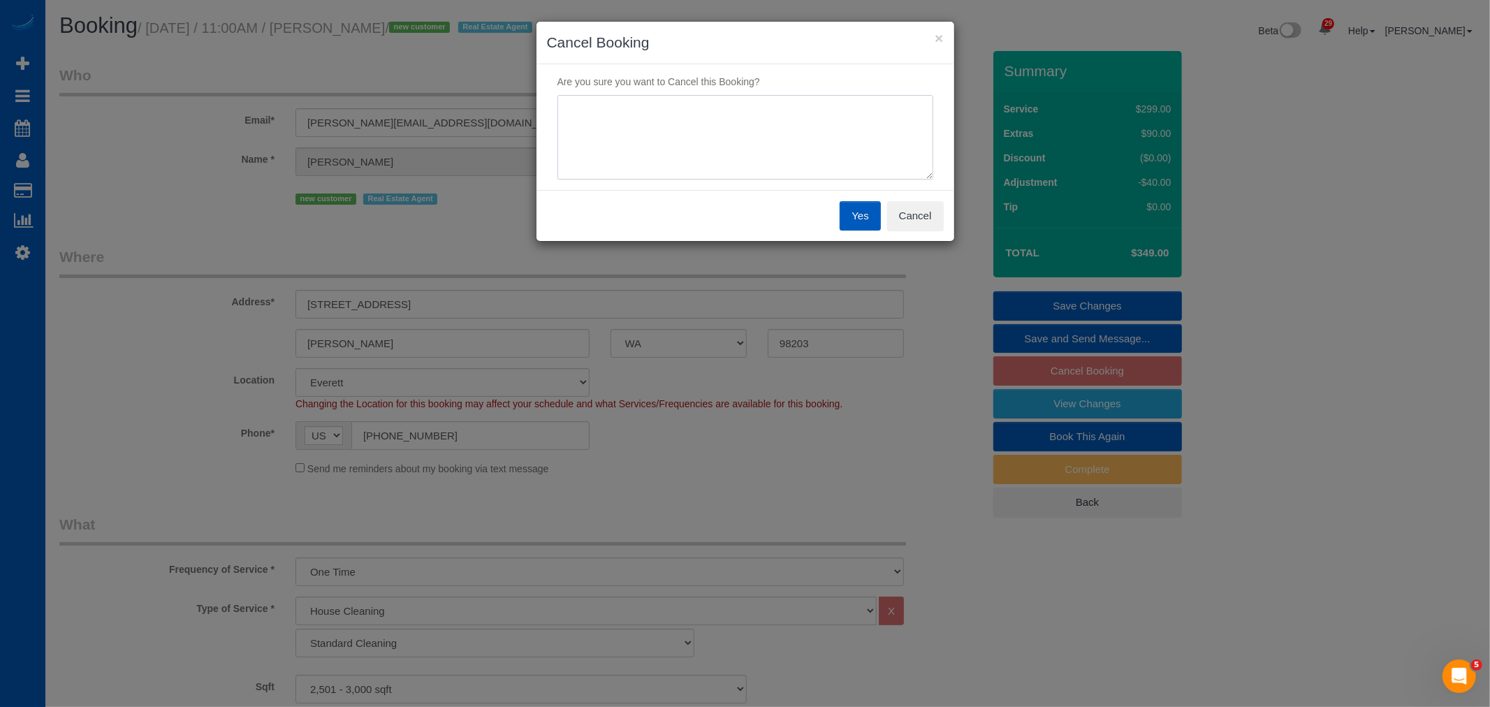
click at [721, 150] on textarea at bounding box center [746, 137] width 376 height 85
click at [921, 211] on button "Cancel" at bounding box center [915, 215] width 57 height 29
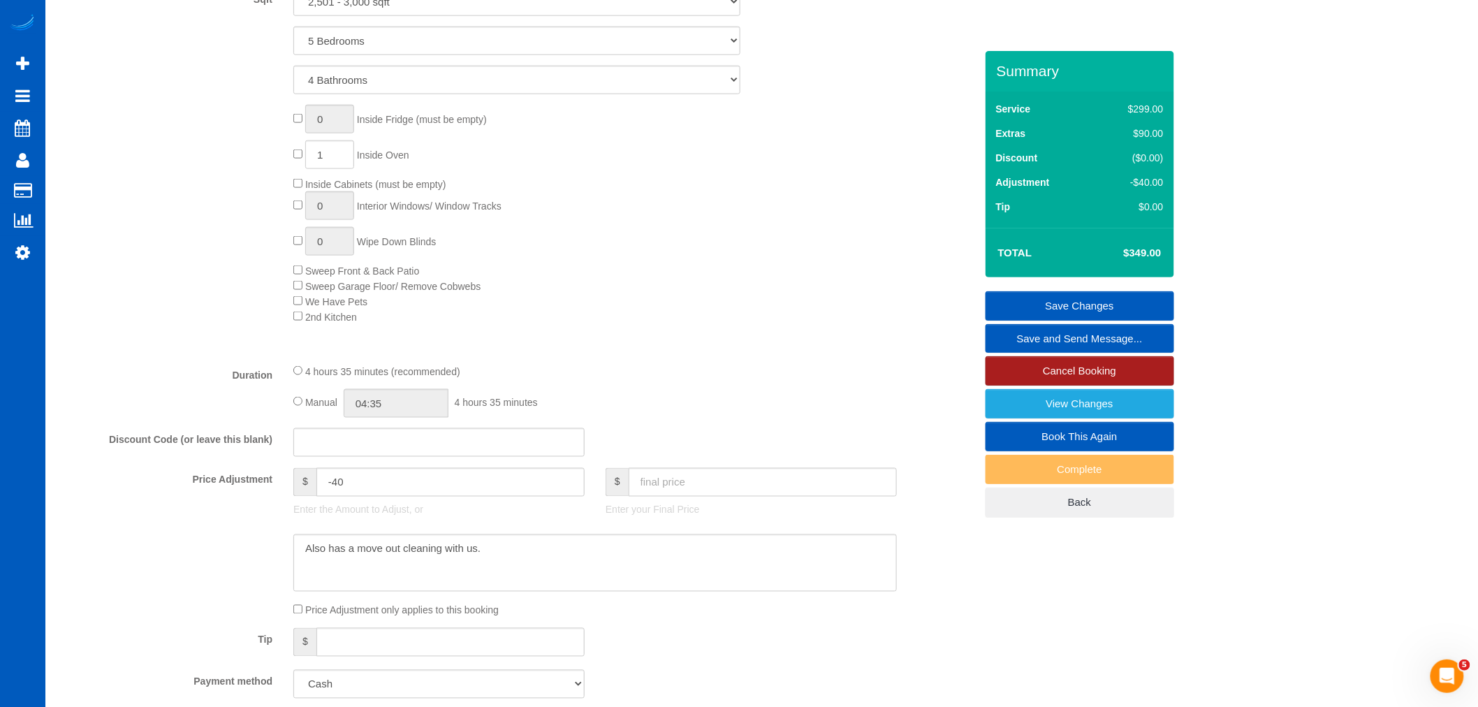
scroll to position [776, 0]
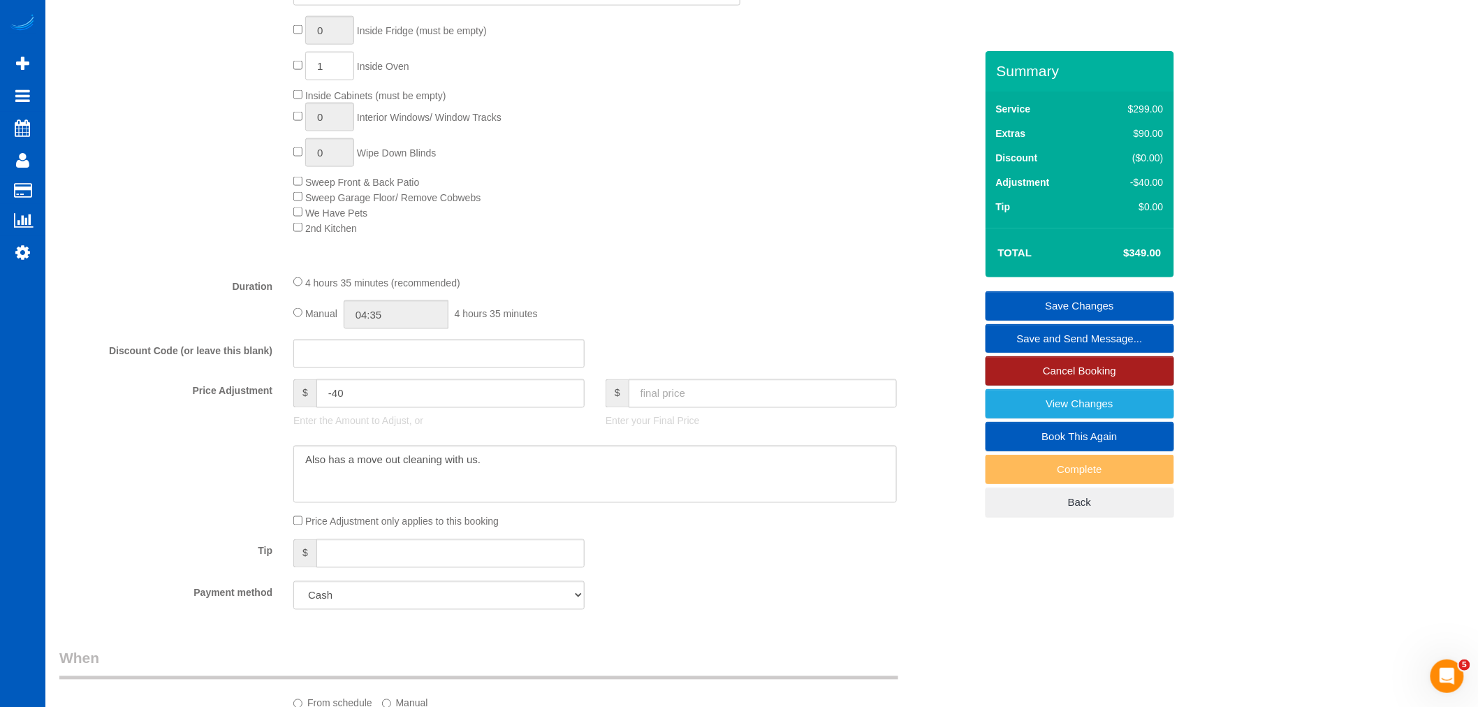
click at [1091, 372] on link "Cancel Booking" at bounding box center [1080, 370] width 189 height 29
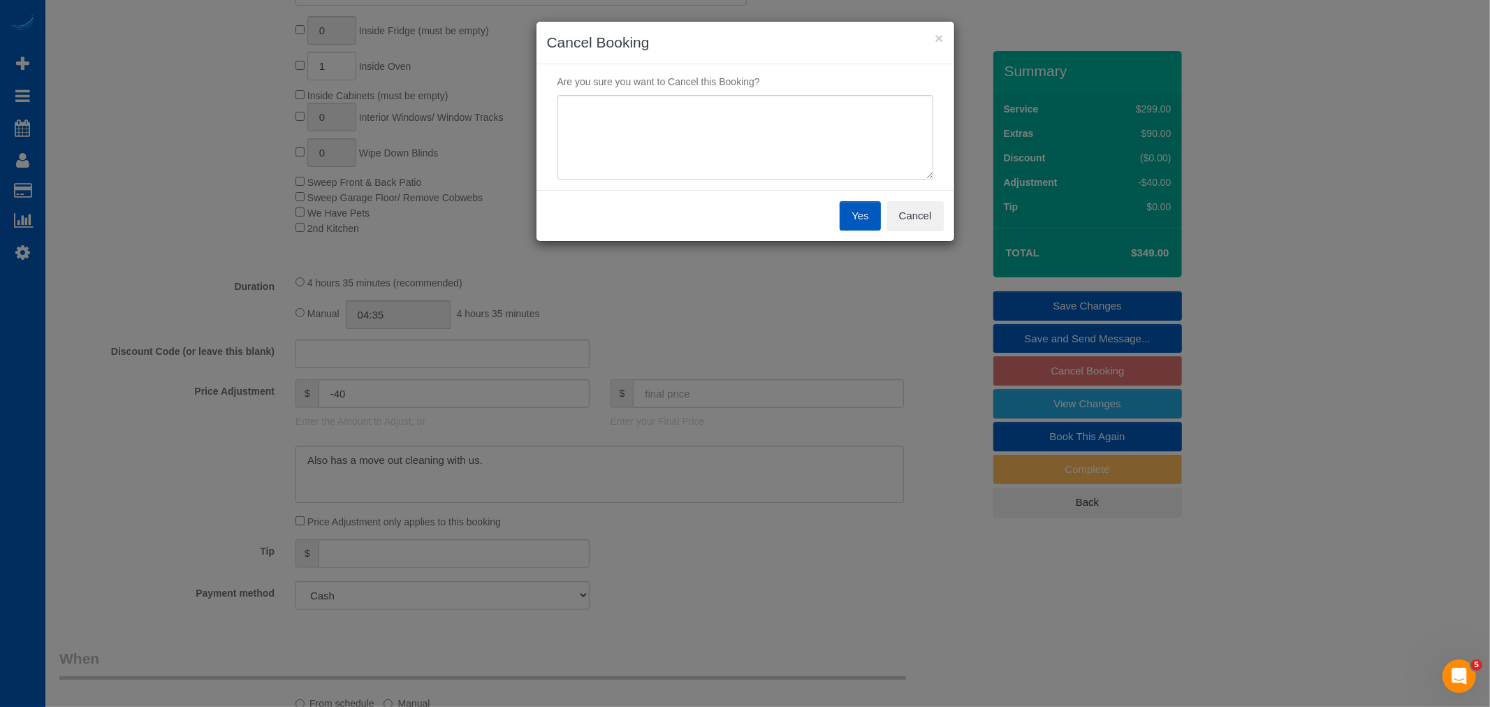
click at [701, 87] on p "Are you sure you want to Cancel this Booking?" at bounding box center [745, 82] width 397 height 14
click at [682, 124] on textarea at bounding box center [746, 137] width 376 height 85
type textarea "Will do themselves"
click at [850, 222] on button "Yes" at bounding box center [860, 215] width 41 height 29
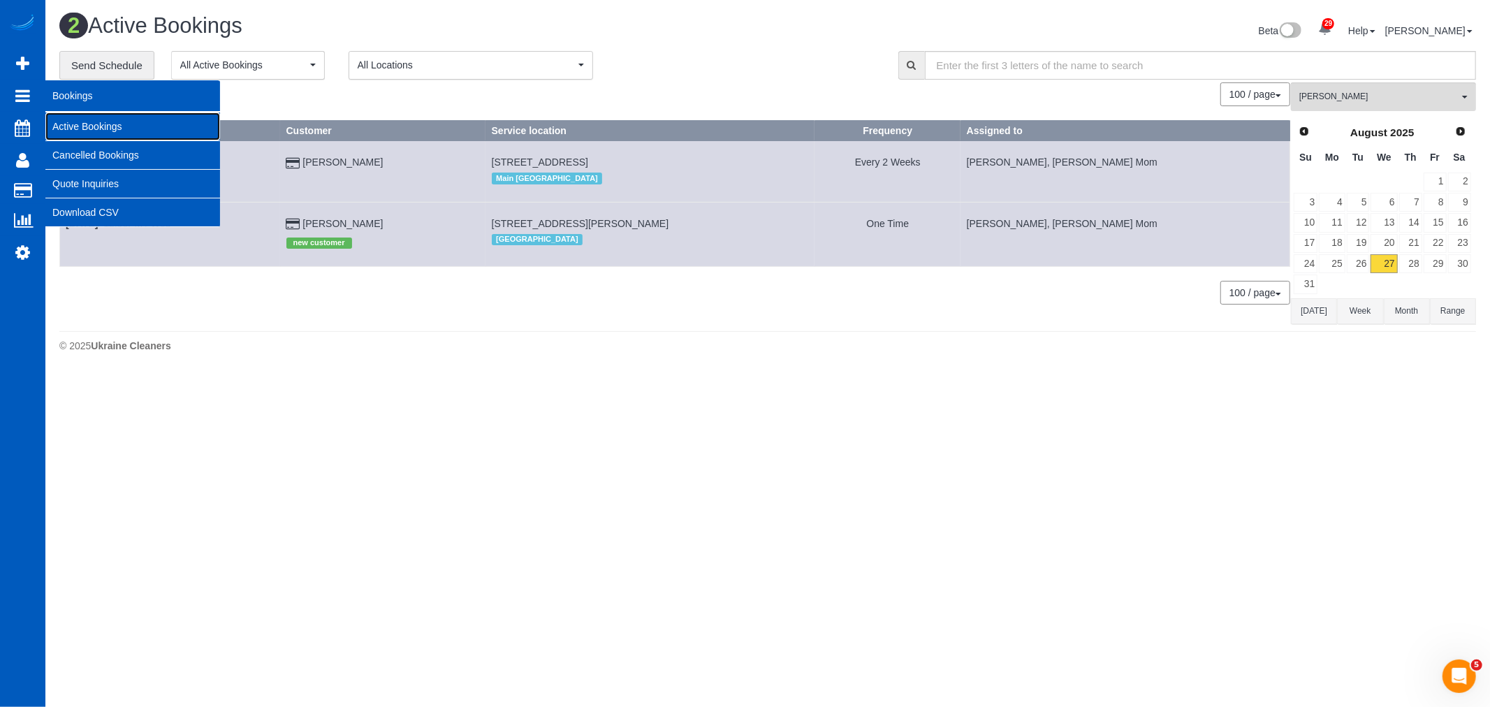
click at [122, 131] on link "Active Bookings" at bounding box center [132, 126] width 175 height 28
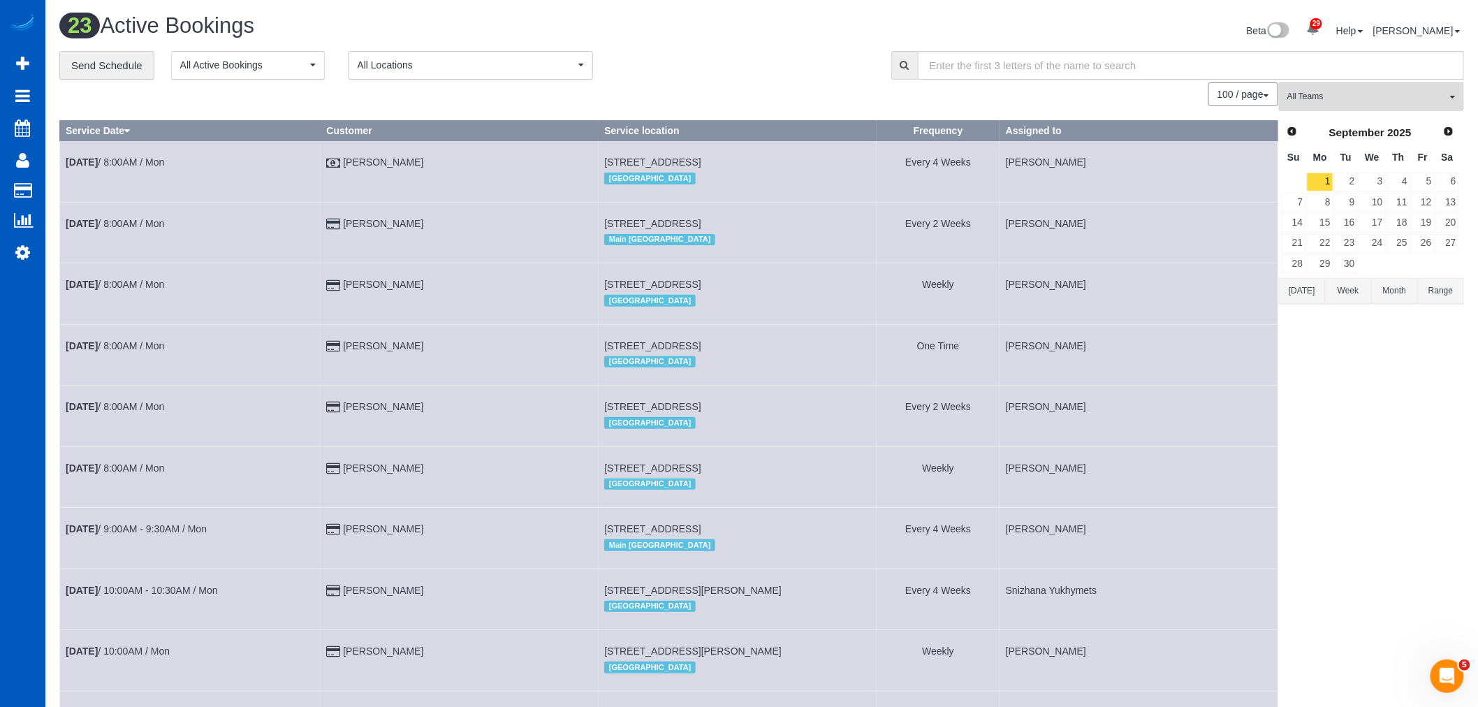
click at [1300, 131] on link "Prev" at bounding box center [1293, 132] width 20 height 20
click at [1400, 273] on link "28" at bounding box center [1399, 263] width 23 height 19
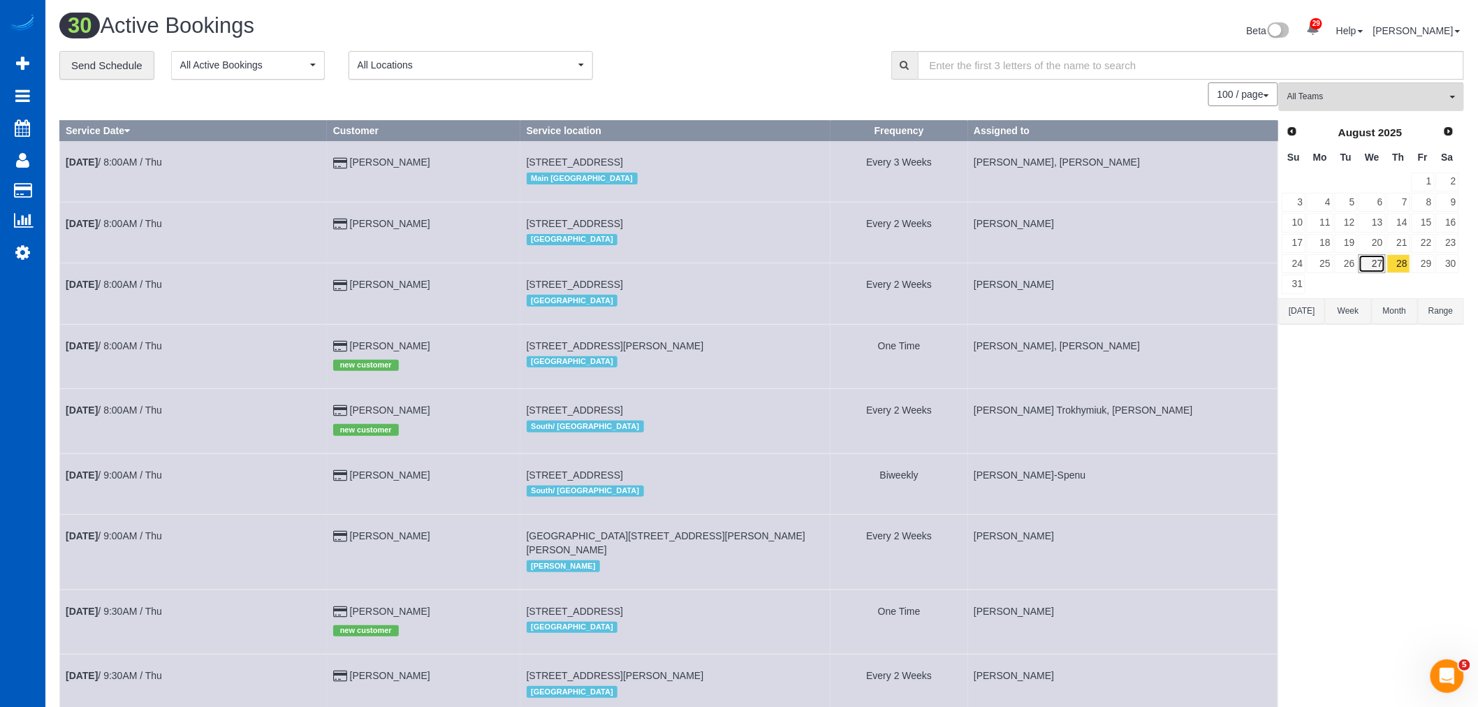
click at [1383, 266] on link "27" at bounding box center [1372, 263] width 27 height 19
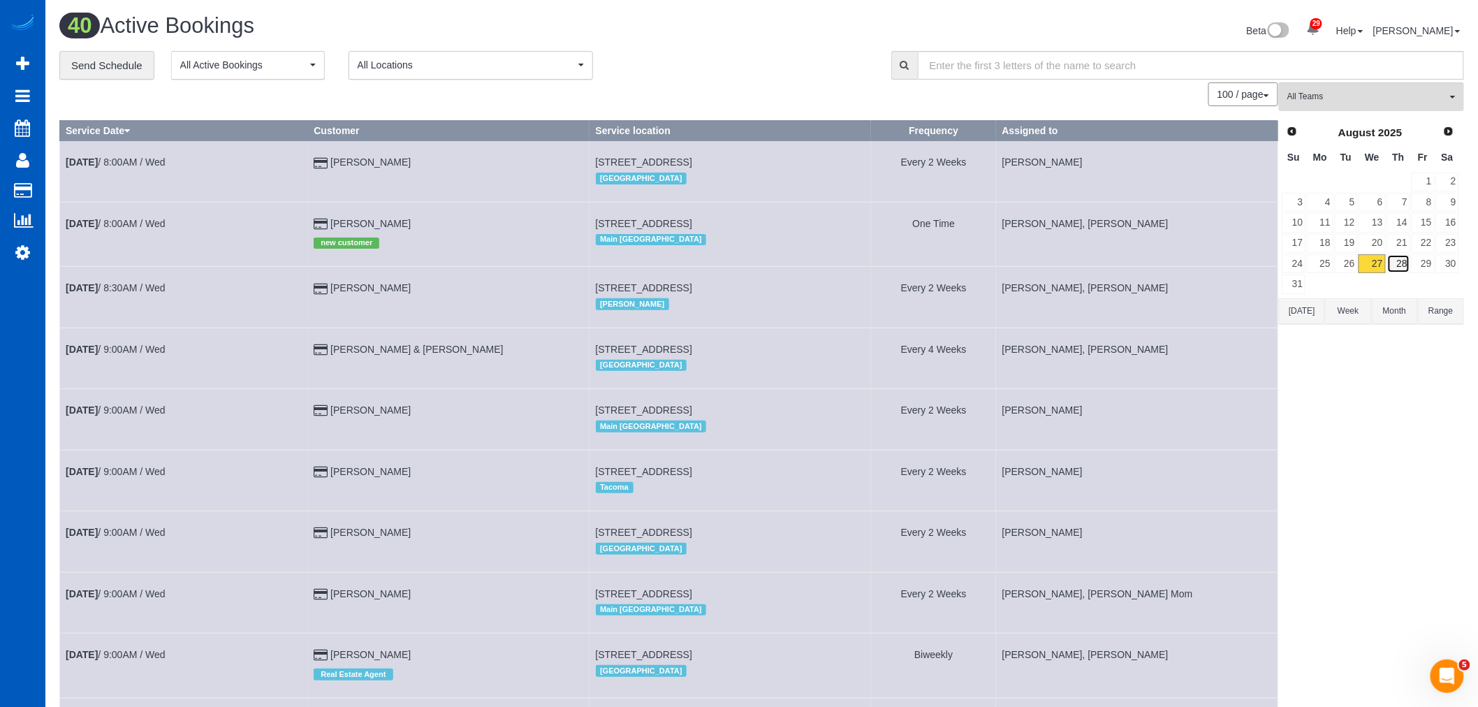
click at [1404, 259] on link "28" at bounding box center [1399, 263] width 23 height 19
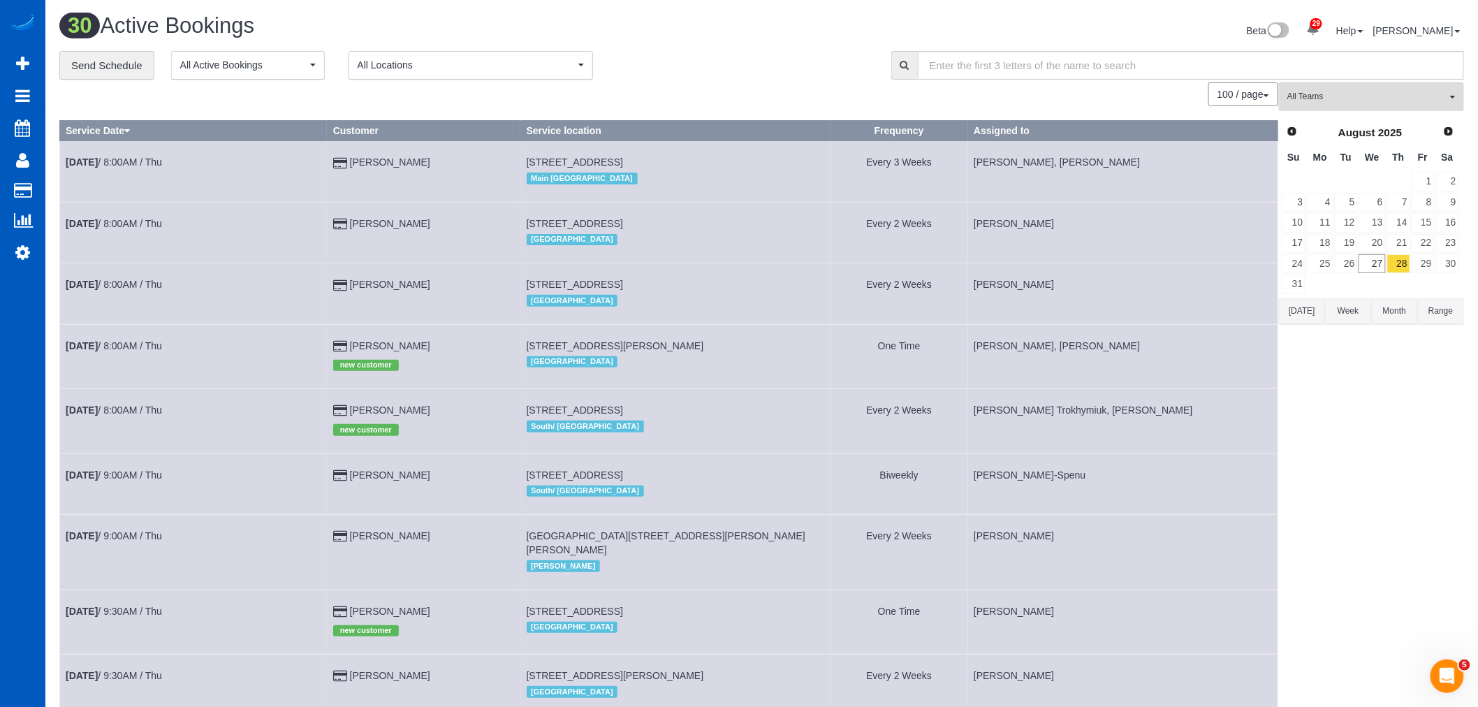
click at [1350, 106] on button "All Teams" at bounding box center [1371, 96] width 185 height 29
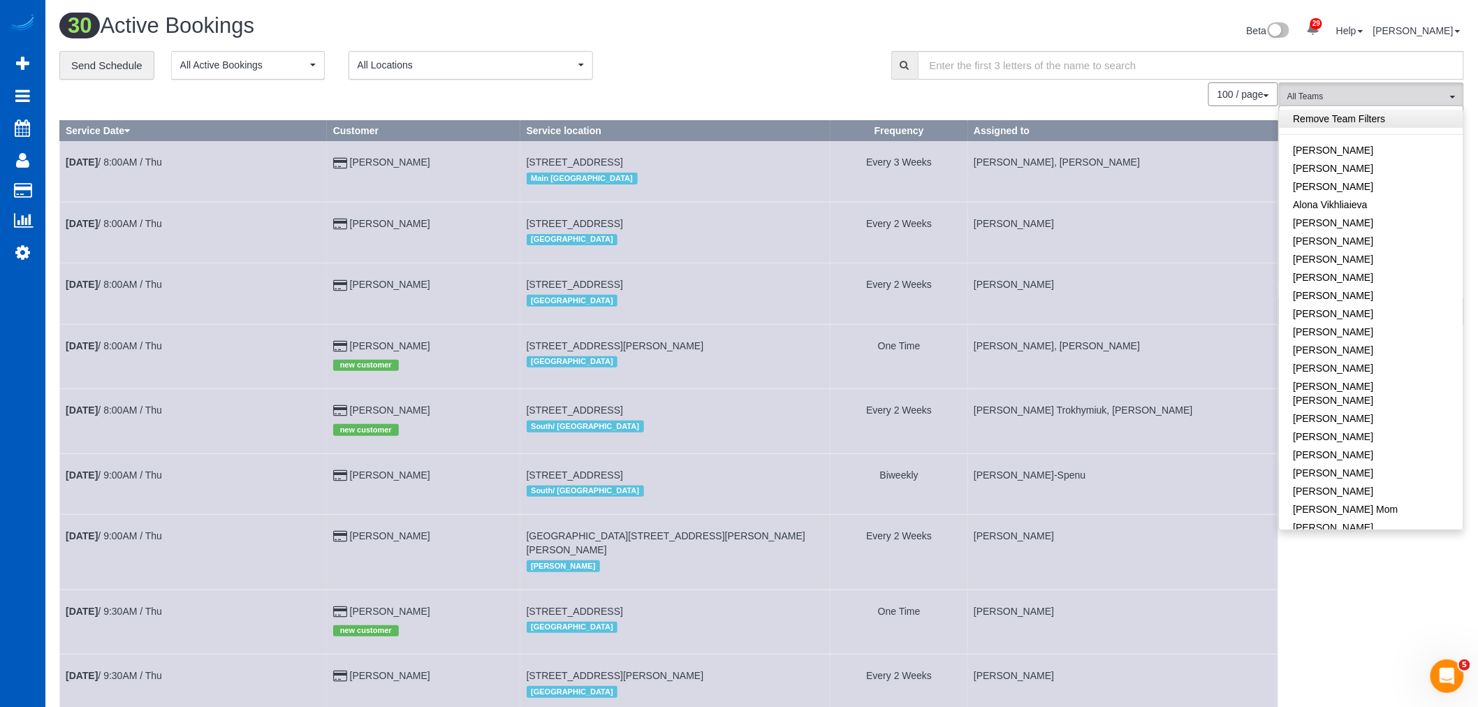
click at [1353, 117] on link "Remove Team Filters" at bounding box center [1372, 119] width 184 height 18
click at [1367, 393] on link "[PERSON_NAME]" at bounding box center [1372, 402] width 184 height 18
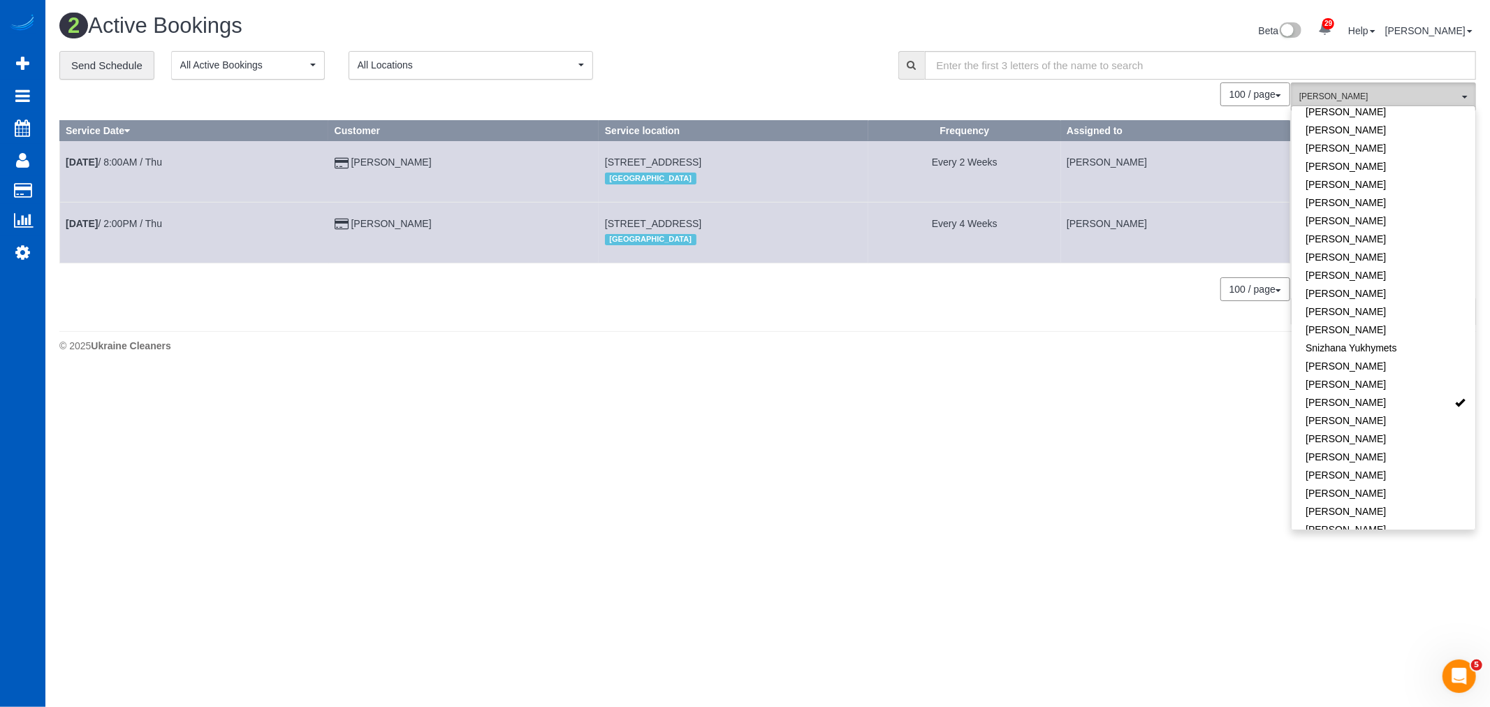
click at [1350, 96] on span "[PERSON_NAME]" at bounding box center [1378, 97] width 159 height 12
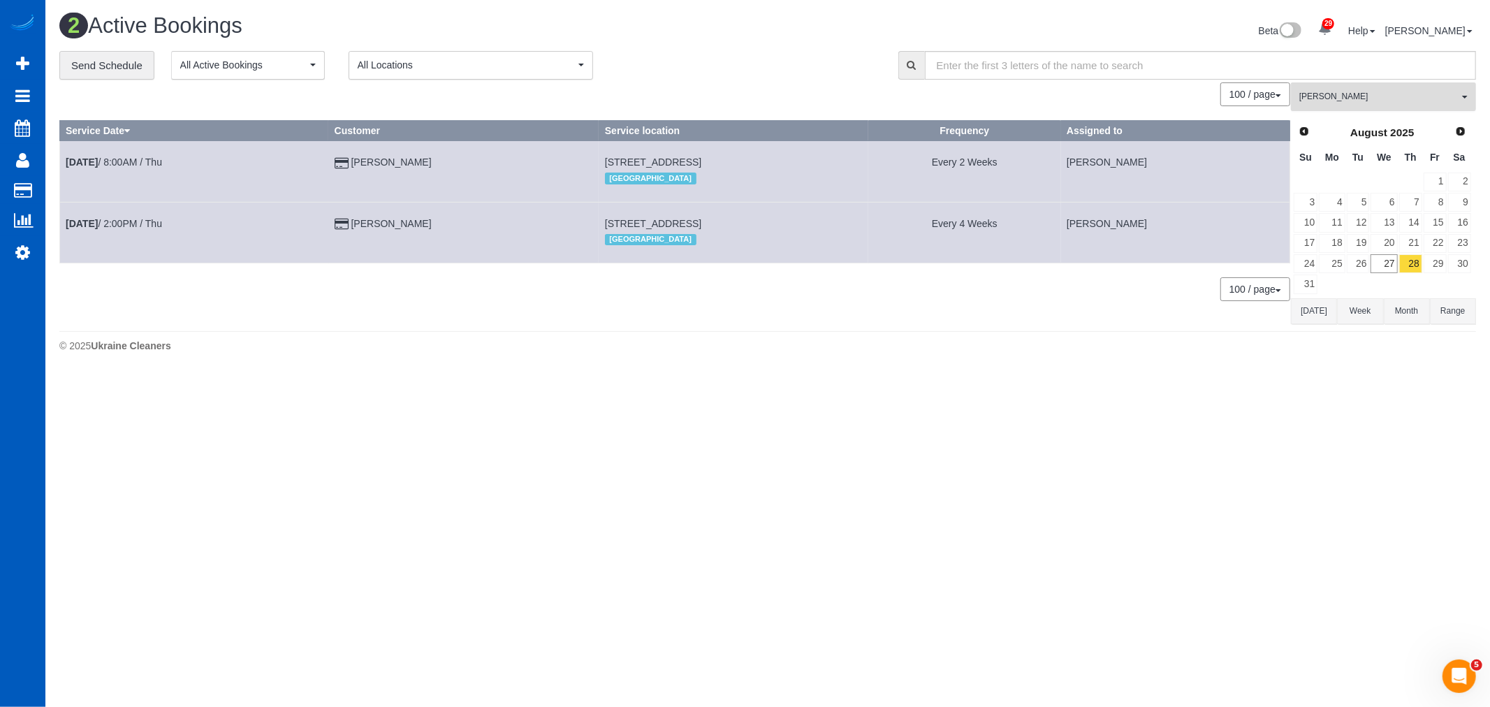
click at [1391, 100] on span "[PERSON_NAME]" at bounding box center [1378, 97] width 159 height 12
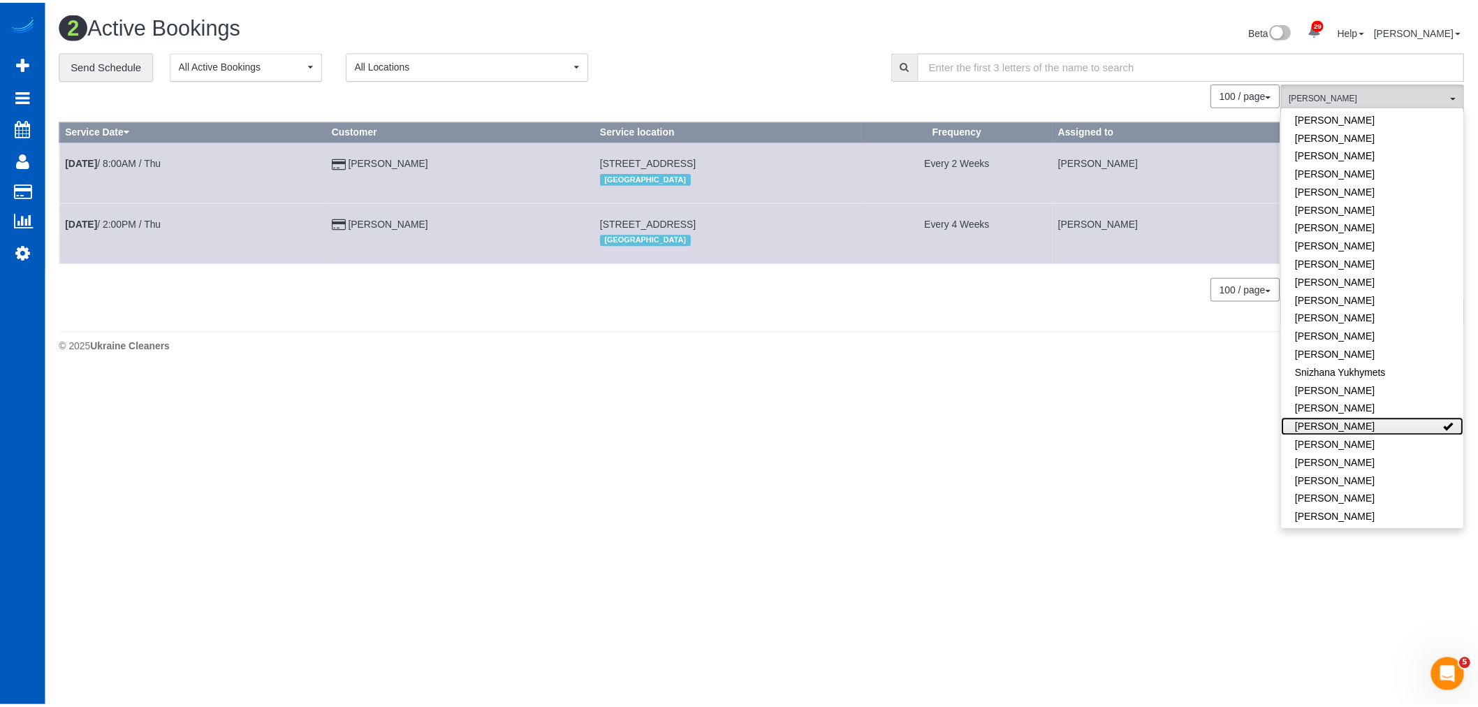
scroll to position [975, 0]
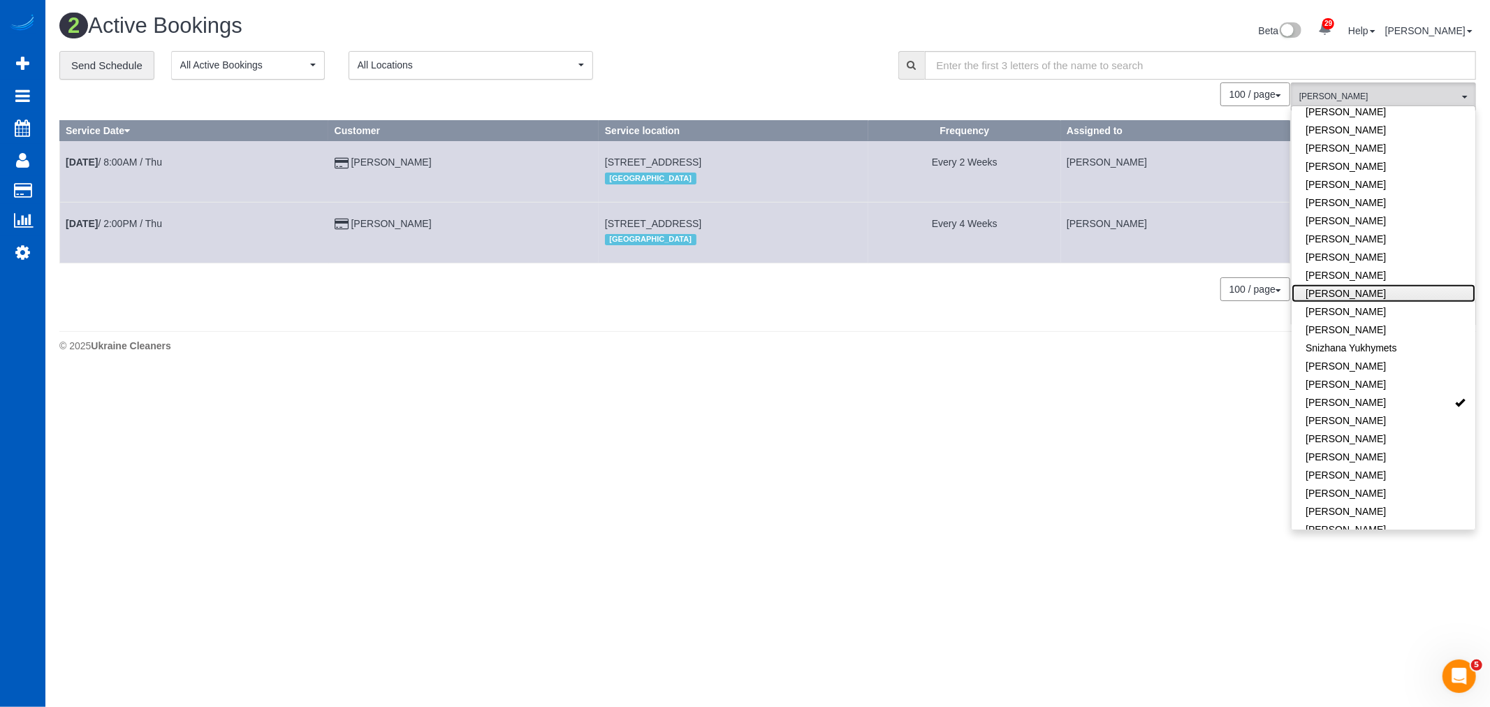
click at [1376, 284] on link "[PERSON_NAME]" at bounding box center [1384, 293] width 184 height 18
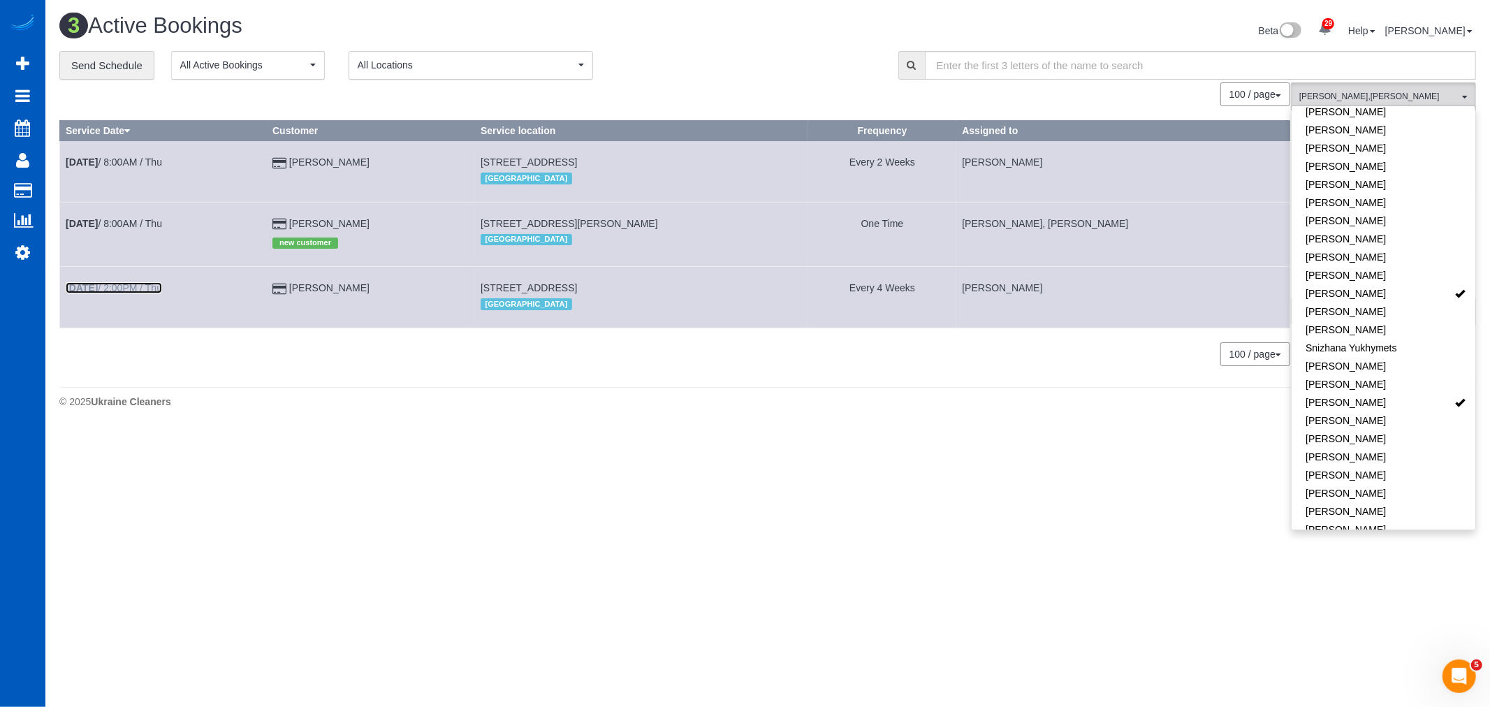
click at [98, 289] on b "[DATE]" at bounding box center [82, 287] width 32 height 11
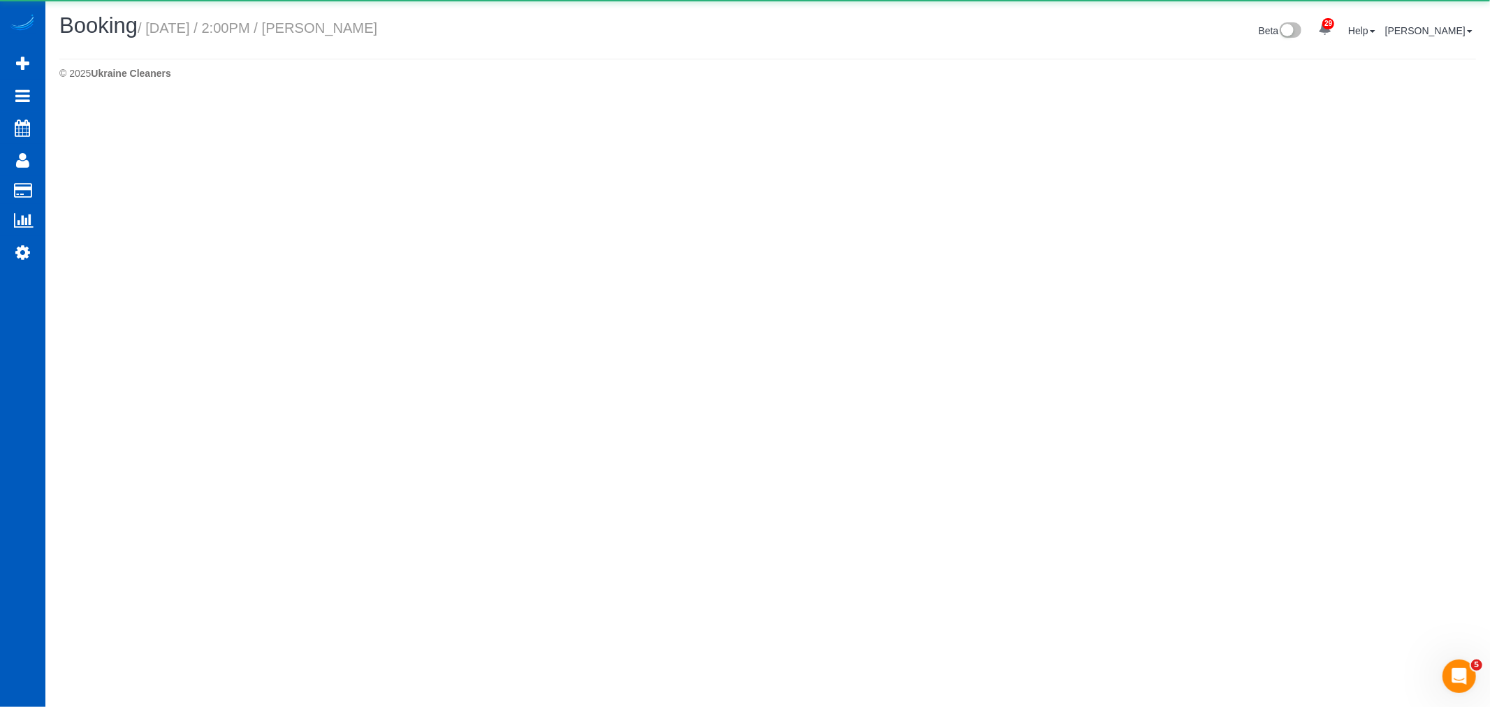
select select "OR"
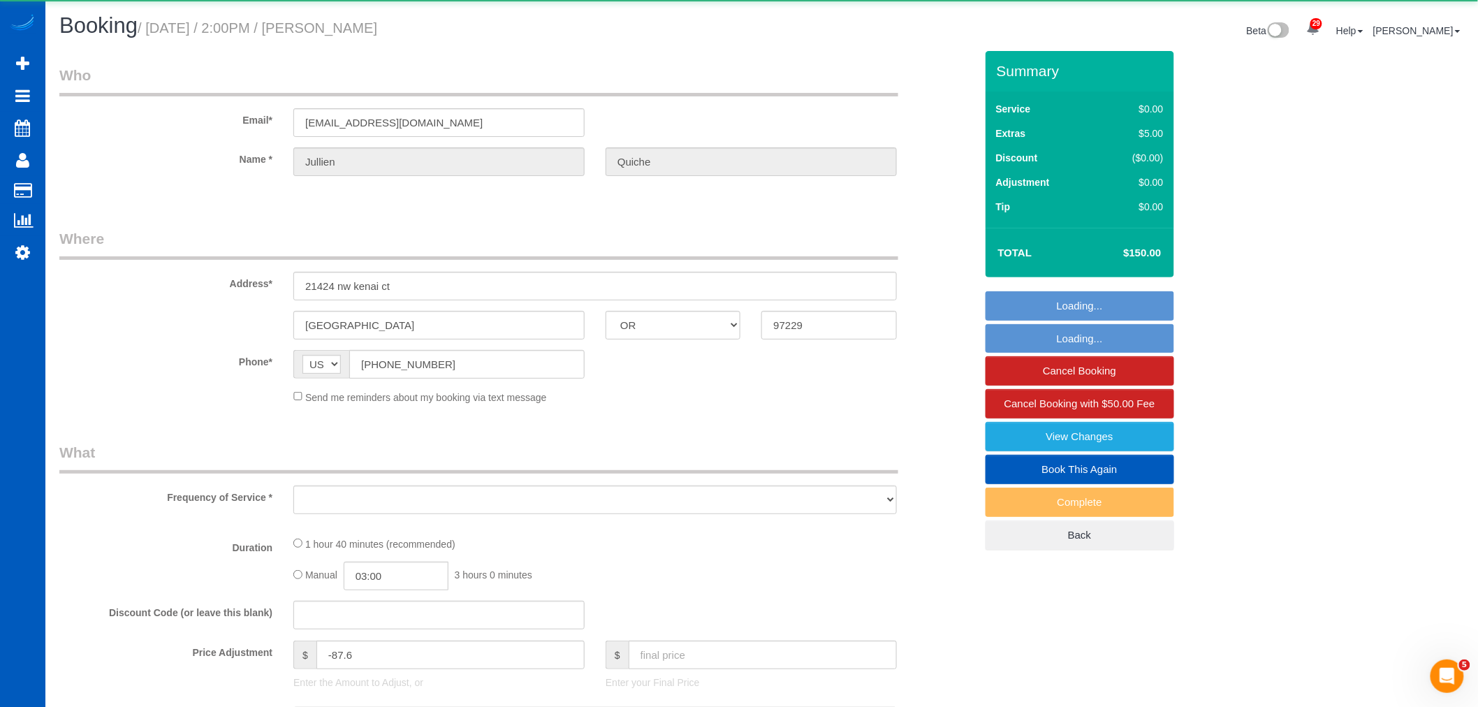
select select "object:4619"
select select "string:fspay-61d565a8-de95-4af4-b8f3-e8f7fc97b781"
select select "199"
select select "2001"
select select "2"
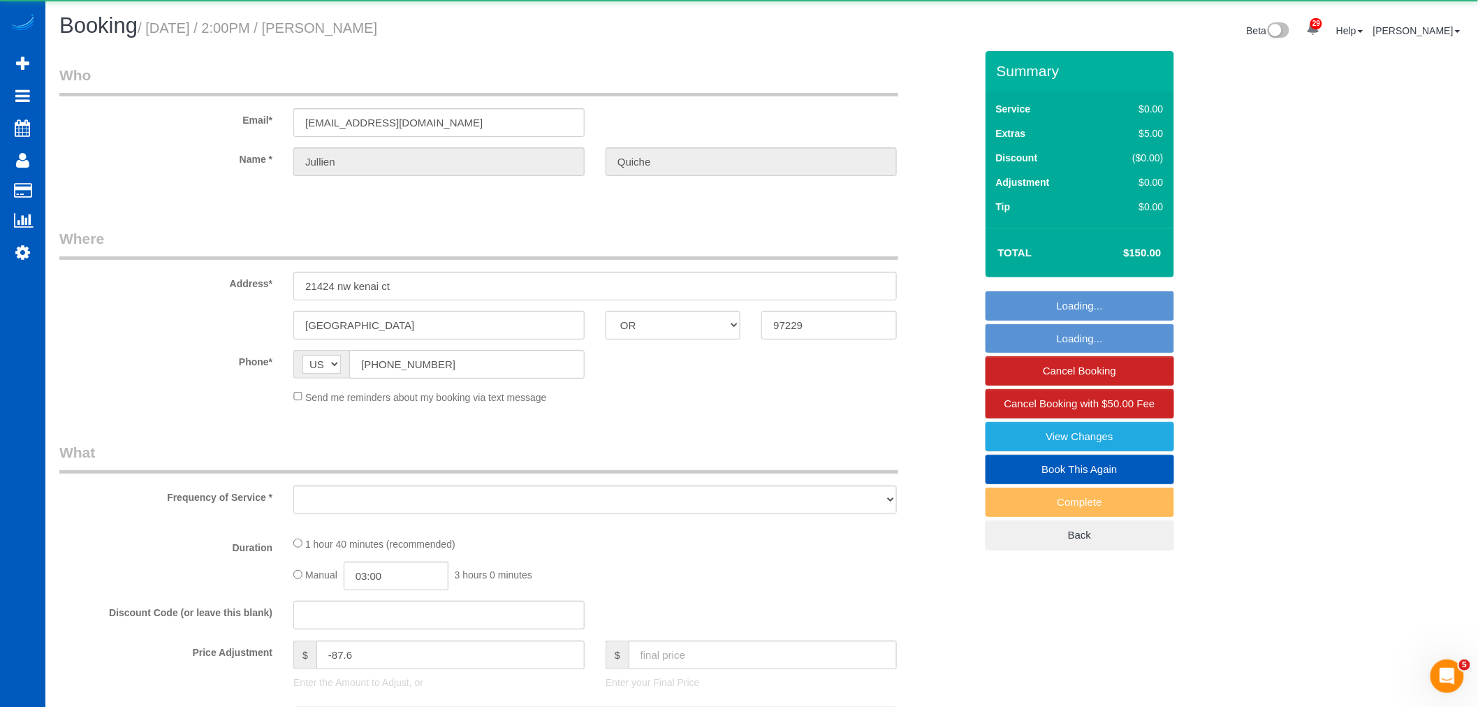
select select "2"
select select "spot17"
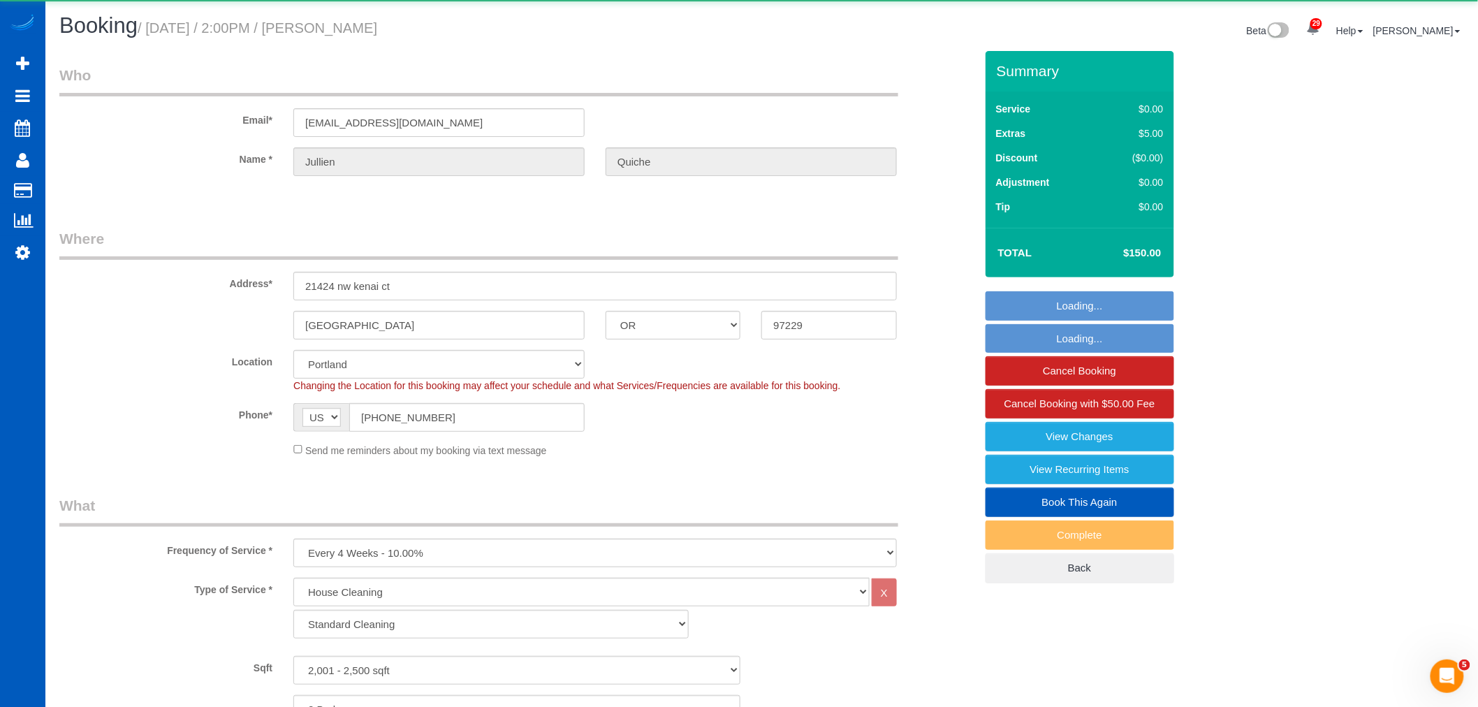
select select "object:4837"
select select "2001"
select select "2"
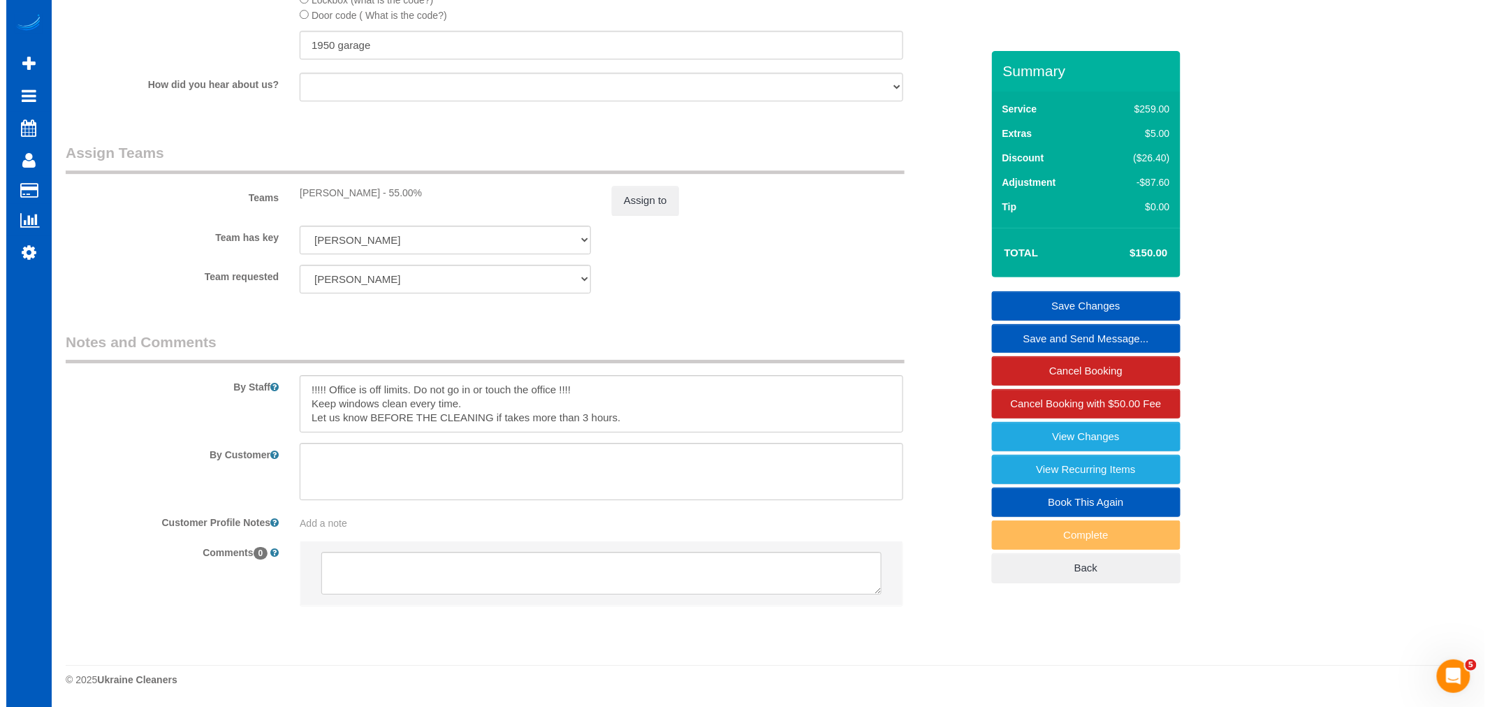
scroll to position [1745, 0]
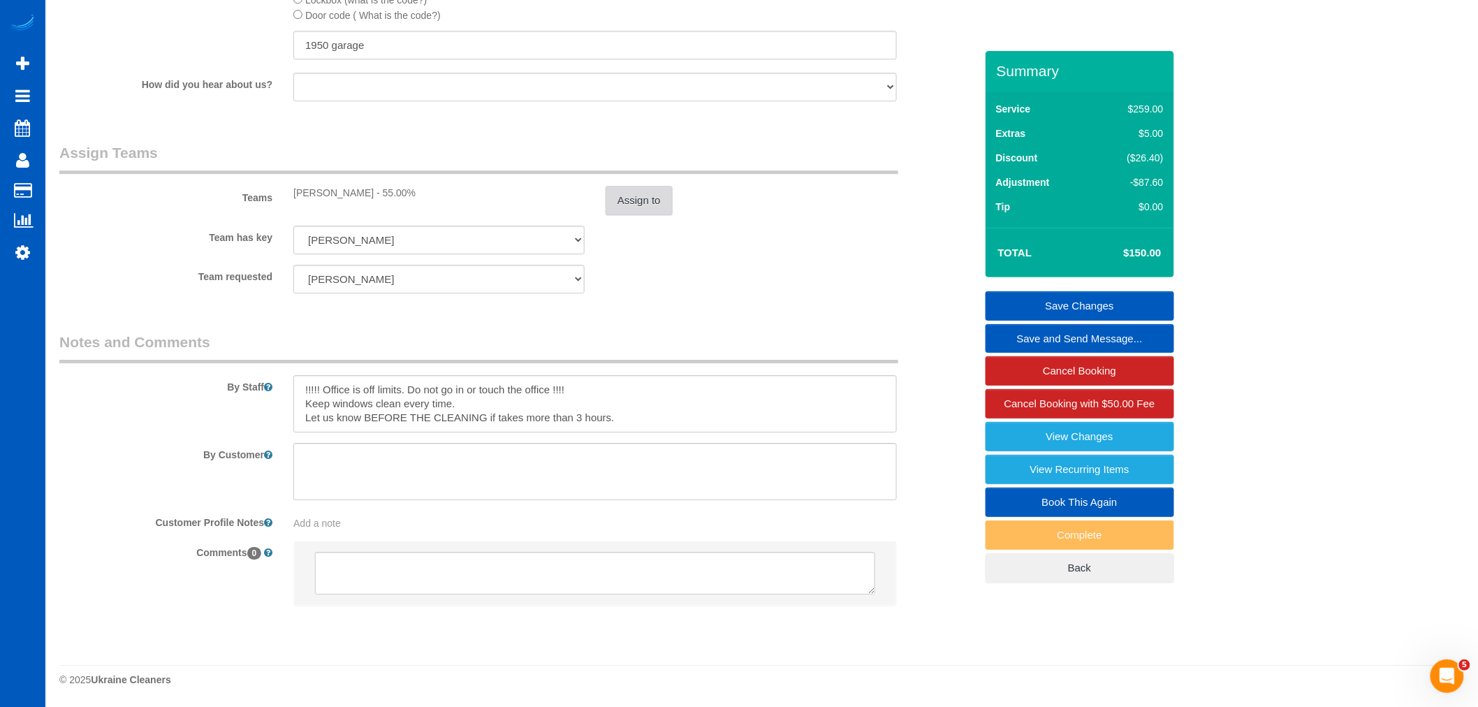
click at [667, 203] on button "Assign to" at bounding box center [639, 200] width 67 height 29
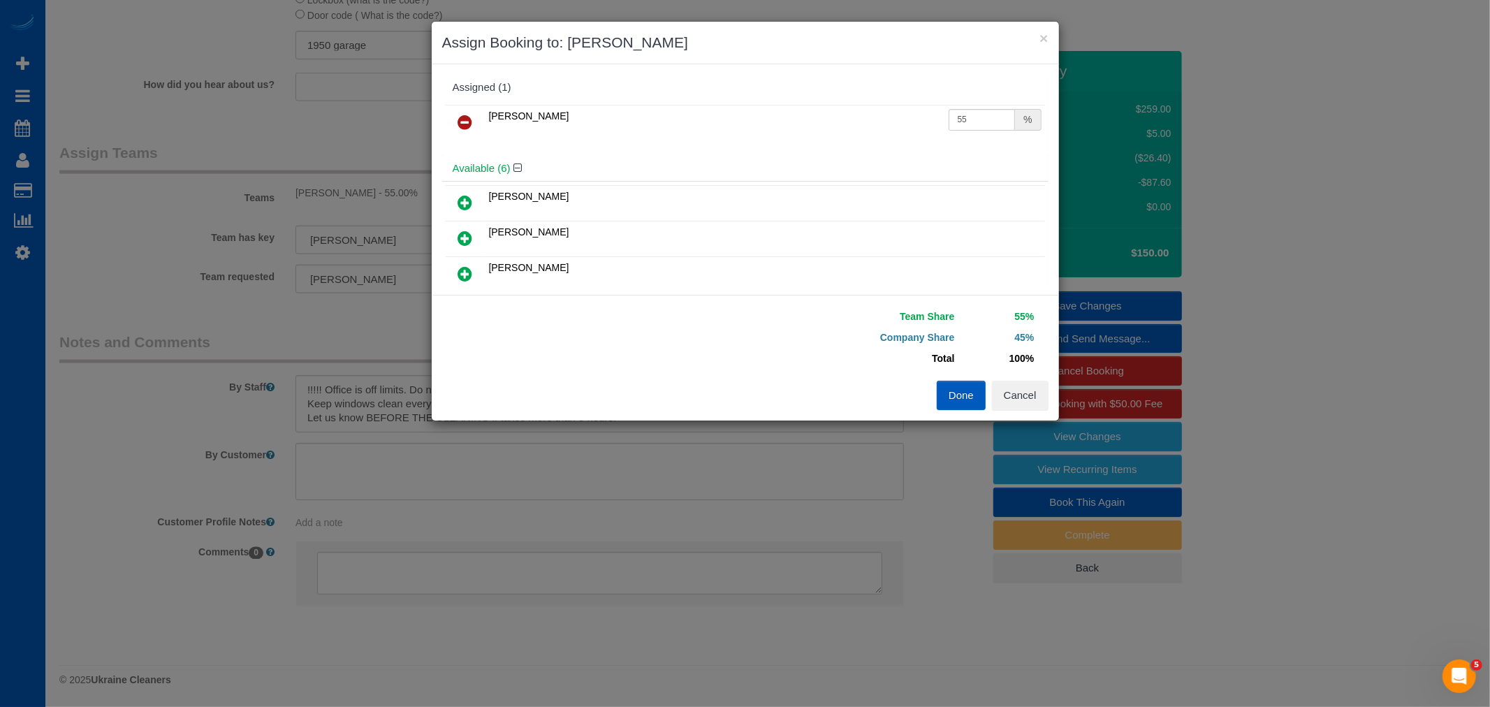
click at [468, 108] on td at bounding box center [466, 123] width 40 height 36
click at [465, 122] on icon at bounding box center [465, 122] width 15 height 17
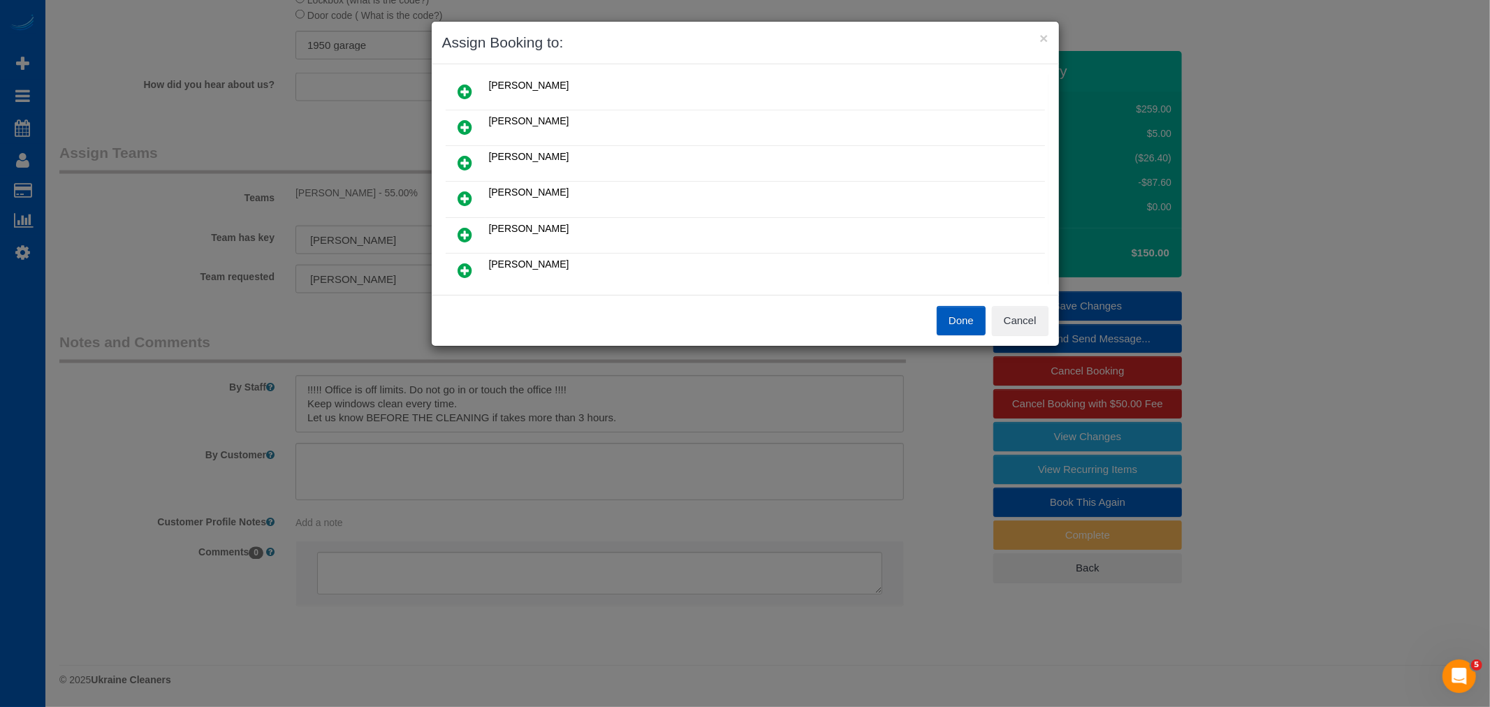
click at [468, 229] on icon at bounding box center [465, 234] width 15 height 17
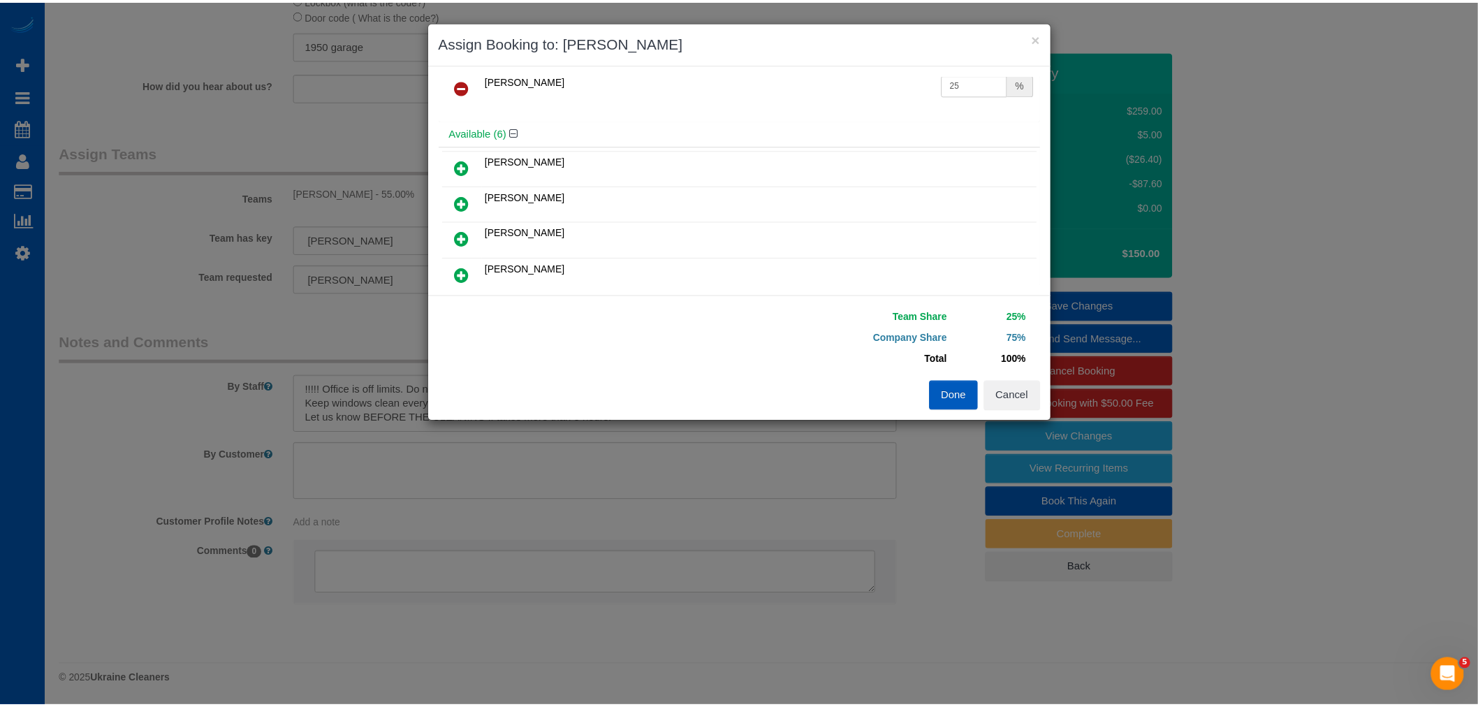
scroll to position [0, 0]
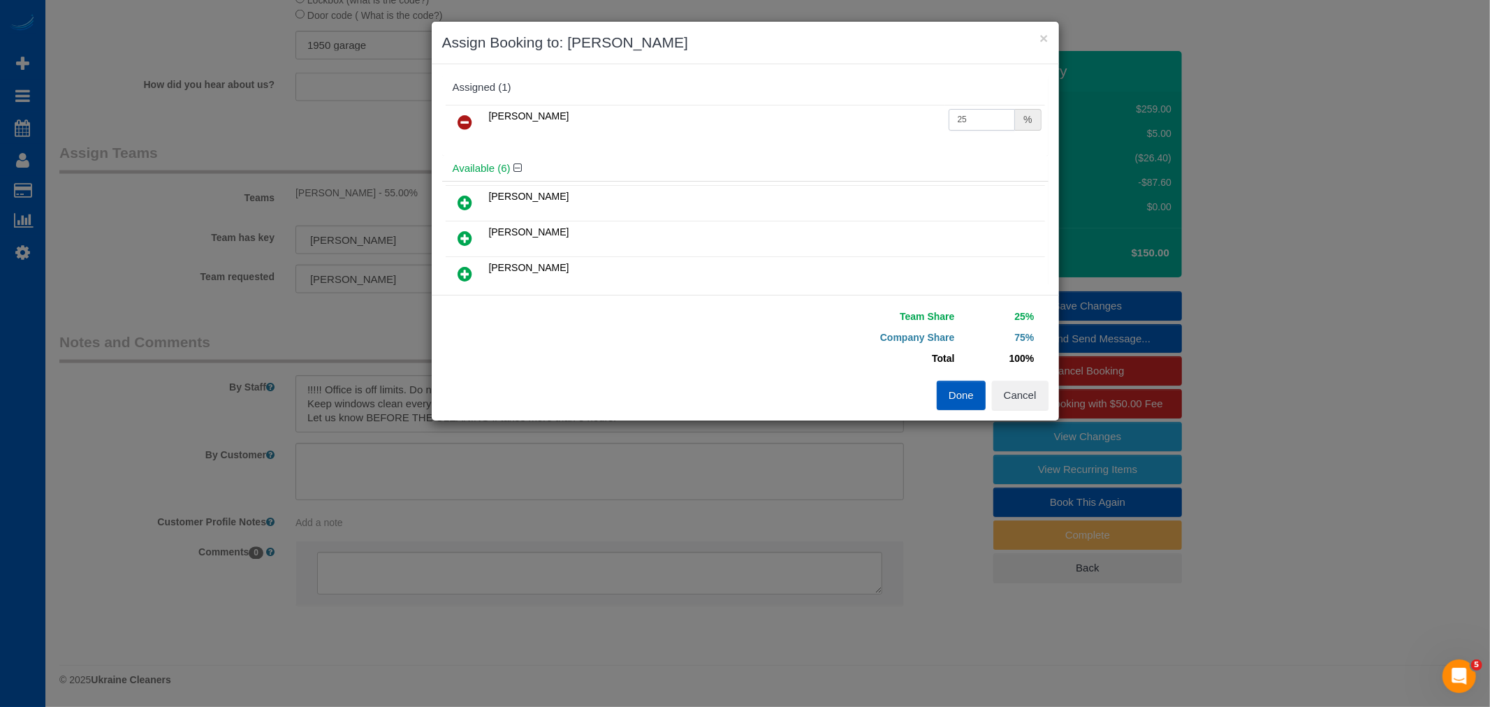
drag, startPoint x: 976, startPoint y: 115, endPoint x: 769, endPoint y: 112, distance: 206.8
click at [769, 112] on tr "Raissa Radionova 25 %" at bounding box center [745, 123] width 599 height 36
drag, startPoint x: 966, startPoint y: 122, endPoint x: 735, endPoint y: 116, distance: 230.6
click at [735, 116] on tr "Raissa Radionova 60 %" at bounding box center [745, 123] width 599 height 36
type input "55"
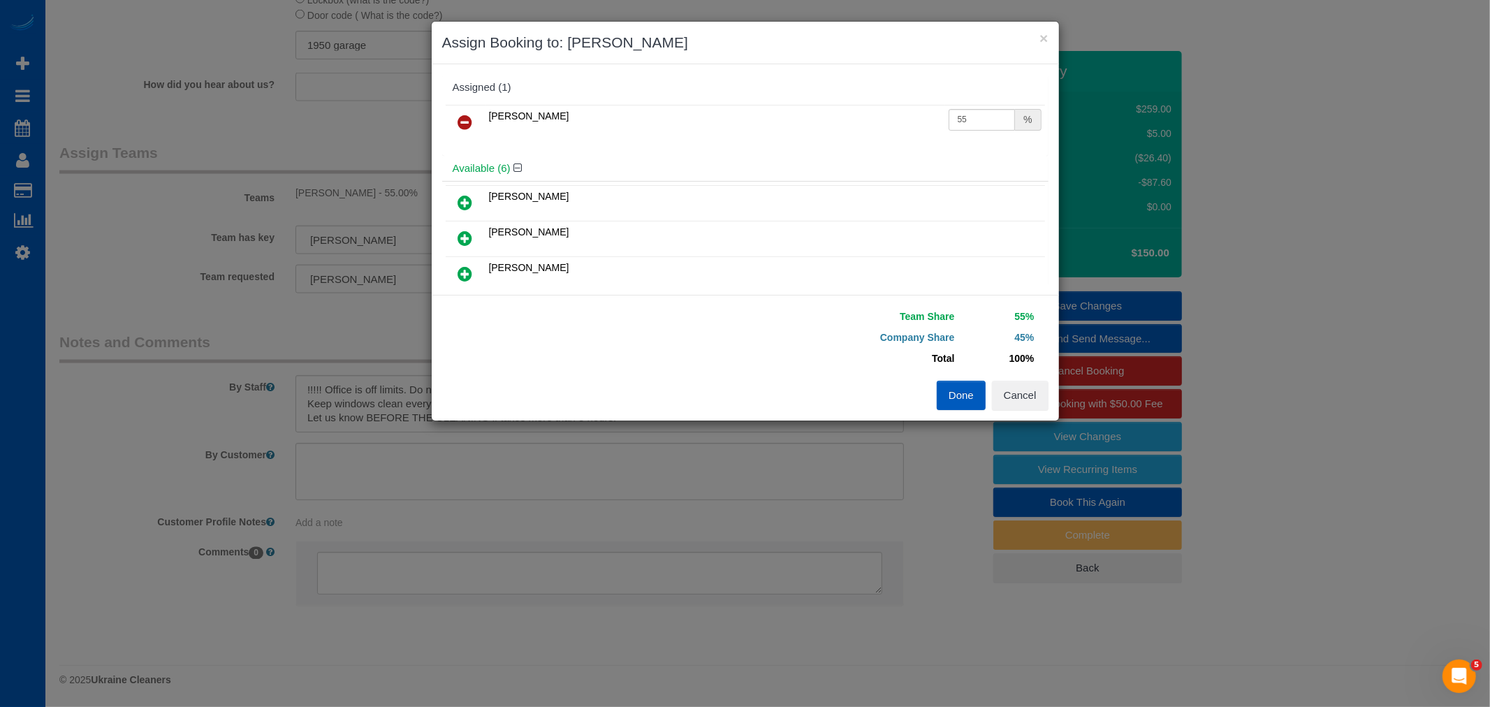
click at [961, 395] on button "Done" at bounding box center [961, 395] width 49 height 29
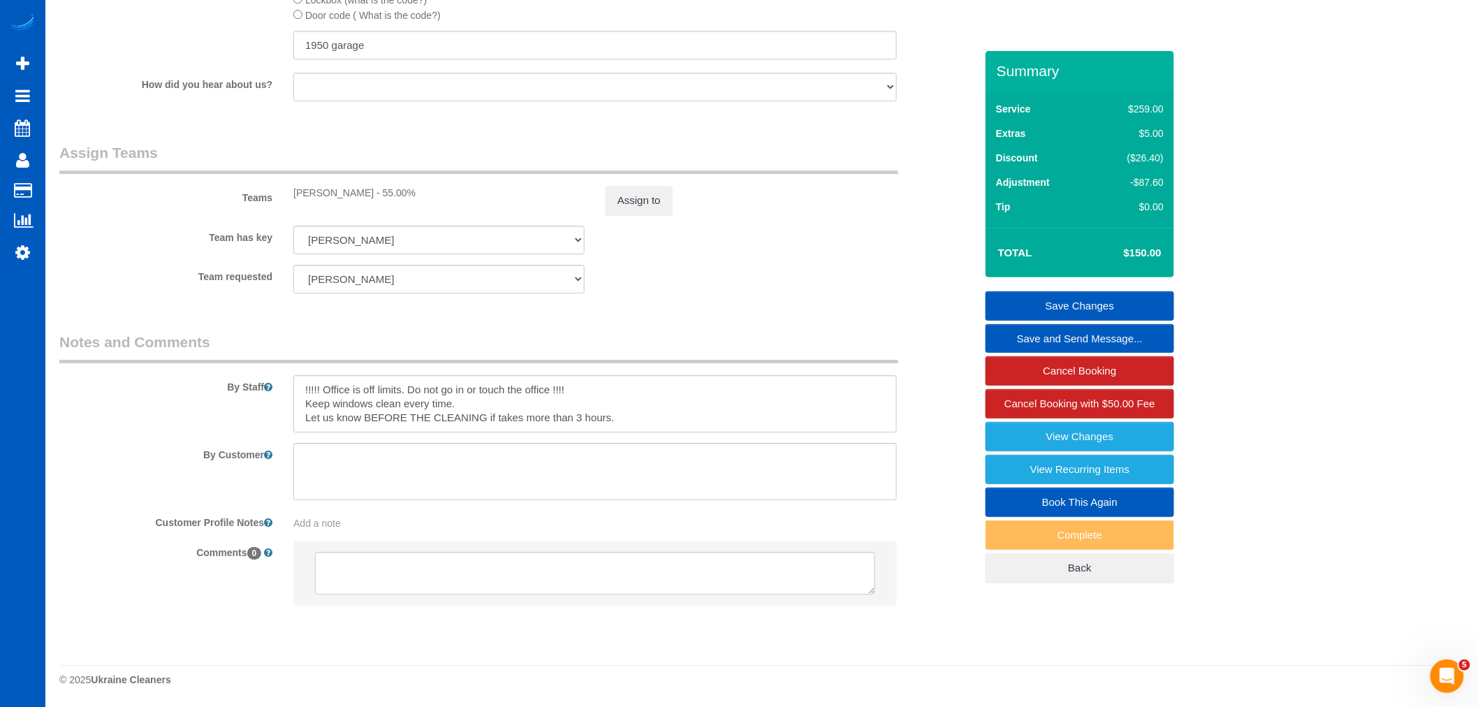
click at [1085, 307] on link "Save Changes" at bounding box center [1080, 305] width 189 height 29
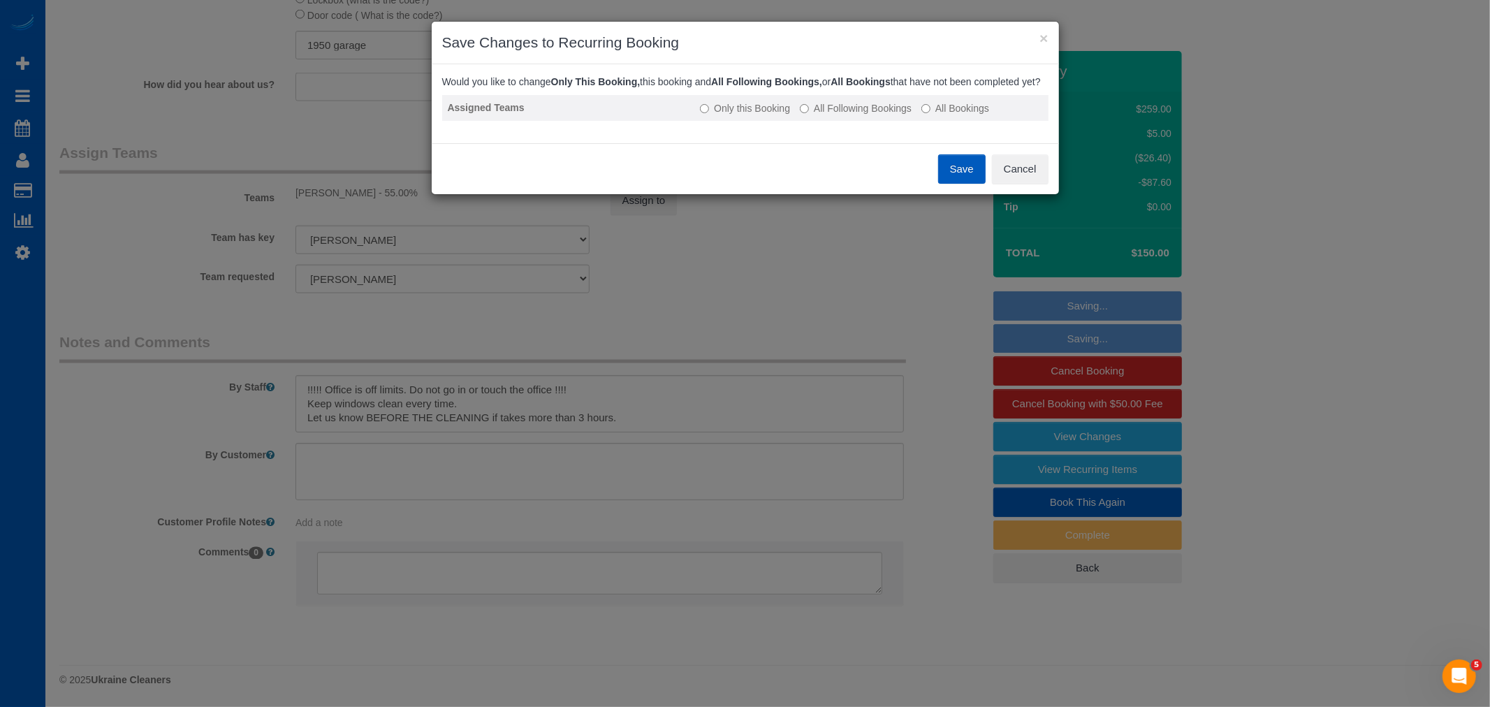
click at [860, 115] on label "All Following Bookings" at bounding box center [856, 108] width 112 height 14
click at [932, 184] on div "Save Cancel" at bounding box center [745, 168] width 627 height 51
click at [968, 184] on button "Save" at bounding box center [962, 168] width 48 height 29
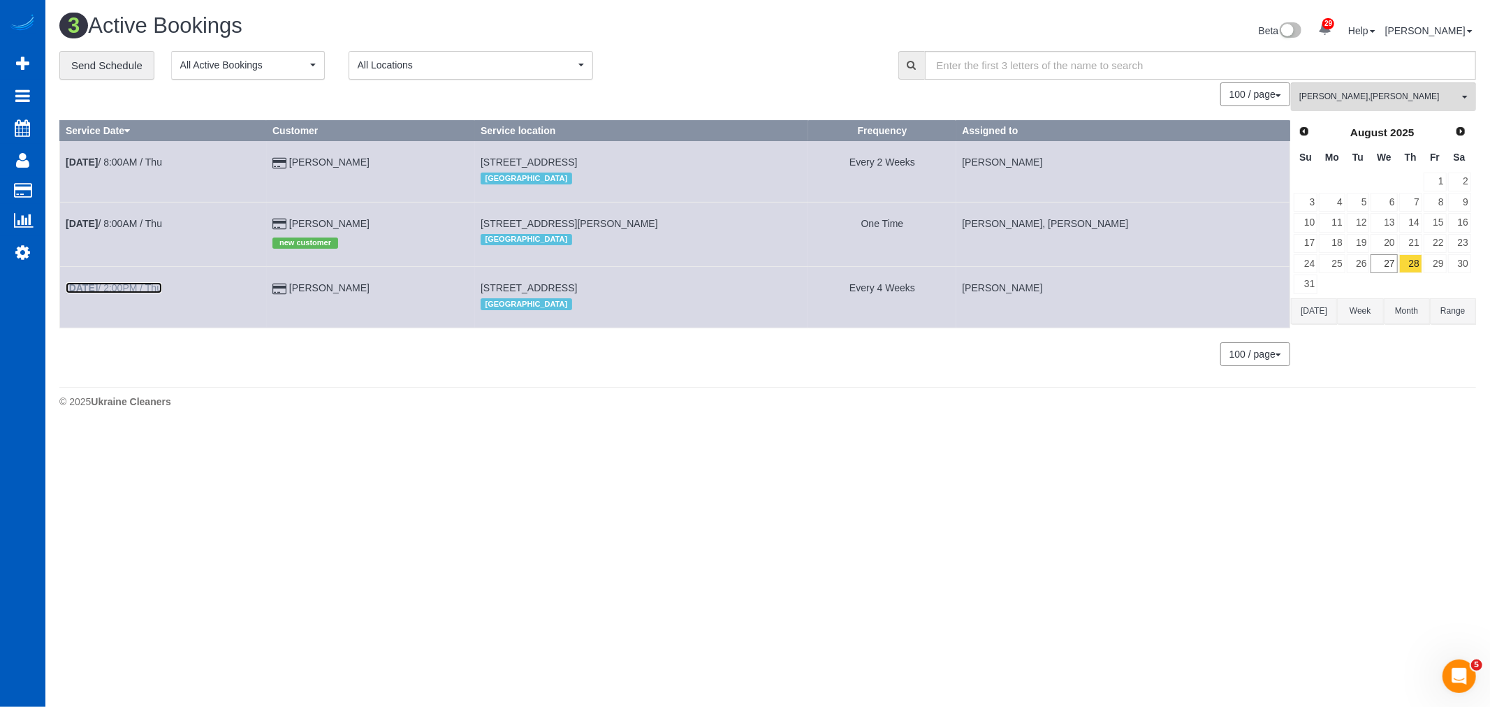
click at [110, 288] on link "Aug 28th / 2:00PM / Thu" at bounding box center [114, 287] width 96 height 11
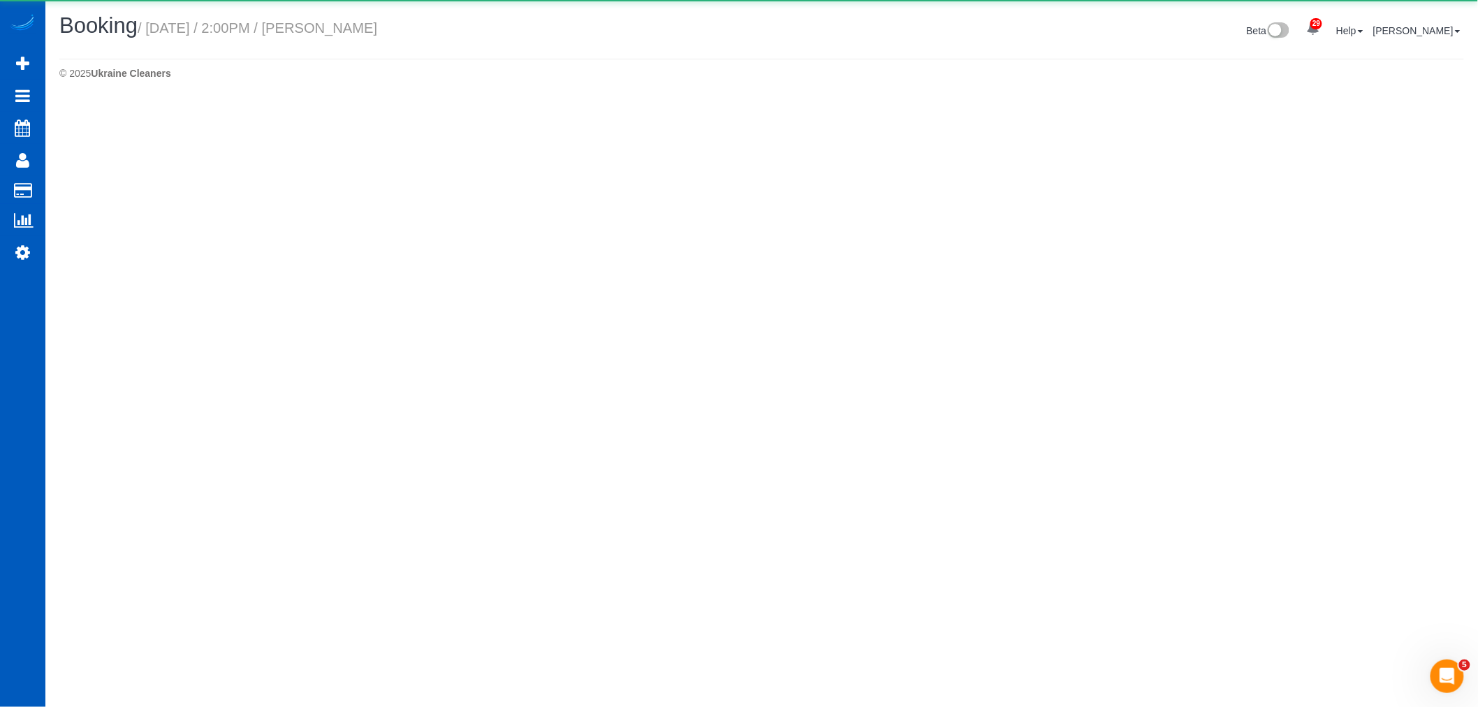
select select "OR"
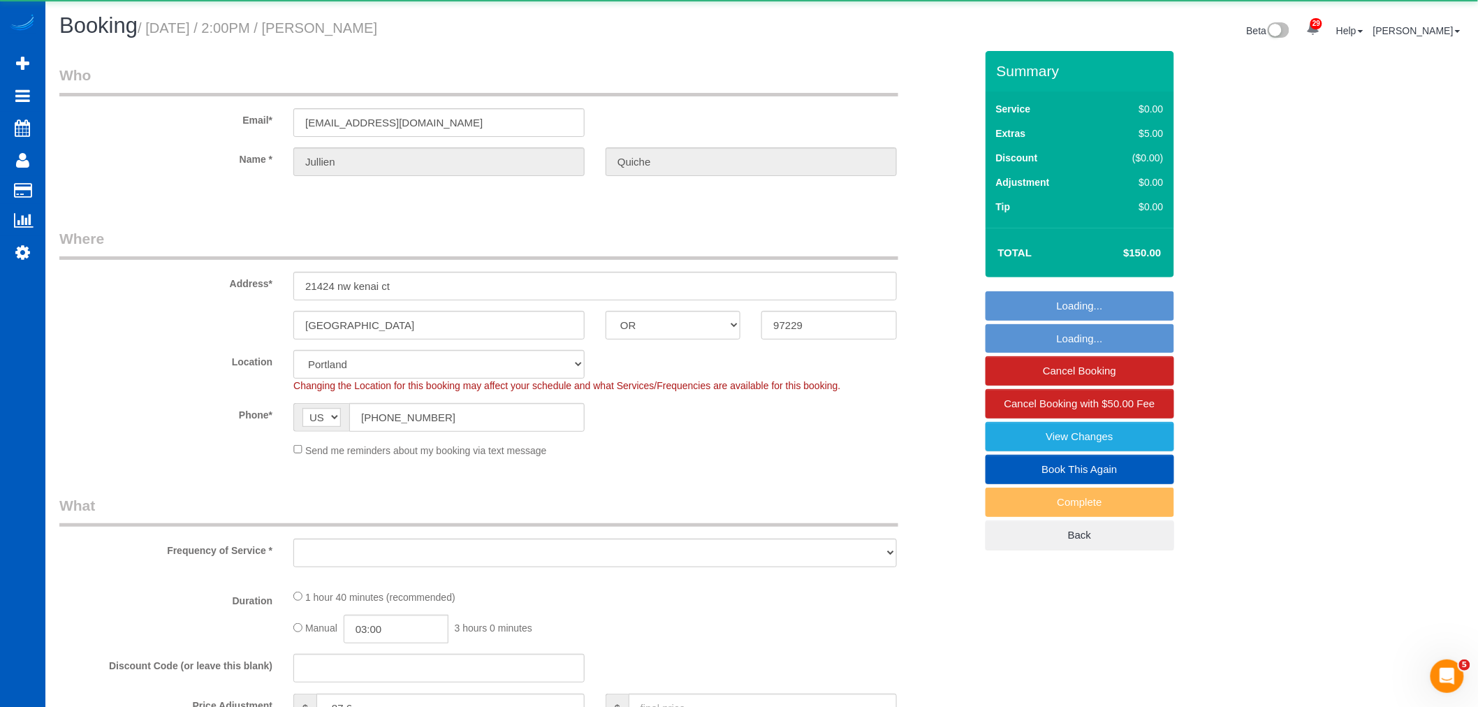
select select "object:6164"
select select "199"
select select "2001"
select select "2"
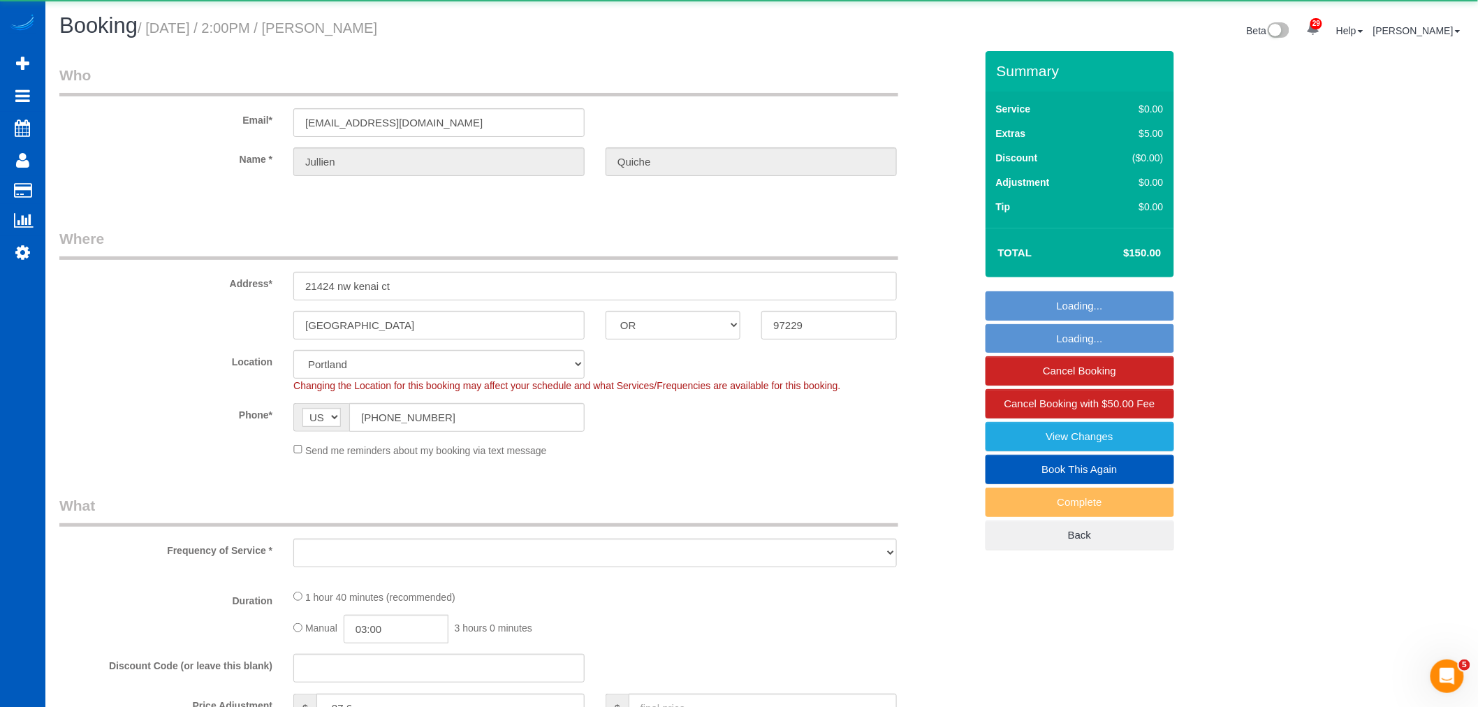
select select "spot29"
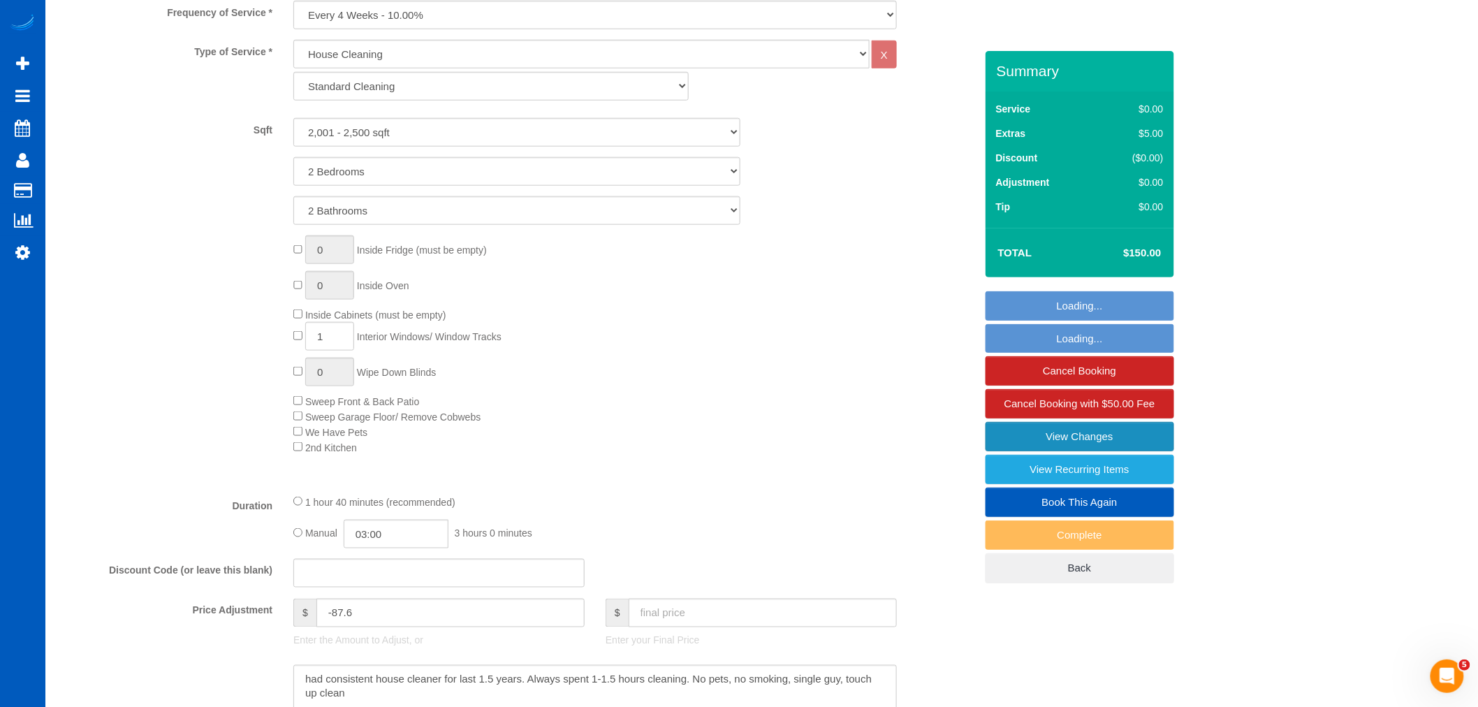
scroll to position [543, 0]
click at [1081, 444] on link "View Changes" at bounding box center [1080, 436] width 189 height 29
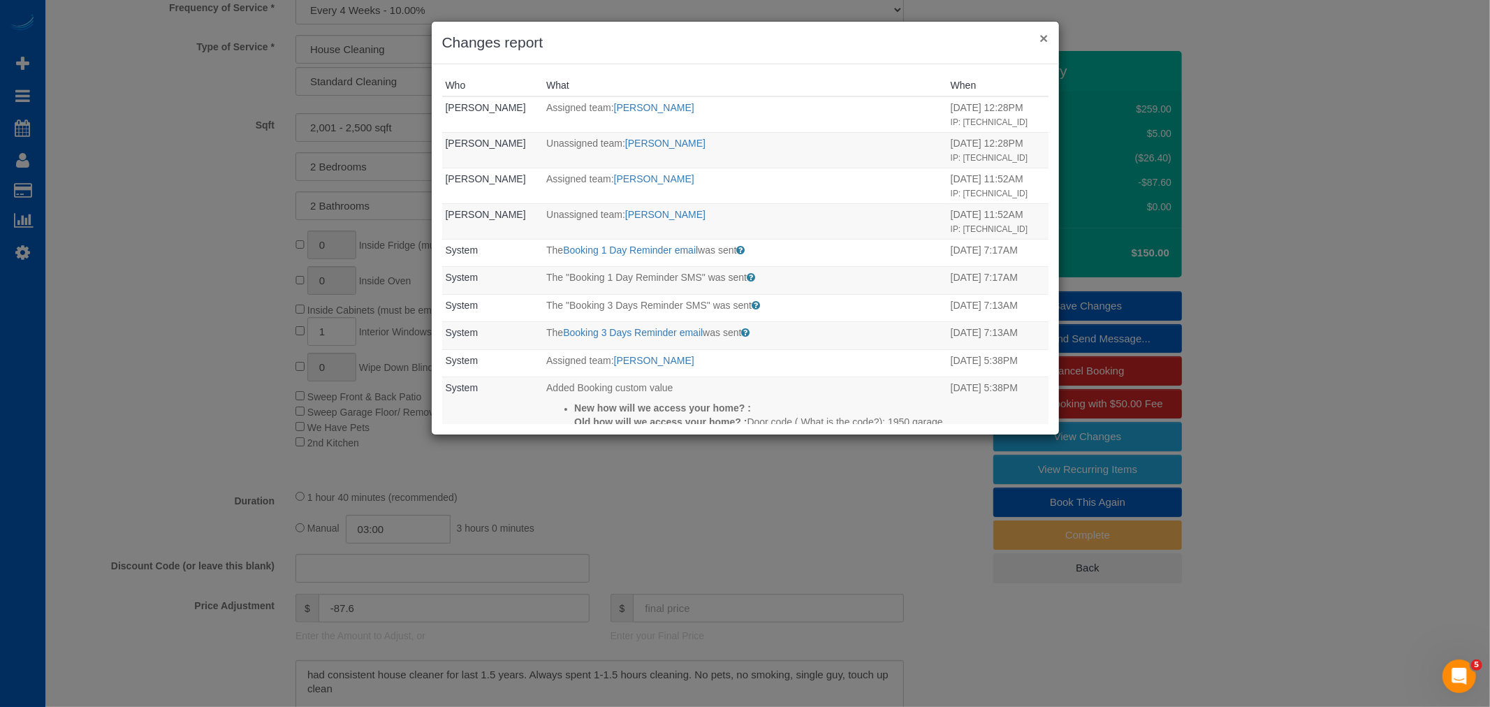
click at [1046, 31] on button "×" at bounding box center [1044, 38] width 8 height 15
